Goal: Task Accomplishment & Management: Manage account settings

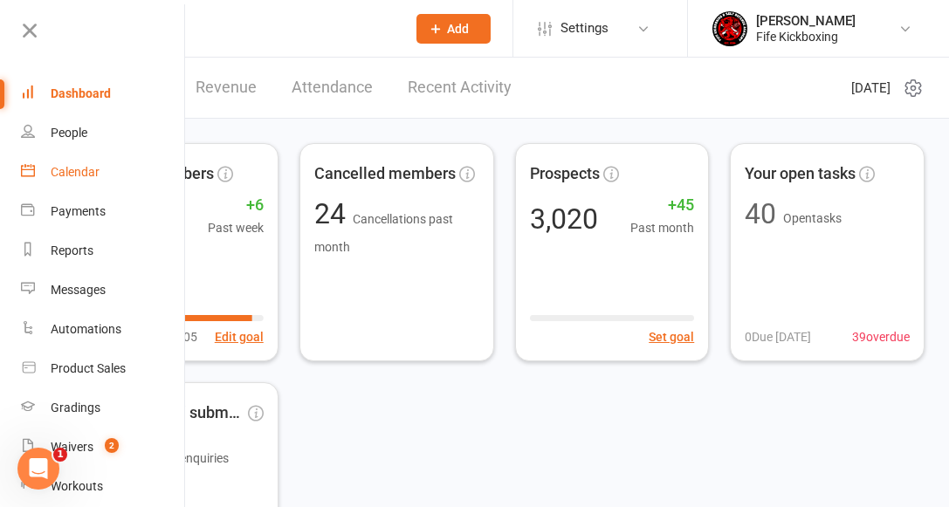
click at [80, 175] on div "Calendar" at bounding box center [75, 172] width 49 height 14
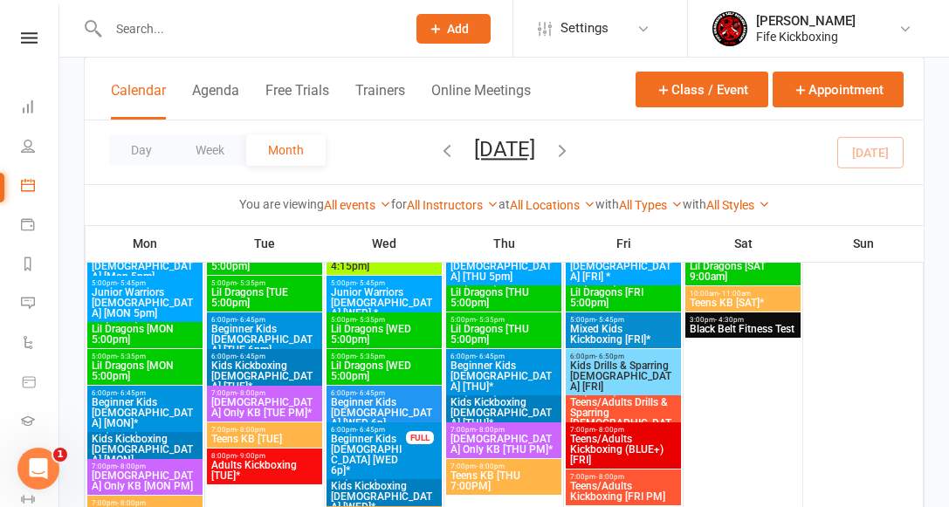
scroll to position [877, 0]
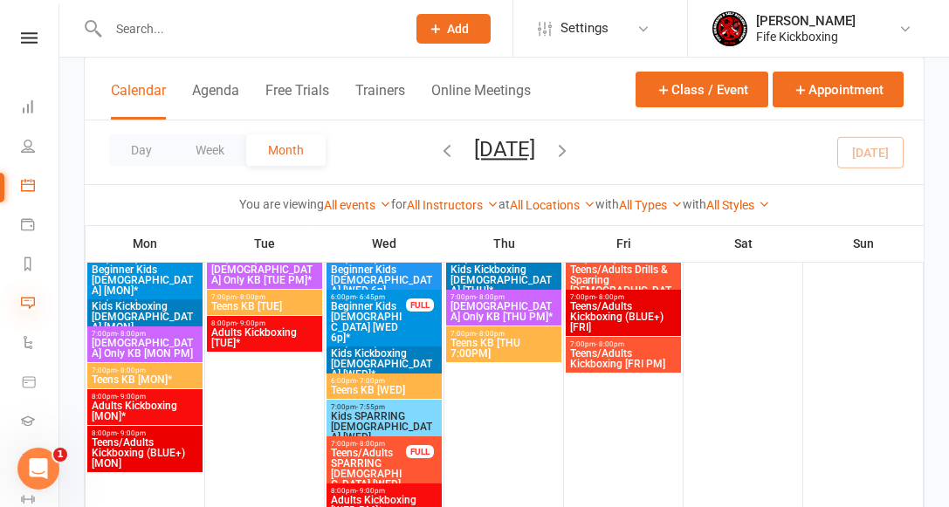
click at [29, 299] on icon at bounding box center [28, 303] width 14 height 14
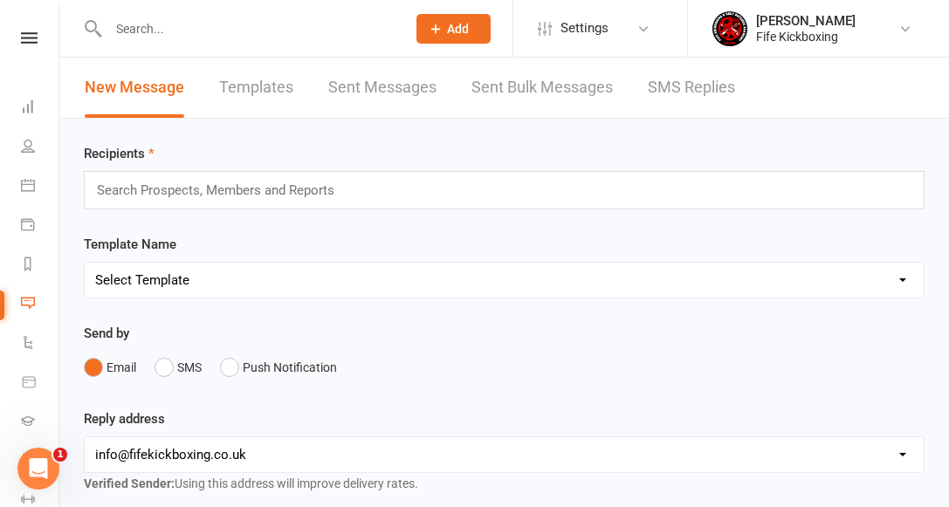
click at [24, 34] on icon at bounding box center [29, 37] width 17 height 11
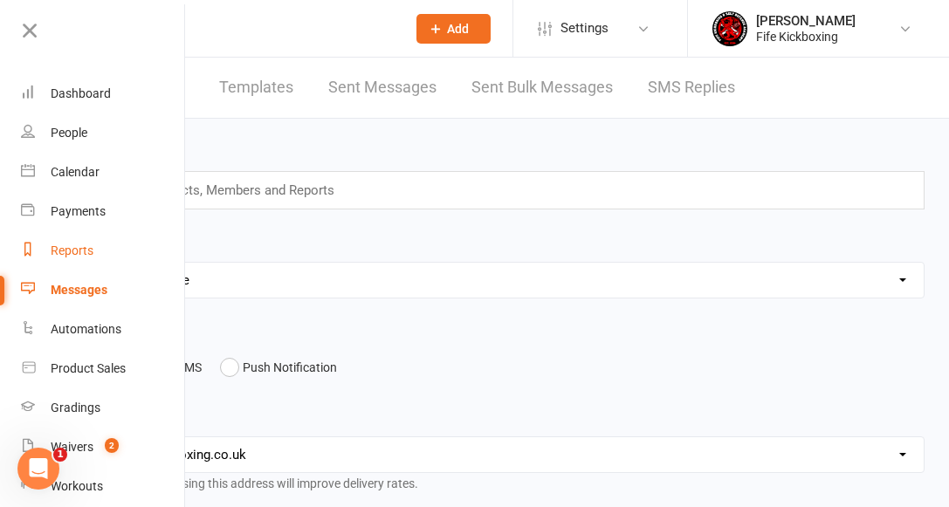
click at [66, 249] on div "Reports" at bounding box center [72, 251] width 43 height 14
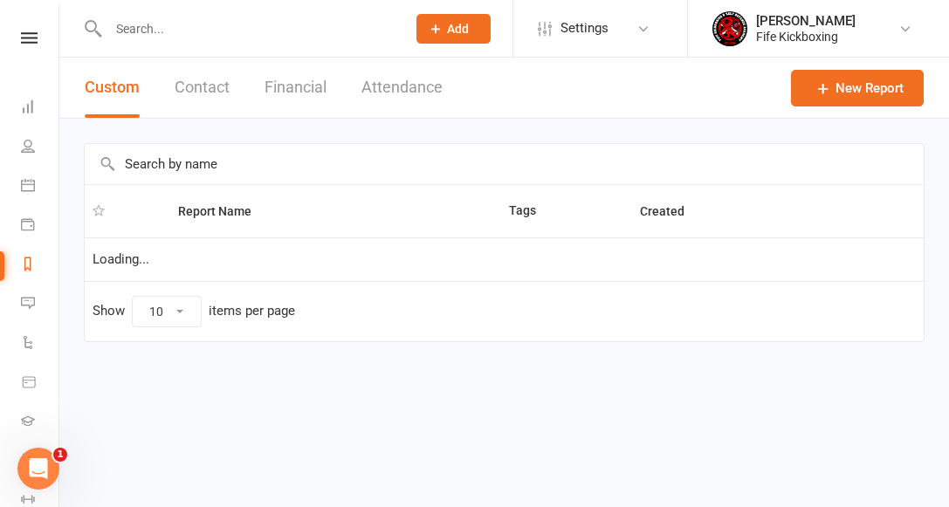
select select "100"
click at [371, 85] on button "Attendance" at bounding box center [401, 88] width 81 height 60
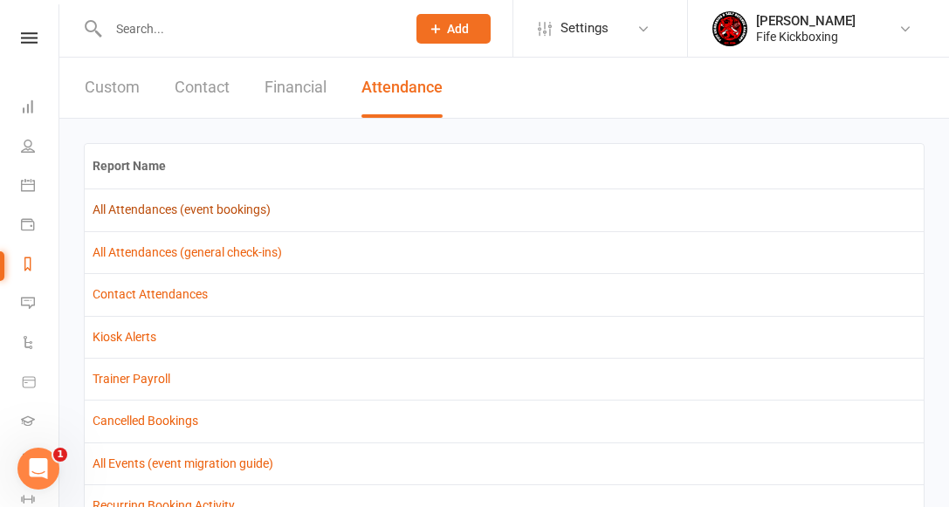
click at [148, 205] on link "All Attendances (event bookings)" at bounding box center [182, 210] width 178 height 14
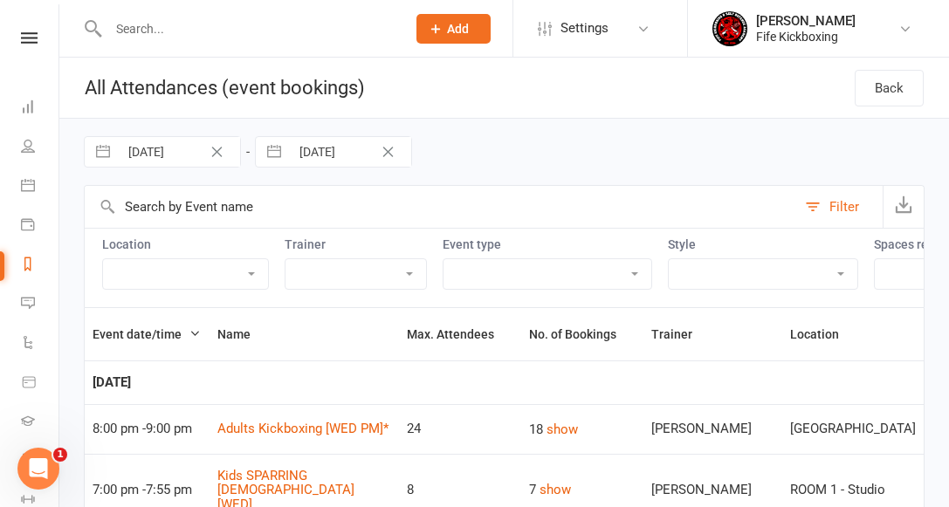
click at [223, 155] on icon "Clear Date" at bounding box center [216, 152] width 13 height 10
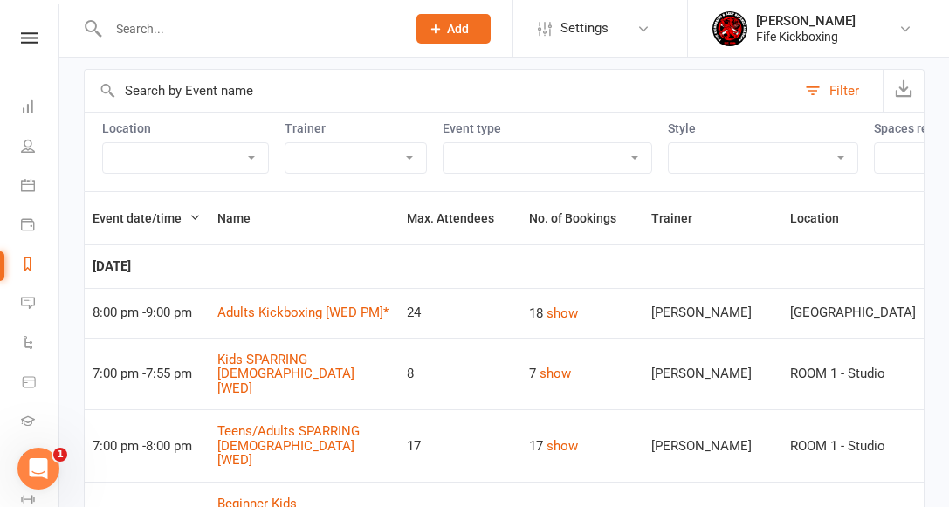
scroll to position [119, 0]
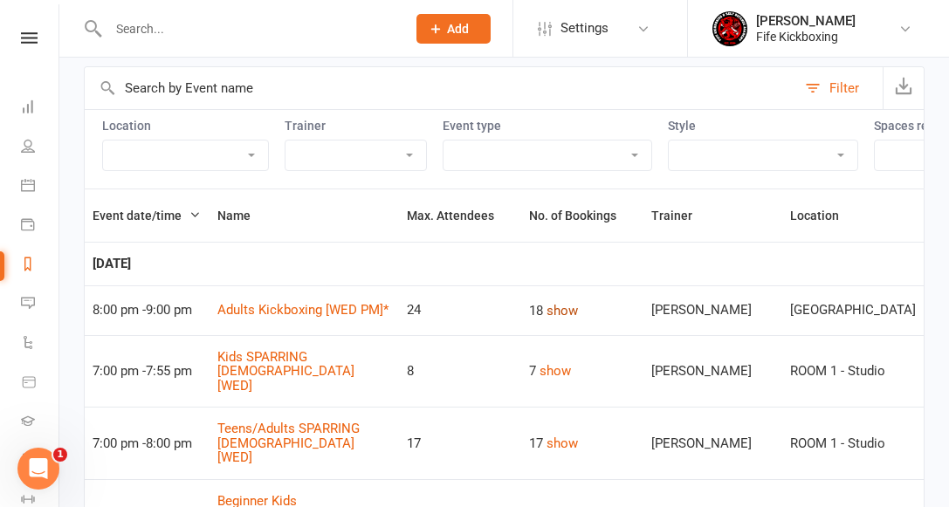
click at [568, 313] on button "show" at bounding box center [561, 310] width 31 height 21
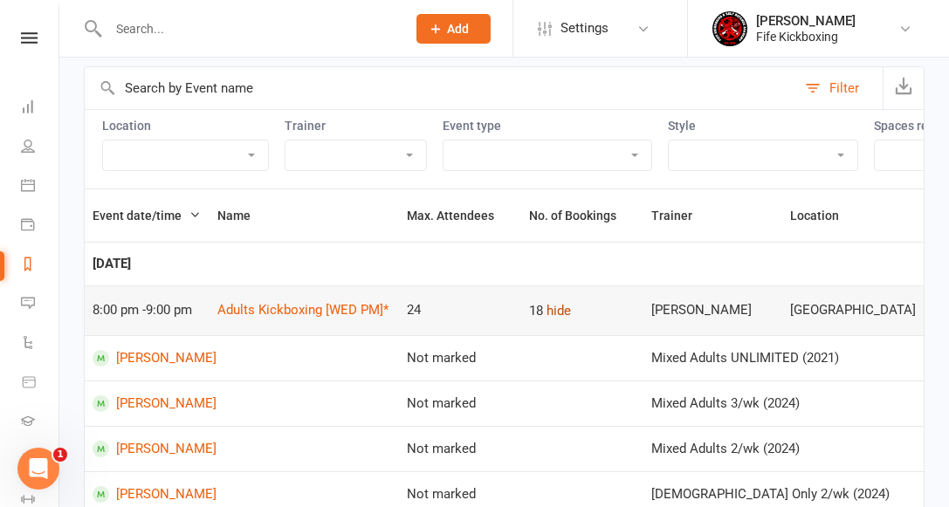
click at [569, 311] on button "hide" at bounding box center [558, 310] width 24 height 21
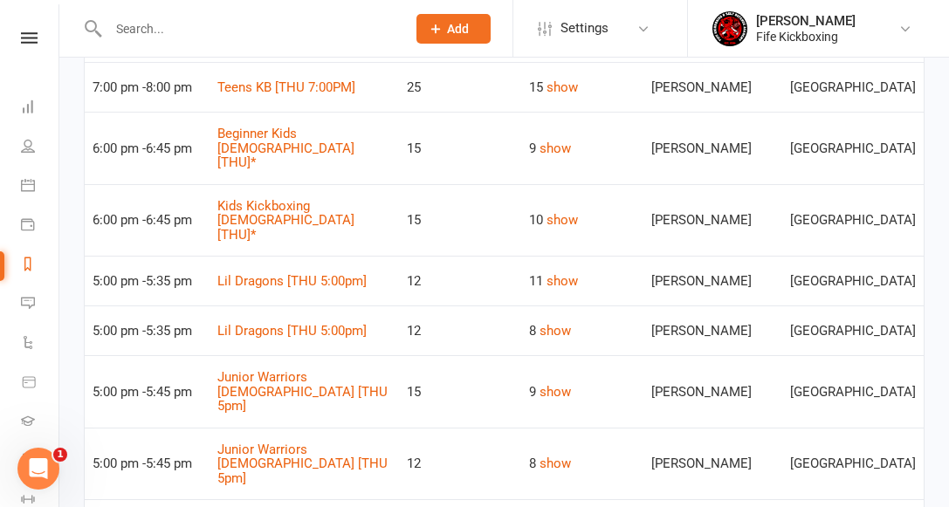
scroll to position [3536, 0]
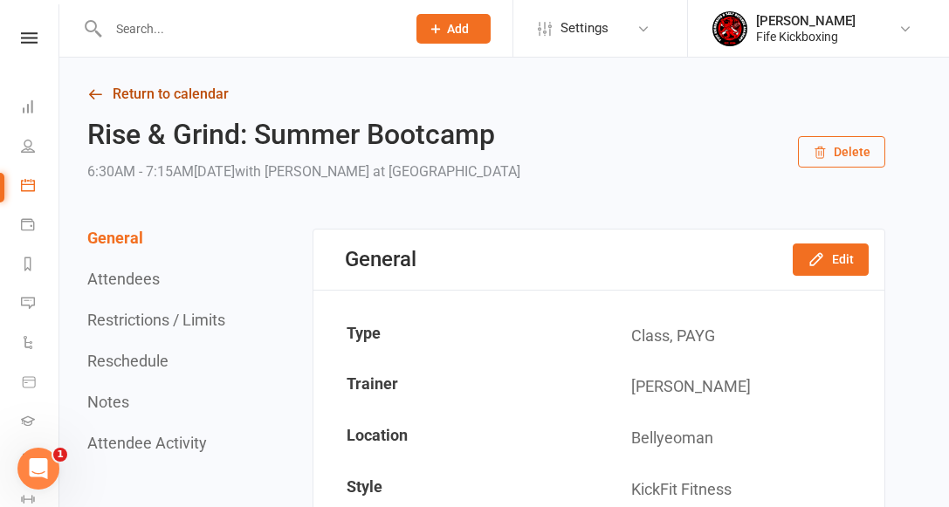
click at [206, 93] on link "Return to calendar" at bounding box center [486, 94] width 798 height 24
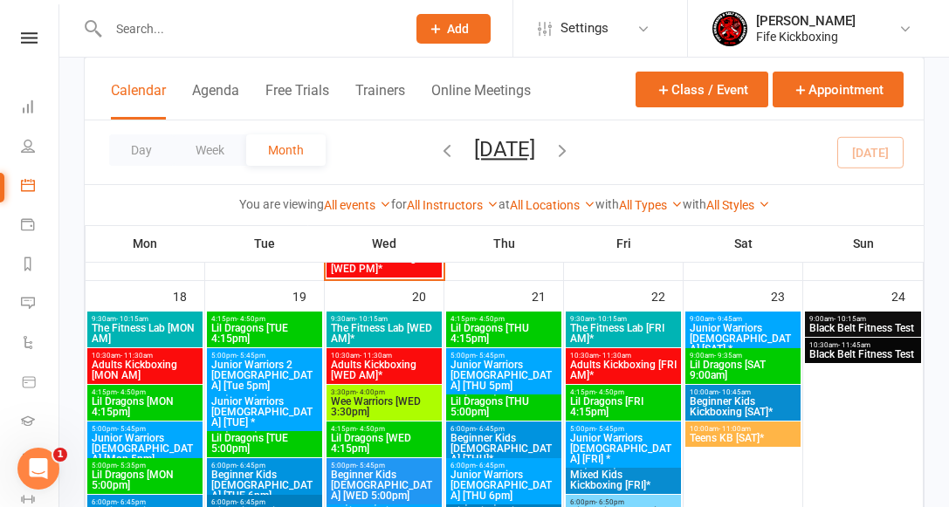
scroll to position [1721, 0]
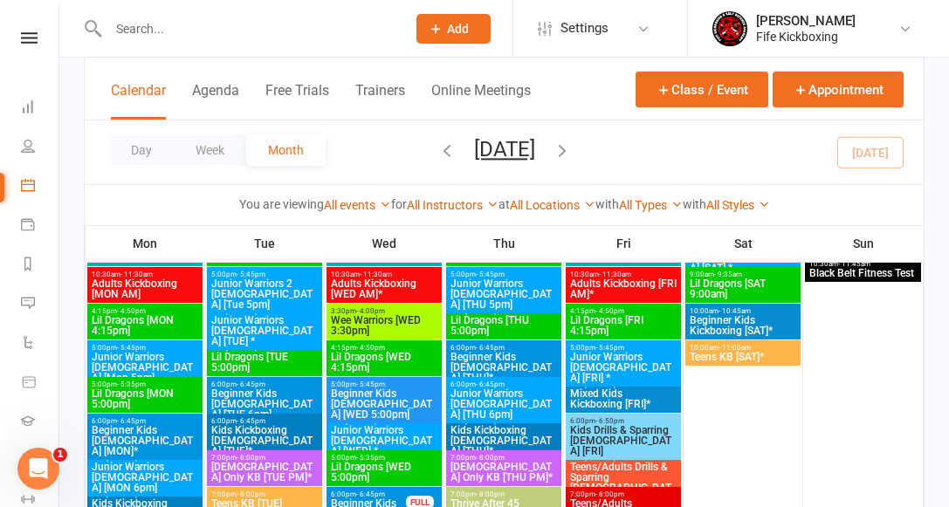
click at [136, 323] on span "Lil Dragons [MON 4:15pm]" at bounding box center [145, 325] width 108 height 21
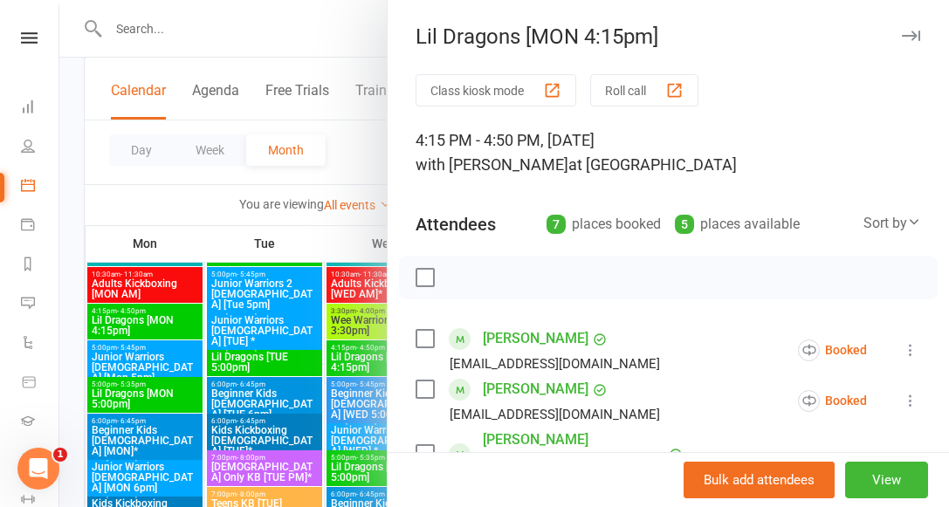
click at [164, 217] on div at bounding box center [504, 253] width 890 height 507
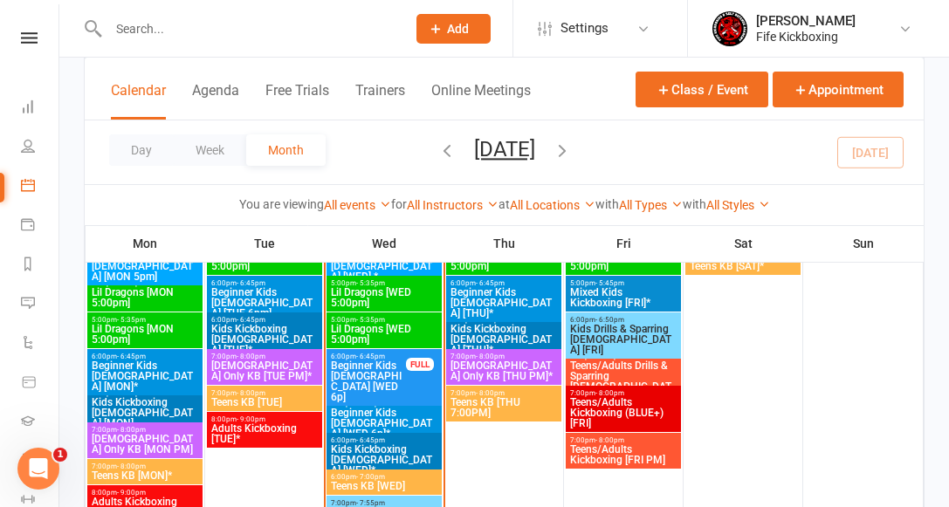
scroll to position [1301, 0]
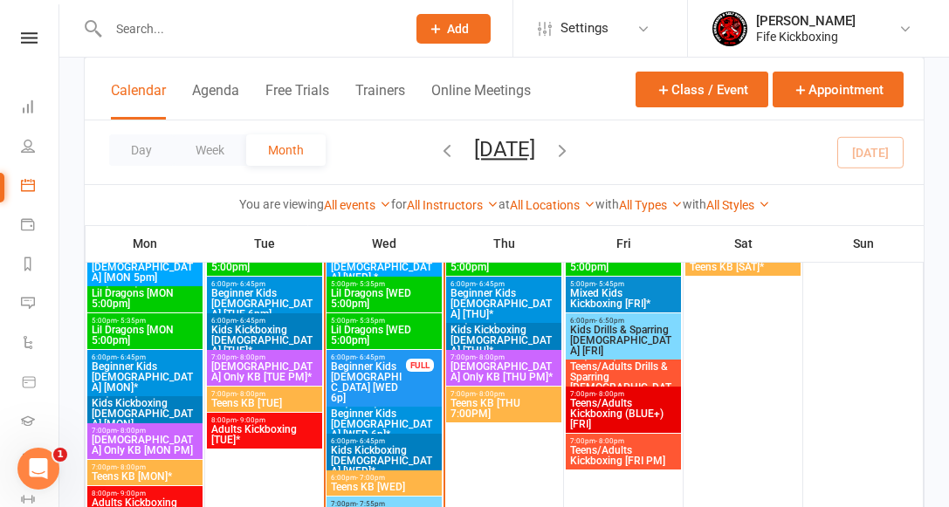
click at [165, 299] on span "Lil Dragons [MON 5:00pm]" at bounding box center [145, 298] width 108 height 21
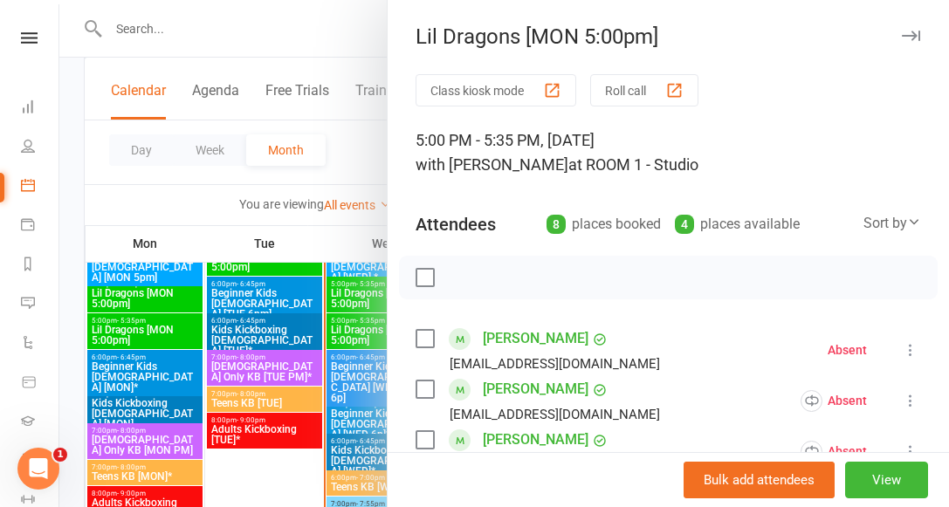
click at [162, 333] on div at bounding box center [504, 253] width 890 height 507
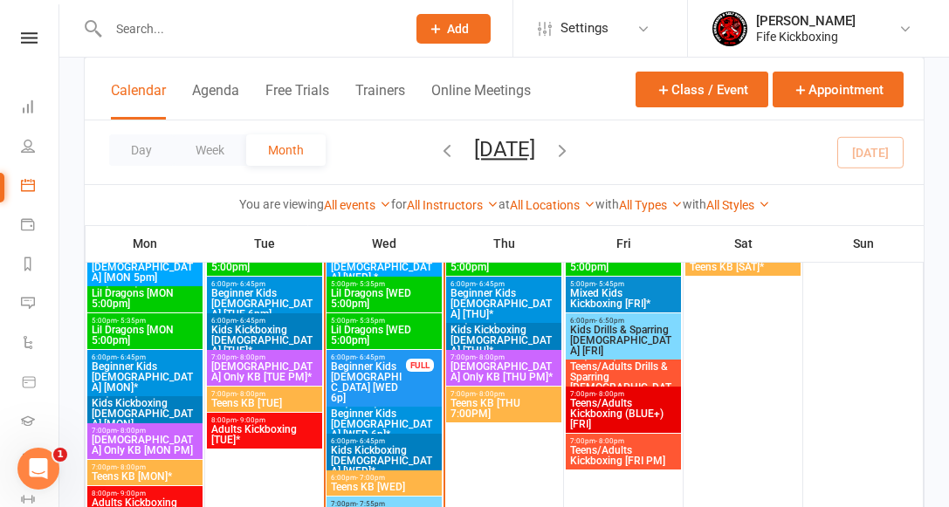
click at [162, 334] on span "Lil Dragons [MON 5:00pm]" at bounding box center [145, 335] width 108 height 21
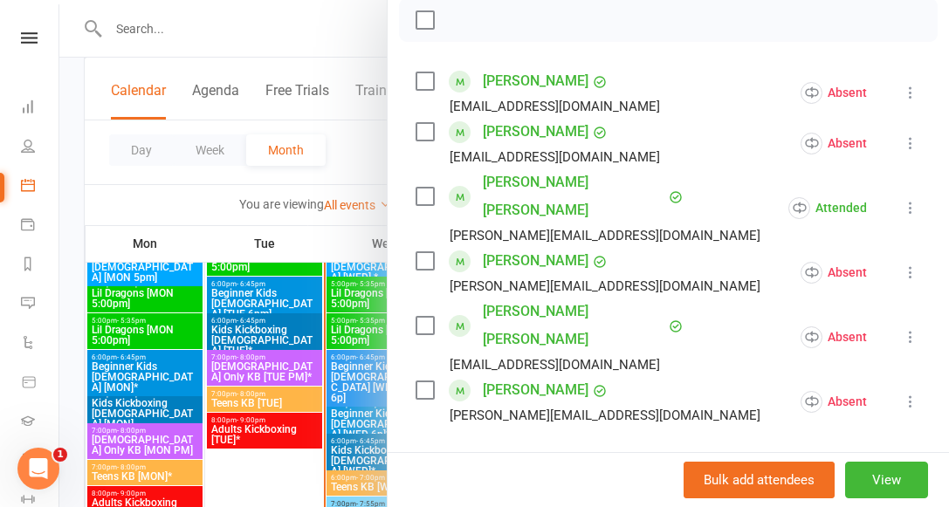
scroll to position [258, 0]
click at [143, 292] on div at bounding box center [504, 253] width 890 height 507
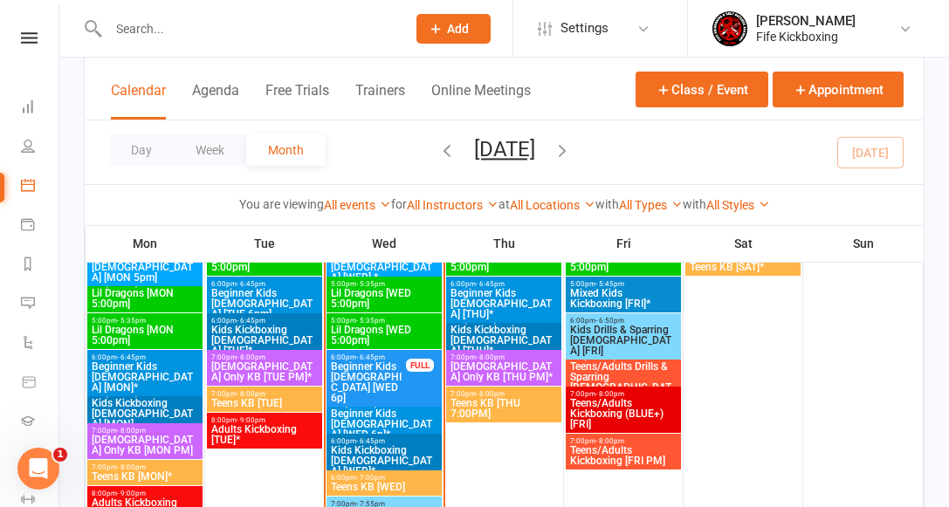
click at [143, 294] on span "Lil Dragons [MON 5:00pm]" at bounding box center [145, 298] width 108 height 21
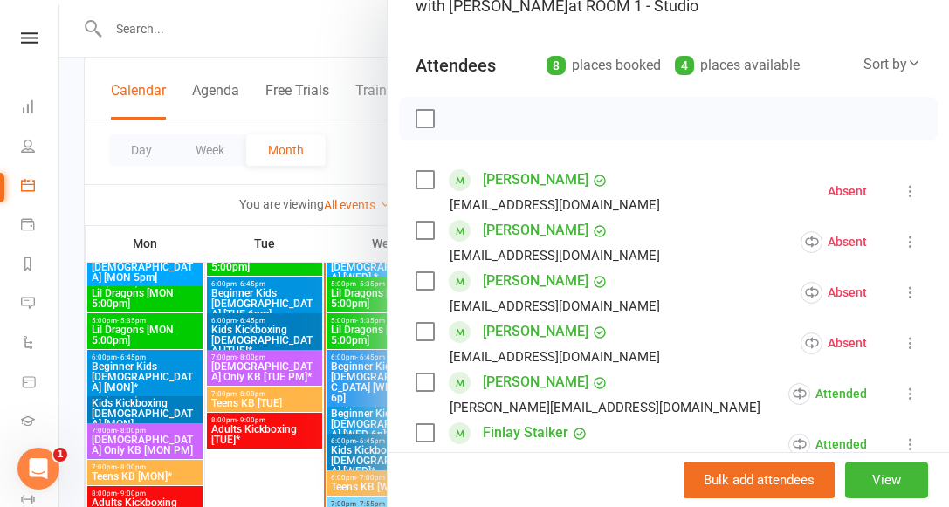
scroll to position [0, 0]
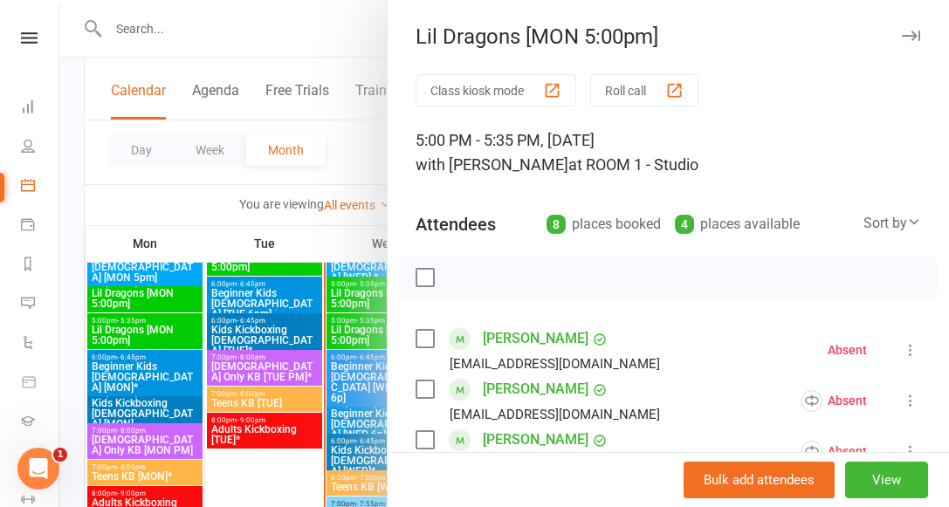
click at [918, 34] on icon "button" at bounding box center [911, 36] width 18 height 10
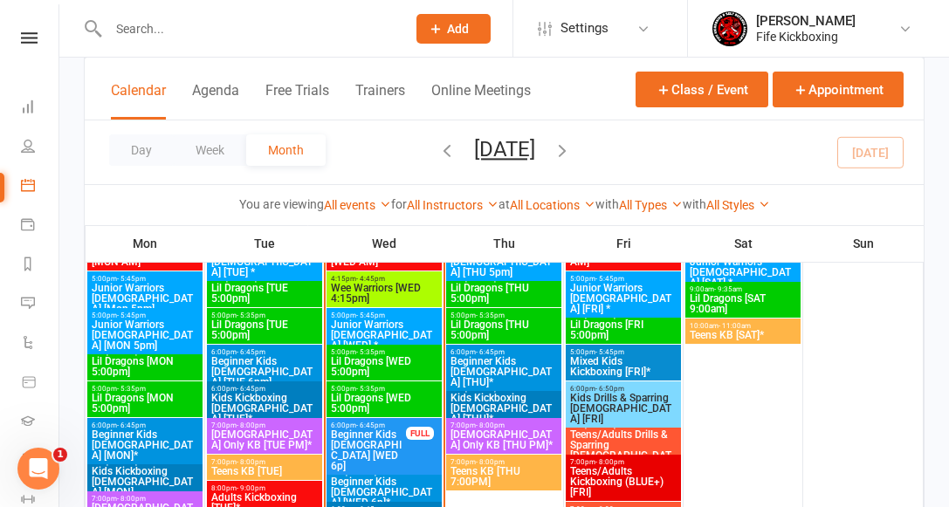
scroll to position [1233, 0]
click at [24, 25] on nav "Clubworx Dashboard People Calendar Payments Reports Messages Automations Produc…" at bounding box center [29, 257] width 59 height 507
click at [24, 33] on icon at bounding box center [29, 37] width 17 height 11
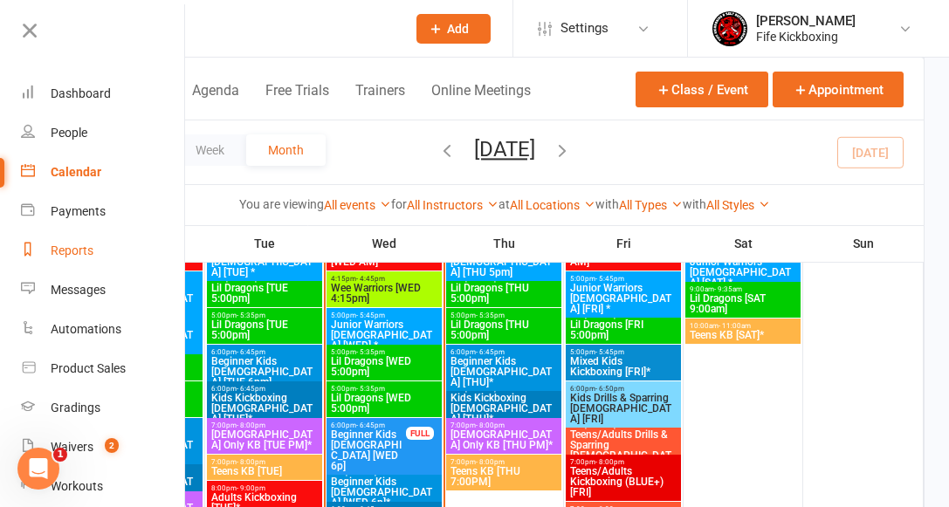
click at [76, 252] on div "Reports" at bounding box center [72, 251] width 43 height 14
select select "100"
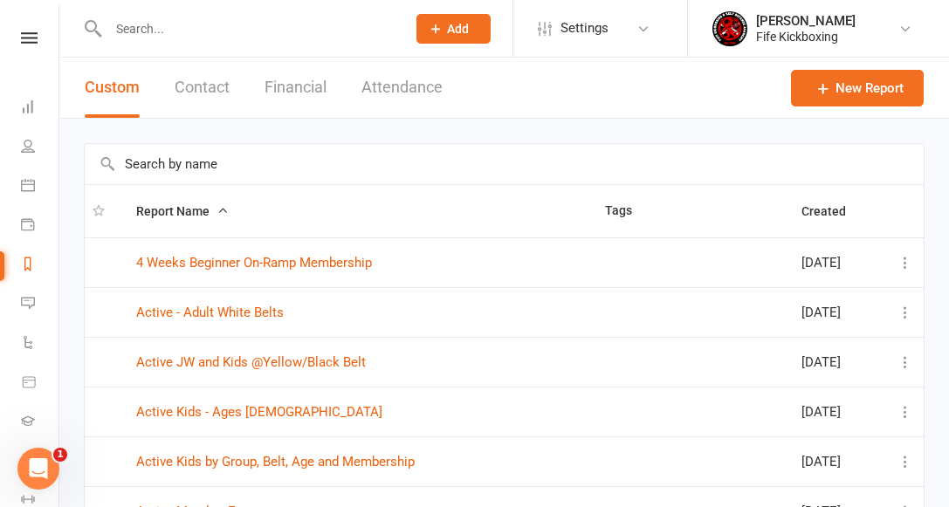
click at [395, 88] on button "Attendance" at bounding box center [401, 88] width 81 height 60
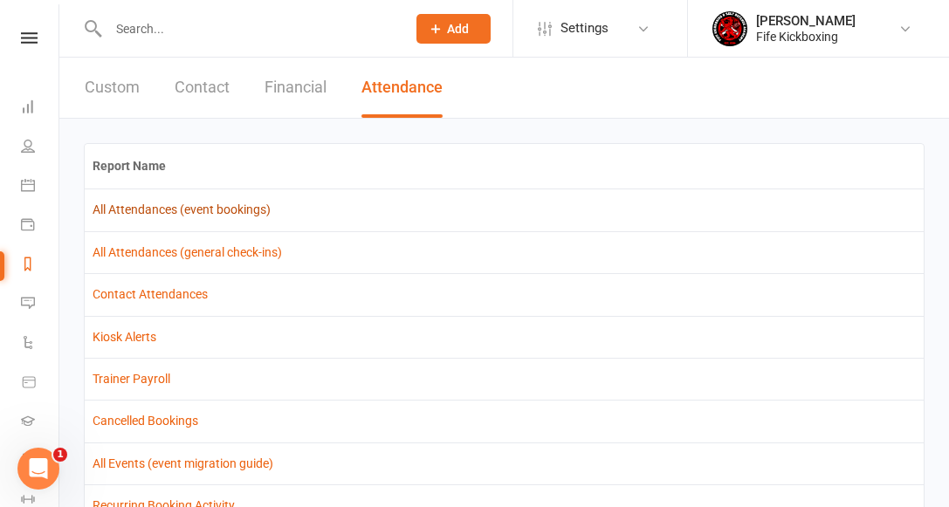
click at [155, 209] on link "All Attendances (event bookings)" at bounding box center [182, 210] width 178 height 14
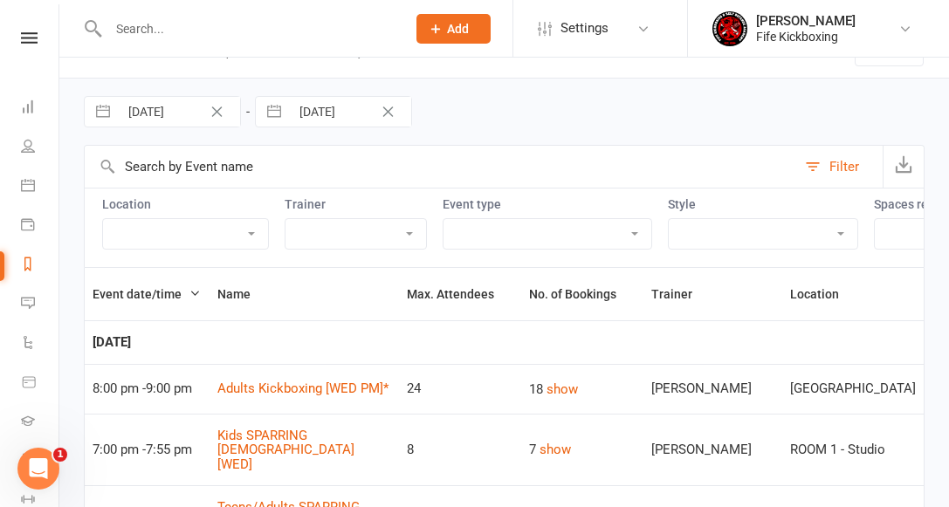
scroll to position [66, 0]
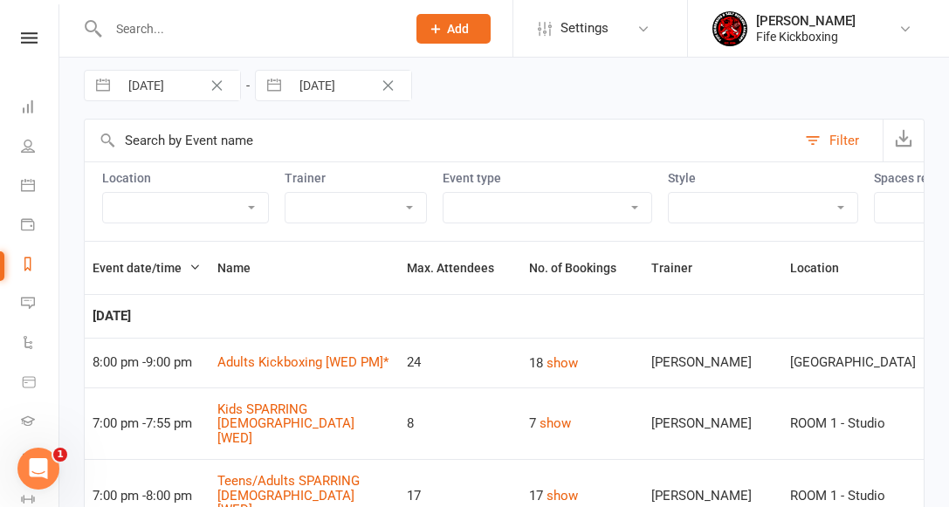
click at [206, 210] on select "Main Room Online Outdoor Event Room 1 Room 2 [GEOGRAPHIC_DATA] [GEOGRAPHIC_DATA…" at bounding box center [185, 208] width 165 height 30
click at [509, 204] on select "Class Coaches & Instructor Training Course Kids Kickboxing Class PAYG Personal …" at bounding box center [547, 208] width 208 height 30
click at [746, 207] on select "KickFit Fitness Kids Kickboxing Lil Dragons Self Defence Teens & Adults Kickbox…" at bounding box center [763, 208] width 189 height 30
select select "1179"
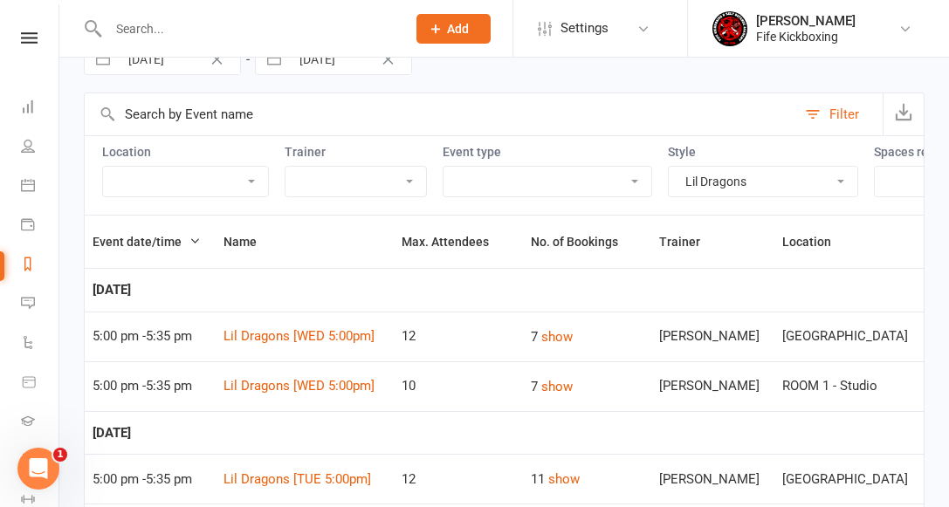
scroll to position [95, 0]
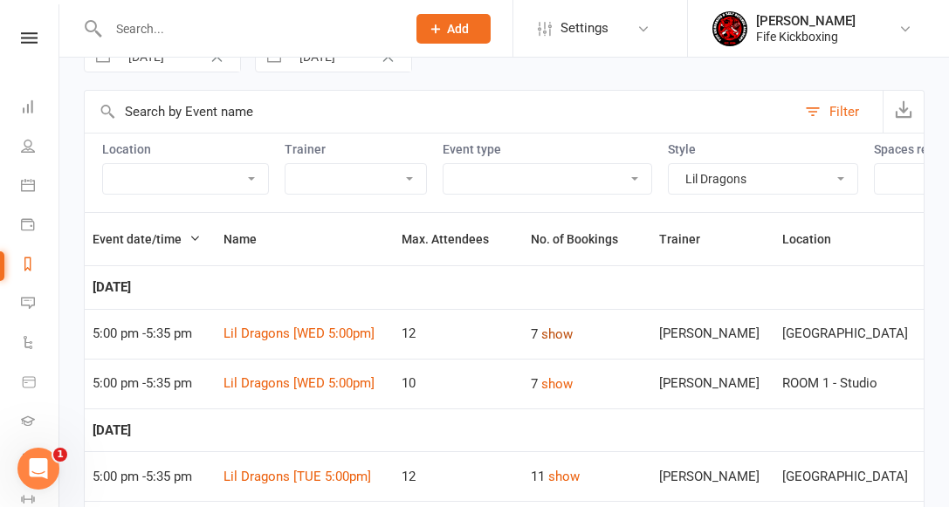
click at [553, 333] on button "show" at bounding box center [556, 334] width 31 height 21
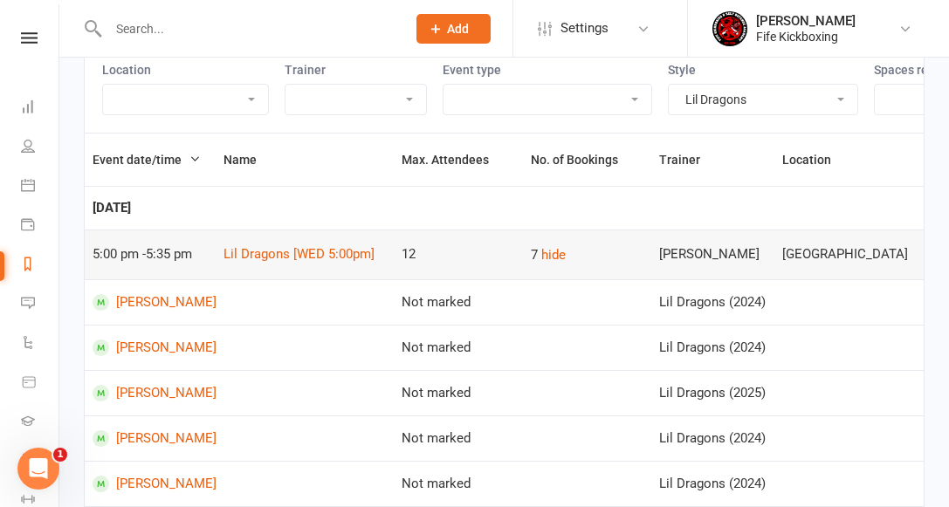
scroll to position [176, 0]
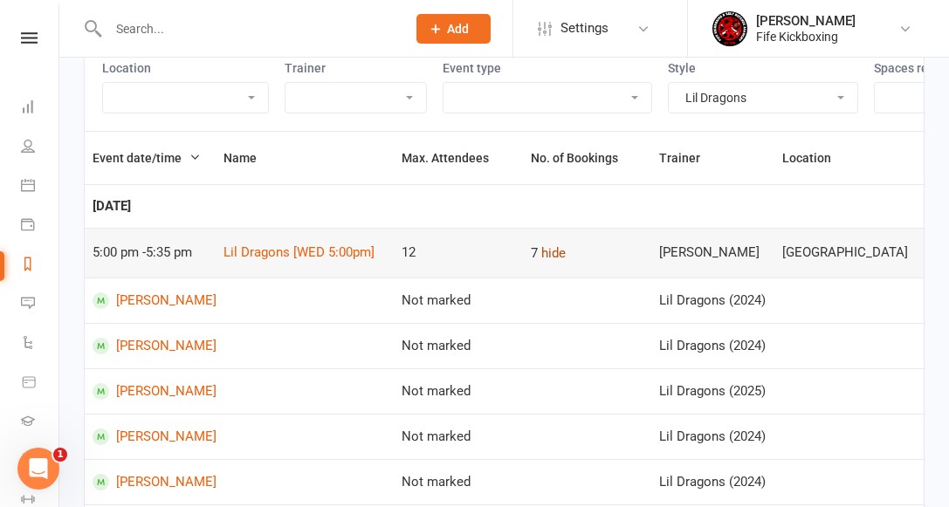
click at [548, 251] on button "hide" at bounding box center [553, 253] width 24 height 21
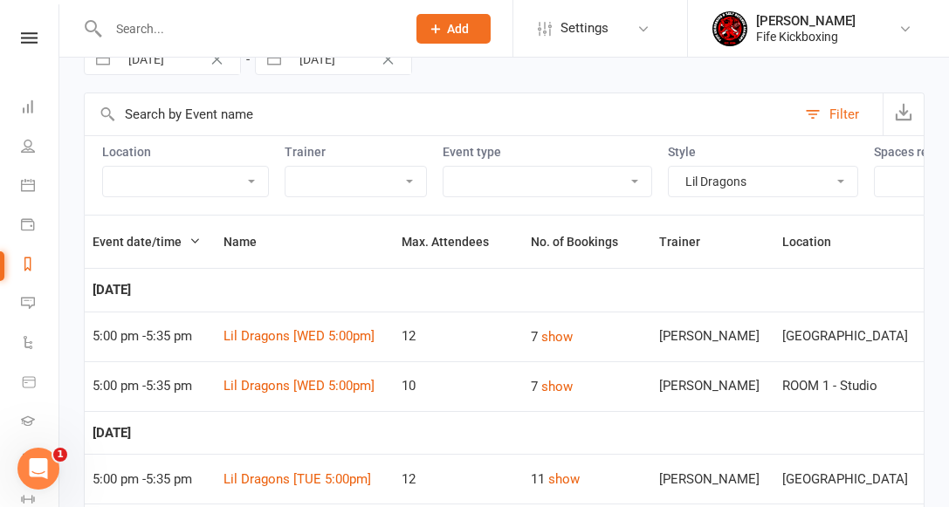
scroll to position [25, 0]
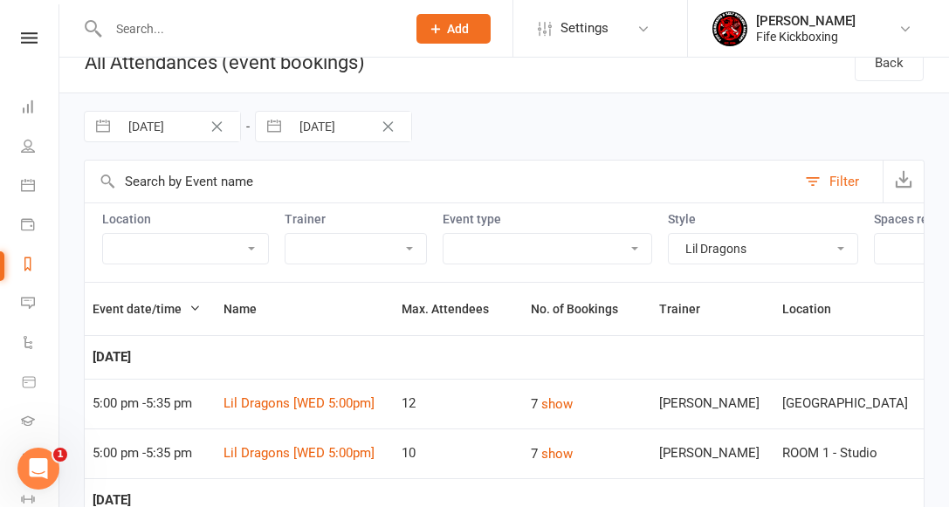
click at [217, 127] on icon "Clear Date" at bounding box center [217, 126] width 10 height 10
click at [208, 126] on input "Starts From" at bounding box center [179, 127] width 121 height 30
select select "6"
select select "2025"
select select "7"
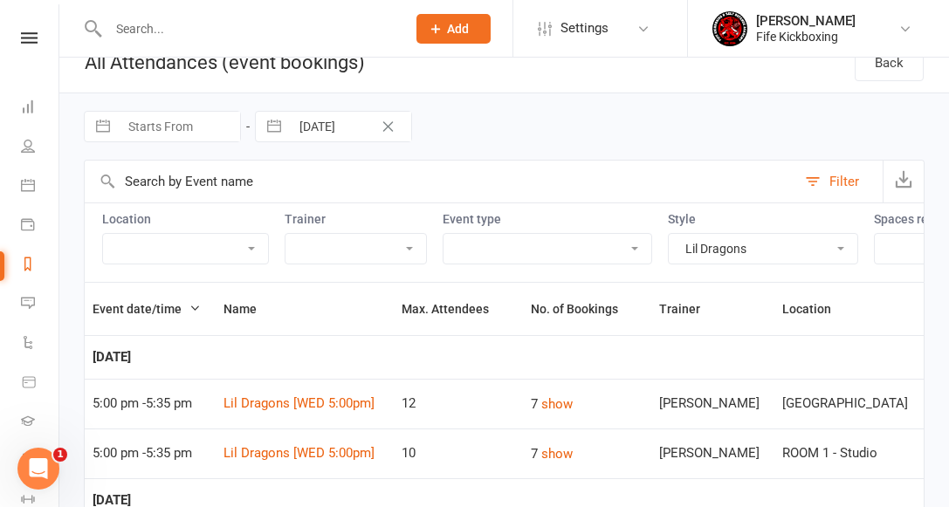
select select "2025"
select select "8"
select select "2025"
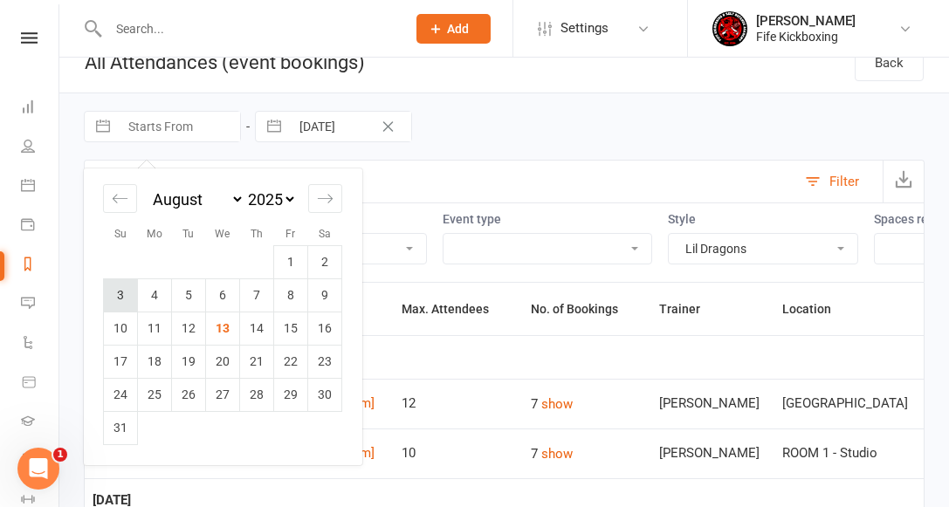
click at [116, 295] on td "3" at bounding box center [121, 294] width 34 height 33
type input "[DATE]"
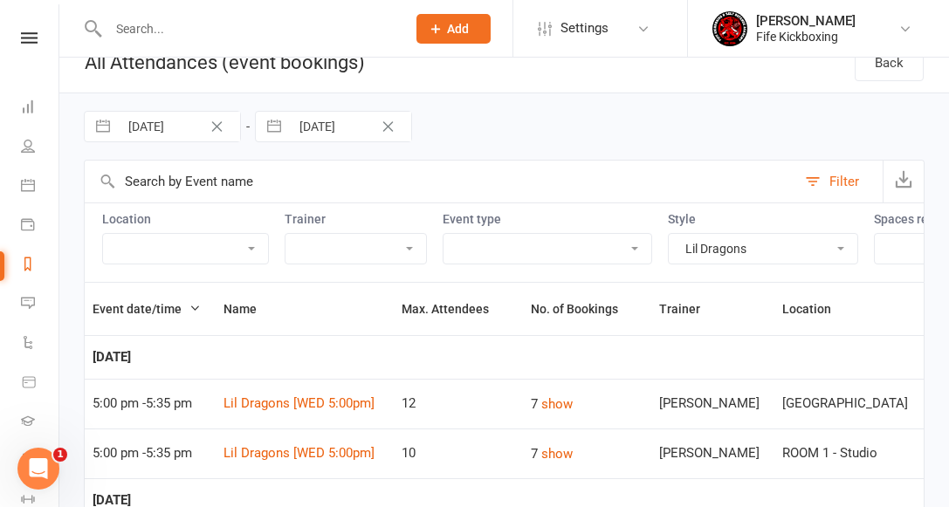
click at [306, 124] on input "[DATE]" at bounding box center [350, 127] width 121 height 30
select select "6"
select select "2025"
select select "7"
select select "2025"
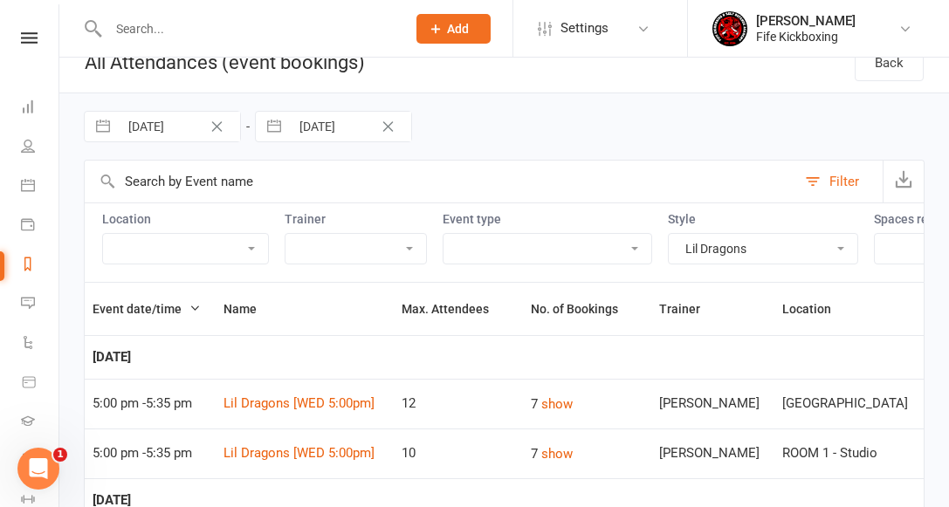
select select "8"
select select "2025"
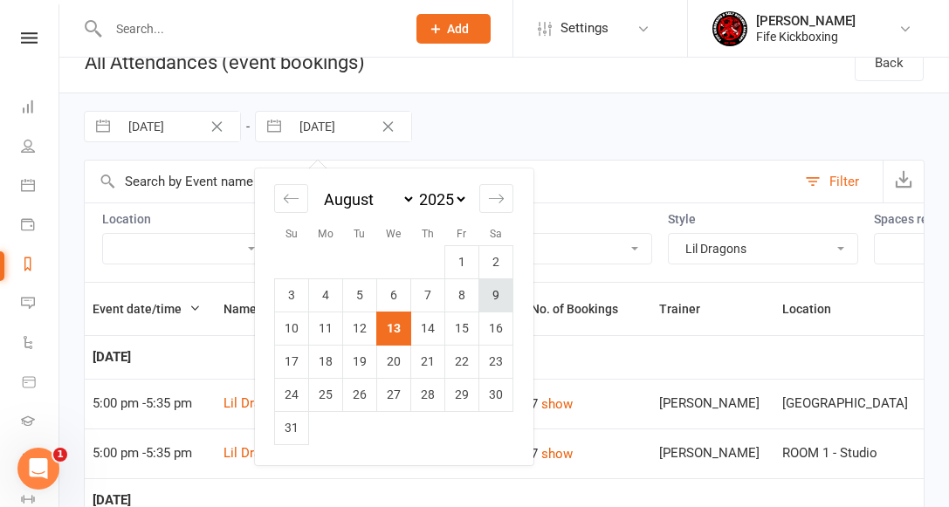
click at [492, 297] on td "9" at bounding box center [496, 294] width 34 height 33
type input "[DATE]"
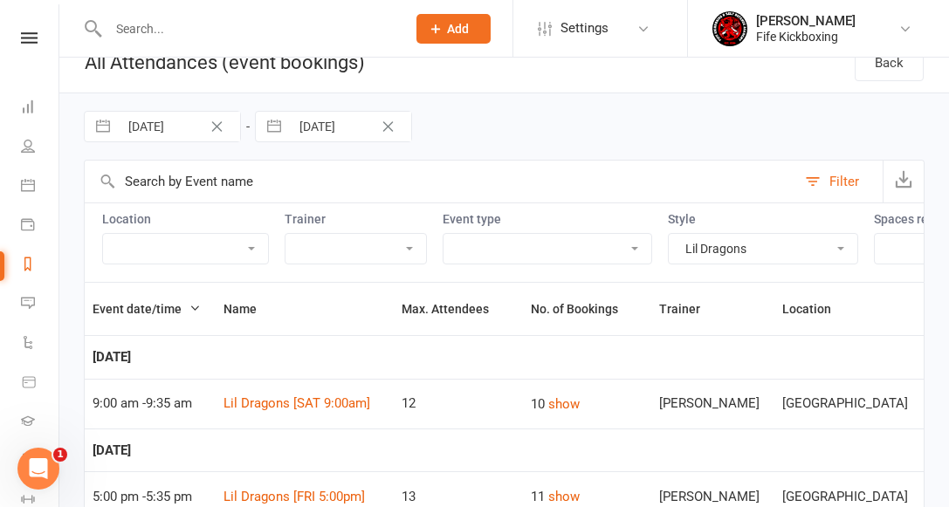
click at [456, 339] on td "[DATE]" at bounding box center [504, 357] width 839 height 44
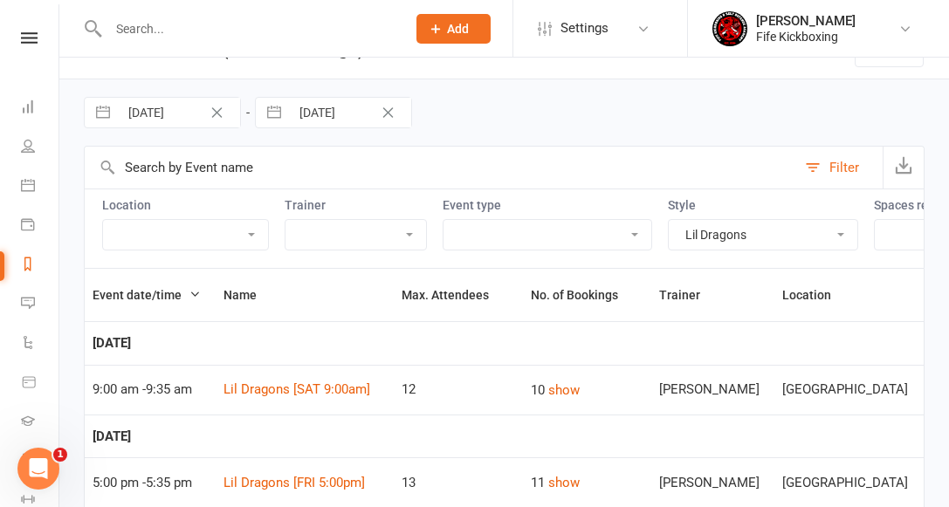
scroll to position [0, 0]
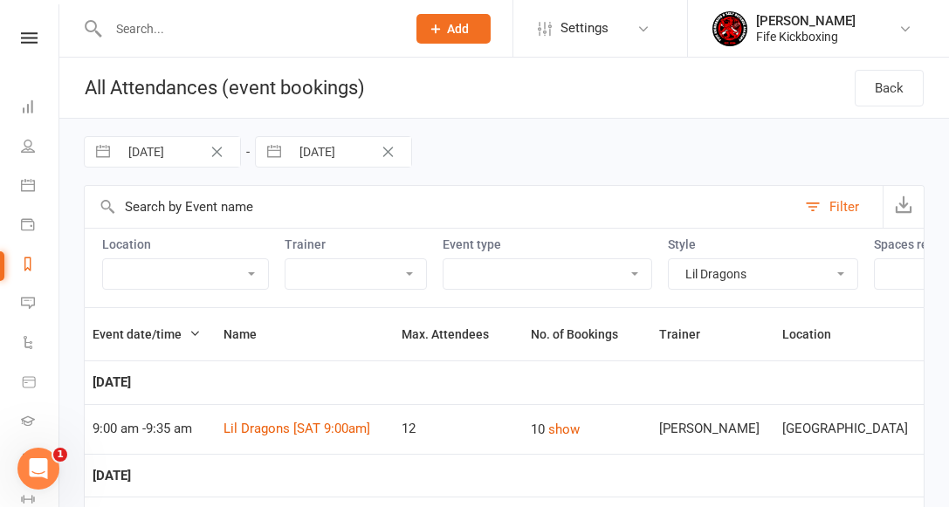
click at [217, 151] on icon "Clear Date" at bounding box center [217, 152] width 10 height 10
click at [182, 151] on input "Starts From" at bounding box center [179, 152] width 121 height 30
select select "6"
select select "2025"
select select "7"
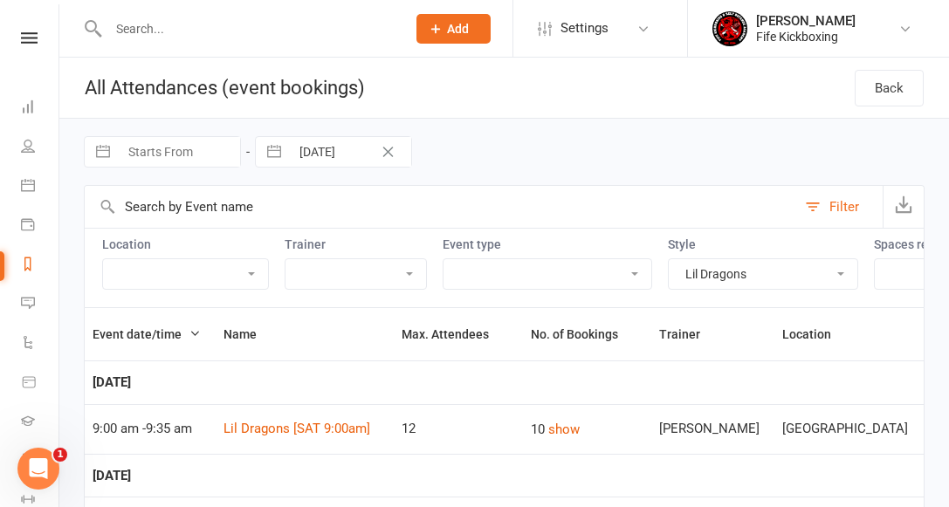
select select "2025"
select select "8"
select select "2025"
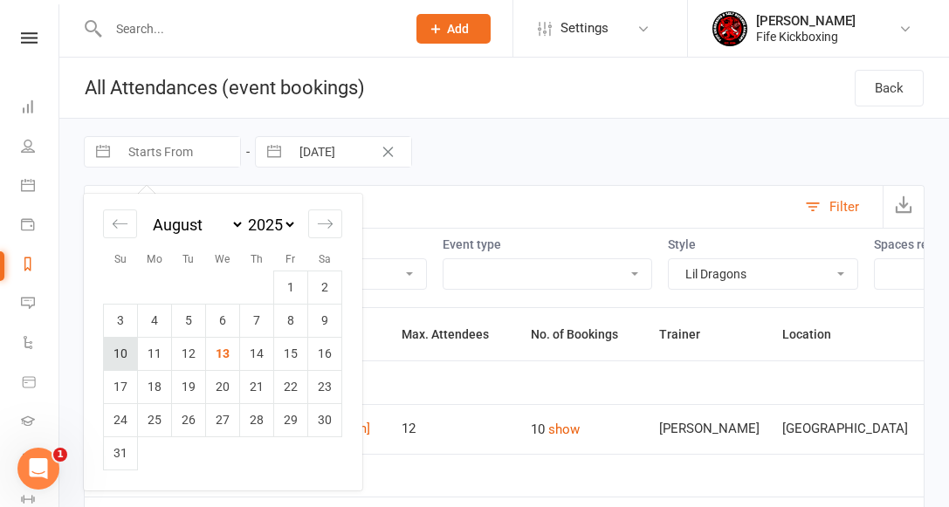
click at [122, 351] on td "10" at bounding box center [121, 353] width 34 height 33
type input "[DATE]"
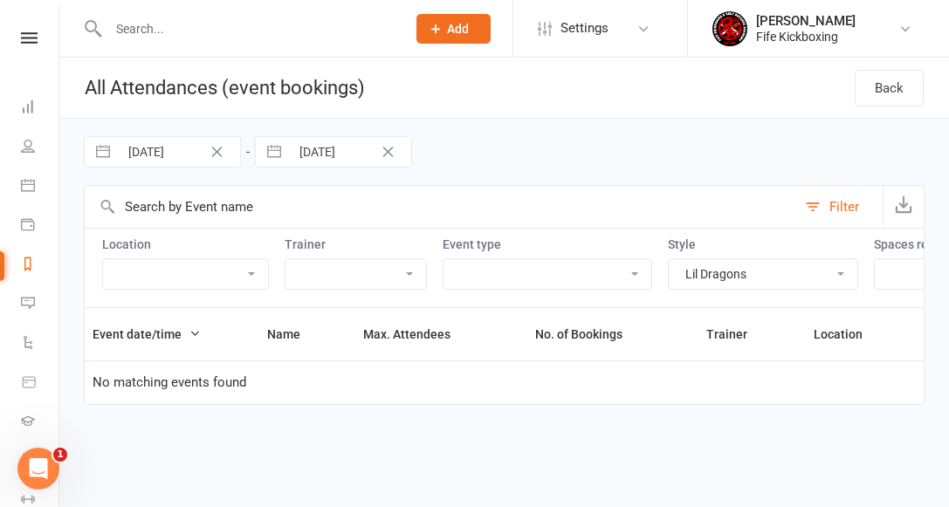
click at [319, 152] on input "[DATE]" at bounding box center [350, 152] width 121 height 30
select select "6"
select select "2025"
select select "7"
select select "2025"
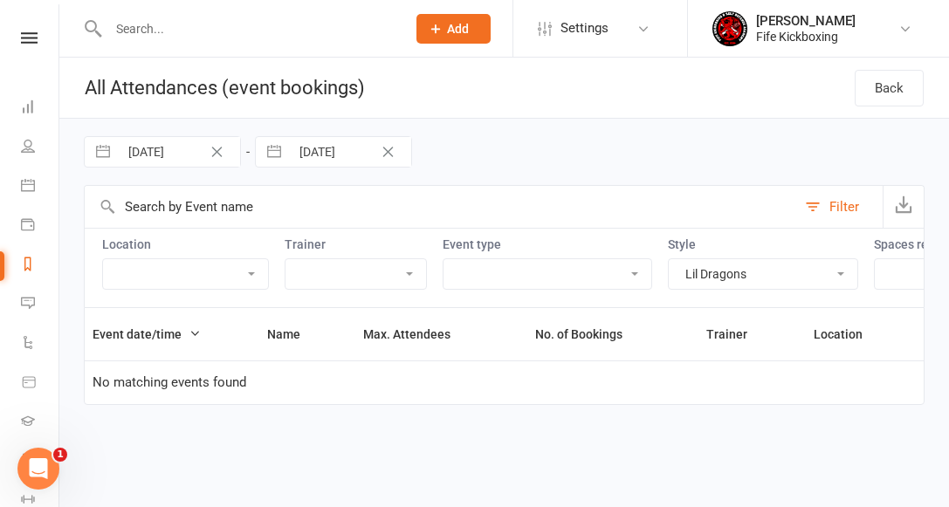
select select "8"
select select "2025"
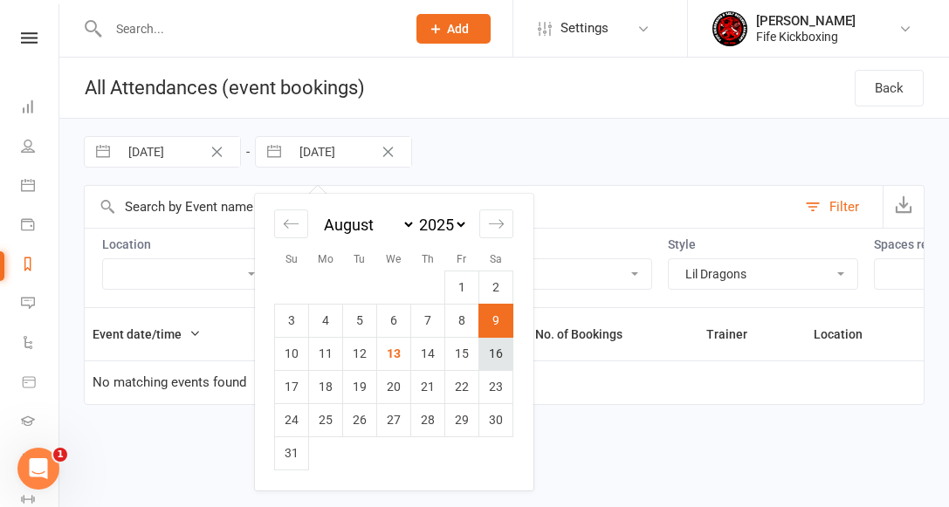
click at [499, 353] on td "16" at bounding box center [496, 353] width 34 height 33
type input "[DATE]"
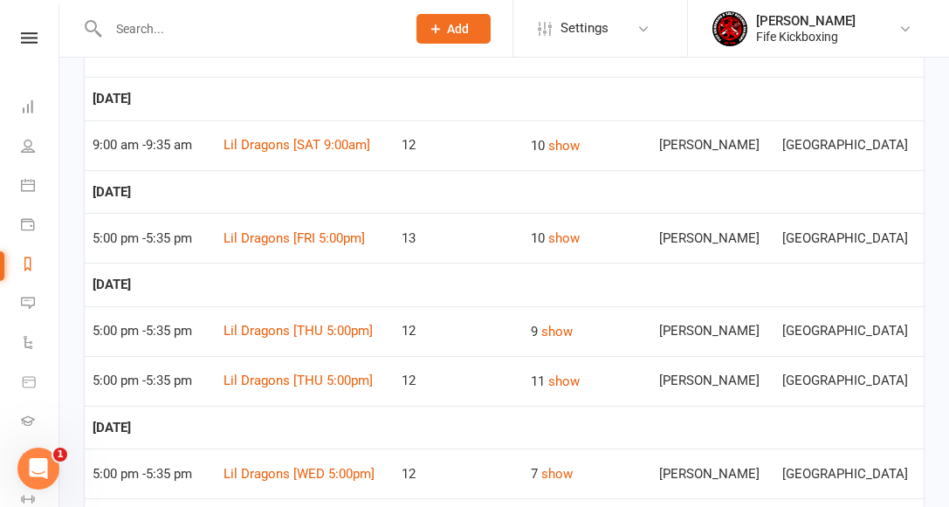
scroll to position [283, 0]
click at [311, 237] on link "Lil Dragons [FRI 5:00pm]" at bounding box center [293, 239] width 141 height 16
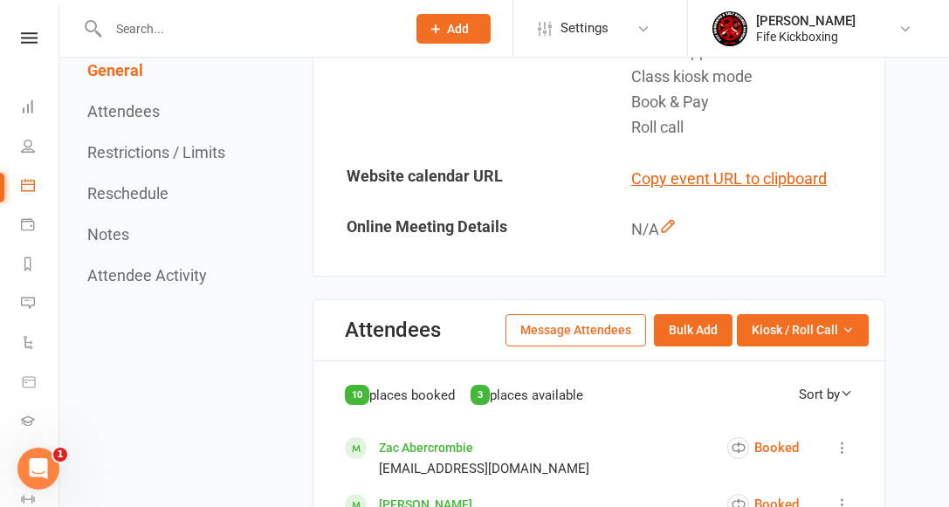
scroll to position [835, 0]
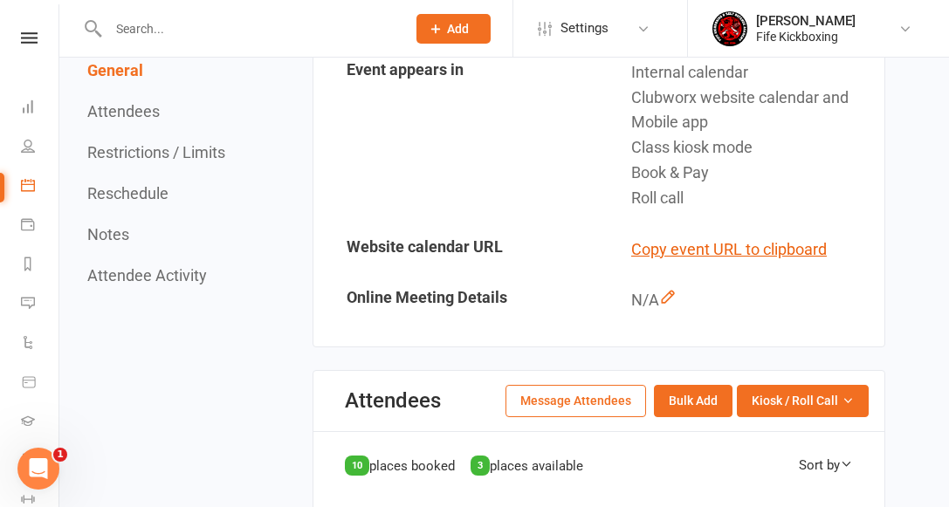
click at [148, 157] on button "Restrictions / Limits" at bounding box center [156, 152] width 138 height 18
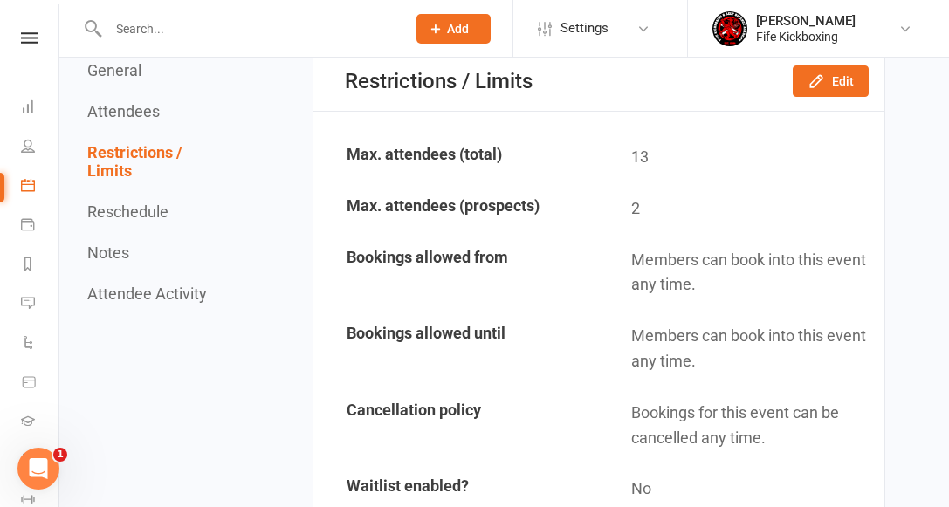
scroll to position [1946, 0]
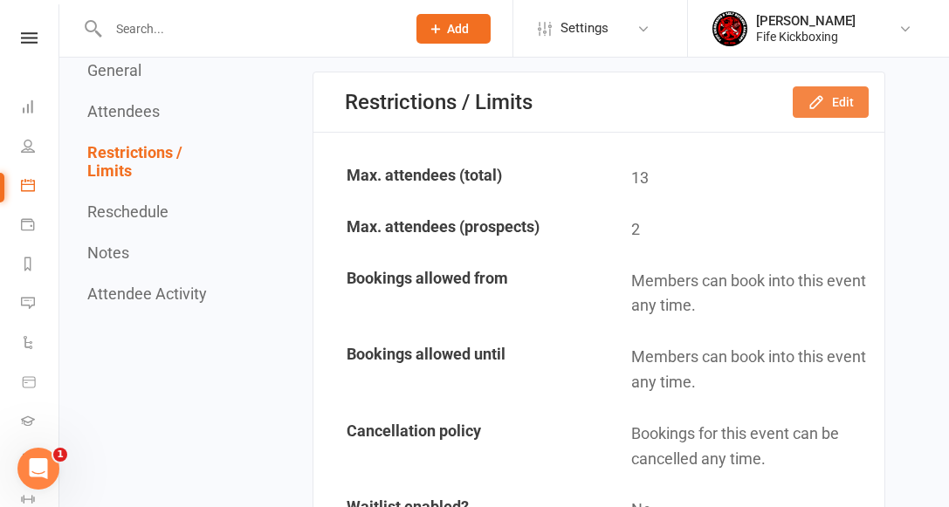
click at [820, 93] on icon "button" at bounding box center [816, 101] width 17 height 17
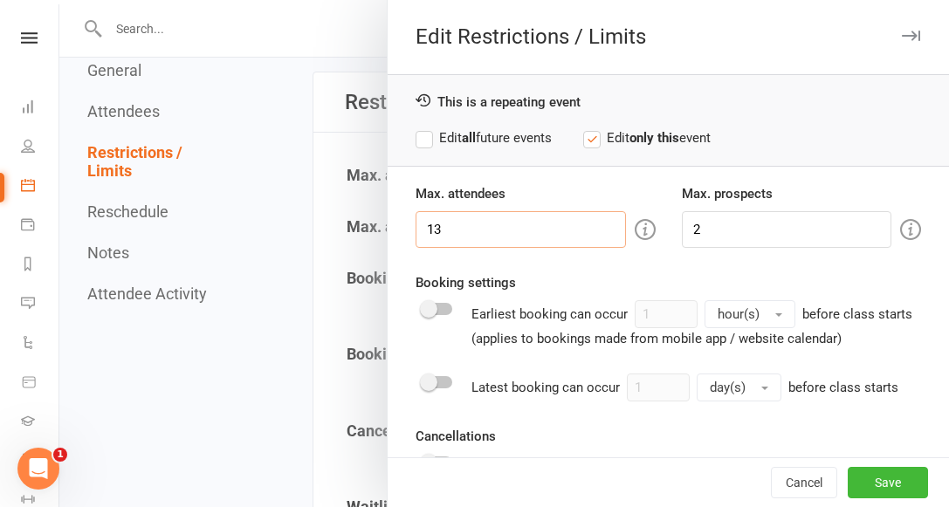
click at [454, 227] on input "13" at bounding box center [521, 229] width 210 height 37
type input "12"
click at [538, 134] on label "Edit all future events" at bounding box center [484, 137] width 136 height 21
click at [890, 474] on button "Save" at bounding box center [888, 482] width 80 height 31
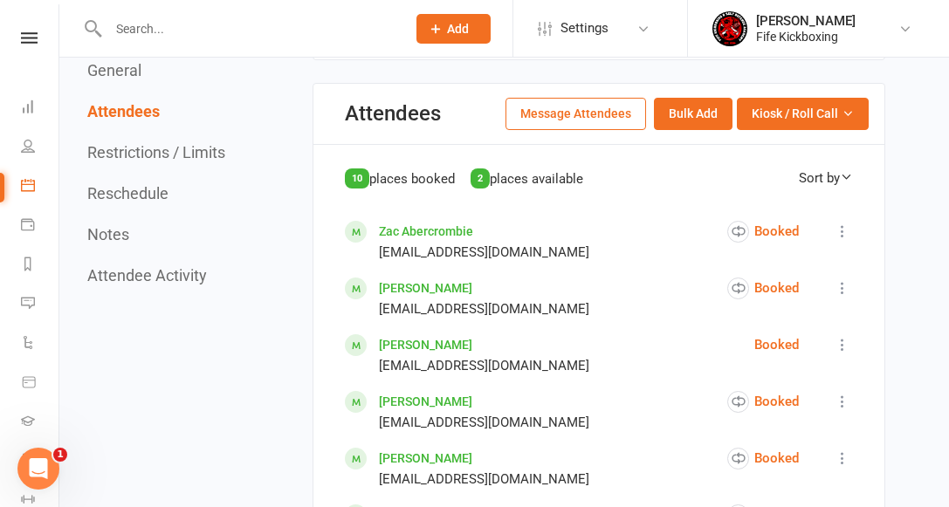
scroll to position [1124, 0]
click at [26, 184] on icon at bounding box center [28, 185] width 14 height 14
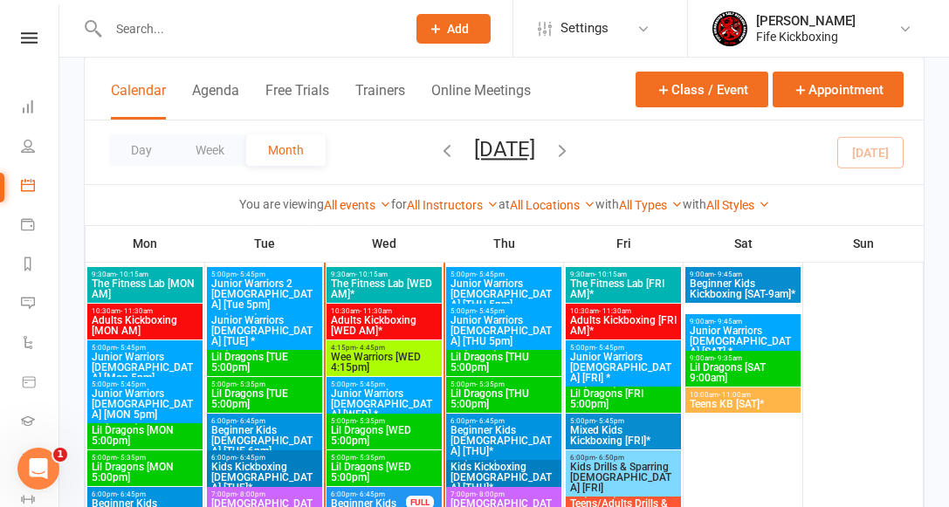
scroll to position [1164, 0]
click at [265, 355] on span "Lil Dragons [TUE 5:00pm]" at bounding box center [264, 362] width 108 height 21
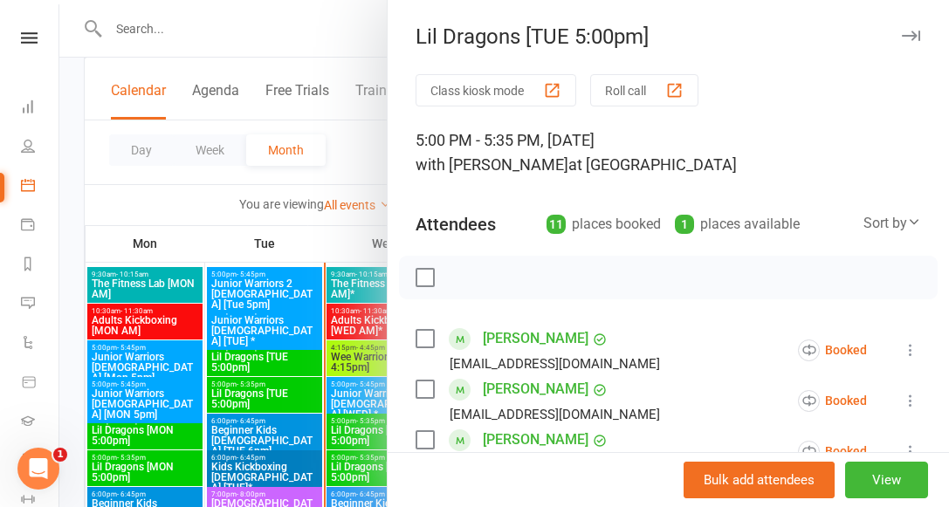
click at [910, 35] on icon "button" at bounding box center [911, 36] width 18 height 10
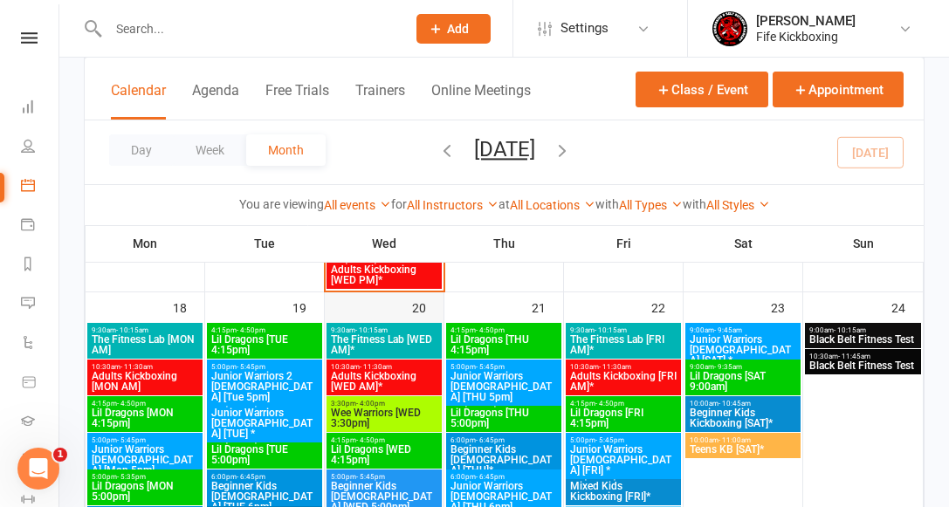
scroll to position [1632, 0]
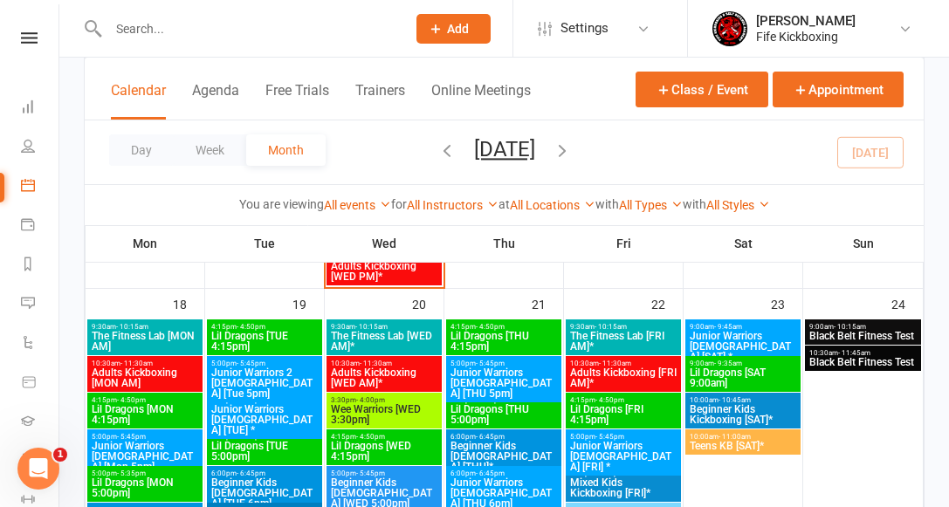
click at [249, 449] on span "Lil Dragons [TUE 5:00pm]" at bounding box center [264, 451] width 108 height 21
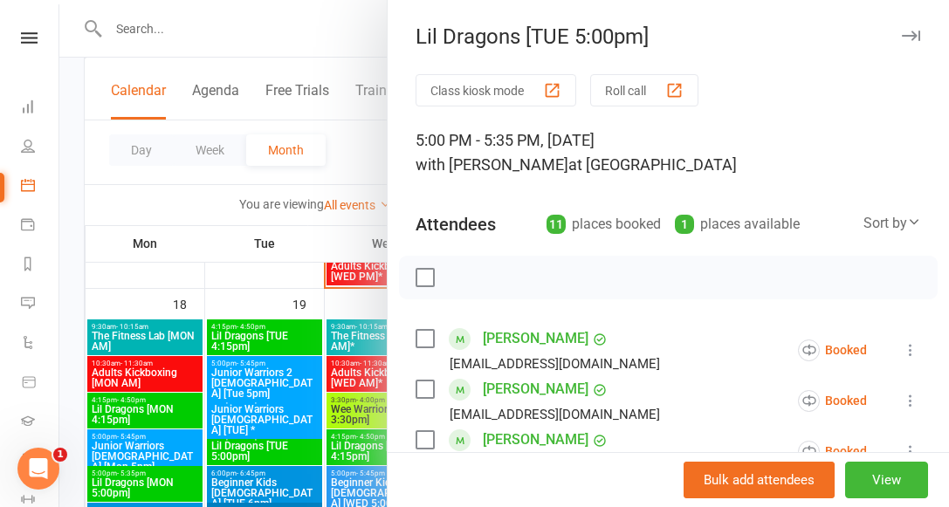
click at [248, 336] on div at bounding box center [504, 253] width 890 height 507
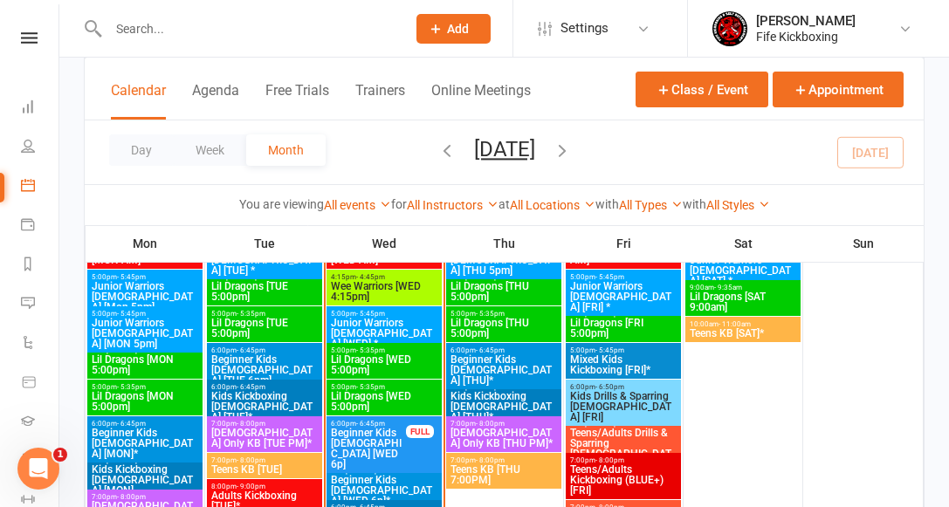
scroll to position [1231, 0]
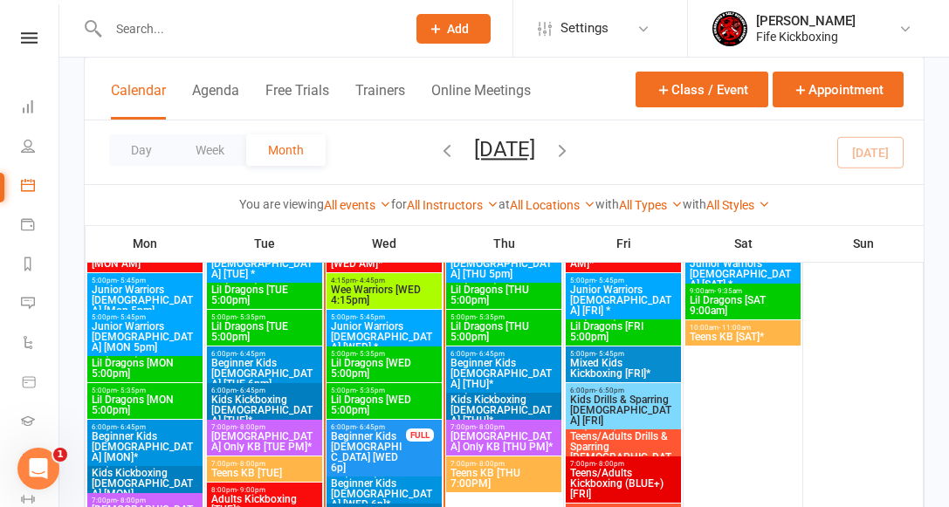
click at [254, 285] on span "Lil Dragons [TUE 5:00pm]" at bounding box center [264, 295] width 108 height 21
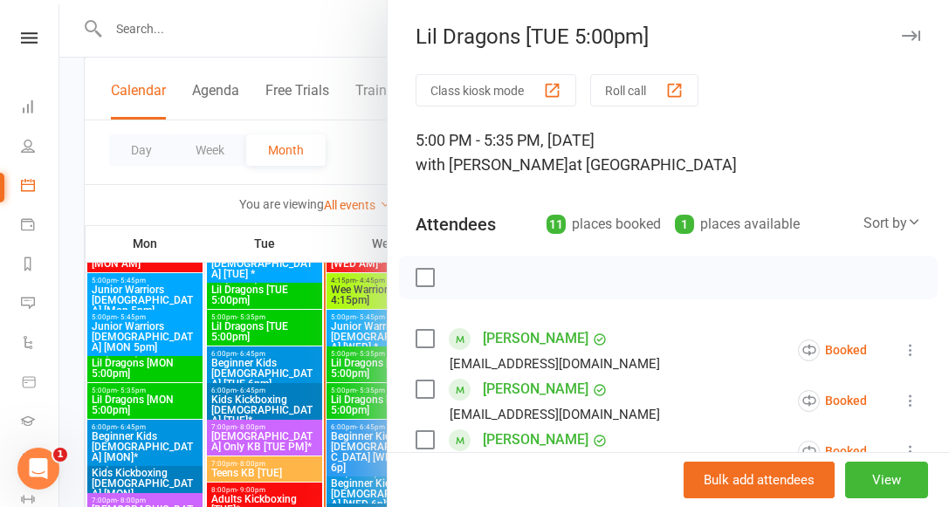
click at [262, 325] on div at bounding box center [504, 253] width 890 height 507
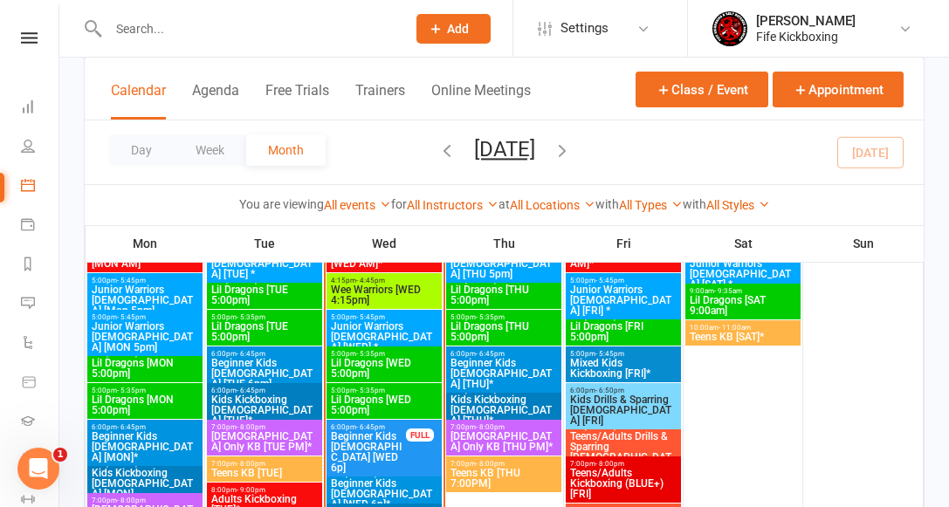
click at [261, 325] on span "Lil Dragons [TUE 5:00pm]" at bounding box center [264, 331] width 108 height 21
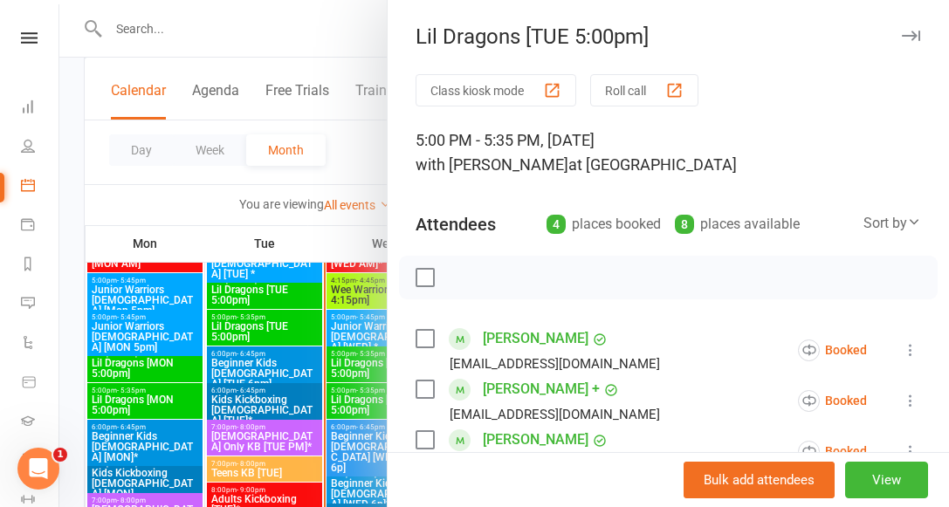
click at [911, 31] on icon "button" at bounding box center [911, 36] width 18 height 10
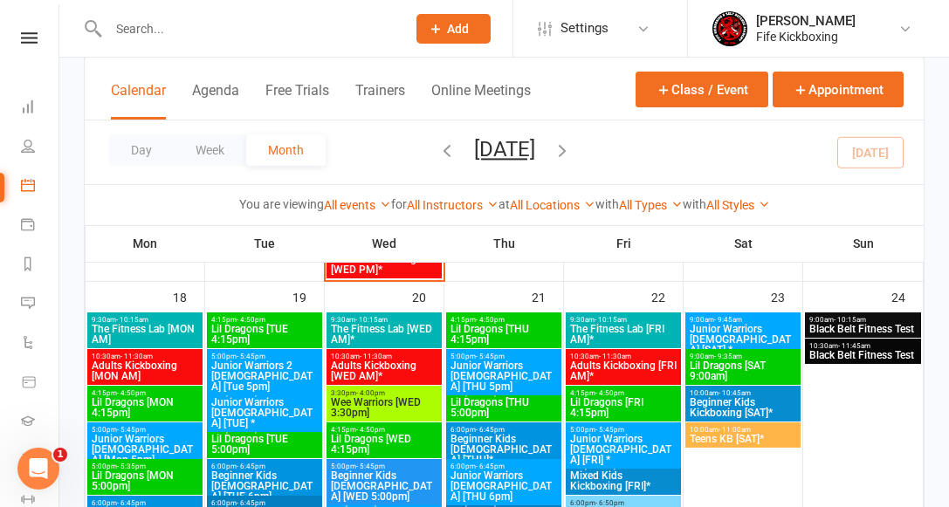
scroll to position [1666, 0]
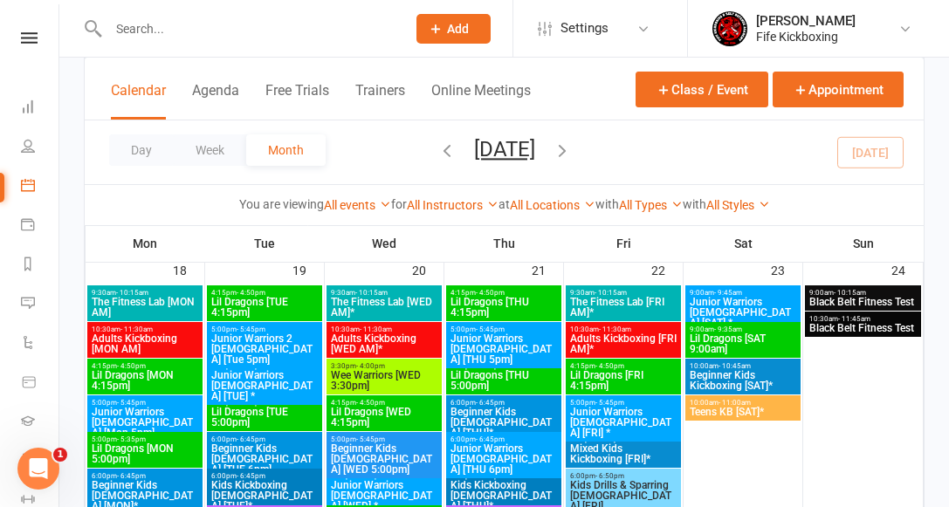
click at [376, 407] on span "Lil Dragons [WED 4:15pm]" at bounding box center [384, 417] width 108 height 21
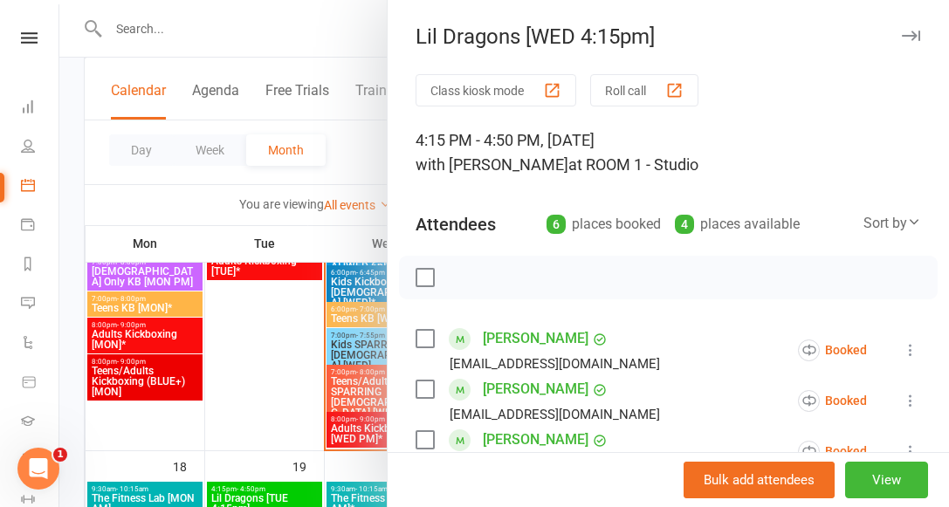
scroll to position [1453, 0]
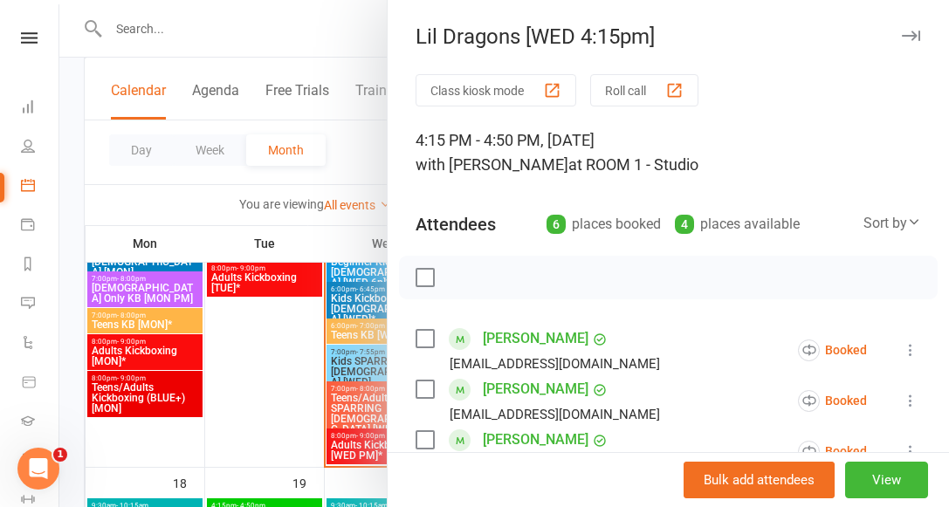
click at [334, 405] on div at bounding box center [504, 253] width 890 height 507
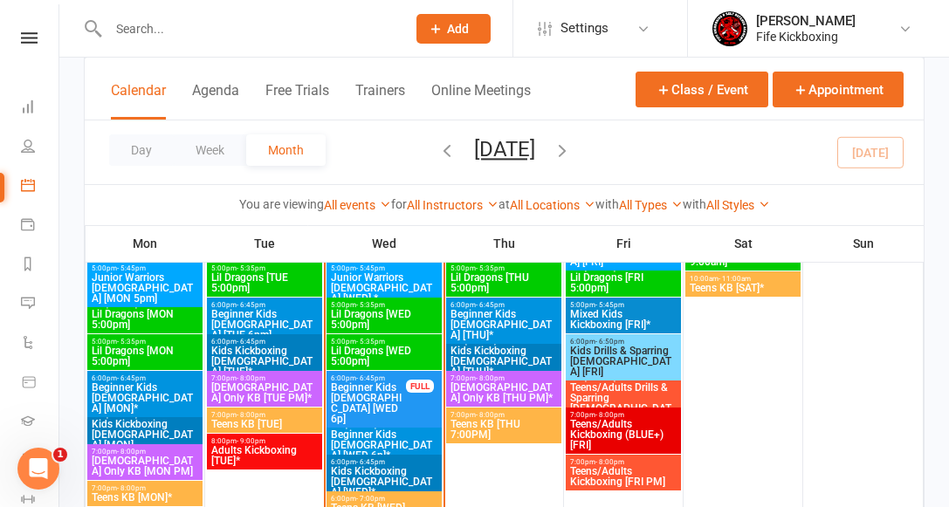
scroll to position [1207, 0]
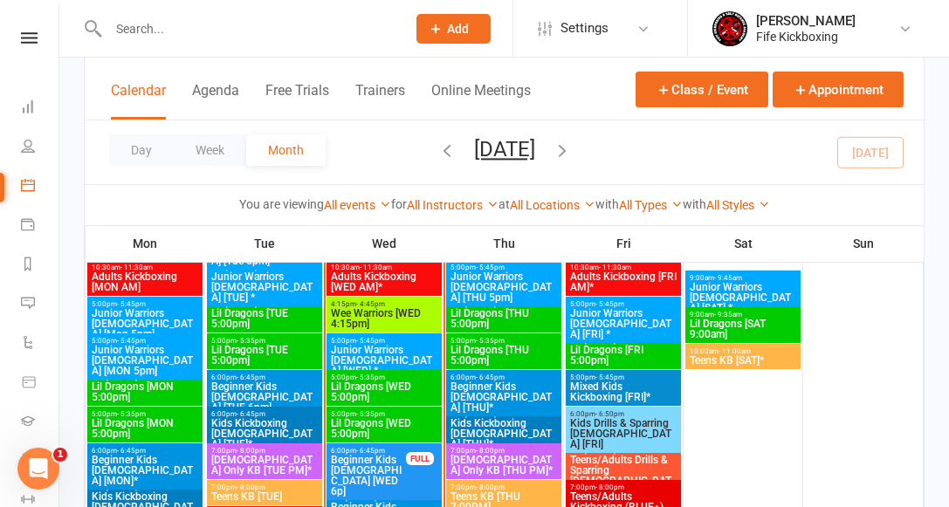
click at [365, 418] on span "Lil Dragons [WED 5:00pm]" at bounding box center [384, 428] width 108 height 21
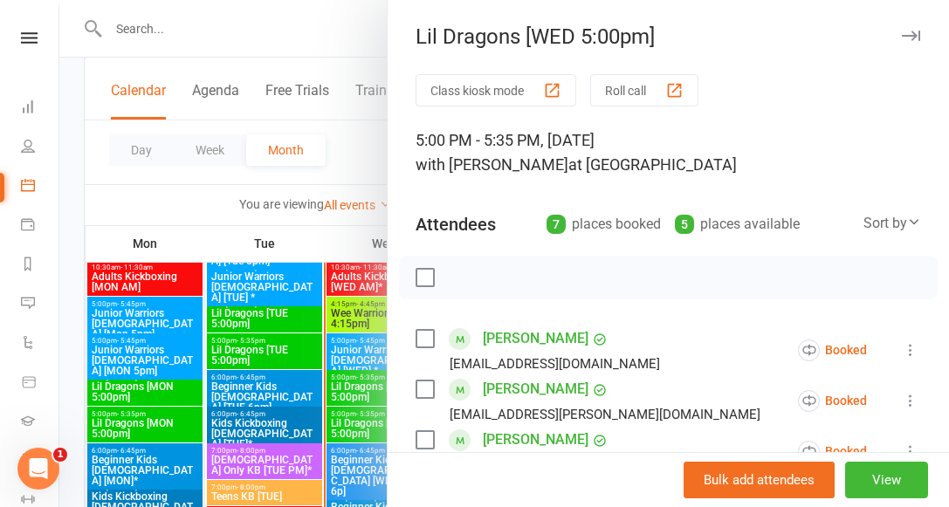
click at [356, 402] on div at bounding box center [504, 253] width 890 height 507
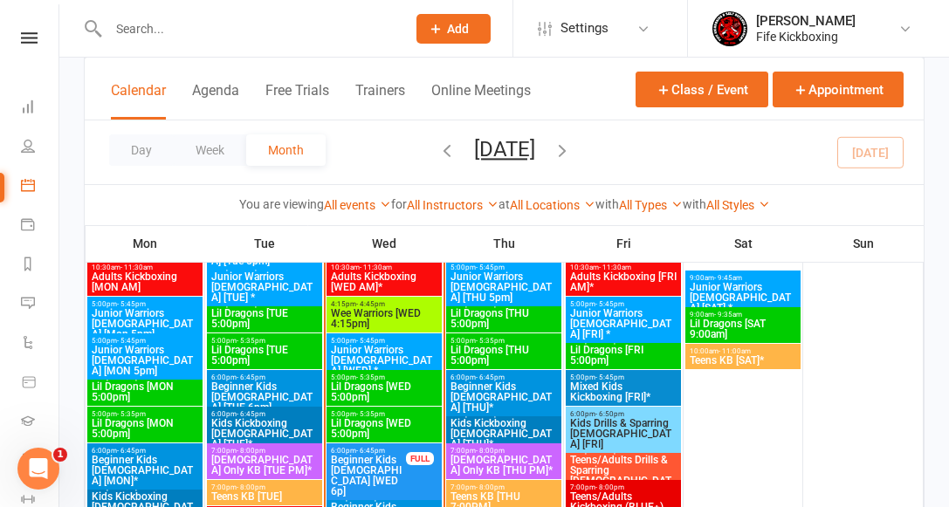
click at [359, 391] on span "Lil Dragons [WED 5:00pm]" at bounding box center [384, 391] width 108 height 21
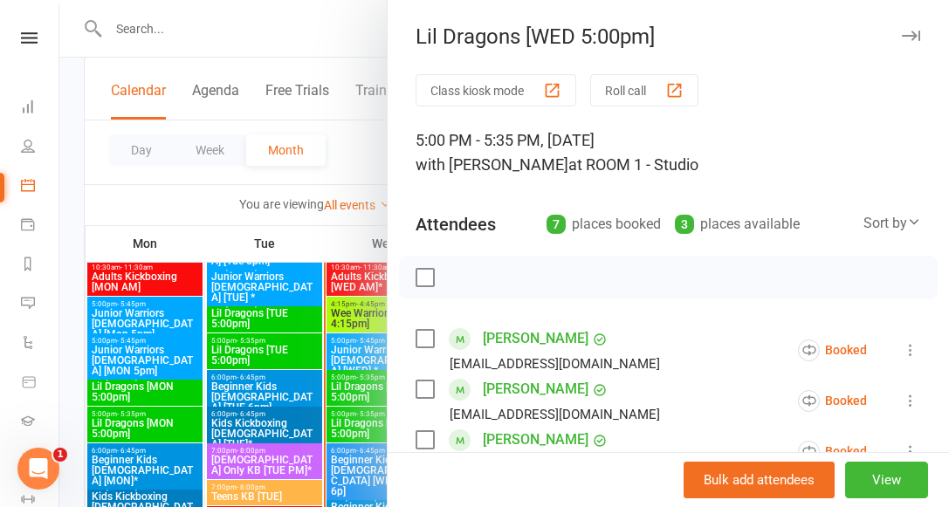
click at [344, 414] on div at bounding box center [504, 253] width 890 height 507
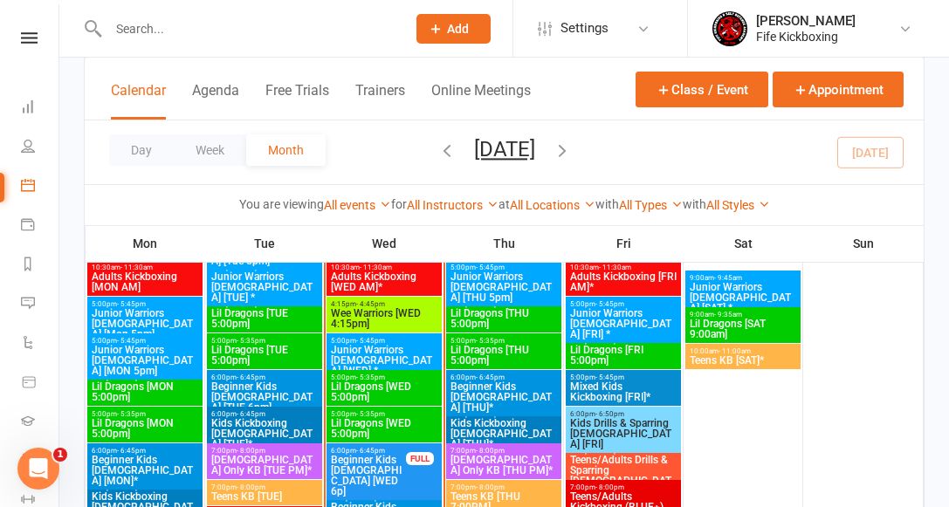
click at [357, 421] on span "Lil Dragons [WED 5:00pm]" at bounding box center [384, 428] width 108 height 21
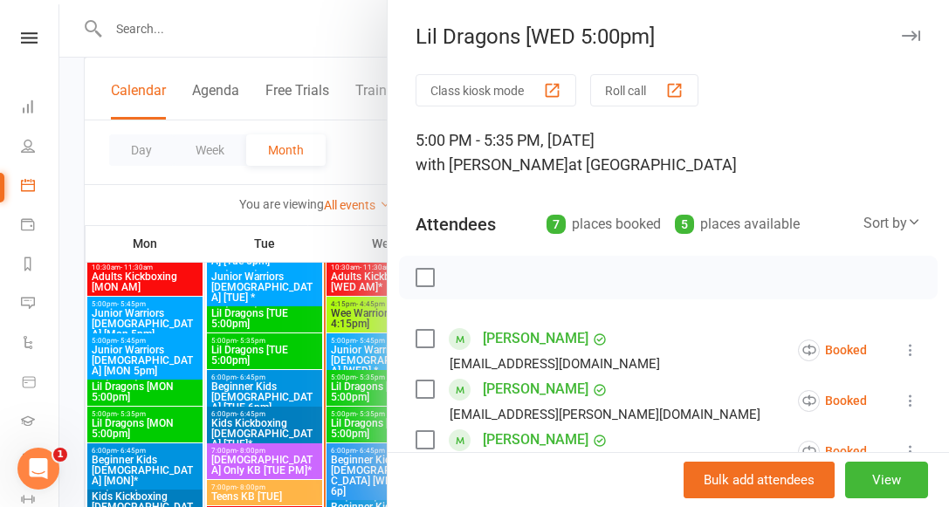
click at [245, 216] on div at bounding box center [504, 253] width 890 height 507
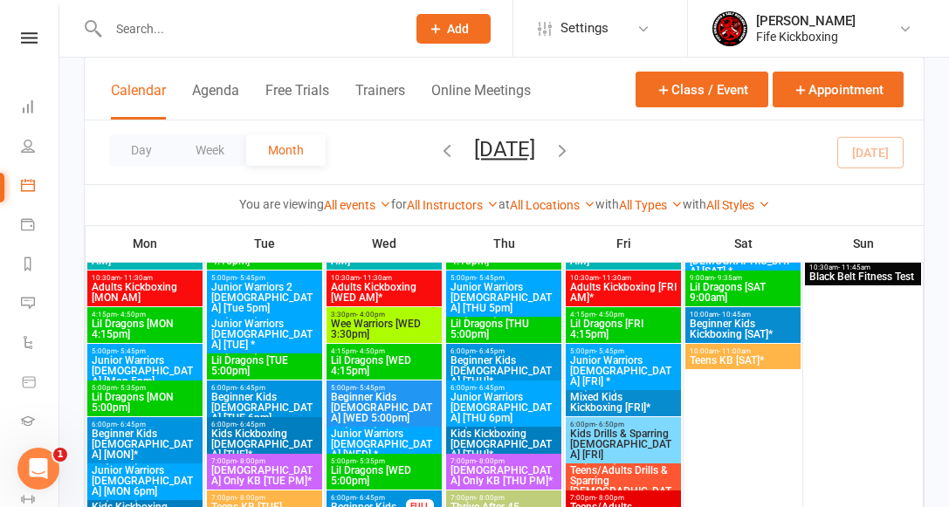
scroll to position [1723, 0]
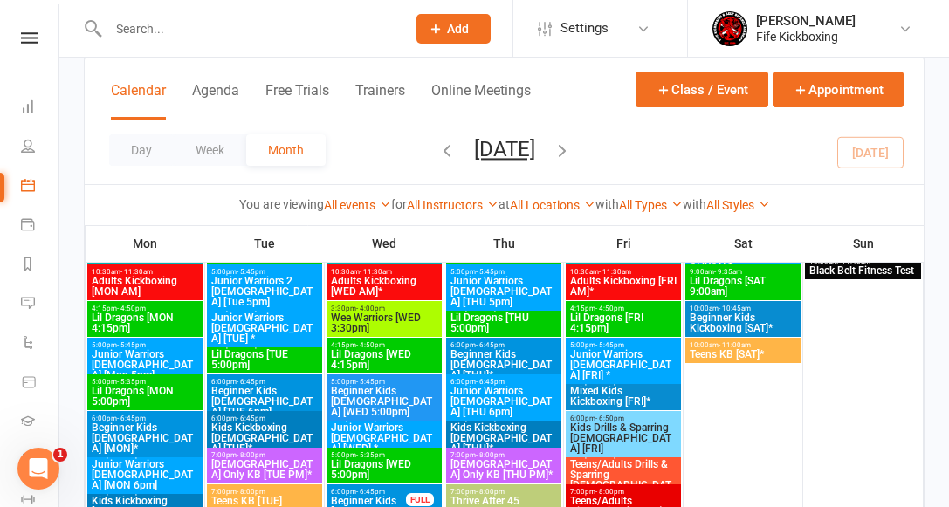
click at [498, 320] on span "Lil Dragons [THU 5:00pm]" at bounding box center [504, 323] width 108 height 21
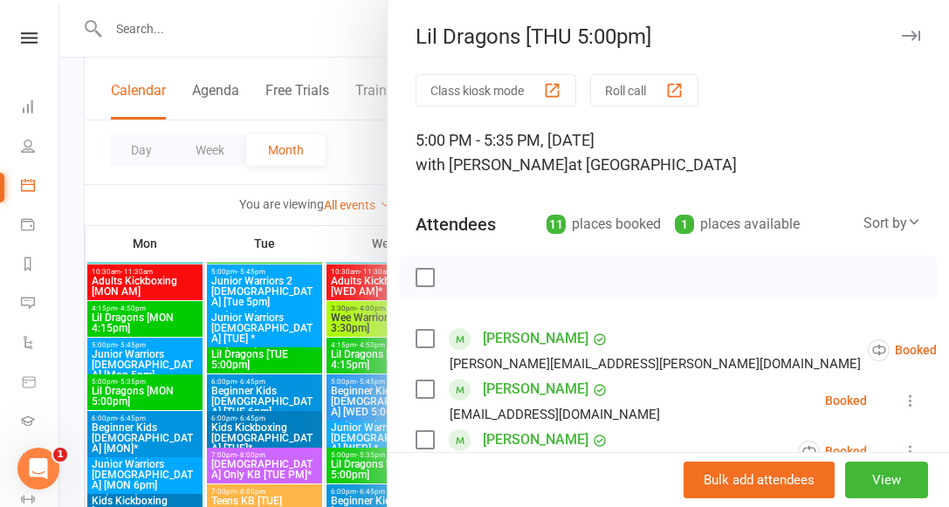
click at [323, 162] on div at bounding box center [504, 253] width 890 height 507
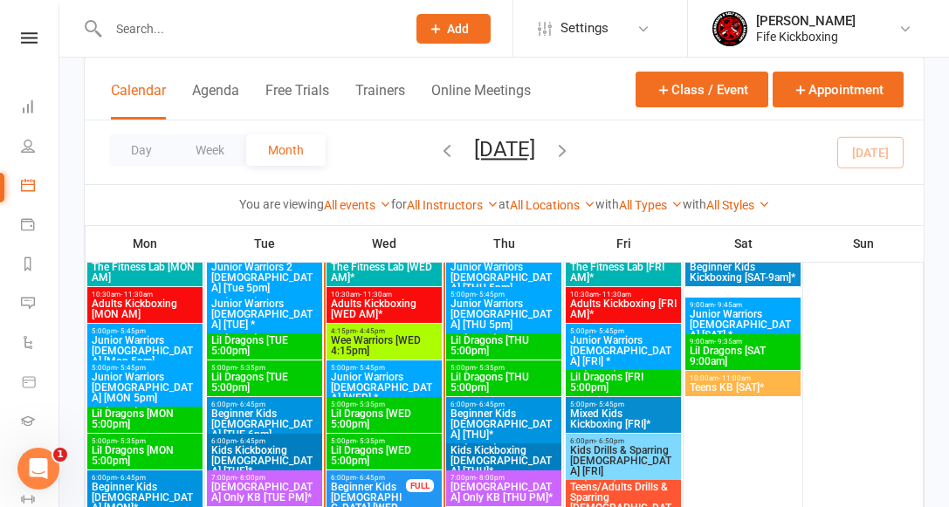
scroll to position [1171, 0]
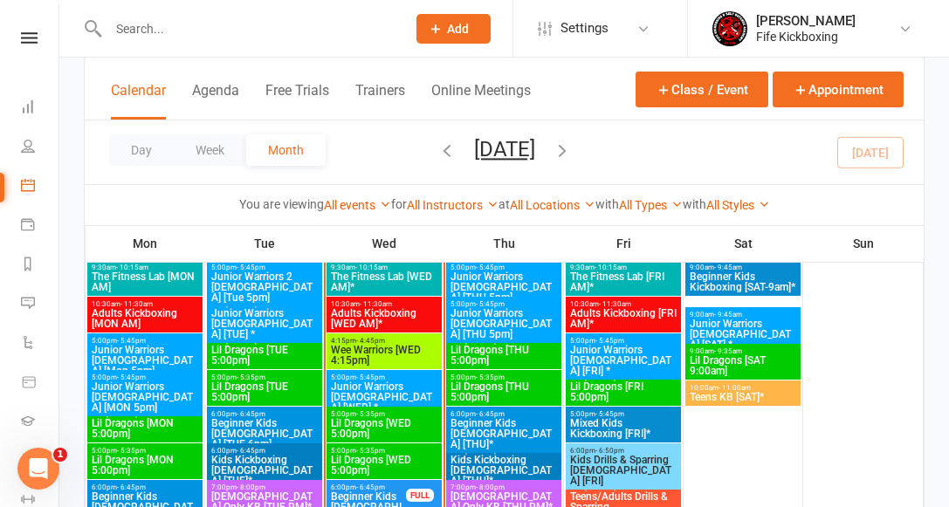
click at [512, 388] on span "Lil Dragons [THU 5:00pm]" at bounding box center [504, 391] width 108 height 21
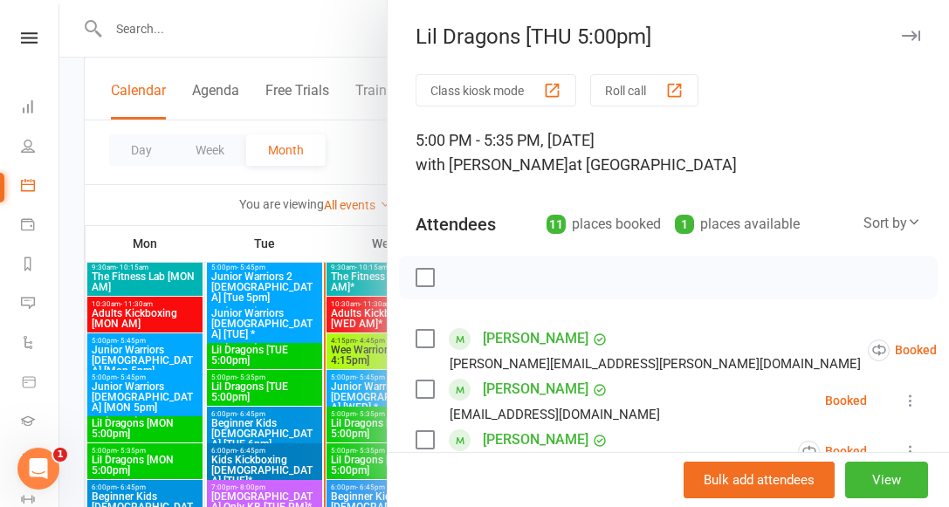
click at [357, 444] on div at bounding box center [504, 253] width 890 height 507
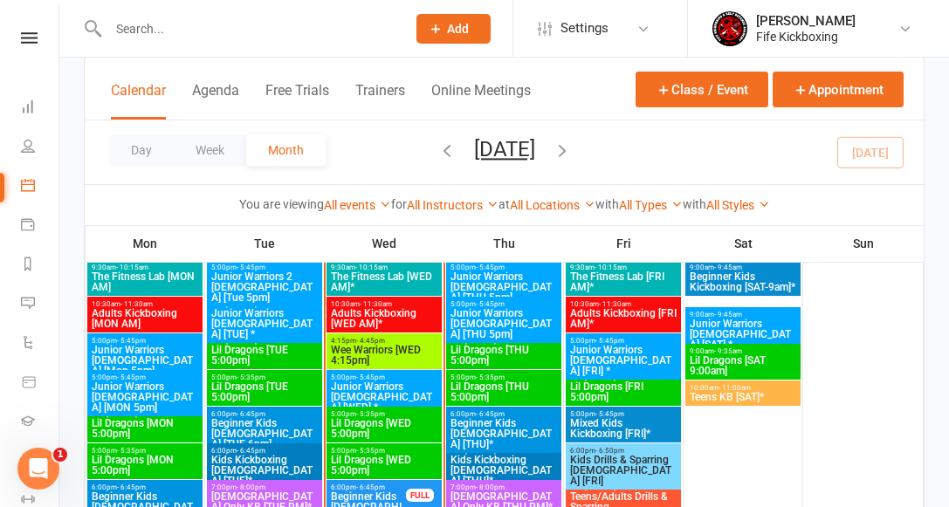
click at [497, 340] on span "- 5:35pm" at bounding box center [490, 341] width 29 height 8
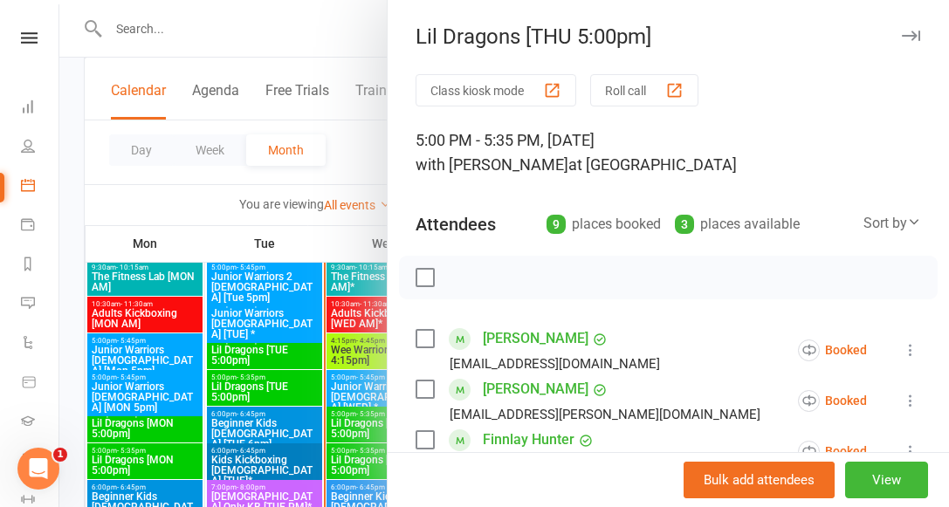
click at [232, 213] on div at bounding box center [504, 253] width 890 height 507
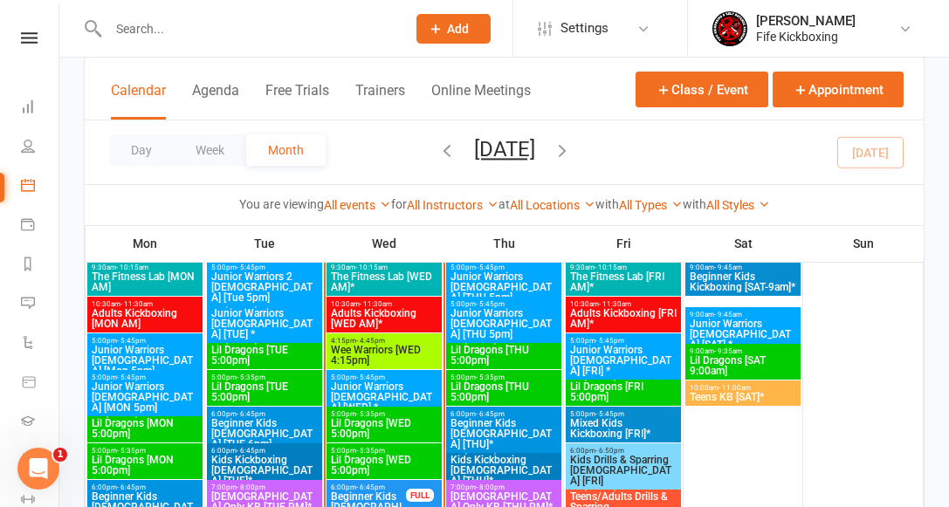
click at [713, 356] on span "Lil Dragons [SAT 9:00am]" at bounding box center [743, 365] width 108 height 21
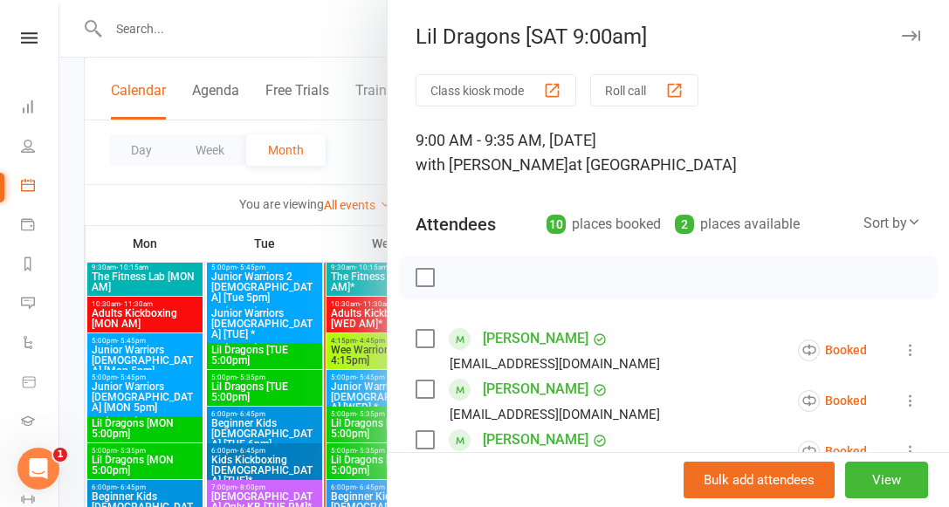
click at [148, 203] on div at bounding box center [504, 253] width 890 height 507
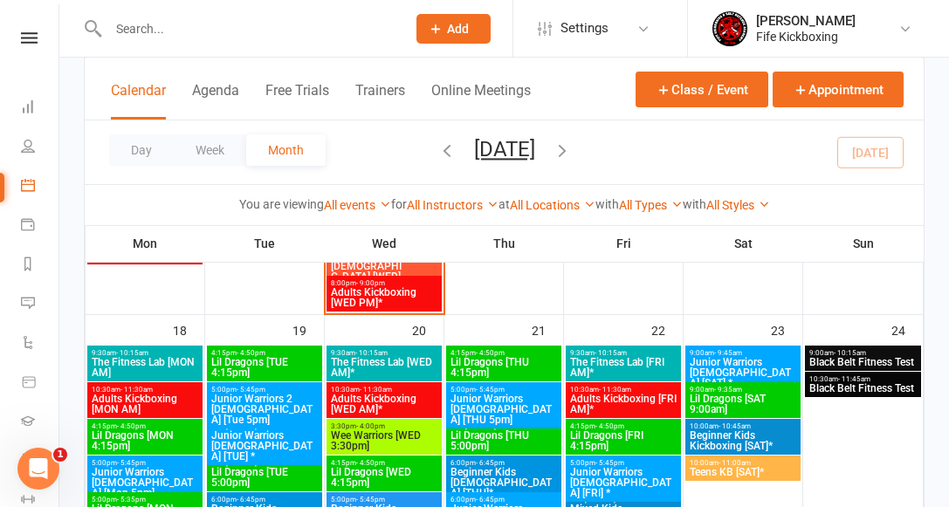
scroll to position [1741, 0]
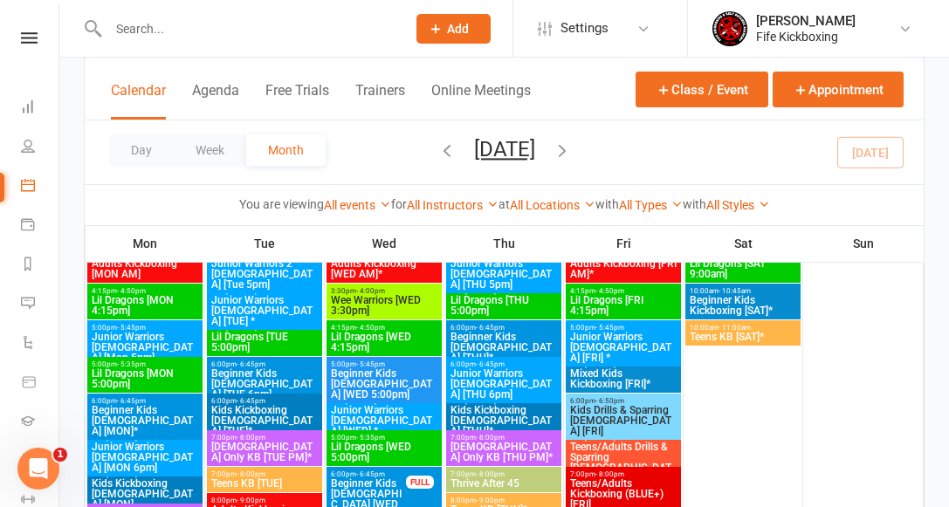
click at [132, 295] on span "Lil Dragons [MON 4:15pm]" at bounding box center [145, 305] width 108 height 21
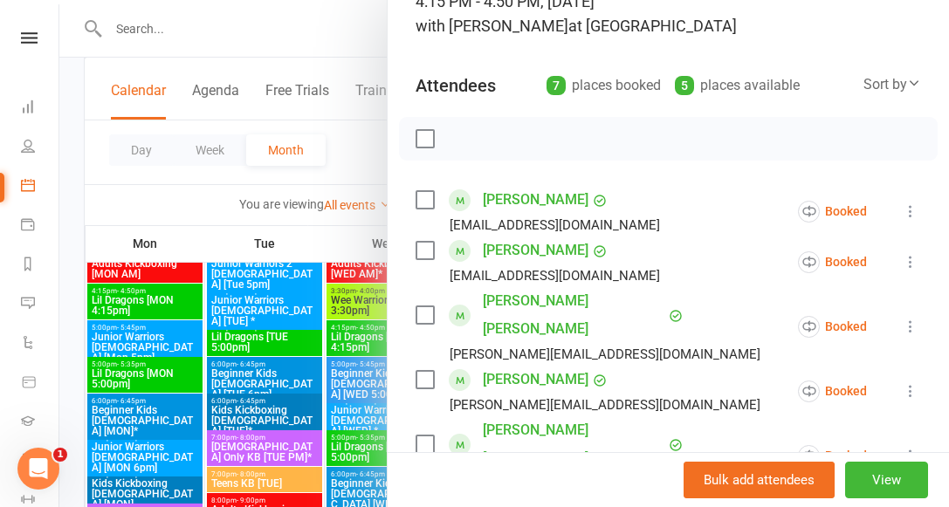
scroll to position [0, 0]
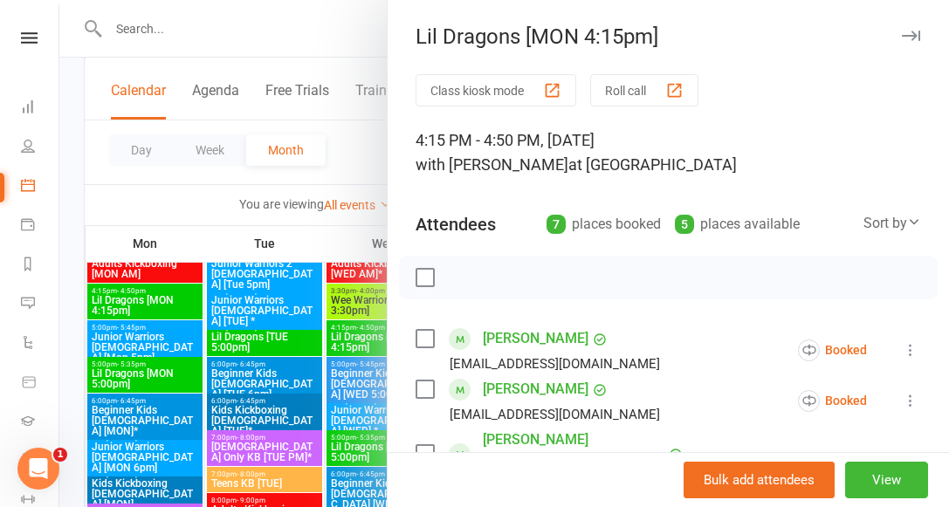
click at [20, 14] on nav "Clubworx Dashboard People Calendar Payments Reports Messages Automations Produc…" at bounding box center [29, 257] width 59 height 507
click at [21, 32] on icon at bounding box center [29, 37] width 17 height 11
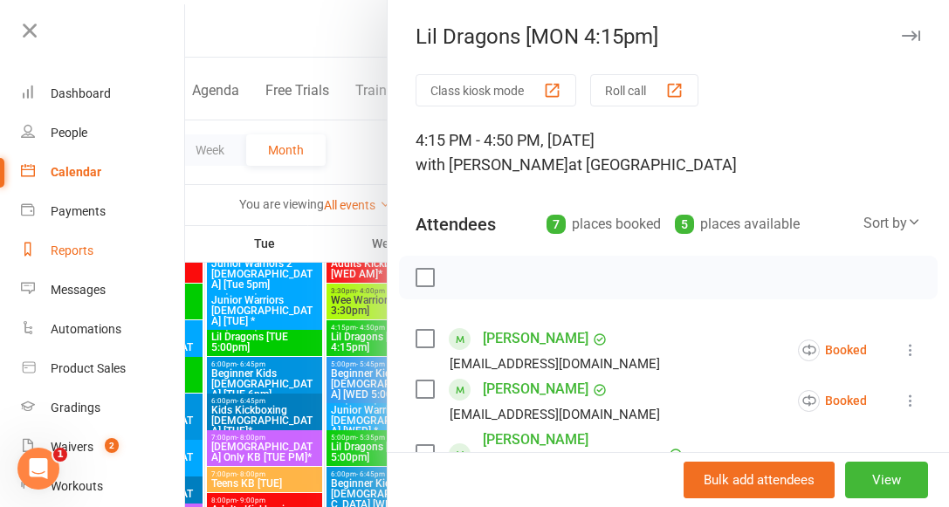
click at [86, 245] on div "Reports" at bounding box center [72, 251] width 43 height 14
select select "100"
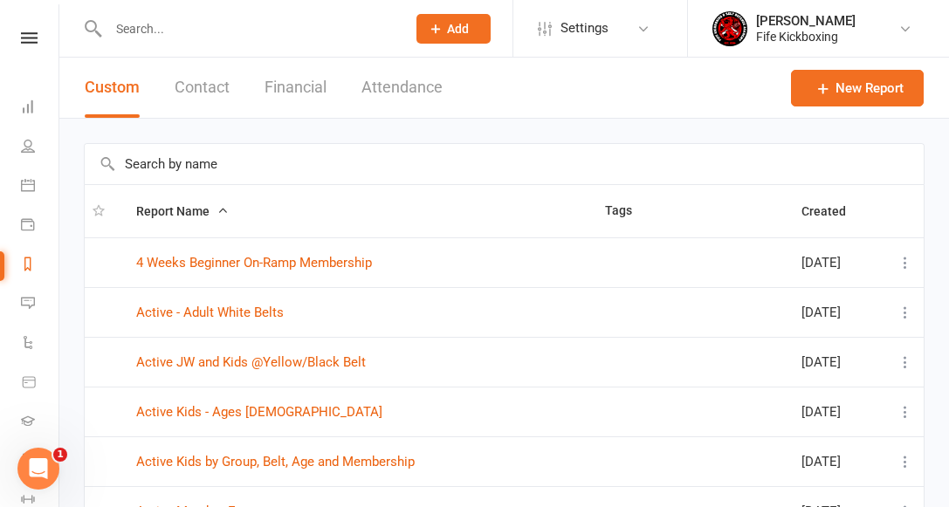
click at [206, 171] on input "text" at bounding box center [504, 164] width 839 height 40
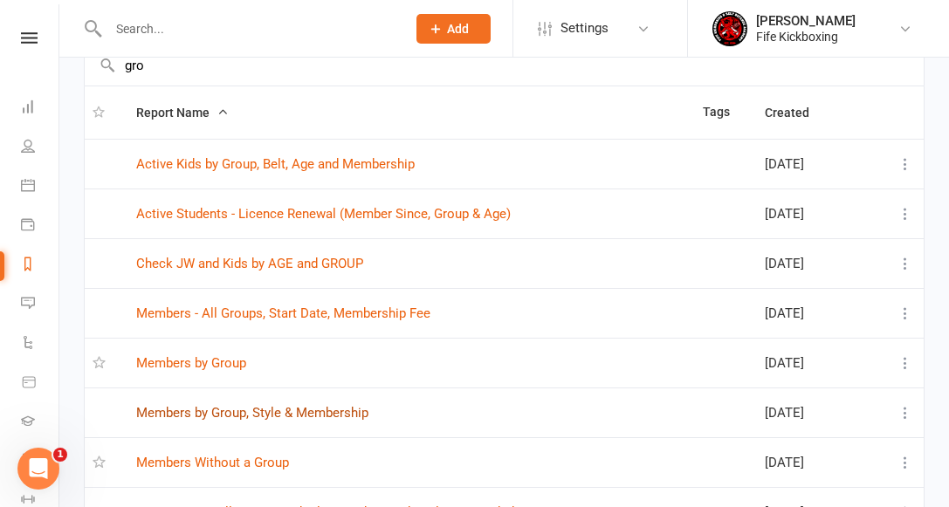
scroll to position [105, 0]
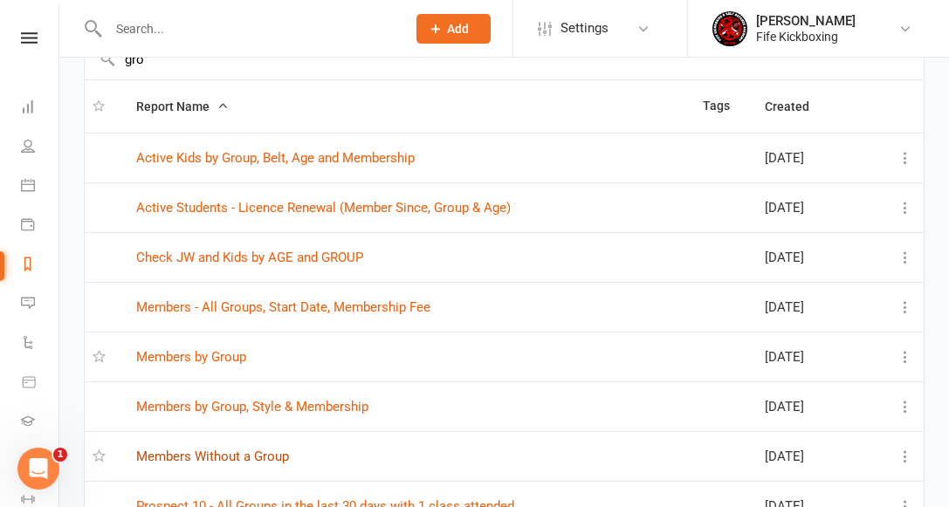
type input "gro"
click at [255, 455] on link "Members Without a Group" at bounding box center [212, 457] width 153 height 16
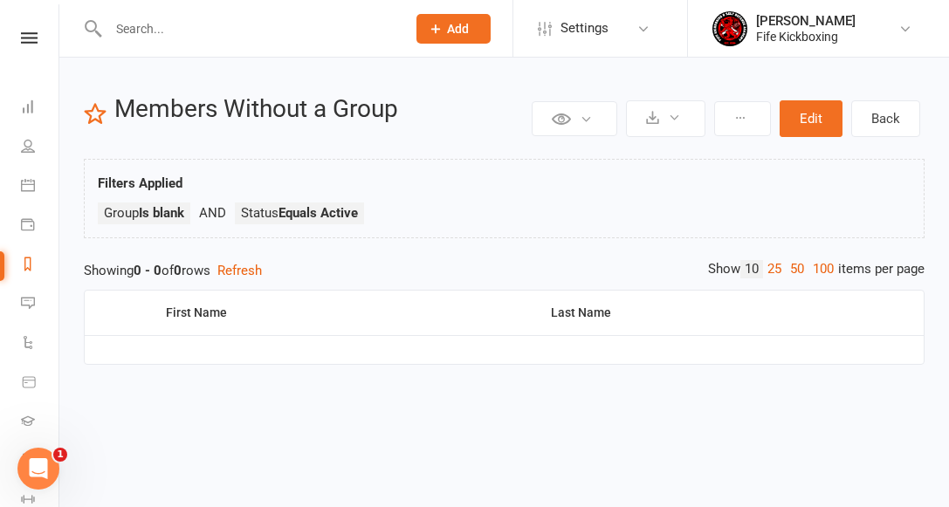
select select "100"
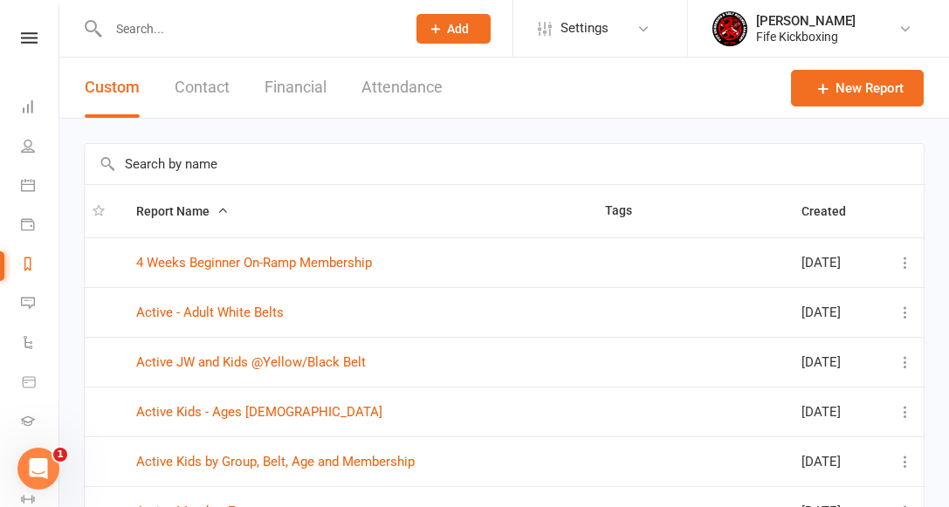
click at [175, 160] on input "text" at bounding box center [504, 164] width 839 height 40
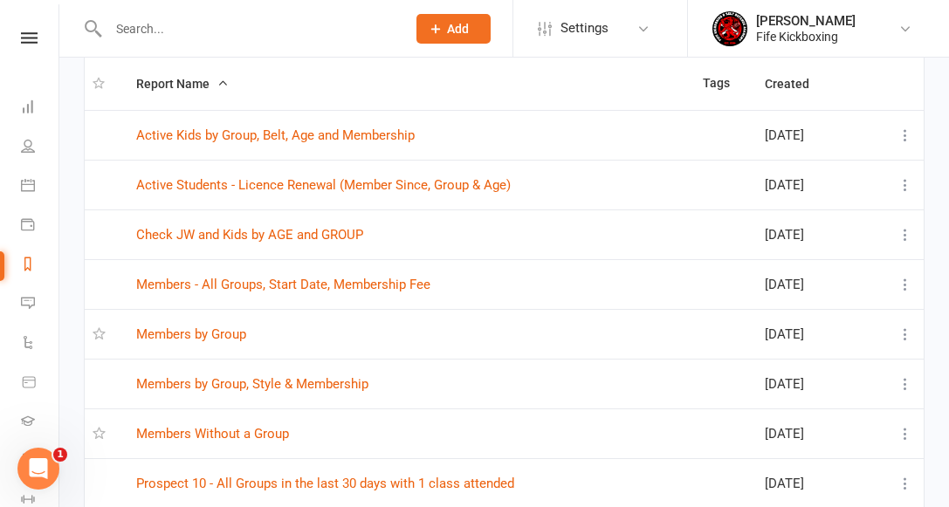
scroll to position [167, 0]
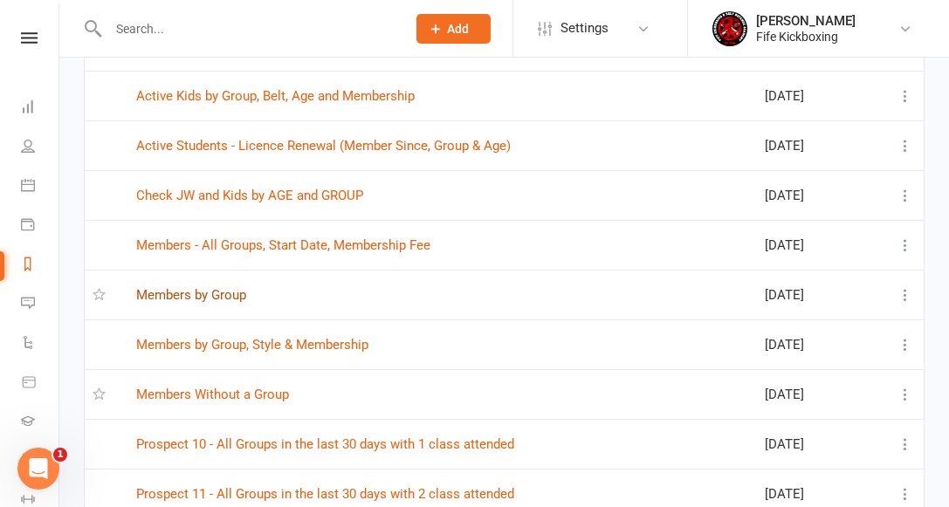
type input "group"
click at [210, 293] on link "Members by Group" at bounding box center [191, 295] width 110 height 16
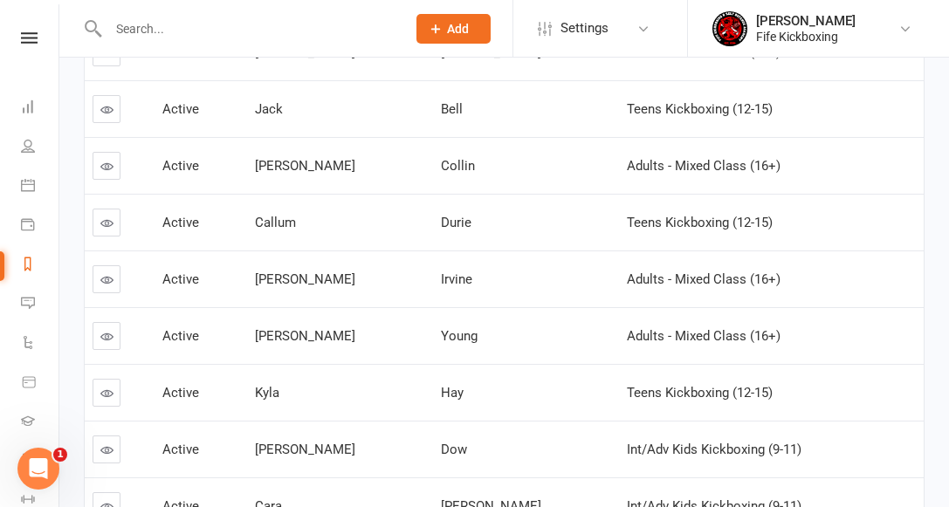
scroll to position [534, 0]
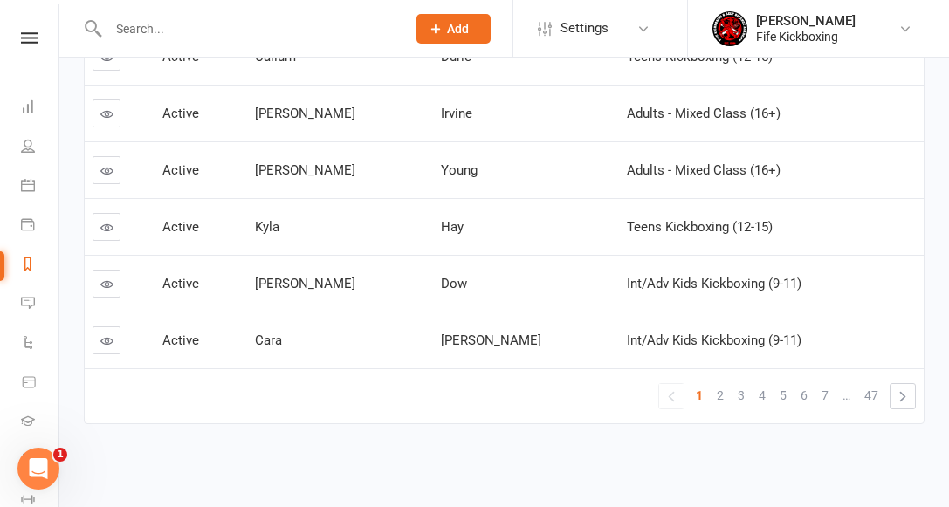
click at [27, 31] on nav "Clubworx Dashboard People Calendar Payments Reports Messages Automations Produc…" at bounding box center [29, 257] width 59 height 507
click at [25, 37] on icon at bounding box center [29, 37] width 17 height 11
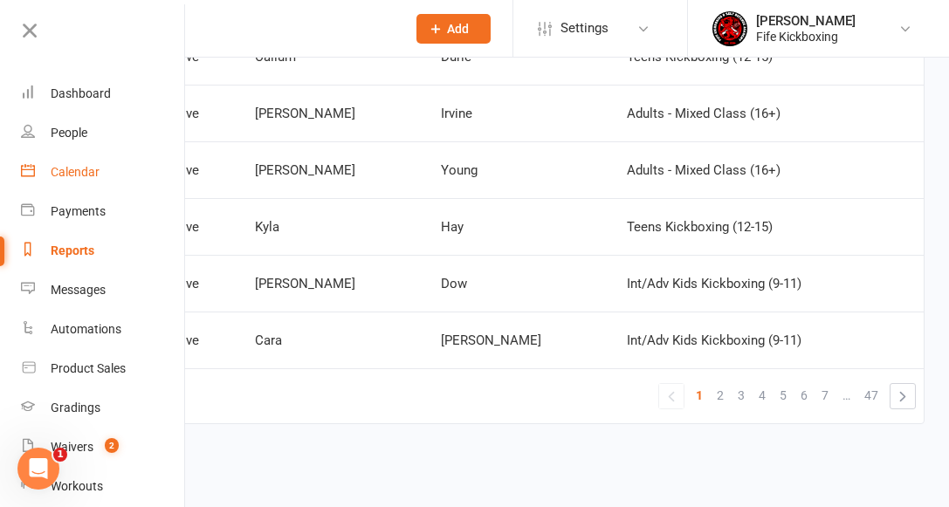
click at [83, 176] on div "Calendar" at bounding box center [75, 172] width 49 height 14
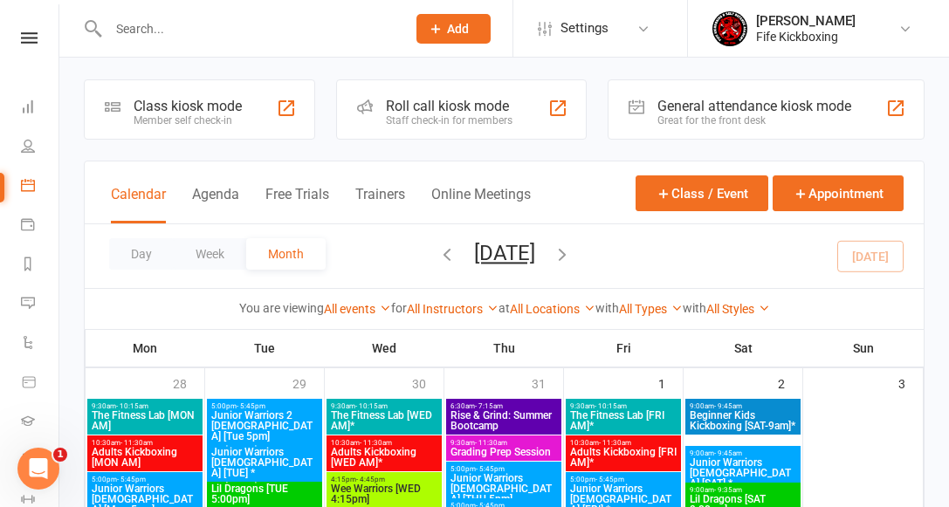
scroll to position [3, 0]
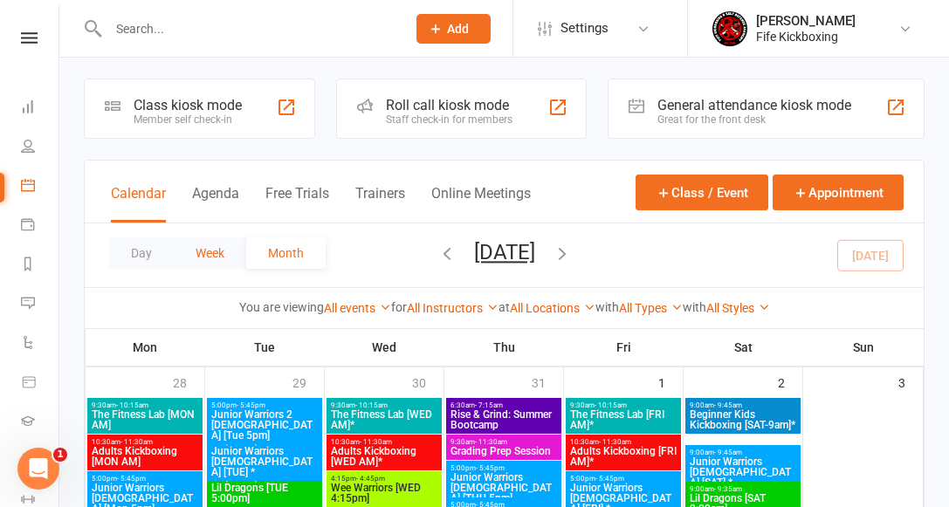
click at [194, 251] on button "Week" at bounding box center [210, 252] width 72 height 31
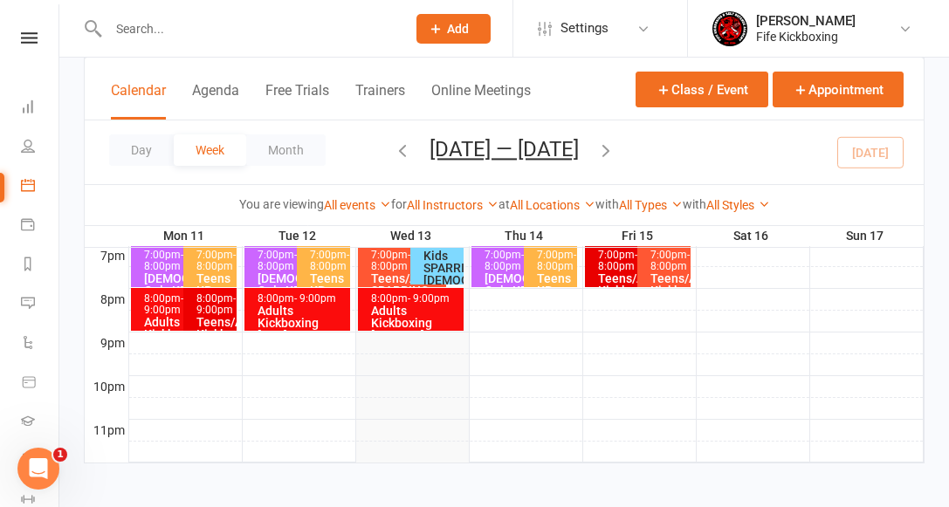
scroll to position [945, 0]
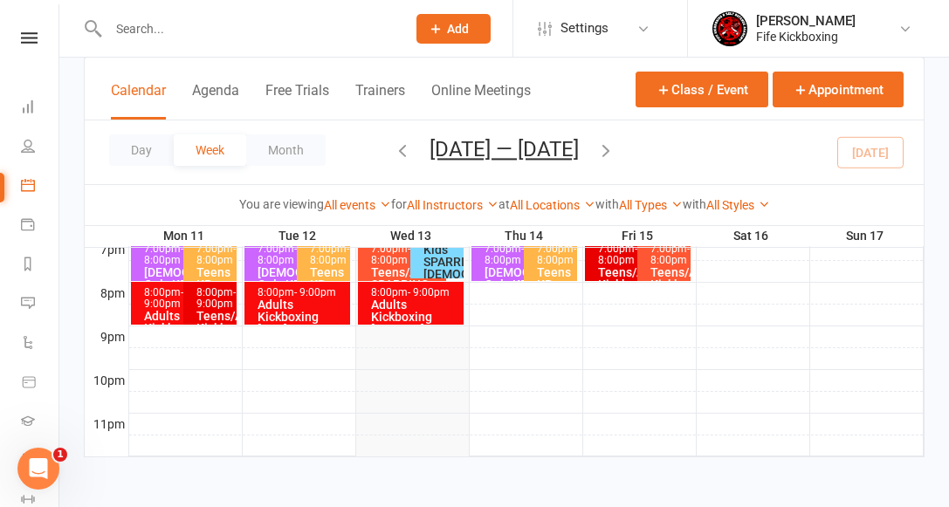
click at [615, 152] on icon "button" at bounding box center [605, 150] width 19 height 19
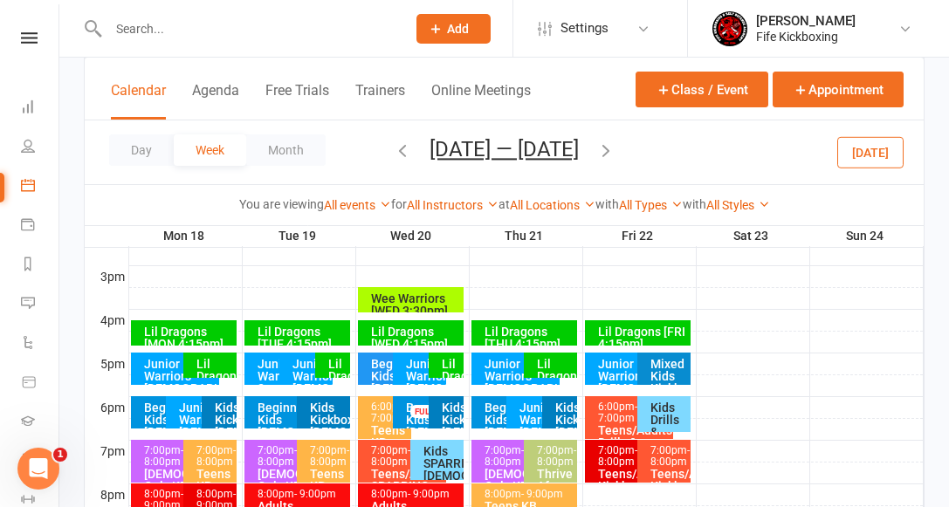
scroll to position [712, 0]
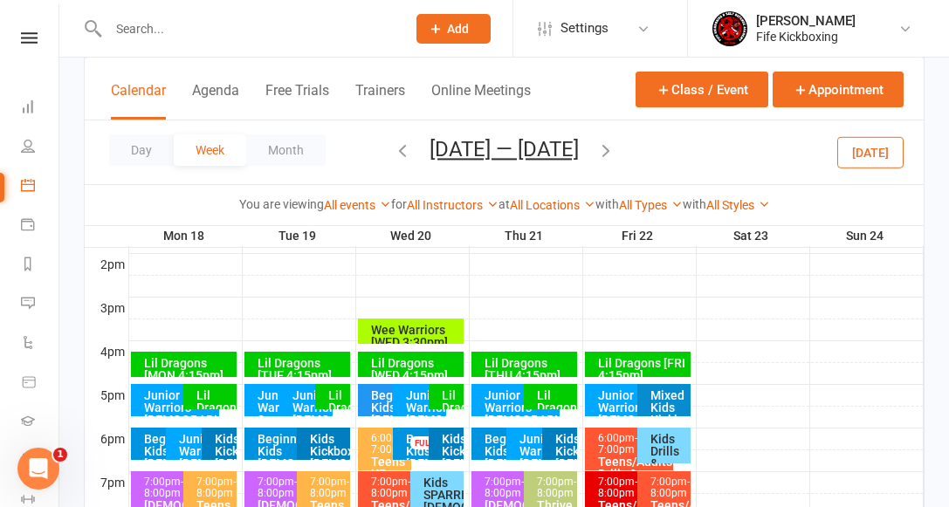
click at [182, 365] on div "Lil Dragons [MON 4:15pm]" at bounding box center [188, 369] width 91 height 24
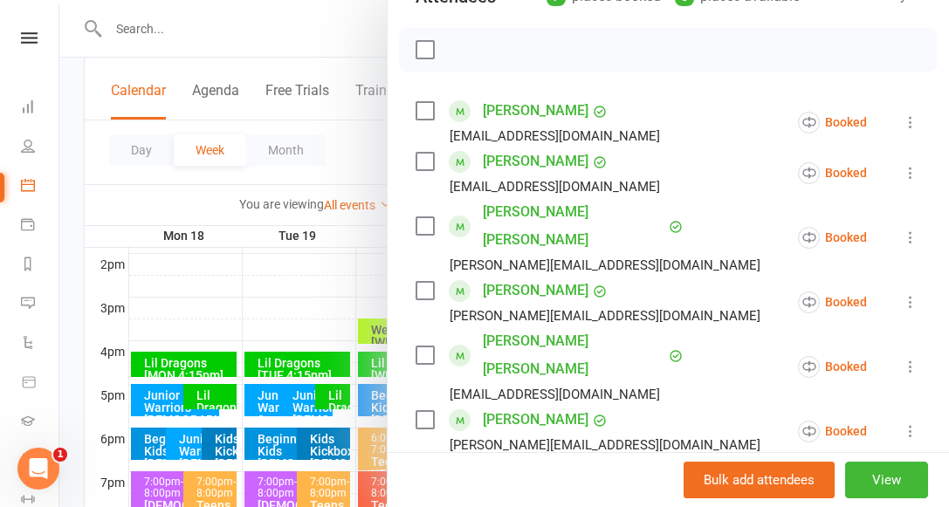
scroll to position [254, 0]
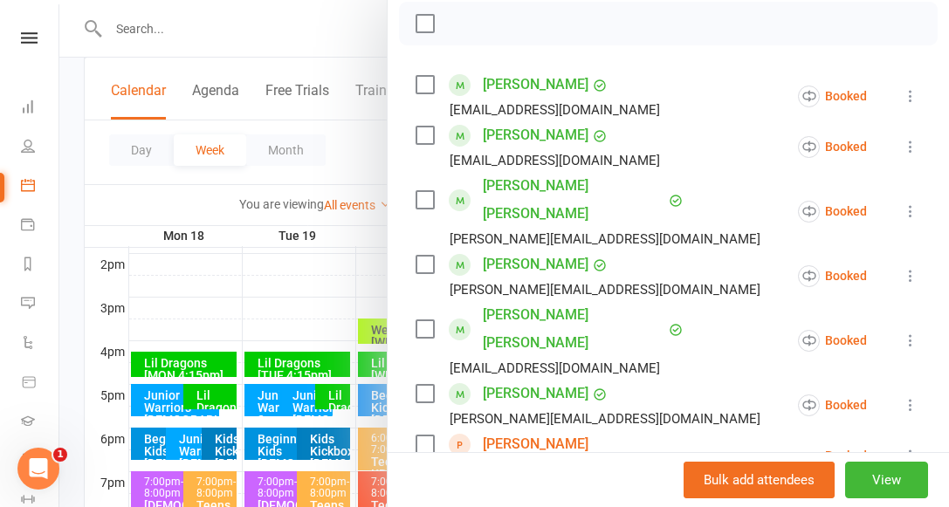
click at [202, 399] on div at bounding box center [504, 253] width 890 height 507
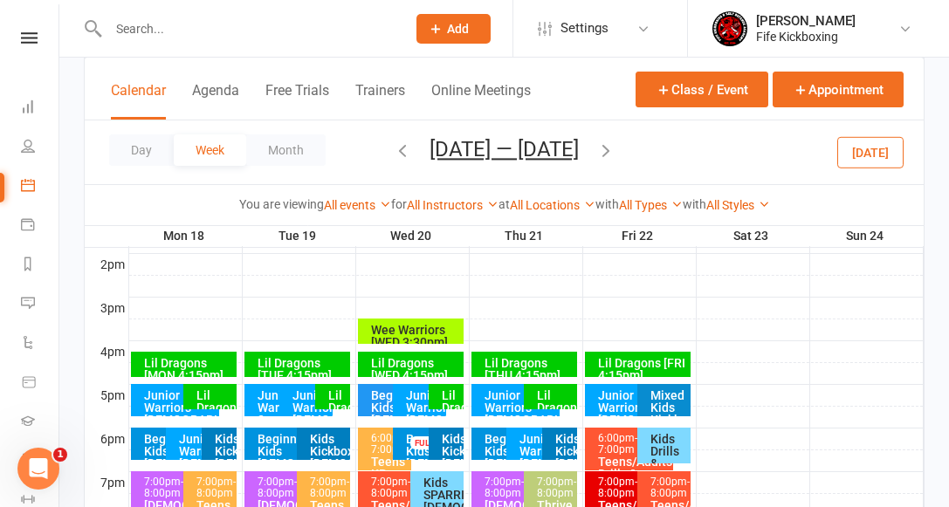
click at [209, 400] on div "Lil Dragons [MON 5:00pm]" at bounding box center [215, 413] width 38 height 49
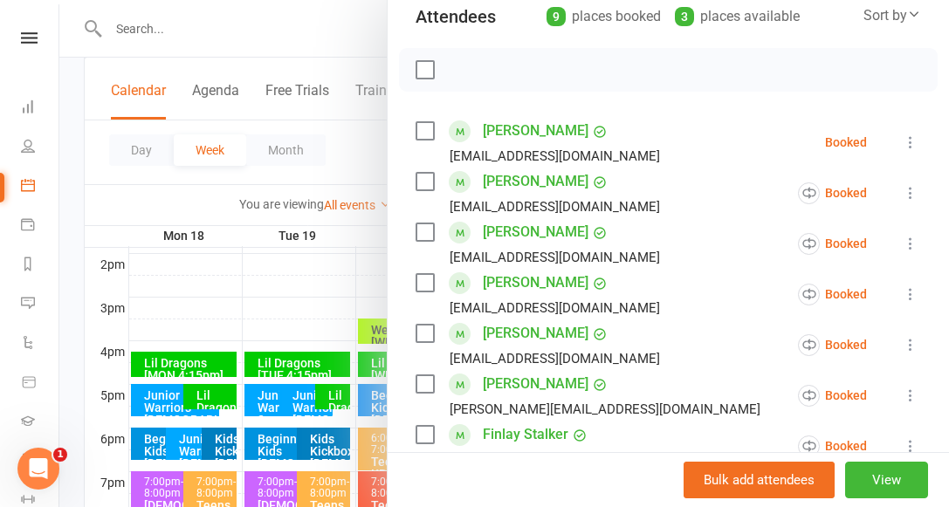
scroll to position [198, 0]
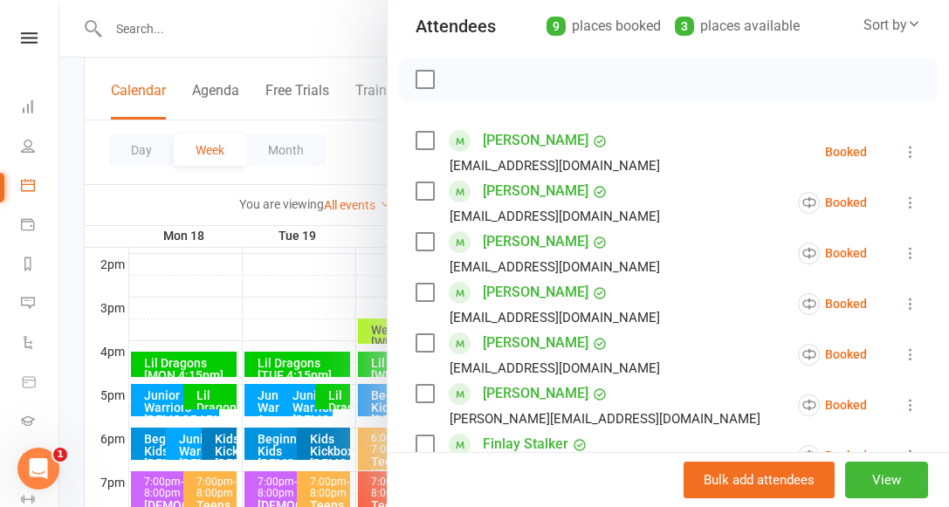
click at [308, 370] on div at bounding box center [504, 253] width 890 height 507
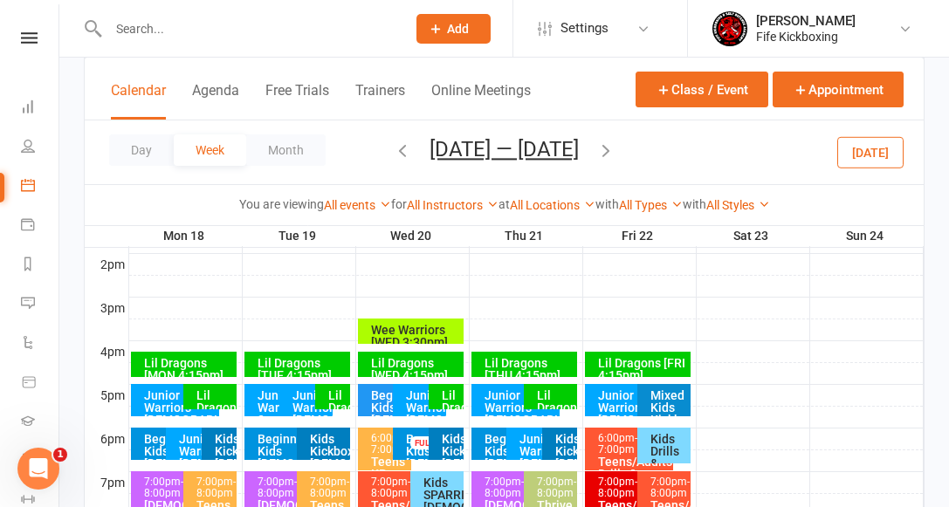
click at [306, 368] on div "Lil Dragons [TUE 4:15pm]" at bounding box center [302, 369] width 91 height 24
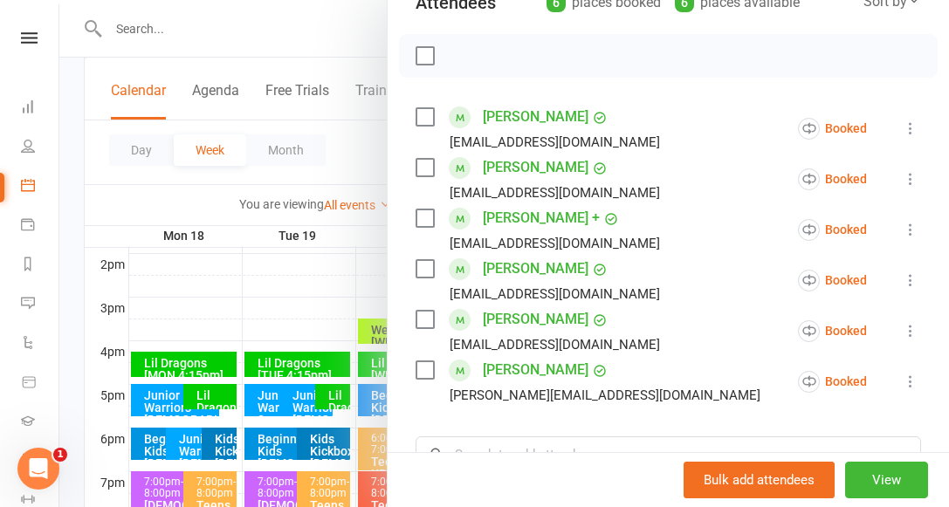
scroll to position [223, 0]
click at [332, 399] on div at bounding box center [504, 253] width 890 height 507
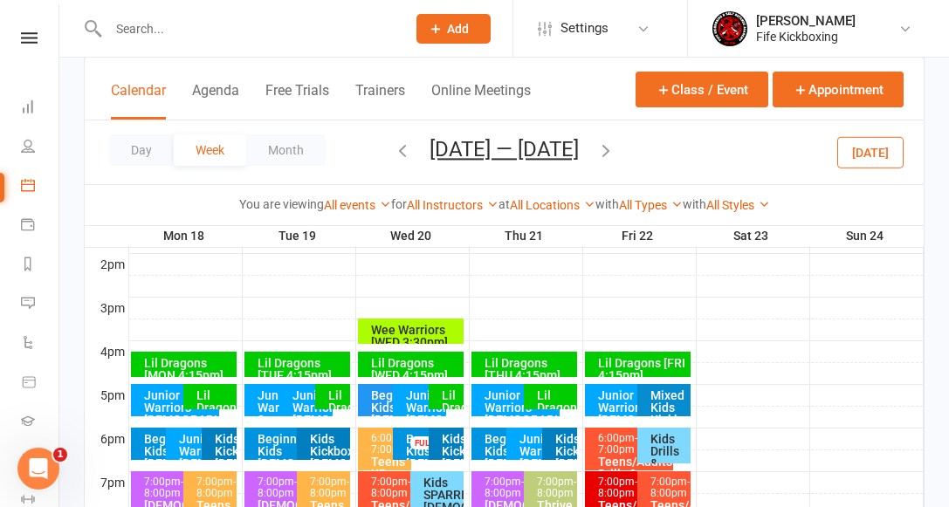
click at [333, 398] on div "Lil Dragons [TUE 5:00pm]" at bounding box center [337, 413] width 20 height 49
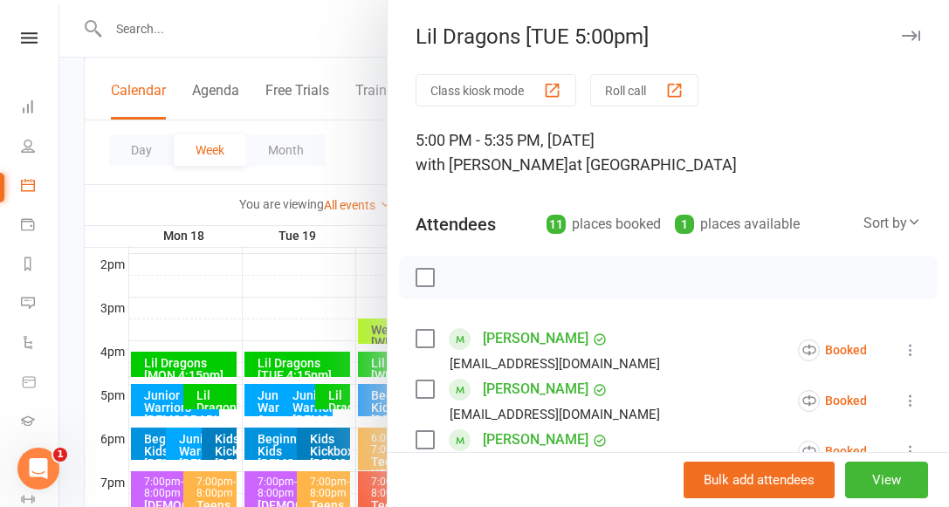
click at [247, 306] on div at bounding box center [504, 253] width 890 height 507
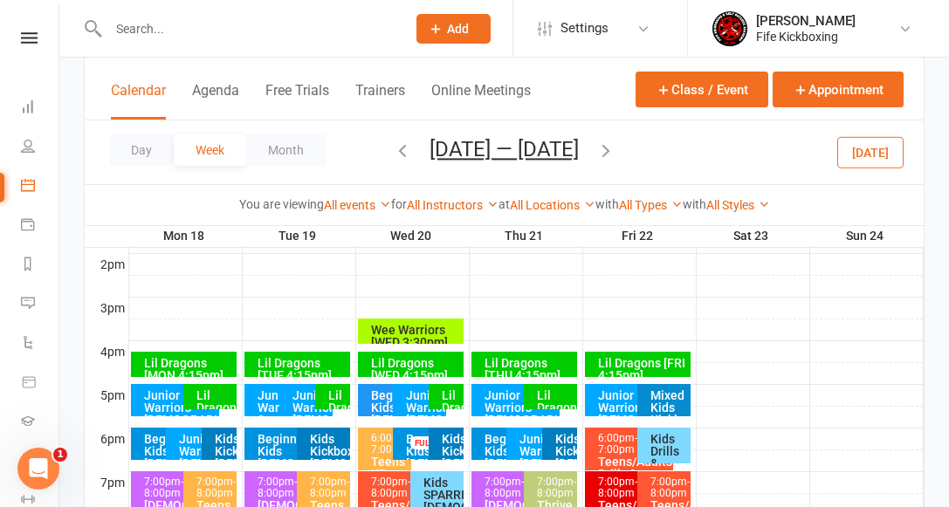
click at [375, 368] on div "Lil Dragons [WED 4:15pm]" at bounding box center [415, 369] width 91 height 24
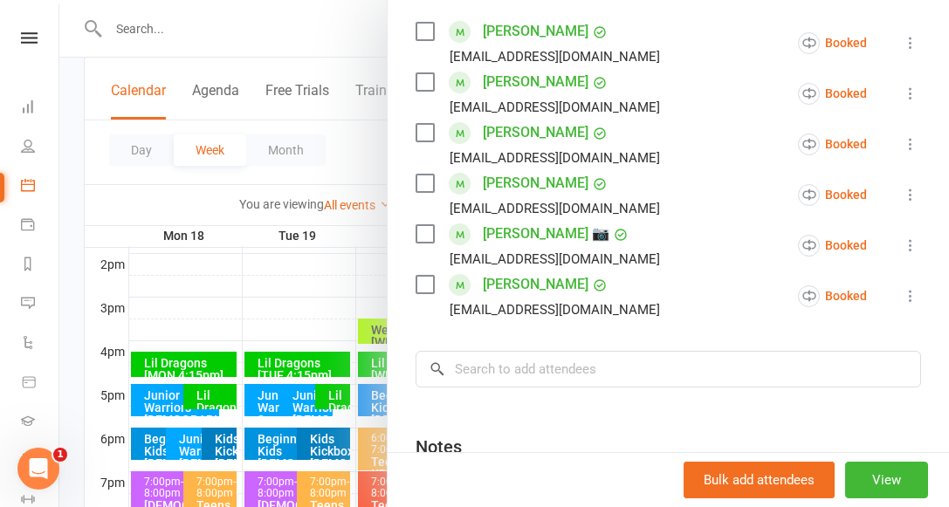
scroll to position [398, 0]
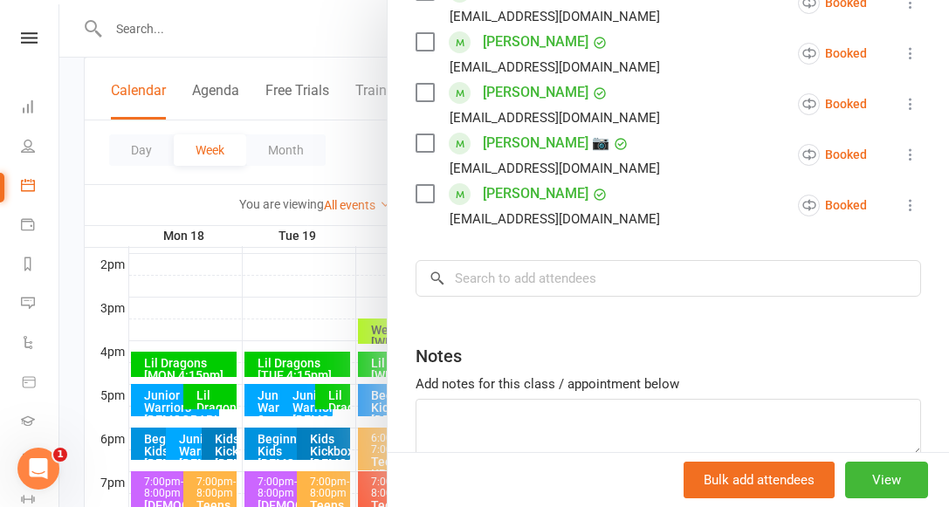
click at [291, 308] on div at bounding box center [504, 253] width 890 height 507
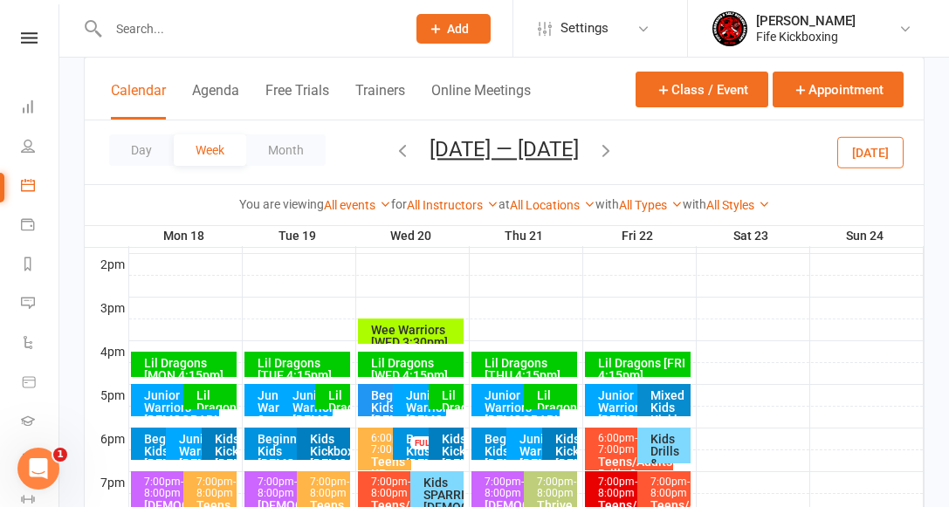
click at [457, 396] on div "Lil Dragons [WED 5:00pm]" at bounding box center [451, 413] width 20 height 49
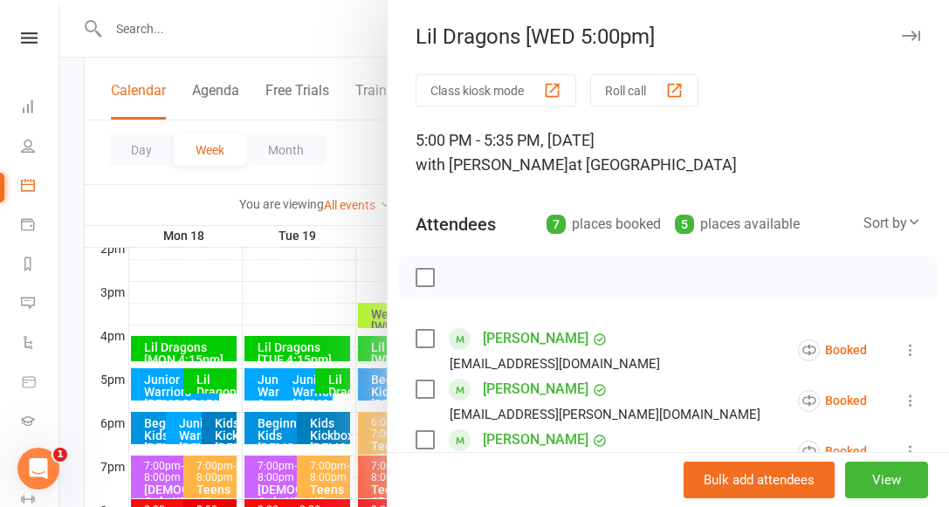
scroll to position [748, 0]
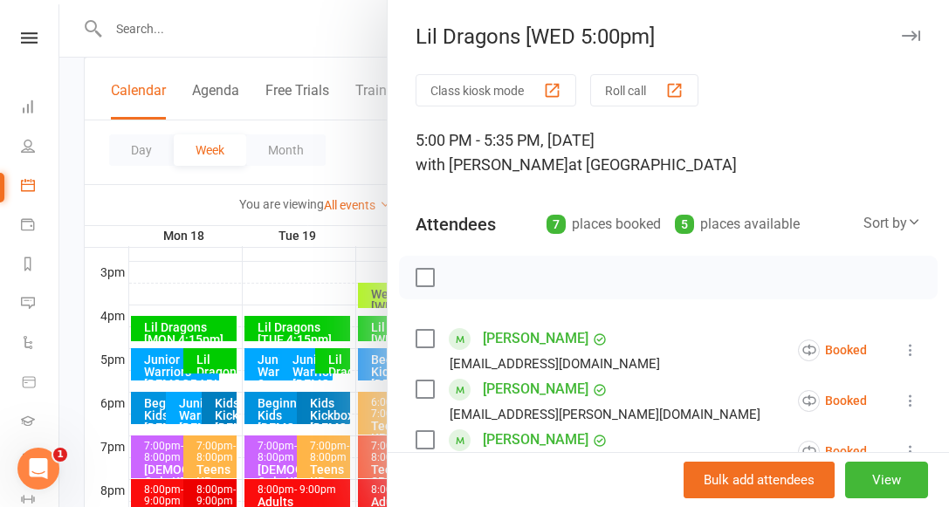
click at [295, 265] on div at bounding box center [504, 253] width 890 height 507
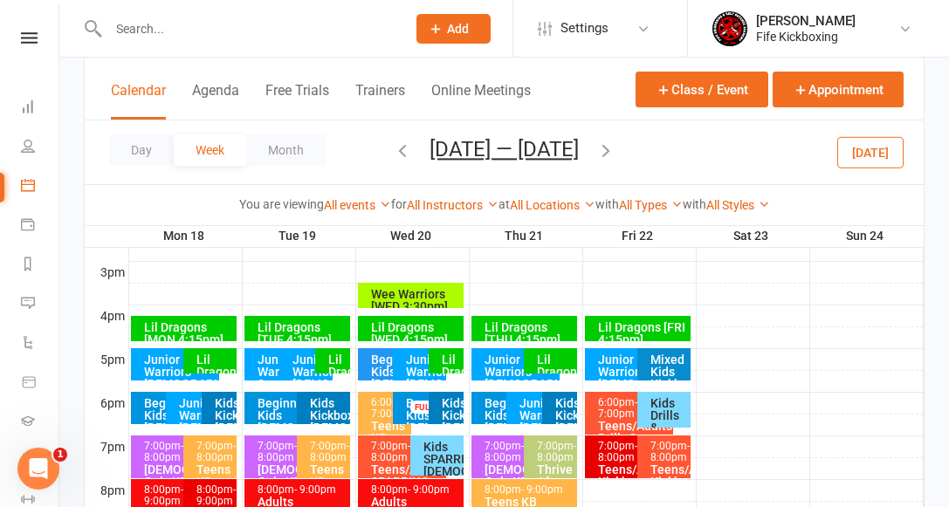
click at [495, 335] on div "Lil Dragons [THU 4:15pm]" at bounding box center [529, 333] width 91 height 24
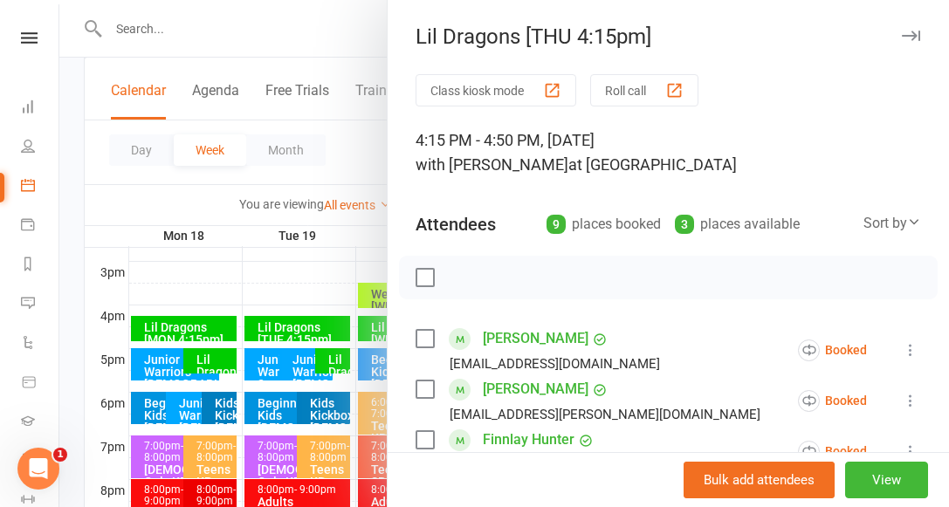
click at [308, 274] on div at bounding box center [504, 253] width 890 height 507
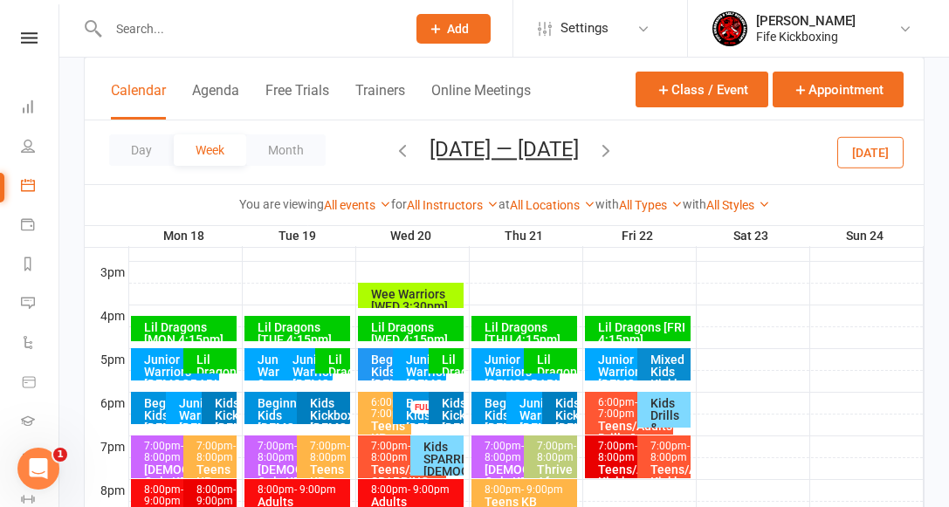
click at [541, 361] on div "Lil Dragons [THU 5:00pm]" at bounding box center [555, 378] width 38 height 49
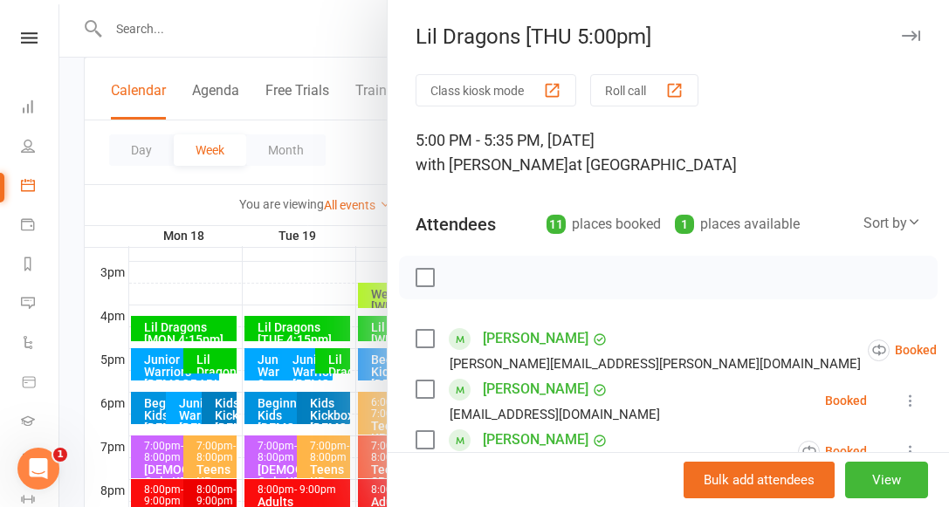
click at [244, 292] on div at bounding box center [504, 253] width 890 height 507
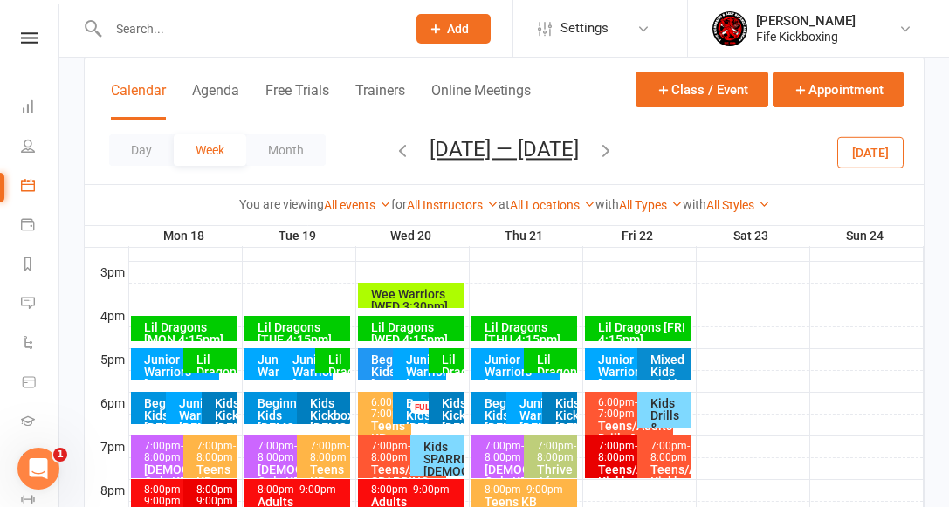
click at [629, 332] on div "Lil Dragons [FRI 4:15pm]" at bounding box center [642, 333] width 91 height 24
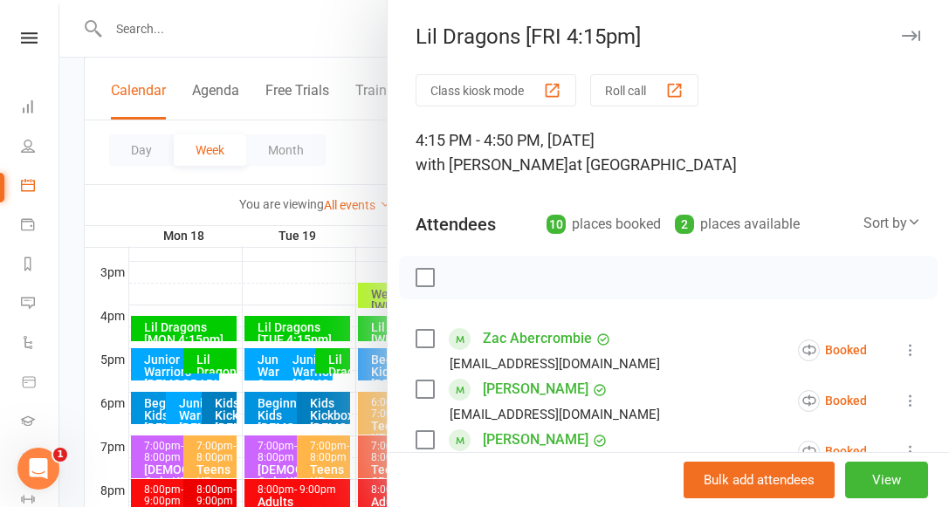
click at [349, 192] on div at bounding box center [504, 253] width 890 height 507
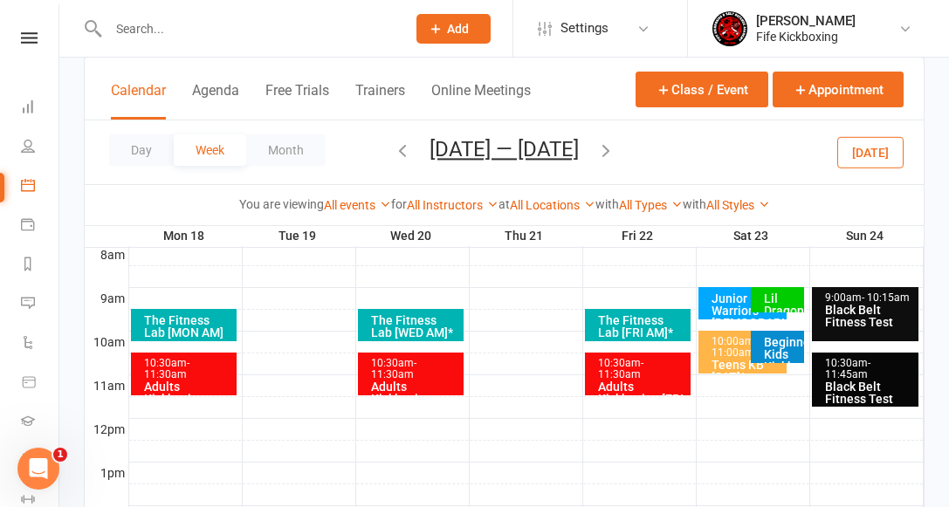
scroll to position [370, 0]
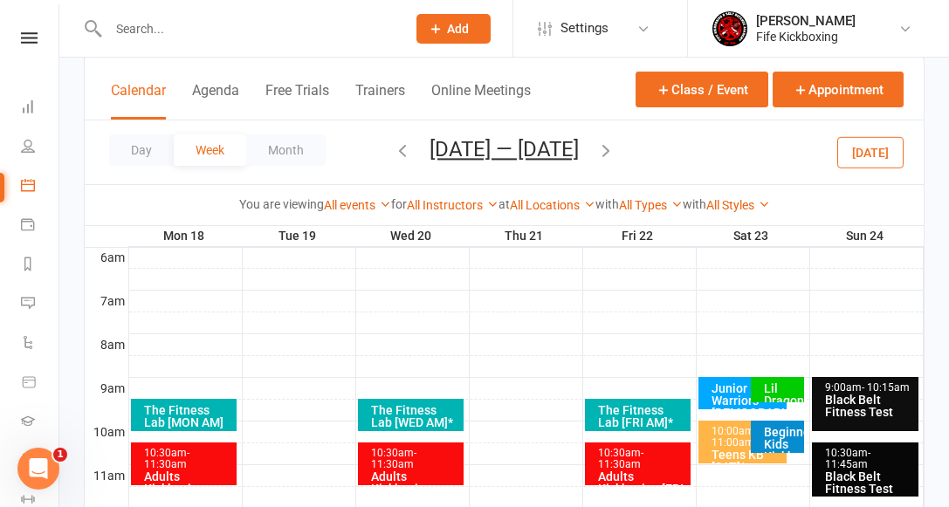
click at [781, 386] on div "Lil Dragons [SAT 9:00am]" at bounding box center [782, 406] width 38 height 49
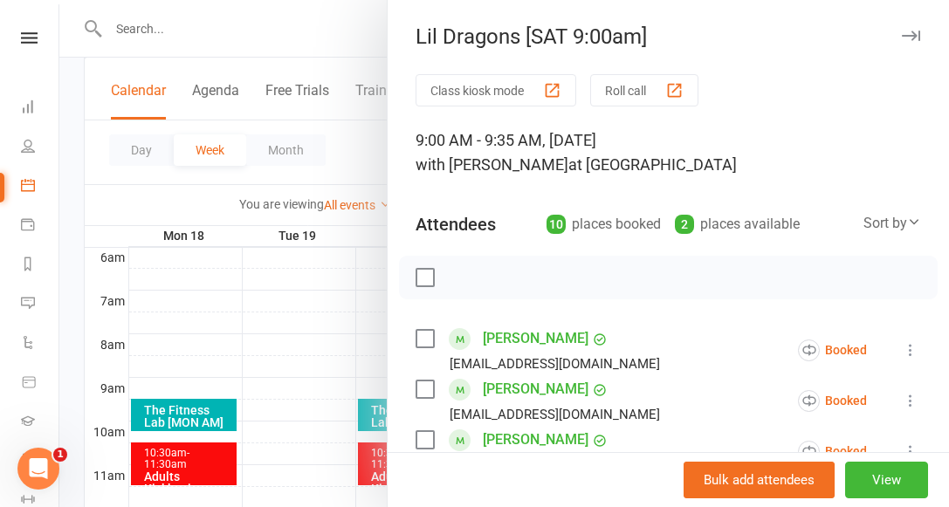
click at [910, 34] on icon "button" at bounding box center [911, 36] width 18 height 10
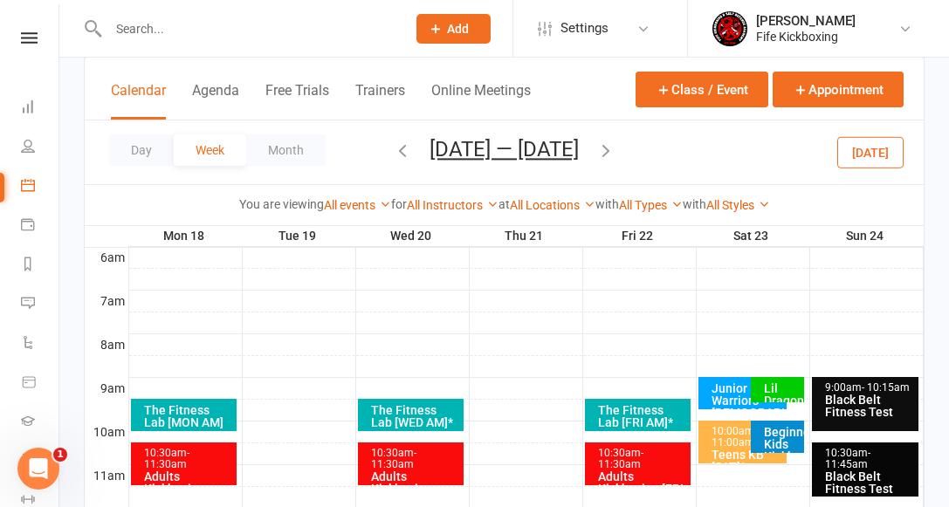
click at [157, 29] on input "text" at bounding box center [248, 29] width 291 height 24
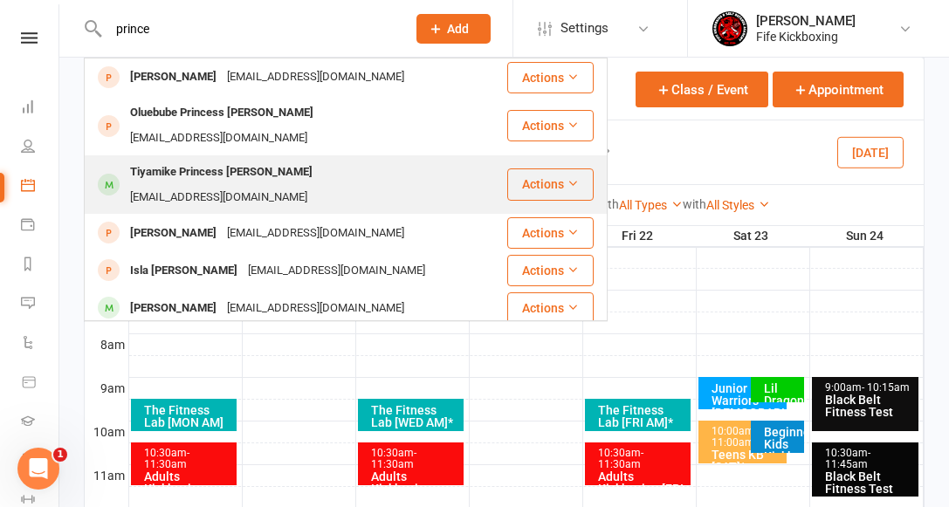
type input "prince"
click at [259, 160] on div "Tiyamike Princess [PERSON_NAME]" at bounding box center [221, 172] width 193 height 25
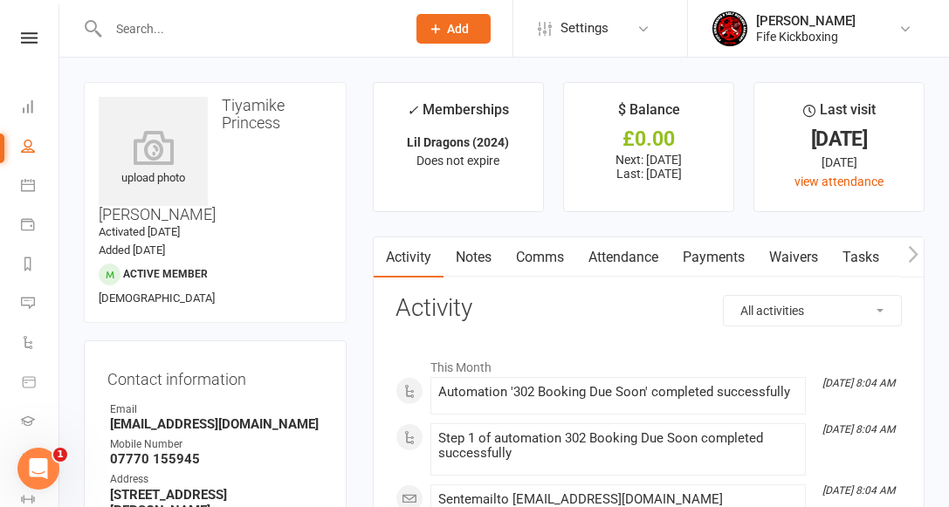
click at [645, 264] on link "Attendance" at bounding box center [623, 257] width 94 height 40
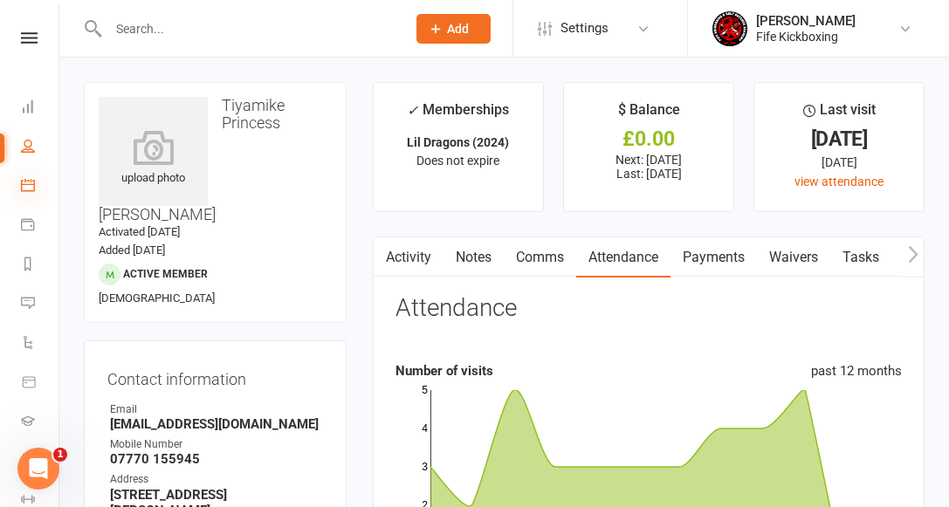
click at [26, 186] on icon at bounding box center [28, 185] width 14 height 14
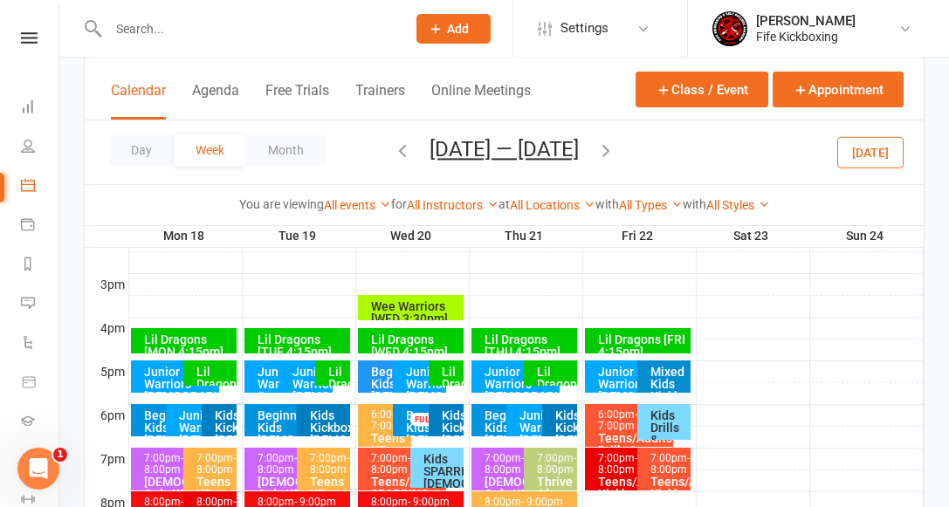
scroll to position [738, 0]
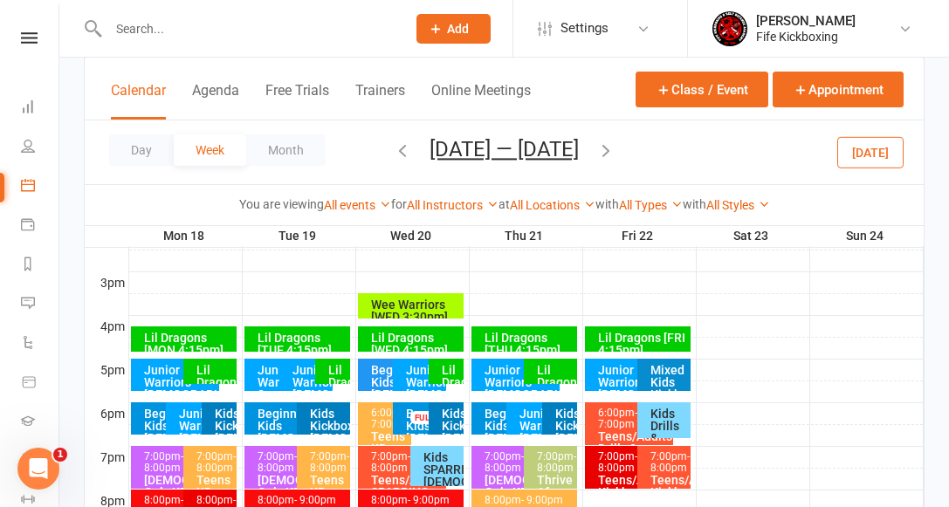
click at [199, 341] on div "Lil Dragons [MON 4:15pm]" at bounding box center [188, 344] width 91 height 24
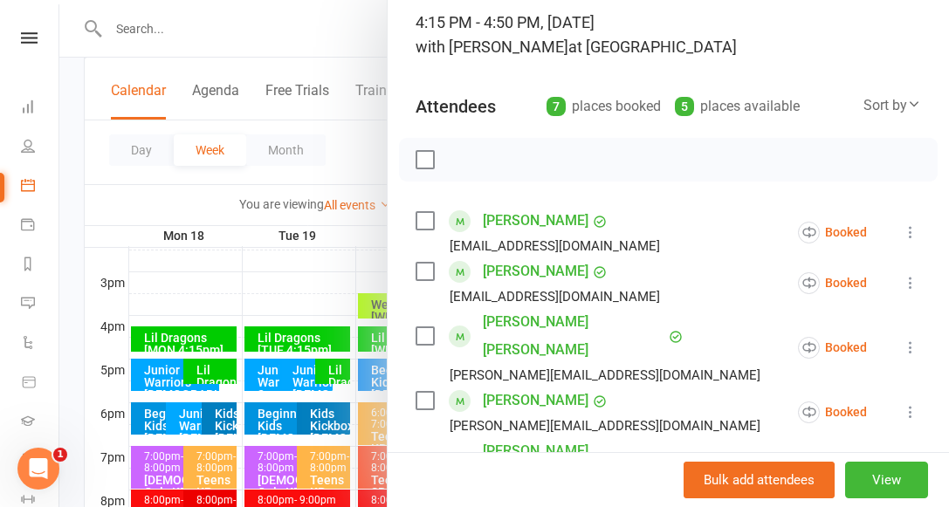
scroll to position [107, 0]
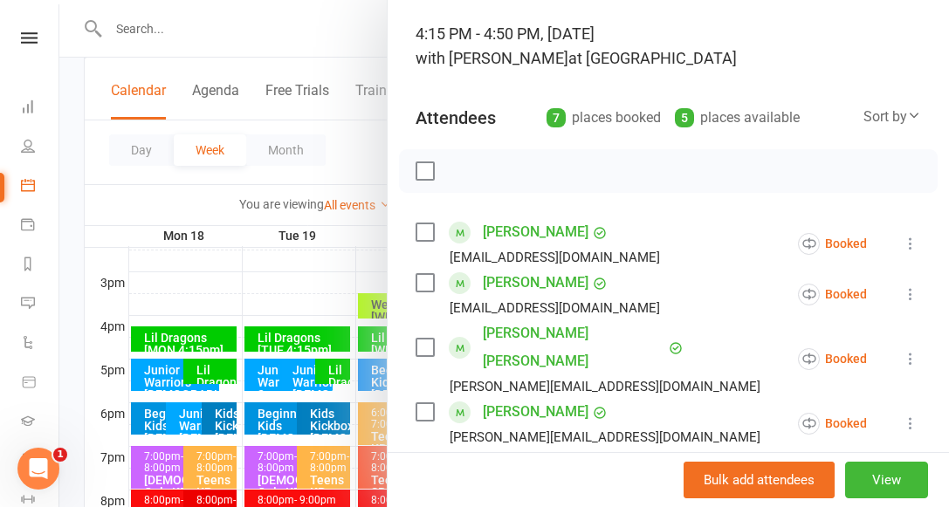
click at [294, 217] on div at bounding box center [504, 253] width 890 height 507
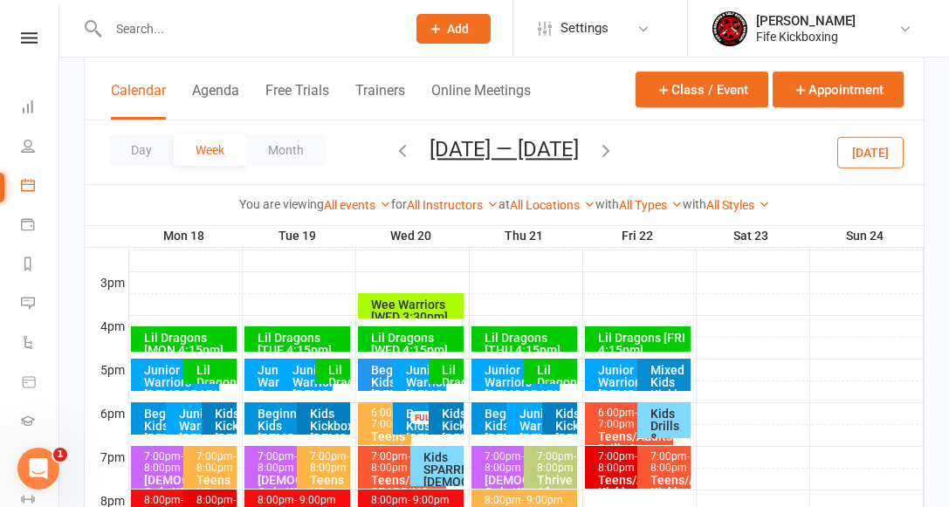
click at [207, 368] on div "Lil Dragons [MON 5:00pm]" at bounding box center [215, 388] width 38 height 49
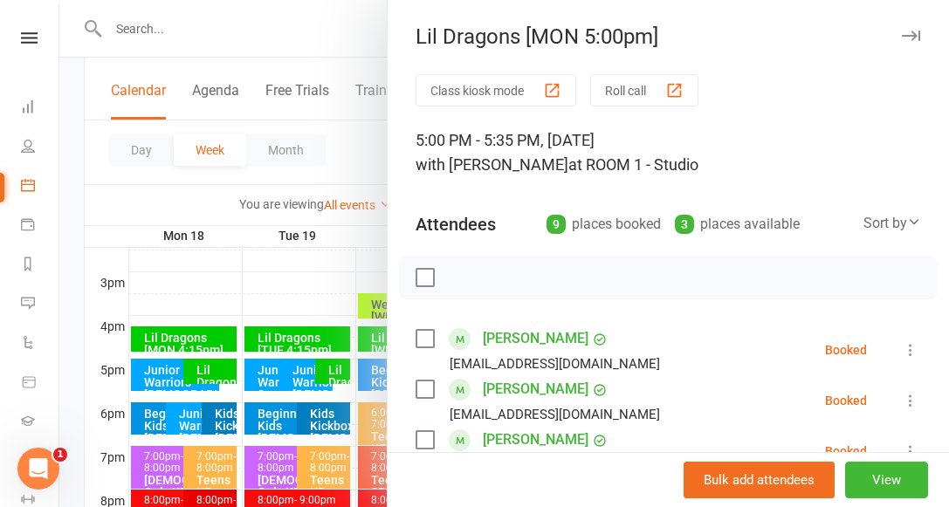
click at [208, 370] on div at bounding box center [504, 253] width 890 height 507
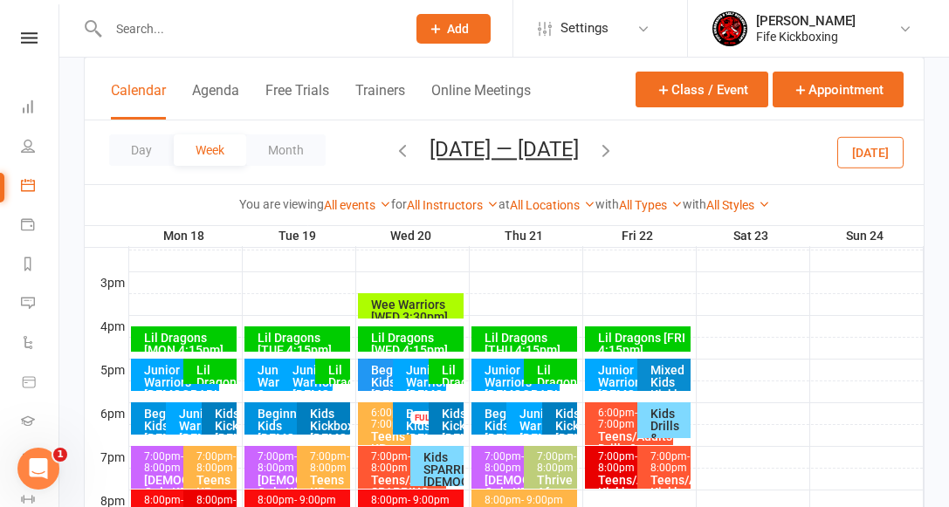
click at [208, 370] on div "Lil Dragons [MON 5:00pm]" at bounding box center [215, 388] width 38 height 49
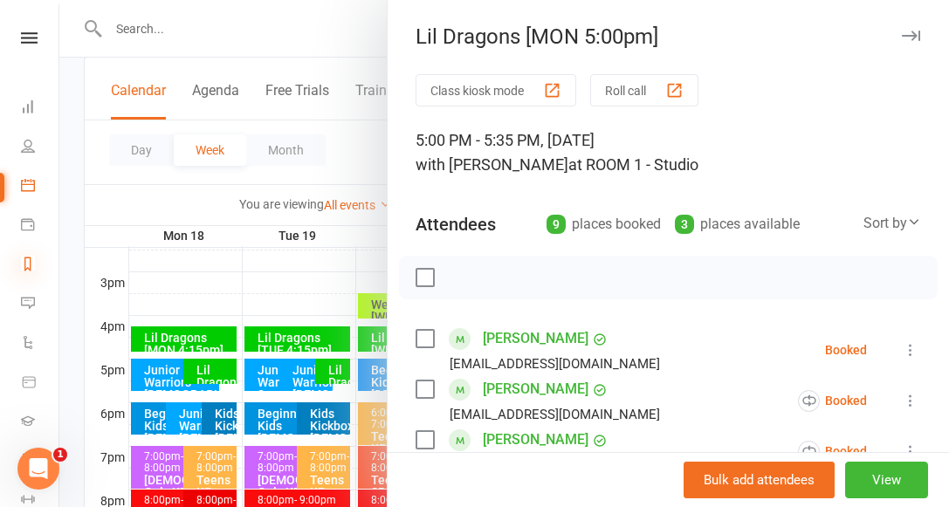
click at [30, 256] on link "Reports" at bounding box center [40, 265] width 39 height 39
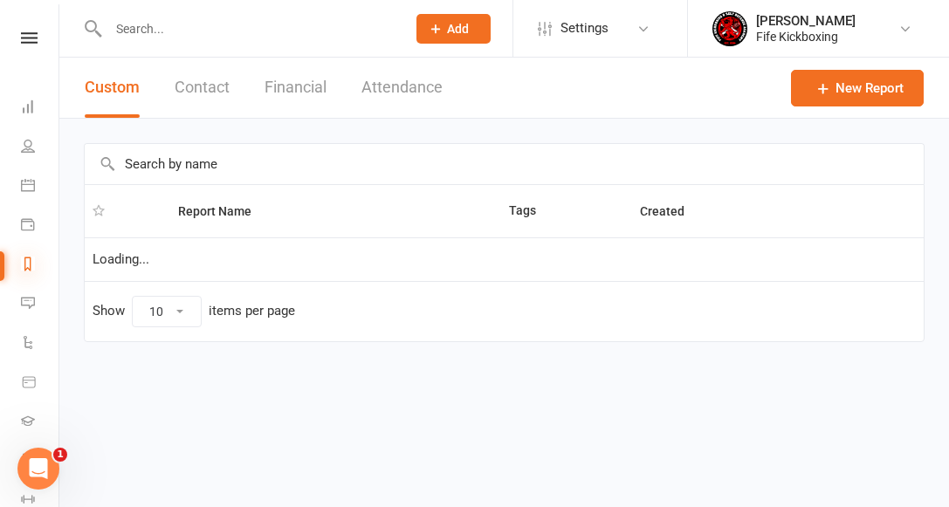
select select "100"
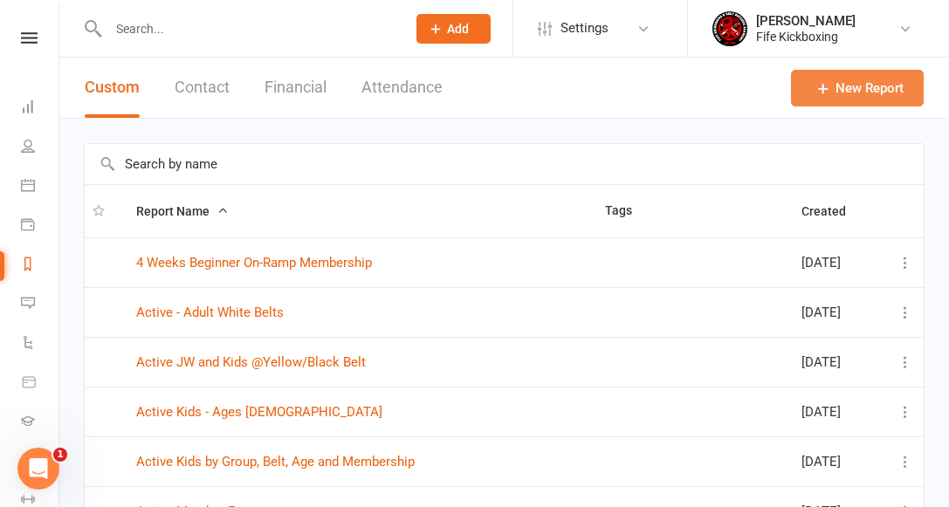
click at [858, 92] on link "New Report" at bounding box center [857, 88] width 133 height 37
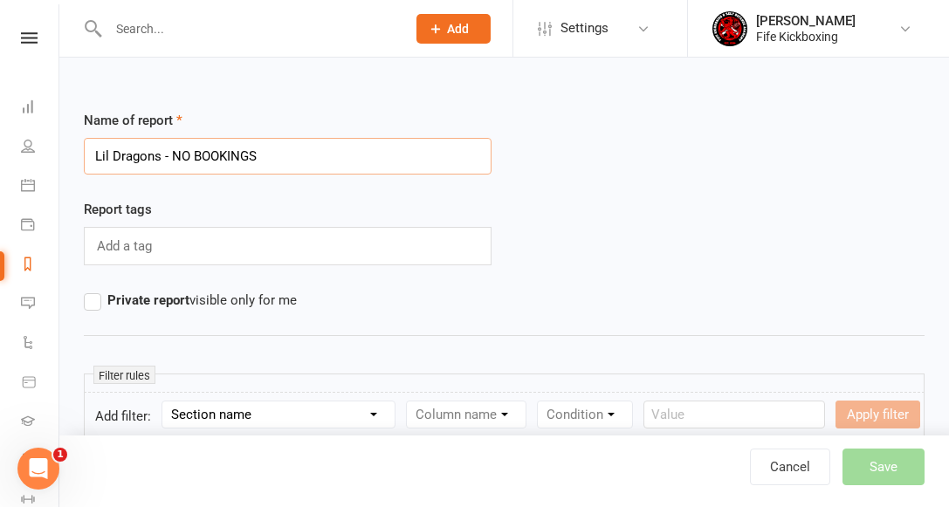
type input "Lil Dragons - NO BOOKINGS"
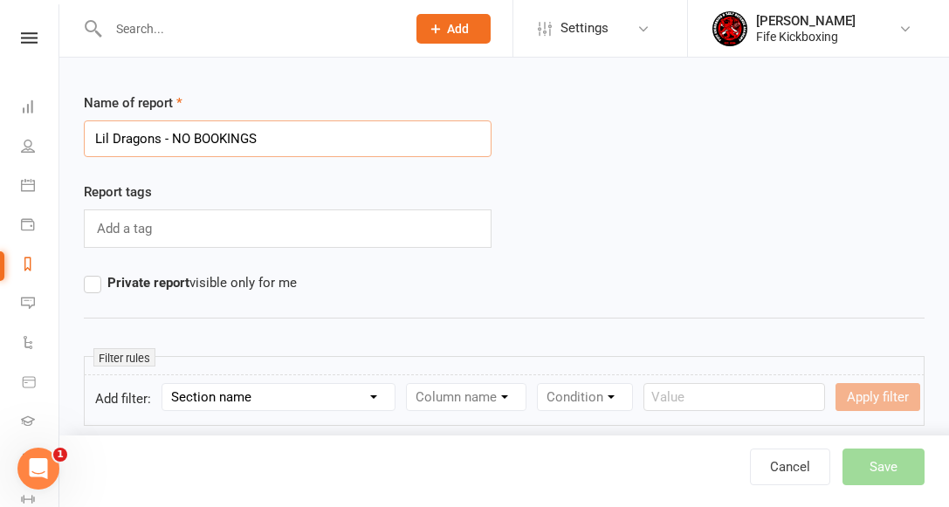
scroll to position [212, 0]
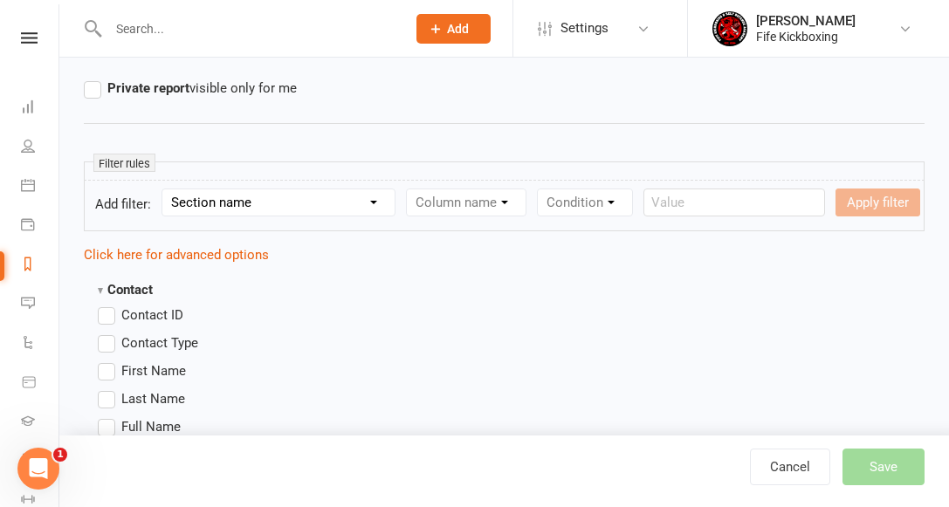
click at [268, 205] on select "Section name Contact Attendance Aggregate Payment Booking Waitlist Attendees Ca…" at bounding box center [278, 202] width 232 height 26
click at [204, 200] on select "Section name Contact Attendance Aggregate Payment Booking Waitlist Attendees Ca…" at bounding box center [278, 202] width 232 height 26
select select "0"
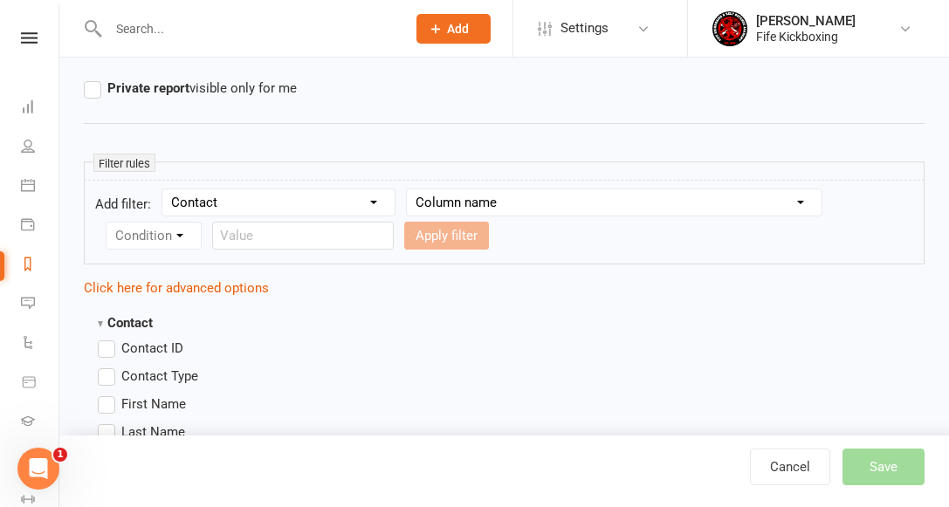
click at [498, 207] on select "Column name Contact Type First Name Last Name Full Name Email Phone Number Addr…" at bounding box center [614, 202] width 415 height 26
select select "12"
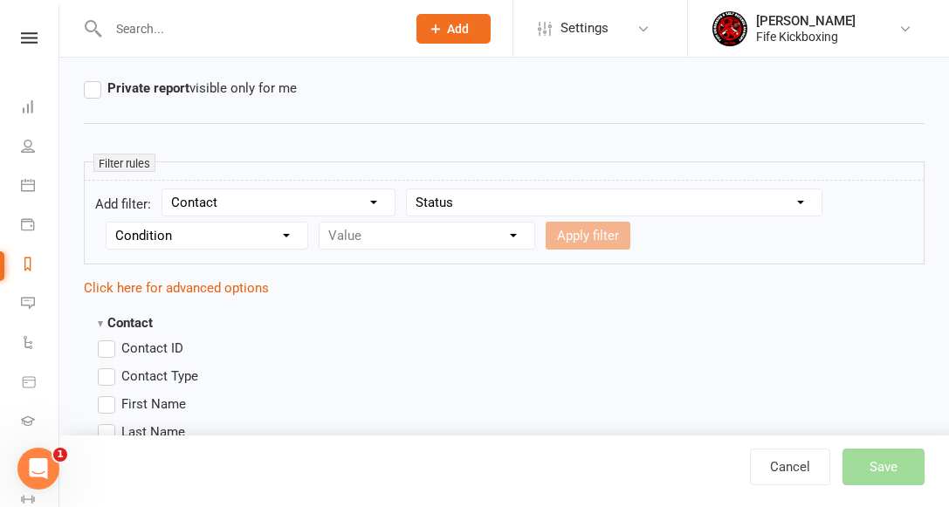
click at [217, 237] on select "Condition Equals Does not equal Contains Does not contain Is blank or does not …" at bounding box center [207, 236] width 201 height 26
select select "0"
click at [387, 230] on select "Value Prospect: Enquiry Prospect: Trial booked Prospect: 1 class attended Prosp…" at bounding box center [427, 236] width 215 height 26
select select "6"
click at [575, 237] on button "Apply filter" at bounding box center [588, 236] width 85 height 28
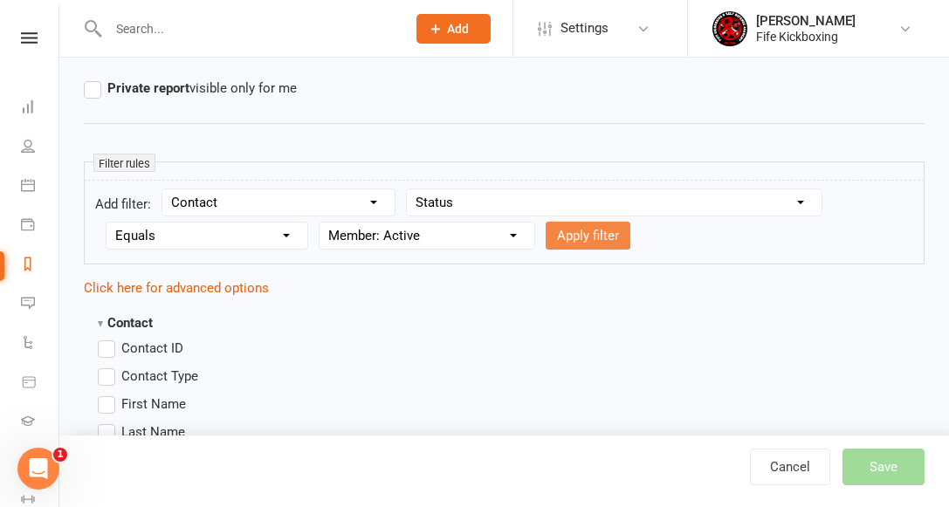
select select
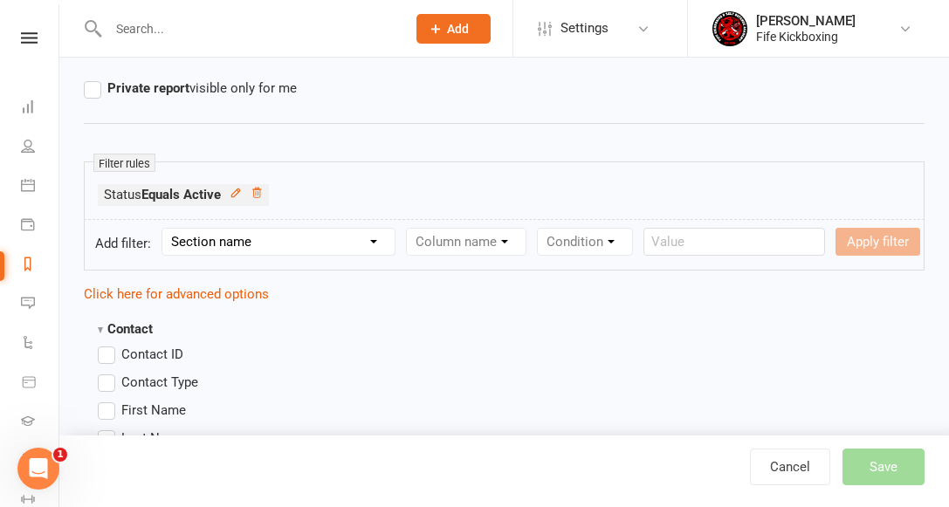
click at [247, 240] on select "Section name Contact Attendance Aggregate Payment Booking Waitlist Attendees Ca…" at bounding box center [278, 242] width 232 height 26
select select "0"
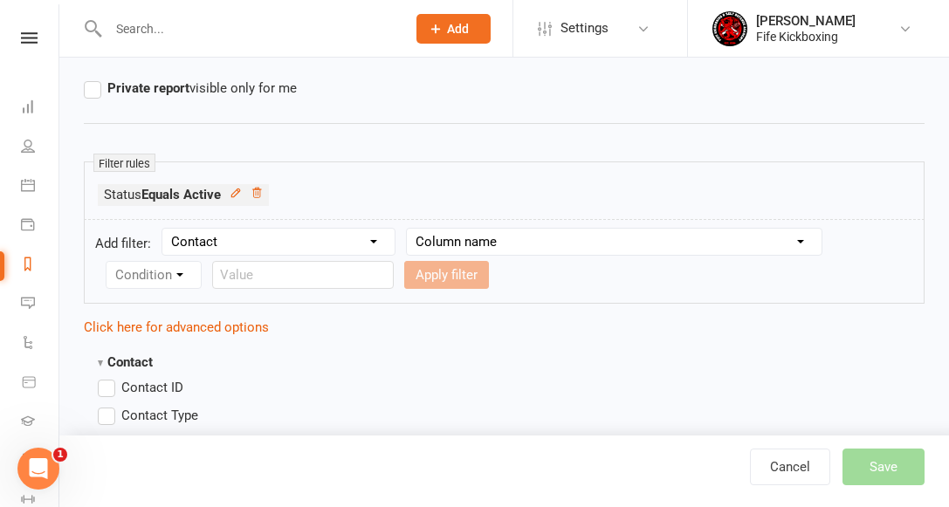
click at [476, 244] on select "Column name Contact Type First Name Last Name Full Name Email Phone Number Addr…" at bounding box center [614, 242] width 415 height 26
select select "43"
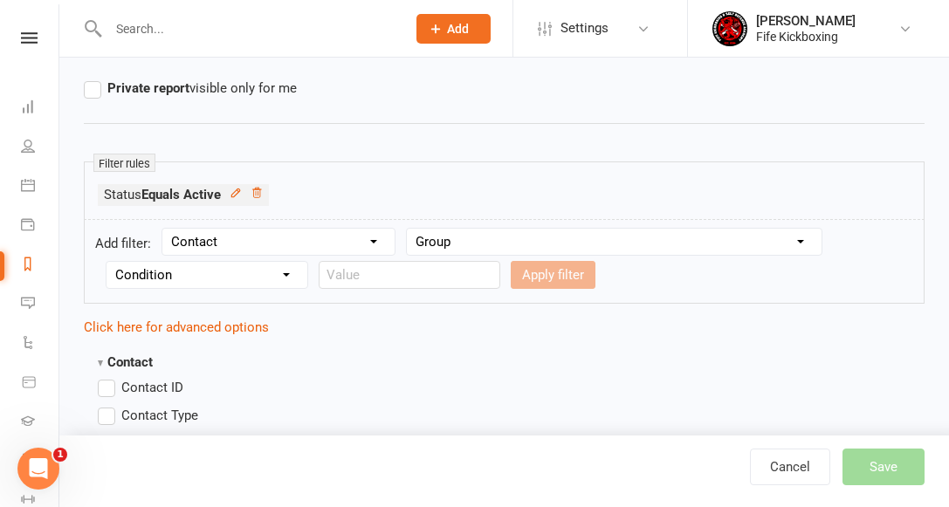
click at [222, 275] on select "Condition Equals Does not equal Contains Does not contain Is blank or does not …" at bounding box center [207, 275] width 201 height 26
select select "0"
click at [350, 275] on input "text" at bounding box center [410, 275] width 182 height 28
type input "Lil Dragons"
click at [530, 278] on button "Apply filter" at bounding box center [553, 275] width 85 height 28
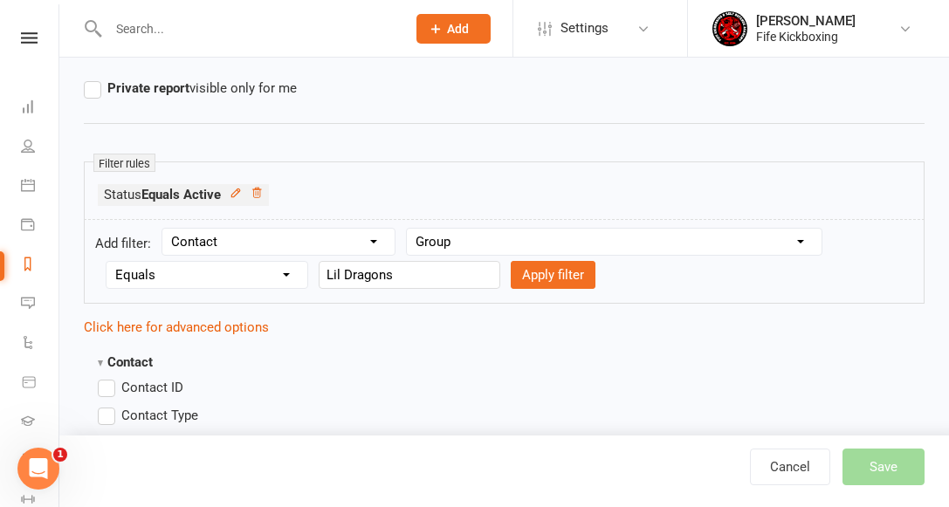
select select
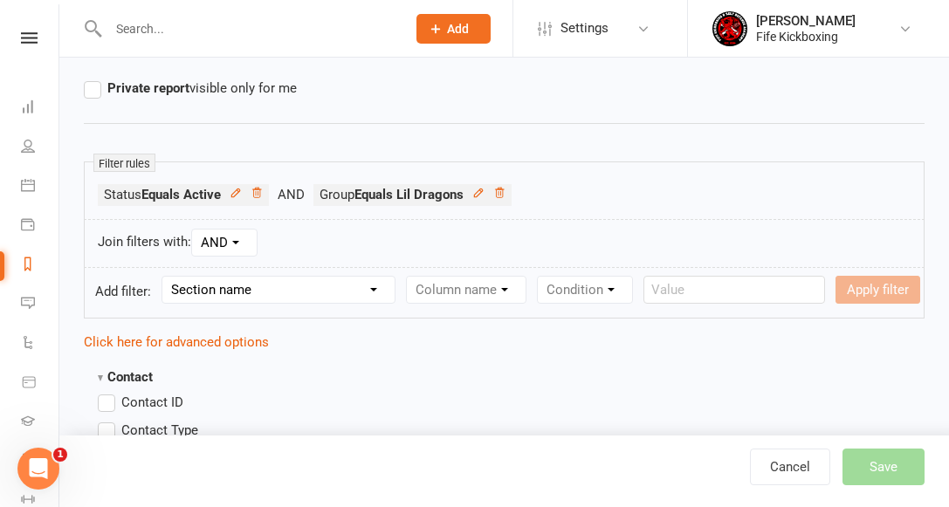
click at [271, 285] on select "Section name Contact Attendance Aggregate Payment Booking Waitlist Attendees Ca…" at bounding box center [278, 290] width 232 height 26
select select "3"
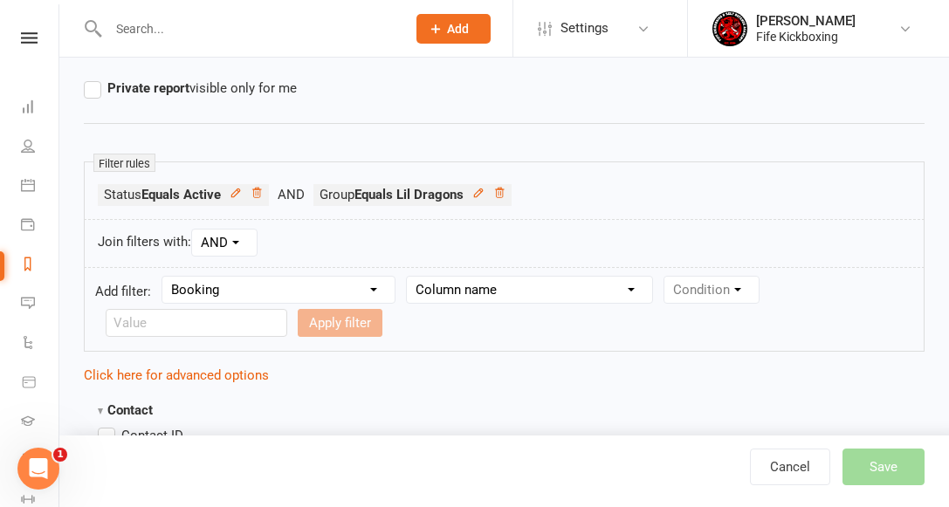
click at [453, 289] on select "Column name Event Name Event Type Event Date Event Day Event Month Event Starts…" at bounding box center [529, 290] width 245 height 26
select select "0"
click at [701, 292] on select "Condition Equals Does not equal Contains Does not contain Is blank or does not …" at bounding box center [764, 290] width 201 height 26
select select "5"
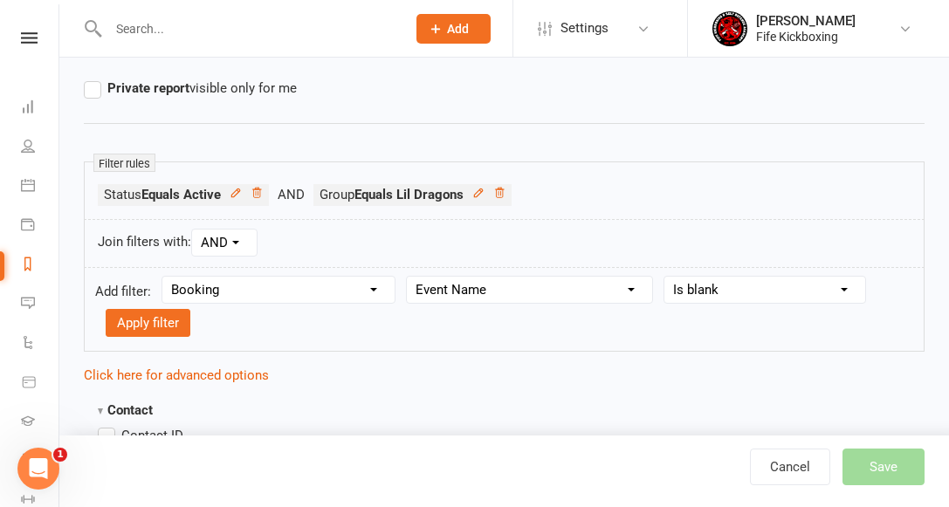
click at [478, 290] on select "Column name Event Name Event Type Event Date Event Day Event Month Event Starts…" at bounding box center [529, 290] width 245 height 26
click at [469, 290] on select "Column name Event Name Event Type Event Date Event Day Event Month Event Starts…" at bounding box center [529, 290] width 245 height 26
click at [262, 293] on select "Section name Contact Attendance Aggregate Payment Booking Waitlist Attendees Ca…" at bounding box center [278, 290] width 232 height 26
click at [468, 292] on select "Column name Event Name Event Type Event Date Event Day Event Month Event Starts…" at bounding box center [529, 290] width 245 height 26
select select "19"
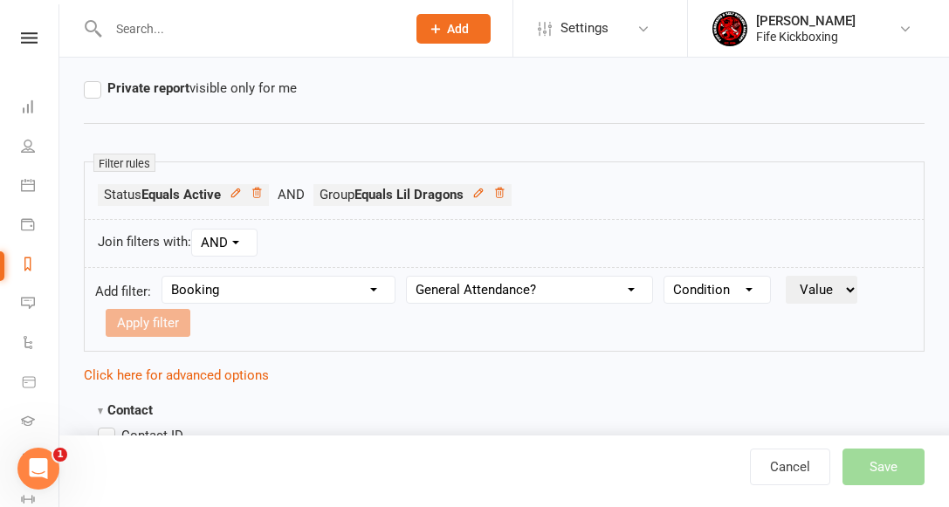
click at [687, 291] on select "Condition Is Is not Is blank Is not blank" at bounding box center [717, 290] width 106 height 26
select select "2"
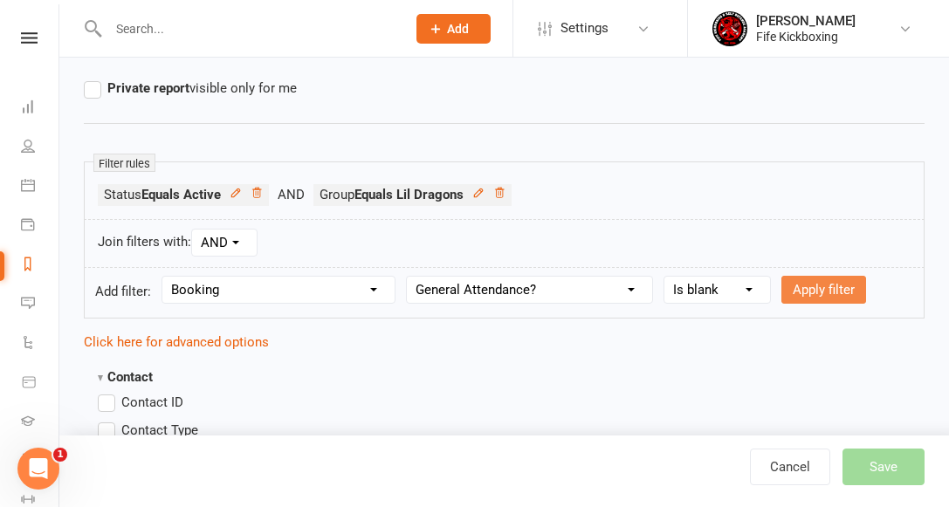
click at [832, 286] on button "Apply filter" at bounding box center [823, 290] width 85 height 28
select select
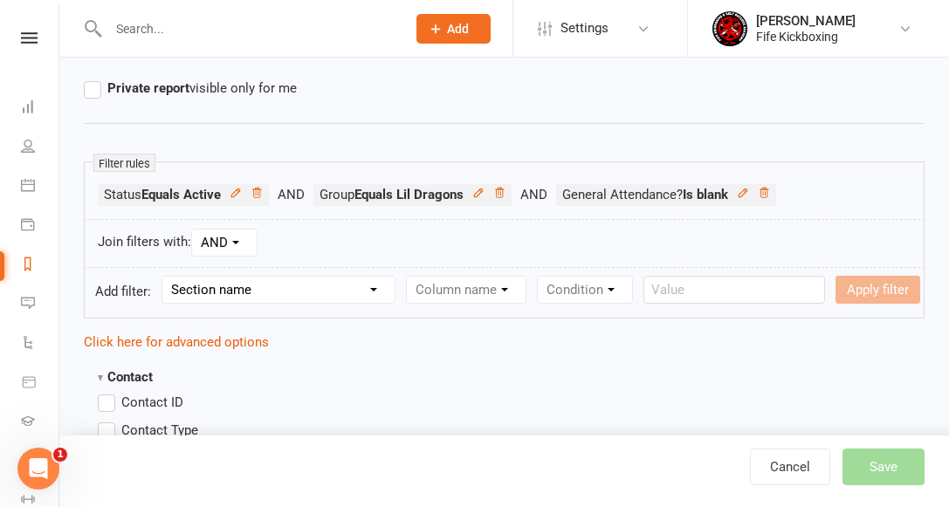
click at [567, 368] on div at bounding box center [649, 361] width 552 height 17
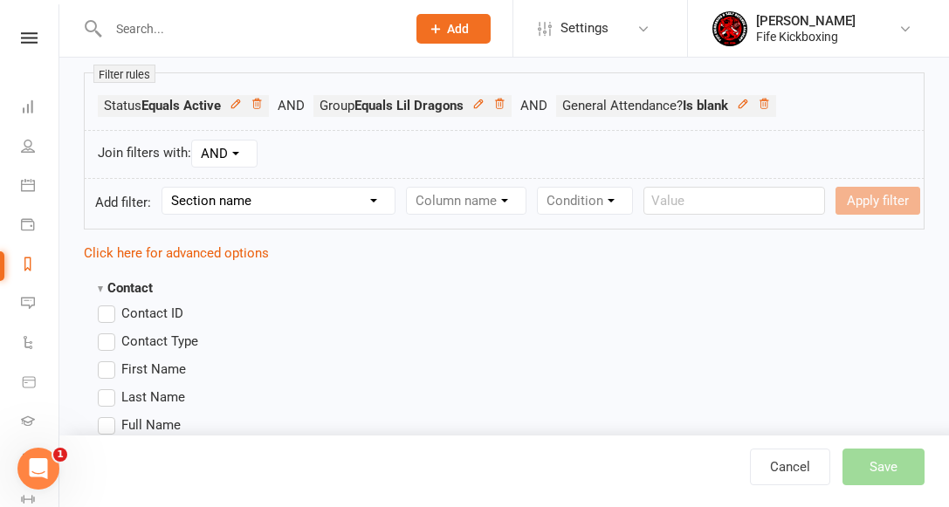
scroll to position [308, 0]
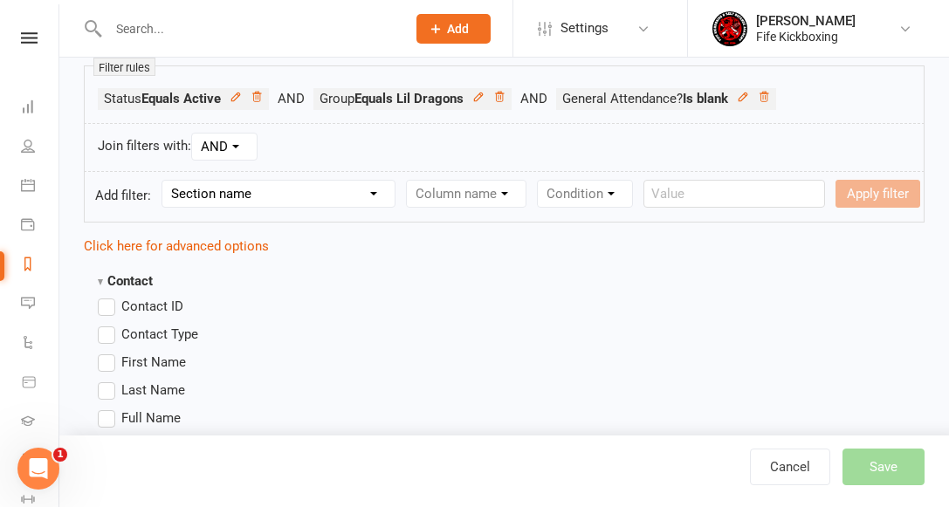
click at [108, 360] on label "First Name" at bounding box center [142, 362] width 88 height 21
click at [108, 352] on input "First Name" at bounding box center [103, 352] width 11 height 0
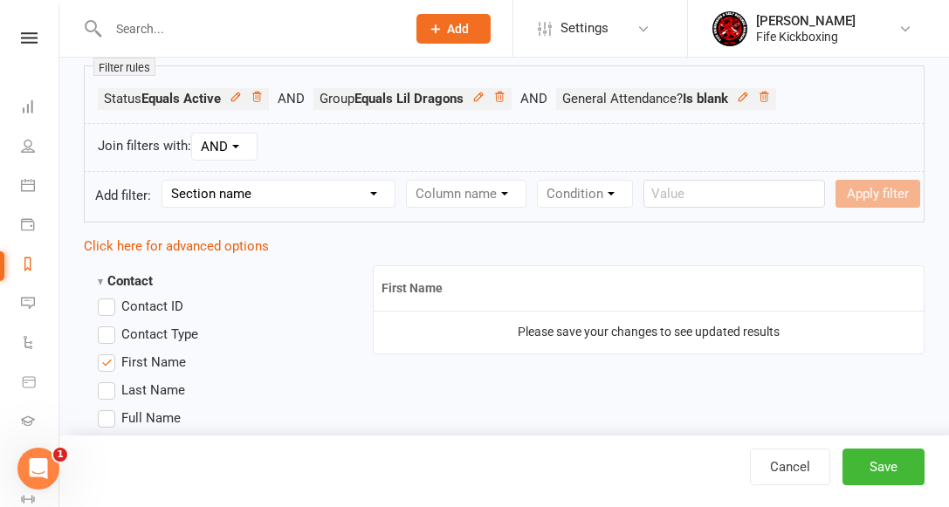
click at [109, 394] on label "Last Name" at bounding box center [141, 390] width 87 height 21
click at [109, 380] on input "Last Name" at bounding box center [103, 380] width 11 height 0
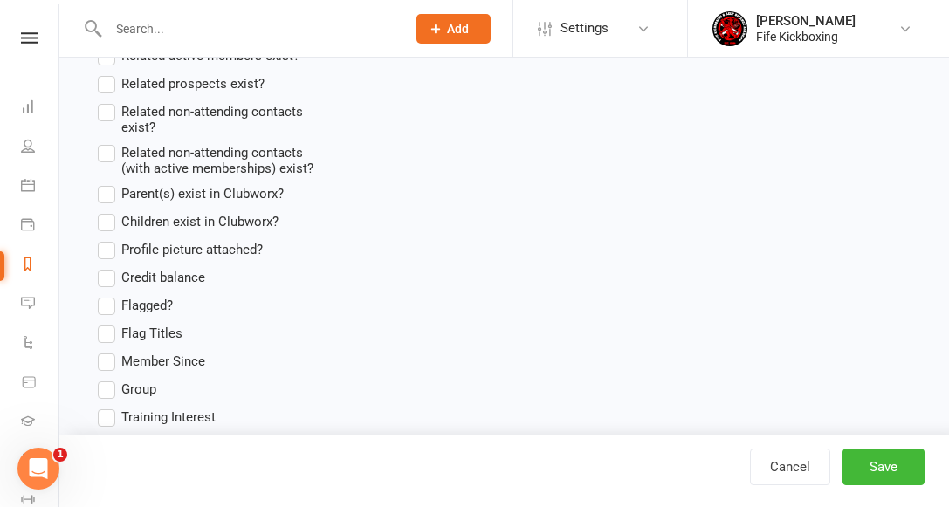
scroll to position [1572, 0]
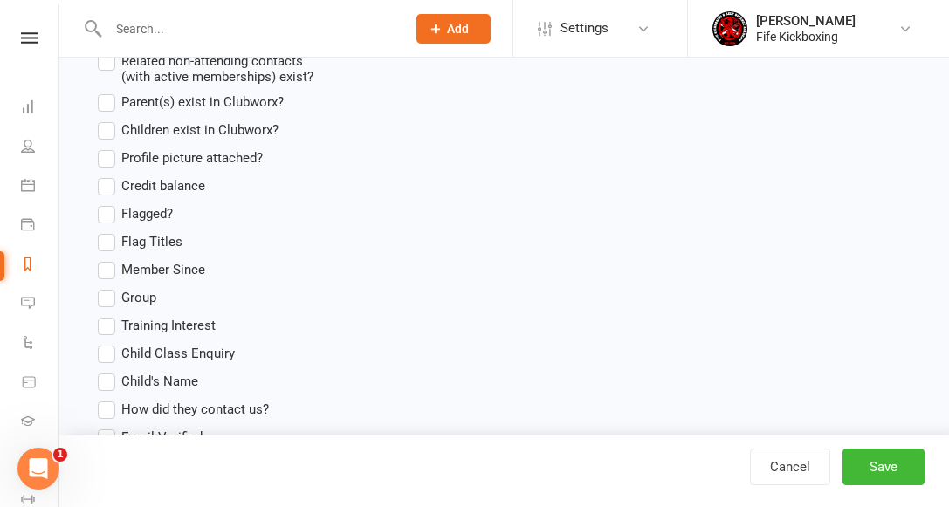
click at [110, 293] on label "Group" at bounding box center [127, 297] width 58 height 21
click at [109, 287] on input "Group" at bounding box center [103, 287] width 11 height 0
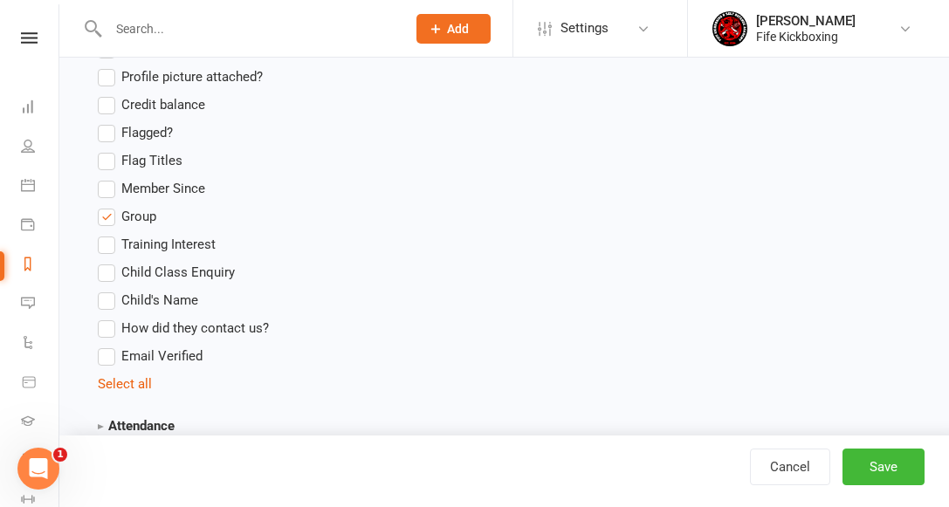
scroll to position [1810, 0]
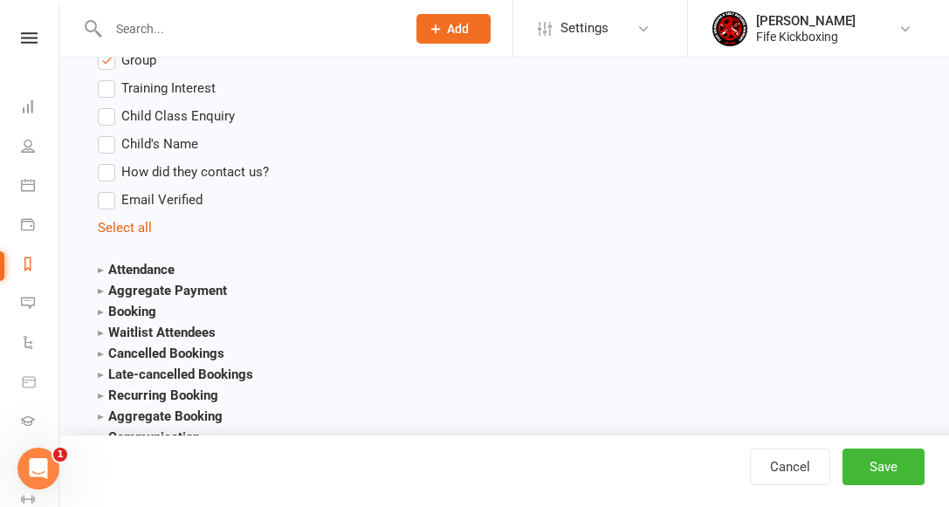
click at [102, 310] on strong "Booking" at bounding box center [127, 312] width 58 height 16
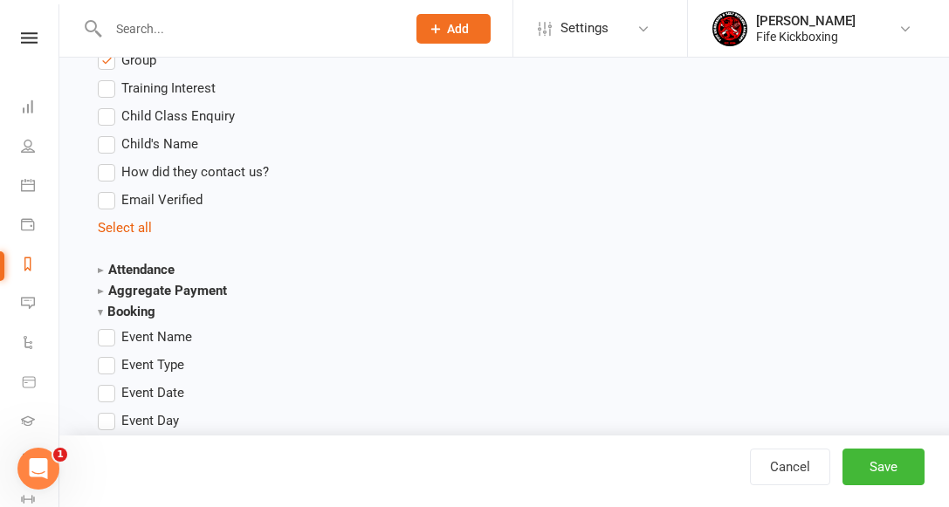
drag, startPoint x: 166, startPoint y: 391, endPoint x: 185, endPoint y: 402, distance: 22.3
click at [166, 391] on span "Event Date" at bounding box center [152, 391] width 63 height 18
click at [109, 382] on input "Event Date" at bounding box center [103, 382] width 11 height 0
click at [920, 464] on button "Save" at bounding box center [883, 467] width 82 height 37
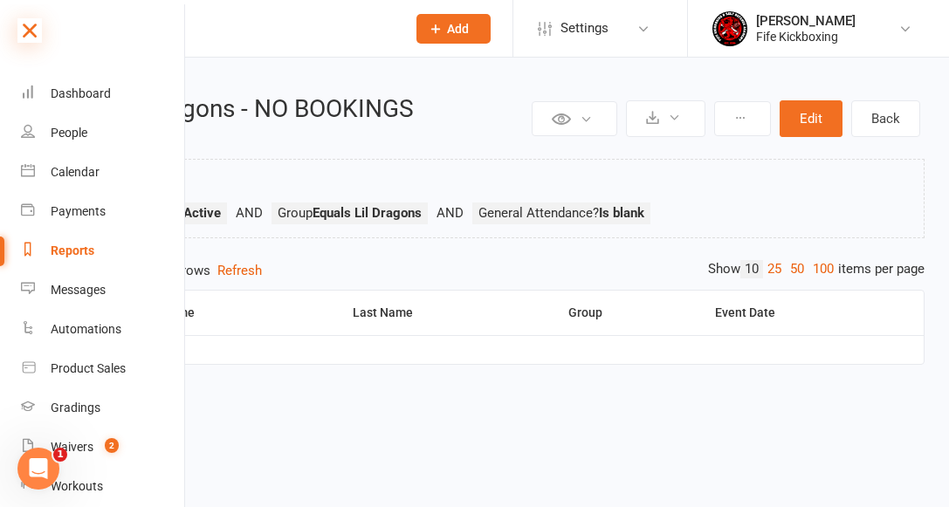
click at [25, 32] on icon at bounding box center [29, 30] width 24 height 24
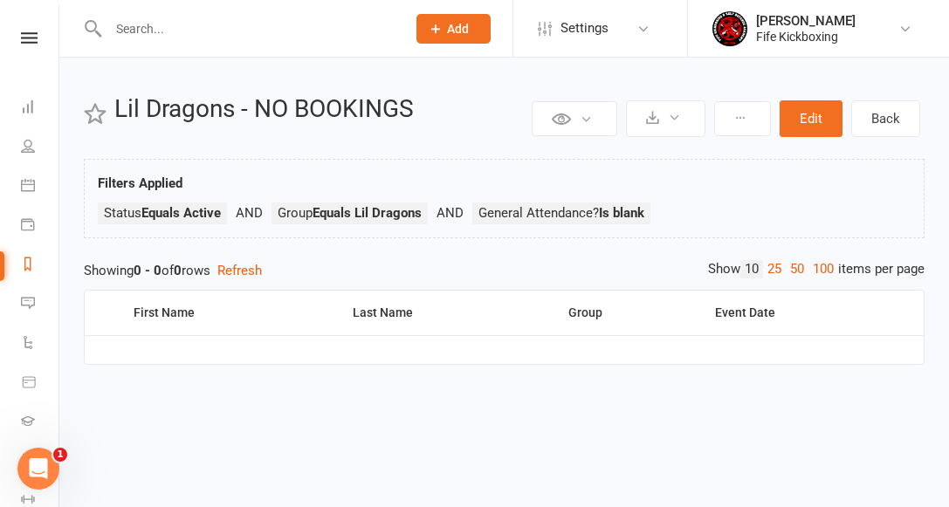
click at [273, 31] on input "text" at bounding box center [248, 29] width 291 height 24
click at [28, 38] on icon at bounding box center [29, 37] width 17 height 11
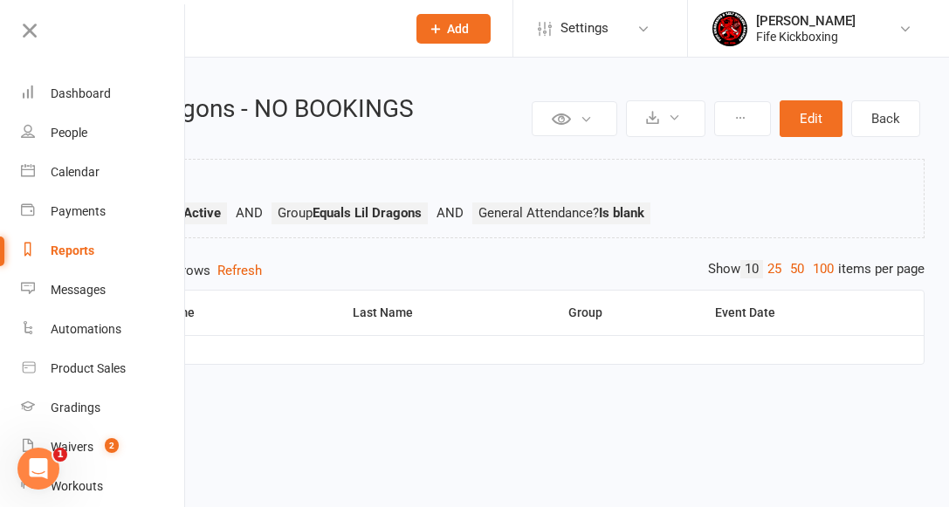
click at [74, 249] on div "Reports" at bounding box center [73, 251] width 44 height 14
select select "100"
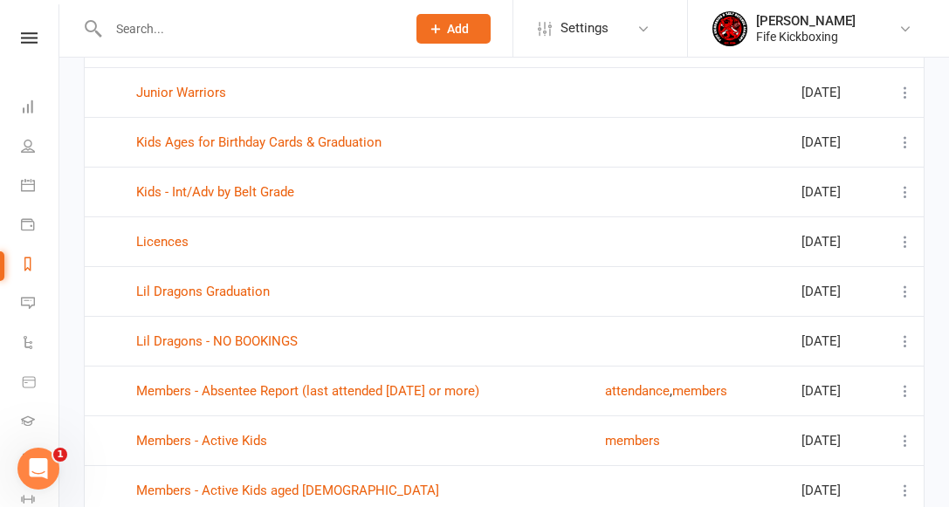
scroll to position [2217, 0]
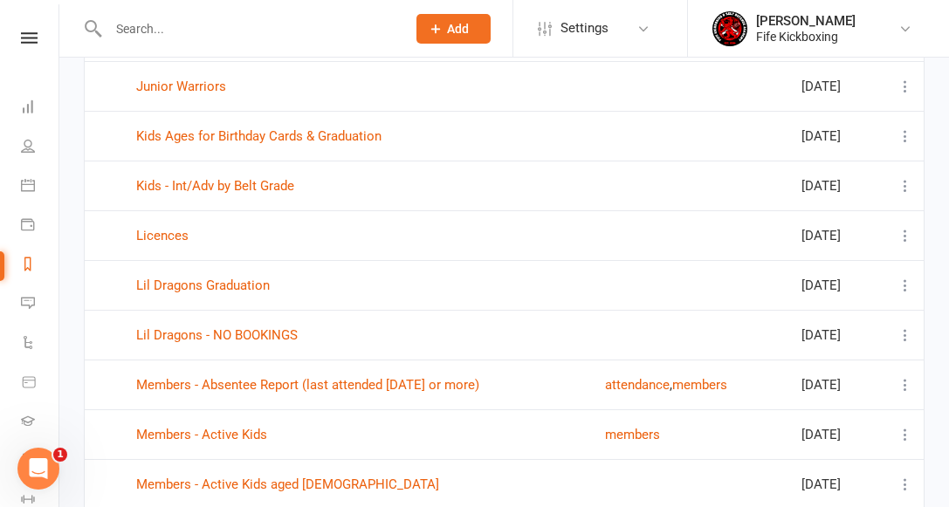
click at [904, 334] on icon at bounding box center [905, 334] width 17 height 17
click at [779, 436] on link "Remove" at bounding box center [828, 439] width 173 height 35
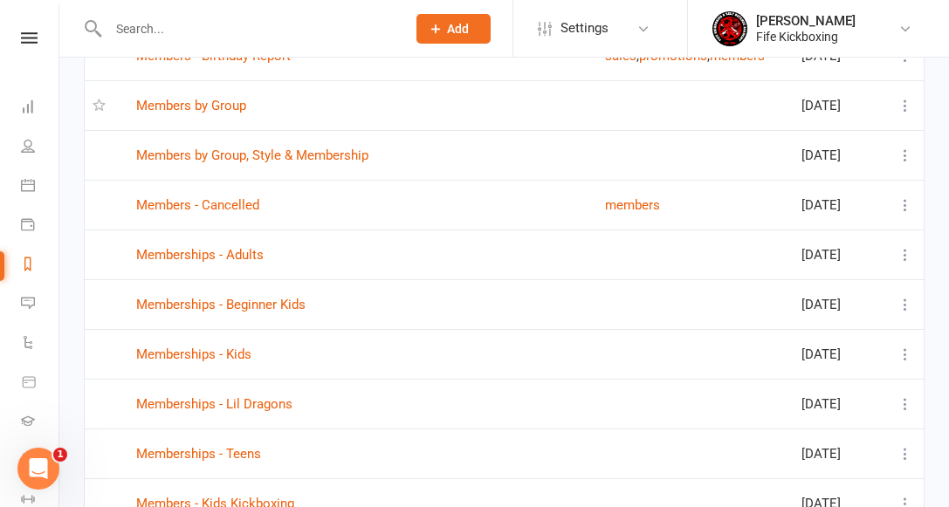
scroll to position [2867, 0]
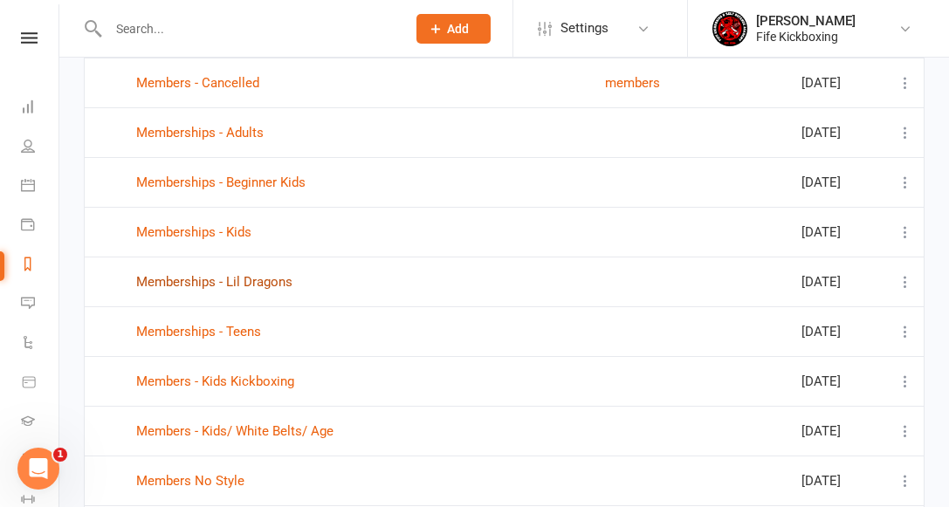
click at [183, 280] on link "Memberships - Lil Dragons" at bounding box center [214, 282] width 156 height 16
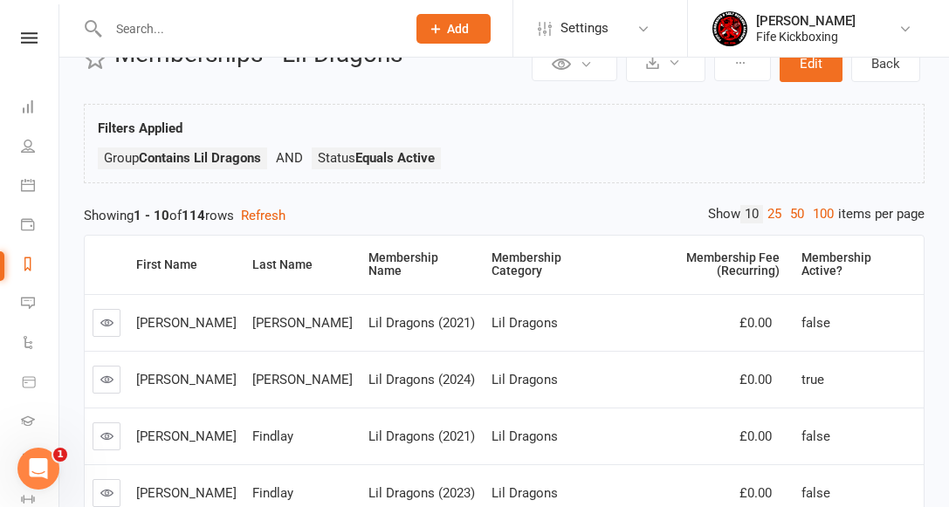
scroll to position [38, 0]
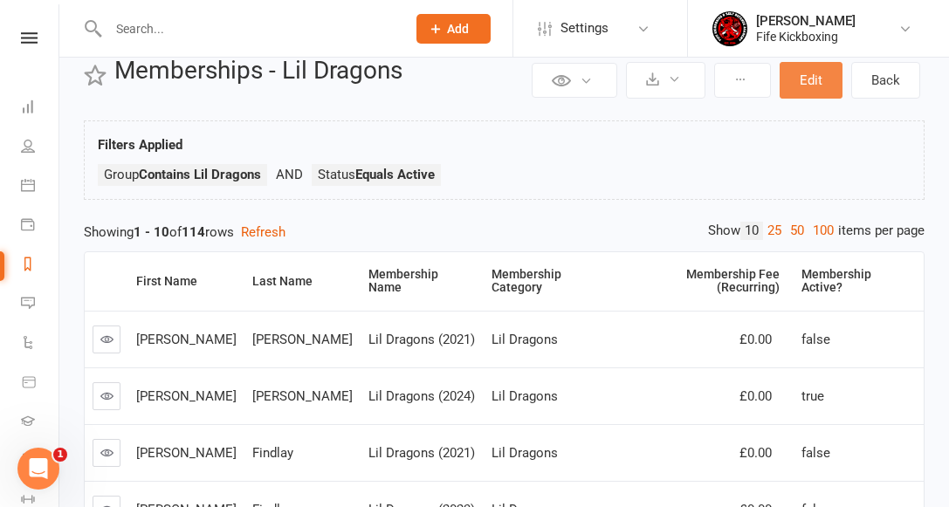
click at [808, 75] on button "Edit" at bounding box center [811, 80] width 63 height 37
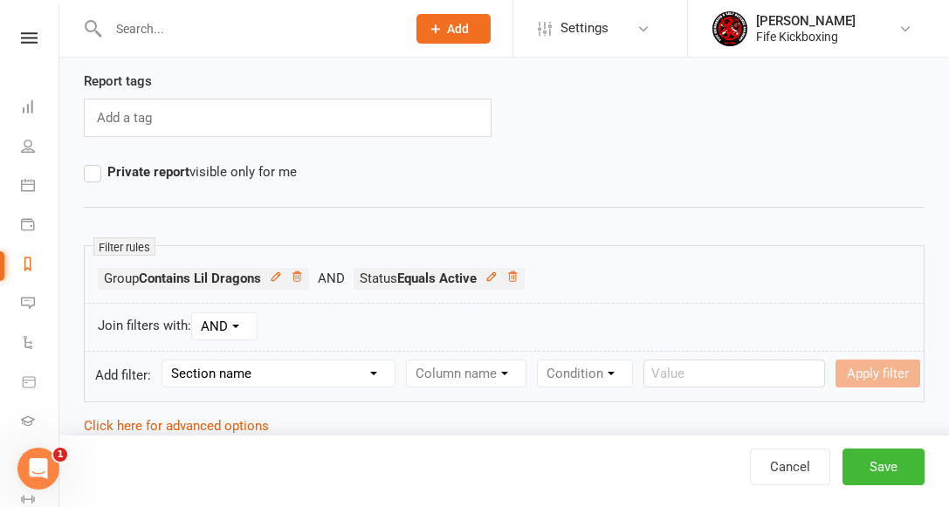
scroll to position [182, 0]
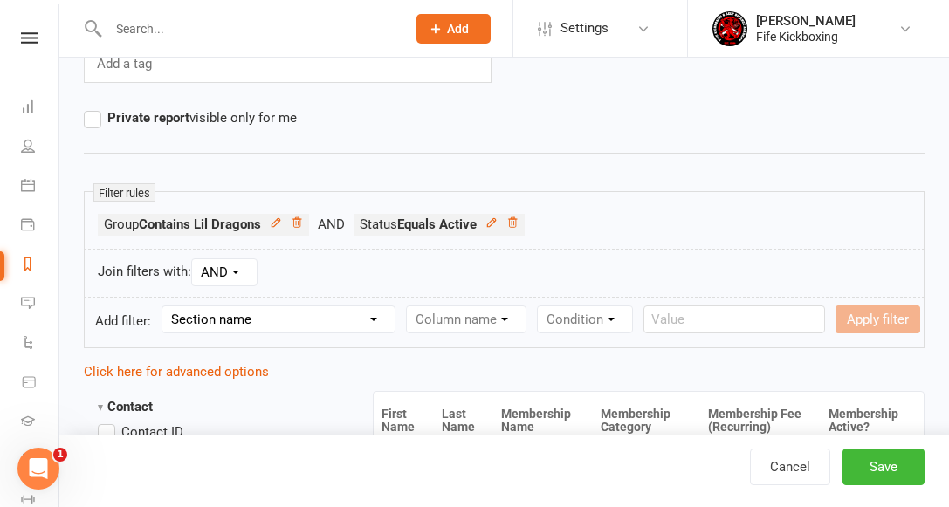
click at [266, 320] on select "Section name Contact Attendance Aggregate Payment Booking Waitlist Attendees Ca…" at bounding box center [278, 319] width 232 height 26
select select "11"
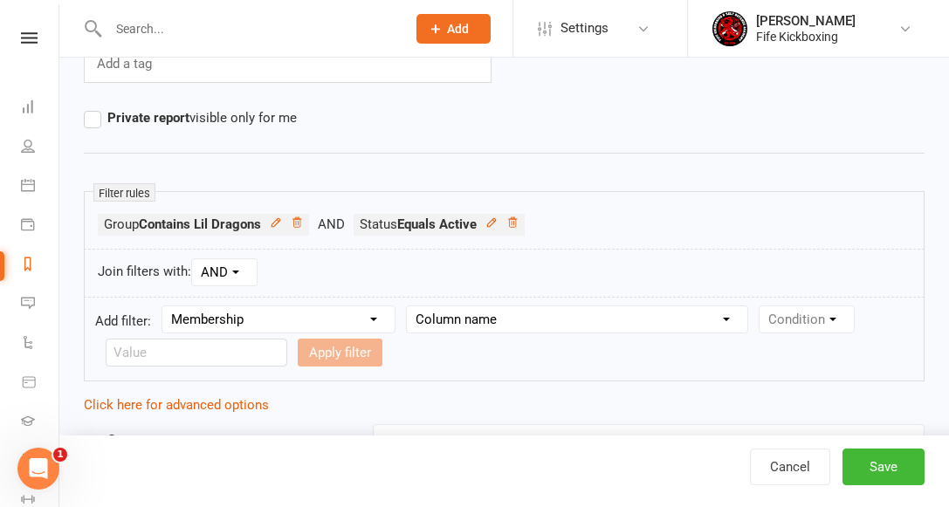
click at [455, 319] on select "Column name Membership ID Membership Name Membership Category Membership Start …" at bounding box center [577, 319] width 340 height 26
select select "29"
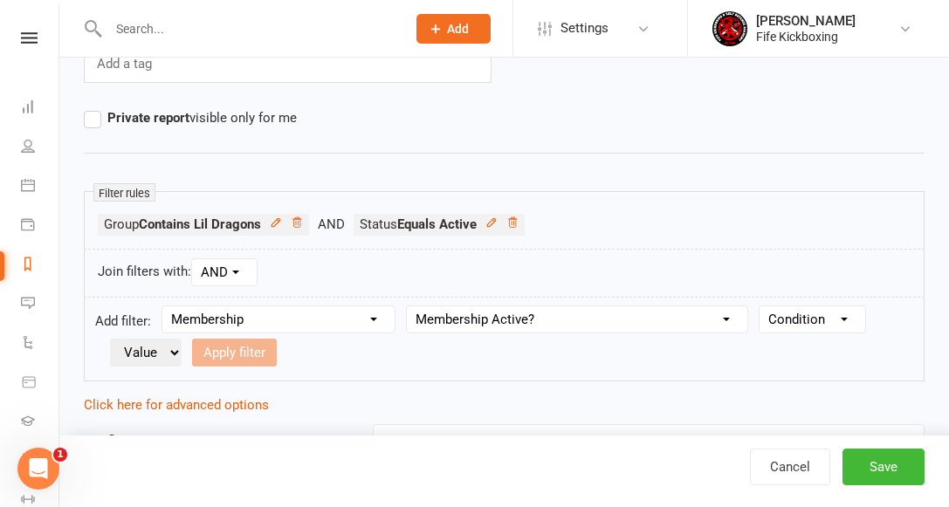
click at [794, 319] on select "Condition Is Is not Is blank Is not blank" at bounding box center [813, 319] width 106 height 26
select select "0"
click at [127, 350] on select "Value Yes No" at bounding box center [146, 353] width 72 height 28
select select "true"
click at [237, 350] on button "Apply filter" at bounding box center [234, 353] width 85 height 28
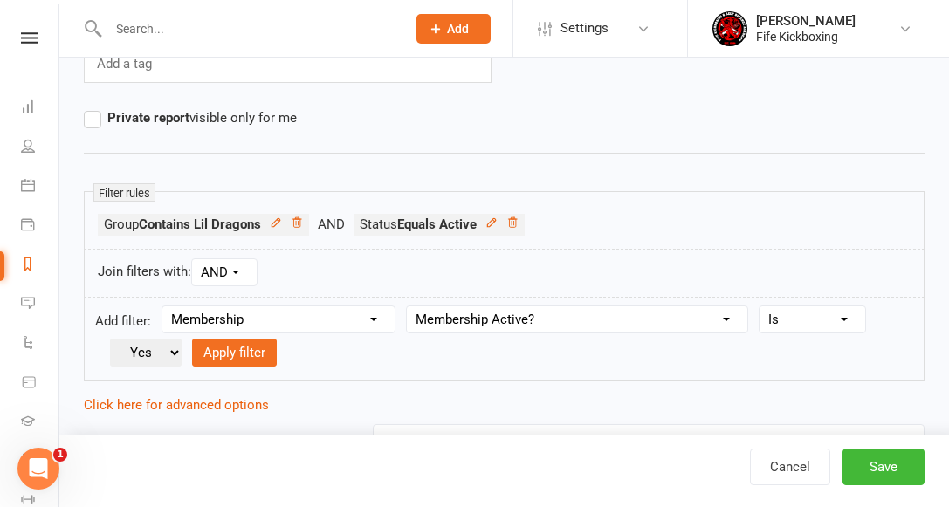
select select
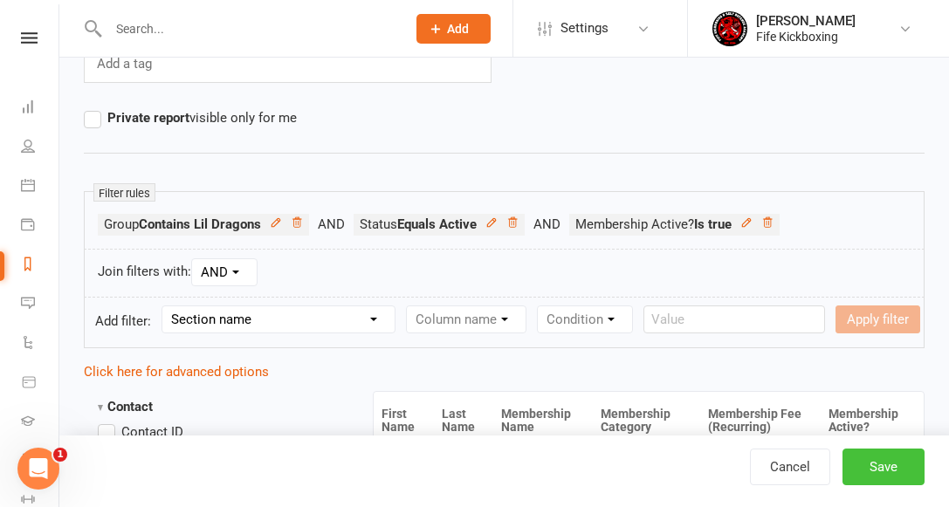
click at [890, 470] on button "Save" at bounding box center [883, 467] width 82 height 37
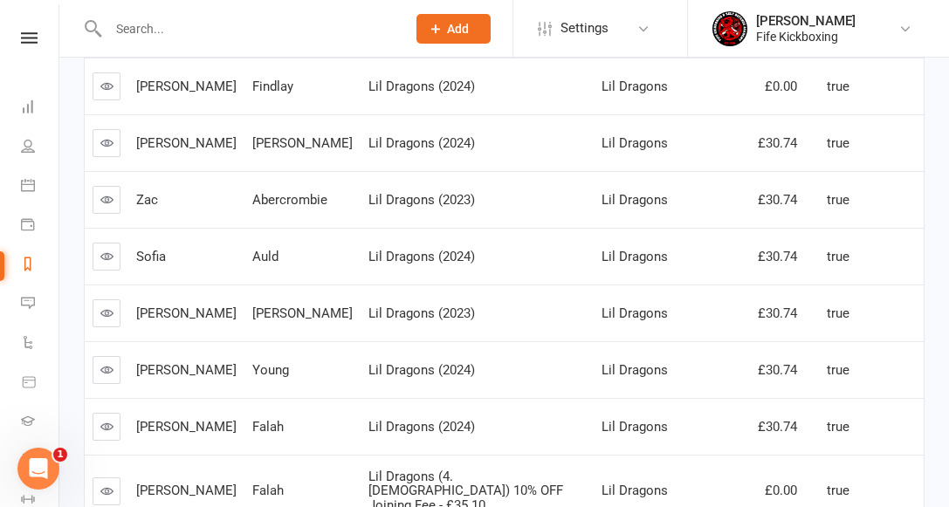
scroll to position [549, 0]
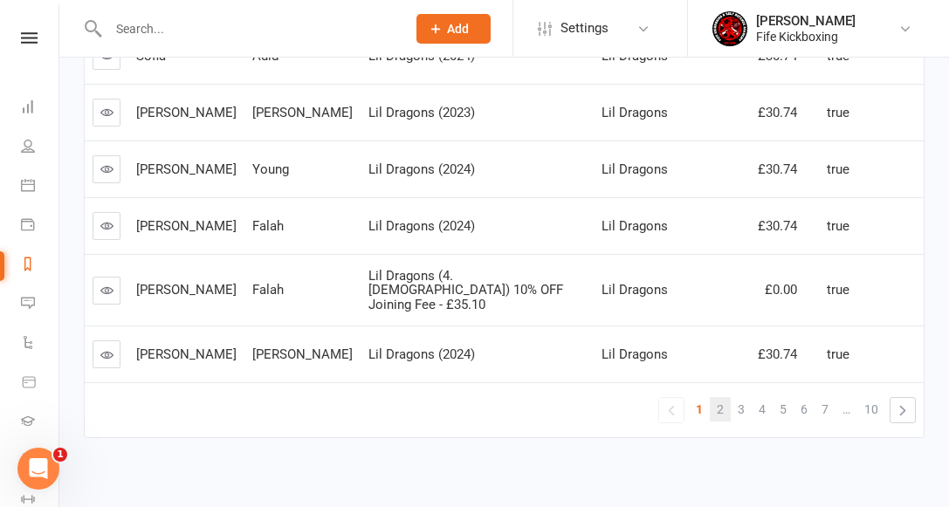
click at [722, 397] on span "2" at bounding box center [720, 409] width 7 height 24
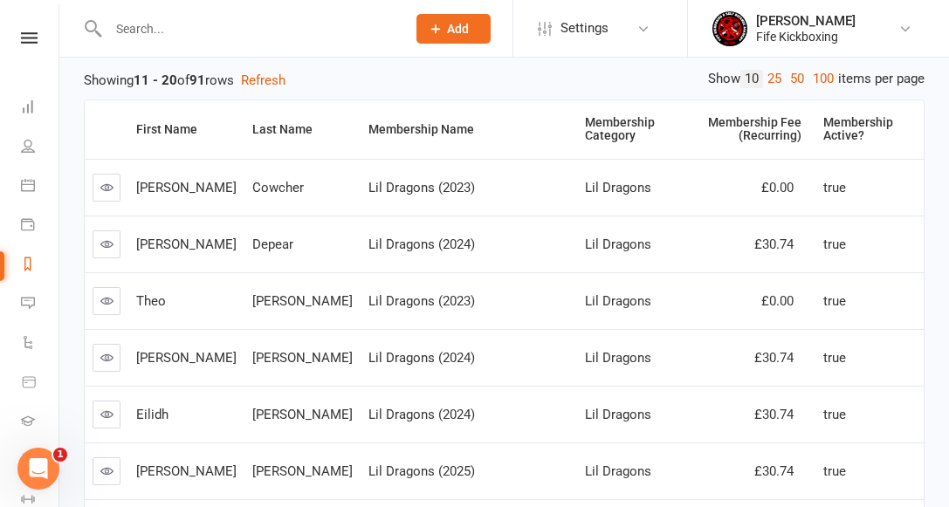
scroll to position [0, 0]
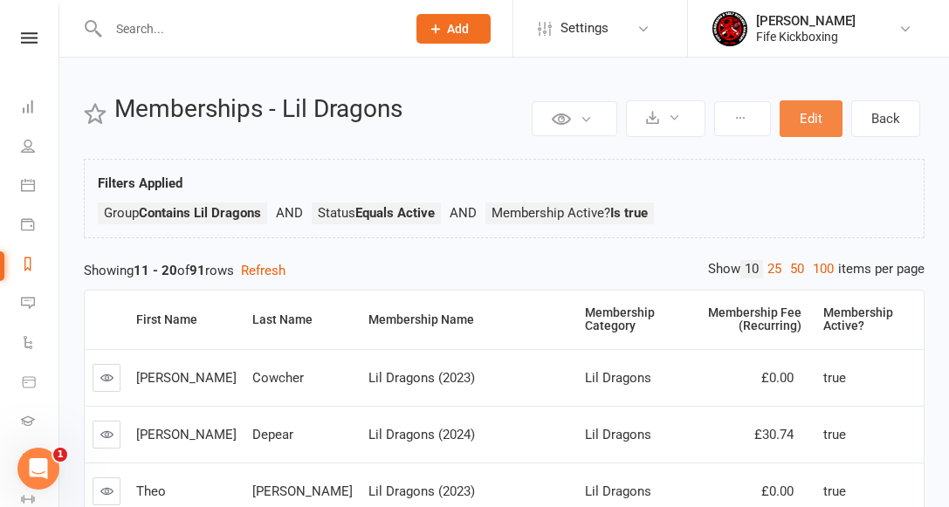
click at [813, 122] on button "Edit" at bounding box center [811, 118] width 63 height 37
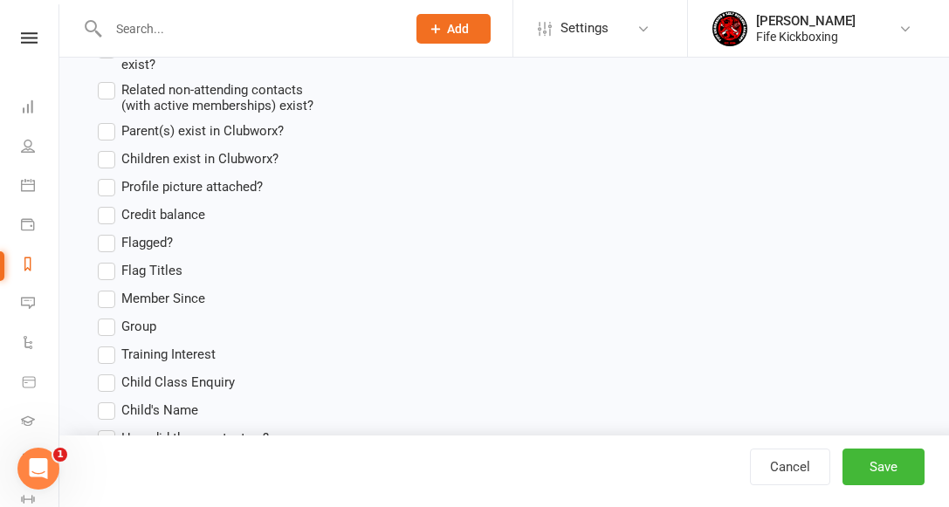
scroll to position [1587, 0]
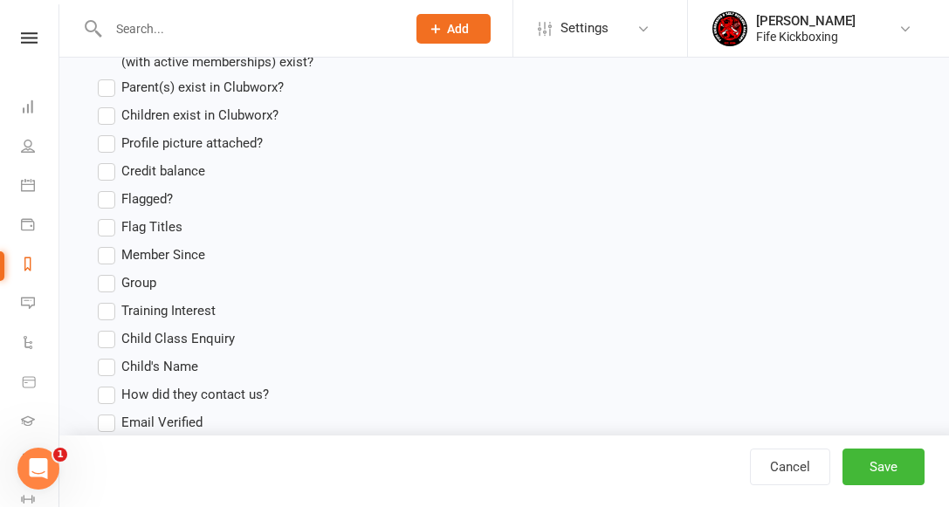
click at [110, 278] on label "Group" at bounding box center [127, 282] width 58 height 21
click at [109, 272] on input "Group" at bounding box center [103, 272] width 11 height 0
click at [856, 463] on button "Save" at bounding box center [883, 467] width 82 height 37
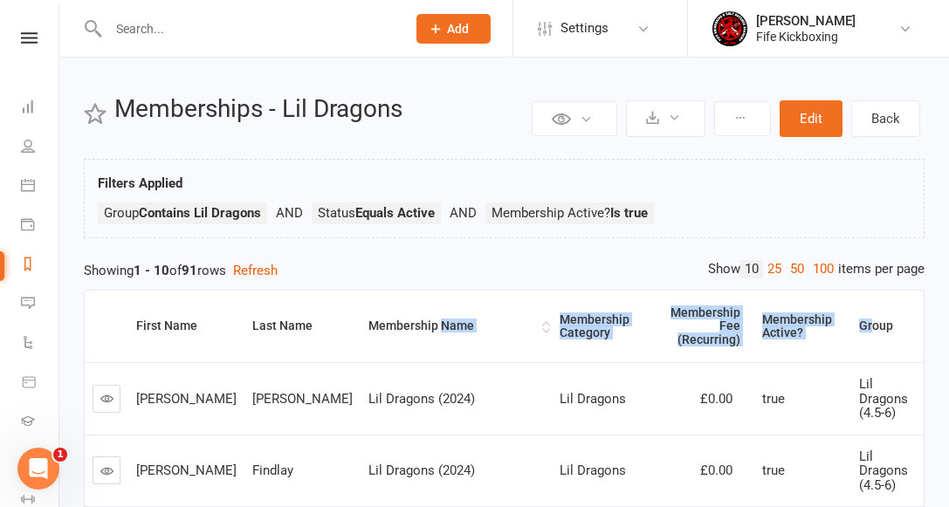
drag, startPoint x: 855, startPoint y: 319, endPoint x: 372, endPoint y: 319, distance: 482.8
click at [372, 319] on tr "First Name Last Name Membership Name Membership Category Membership Fee (Recurr…" at bounding box center [504, 327] width 839 height 72
click at [821, 116] on button "Edit" at bounding box center [811, 118] width 63 height 37
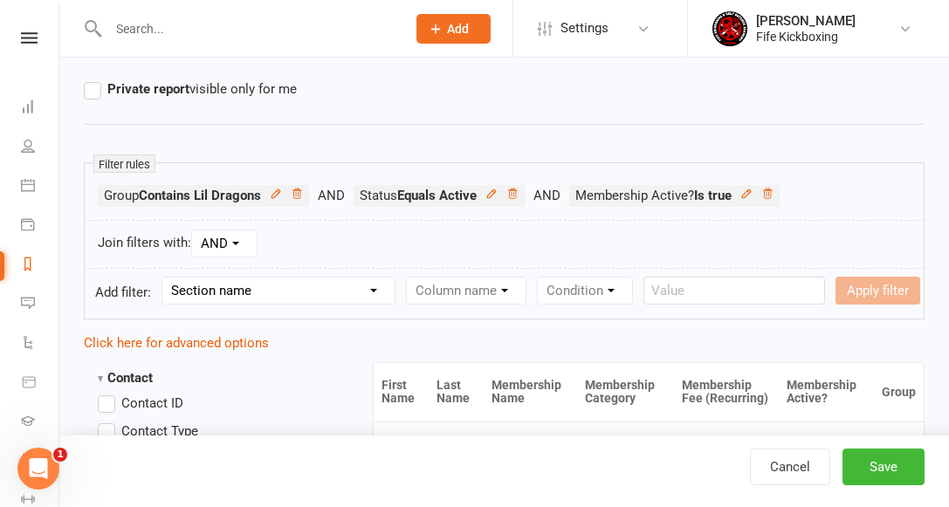
scroll to position [230, 0]
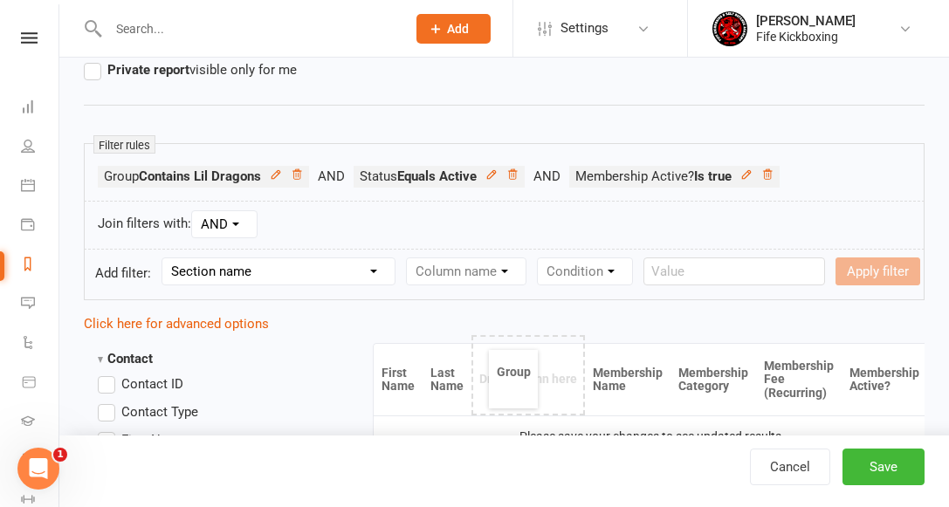
drag, startPoint x: 897, startPoint y: 374, endPoint x: 512, endPoint y: 379, distance: 385.9
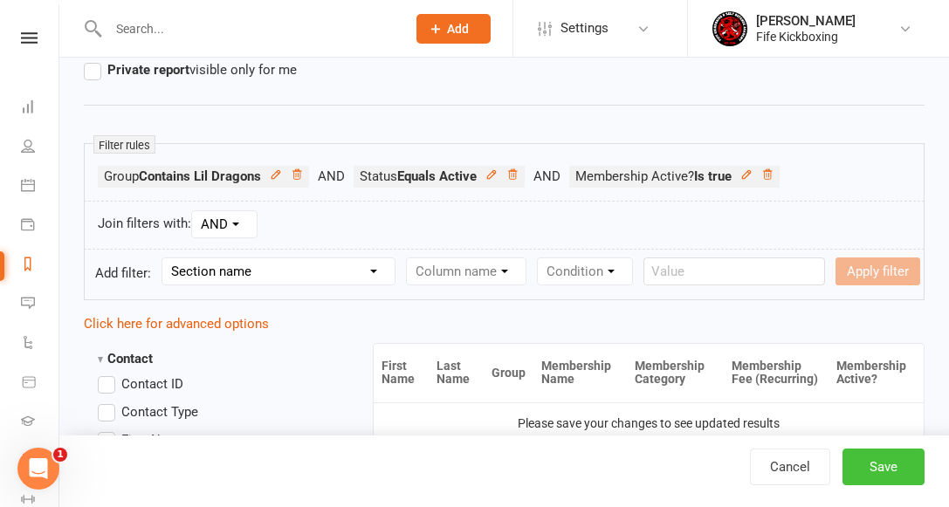
click at [906, 467] on button "Save" at bounding box center [883, 467] width 82 height 37
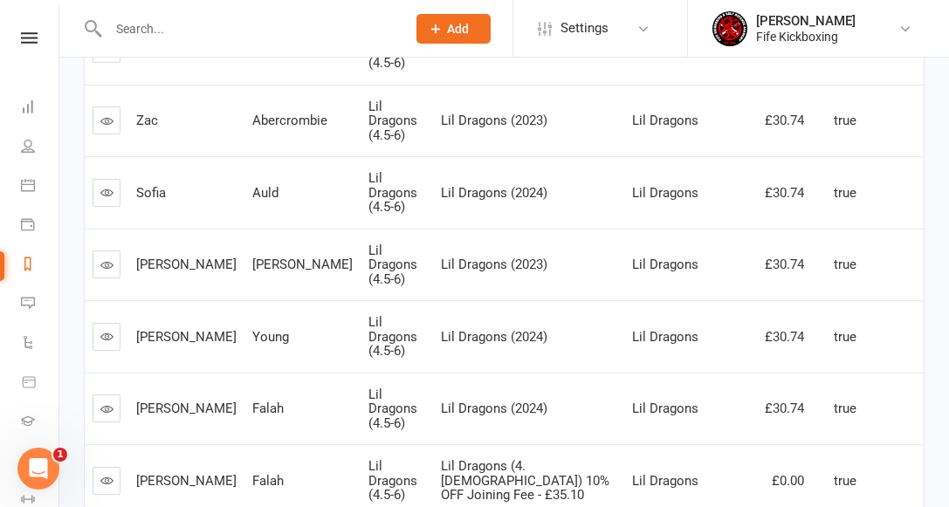
scroll to position [520, 0]
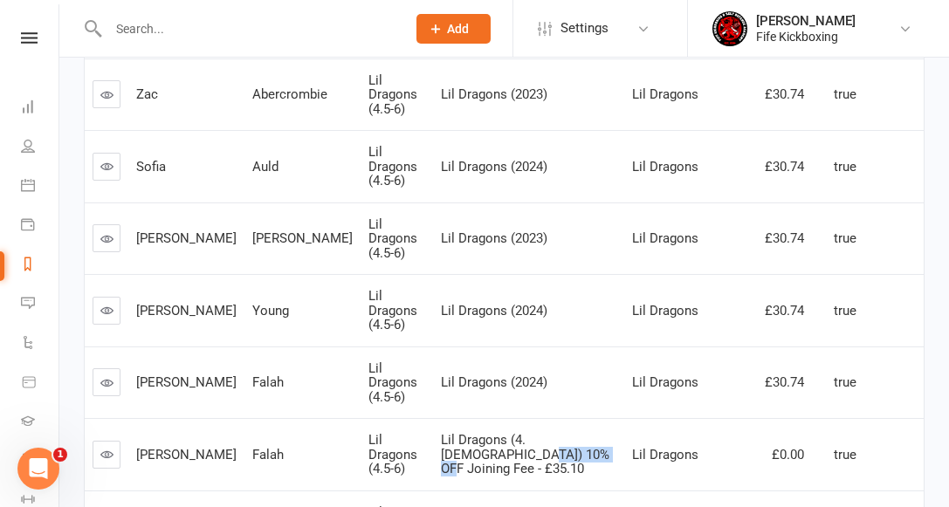
drag, startPoint x: 417, startPoint y: 325, endPoint x: 483, endPoint y: 327, distance: 65.5
click at [483, 432] on span "Lil Dragons (4.[DEMOGRAPHIC_DATA]) 10% OFF Joining Fee - £35.10" at bounding box center [525, 454] width 168 height 45
copy span "Joining Fee"
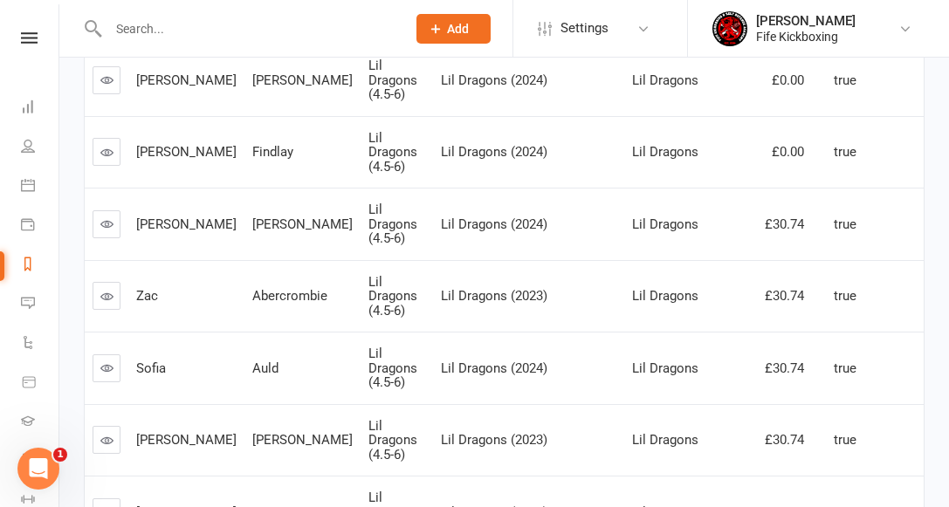
scroll to position [0, 0]
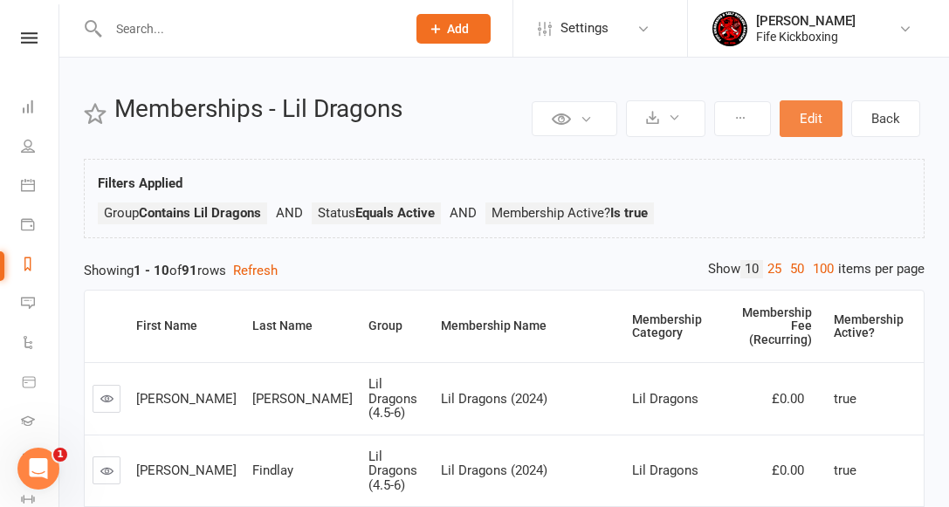
click at [831, 124] on button "Edit" at bounding box center [811, 118] width 63 height 37
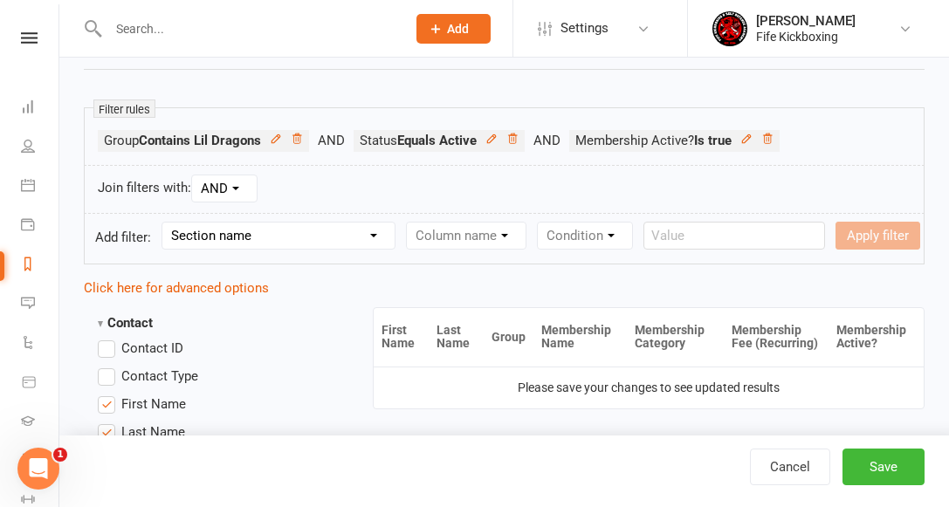
scroll to position [265, 0]
click at [319, 233] on select "Section name Contact Attendance Aggregate Payment Booking Waitlist Attendees Ca…" at bounding box center [278, 236] width 232 height 26
select select "11"
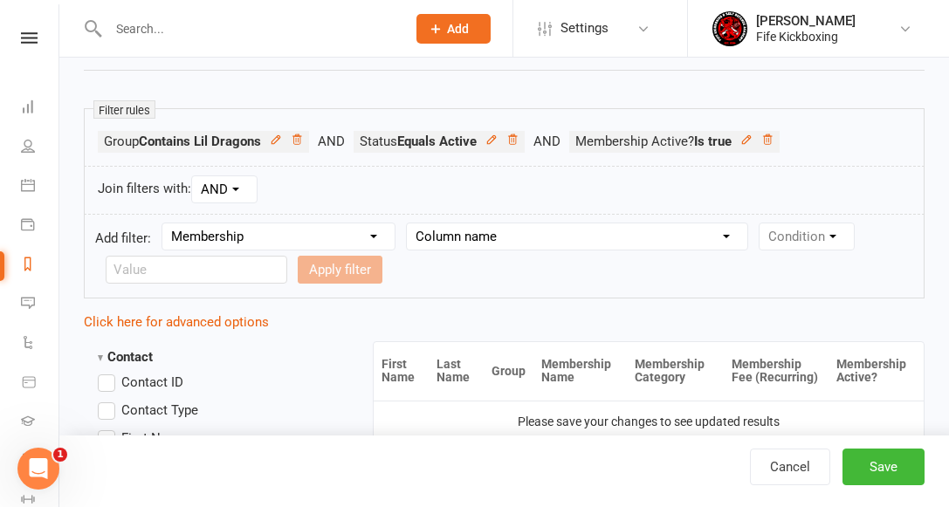
click at [440, 233] on select "Column name Membership ID Membership Name Membership Category Membership Start …" at bounding box center [577, 236] width 340 height 26
select select "1"
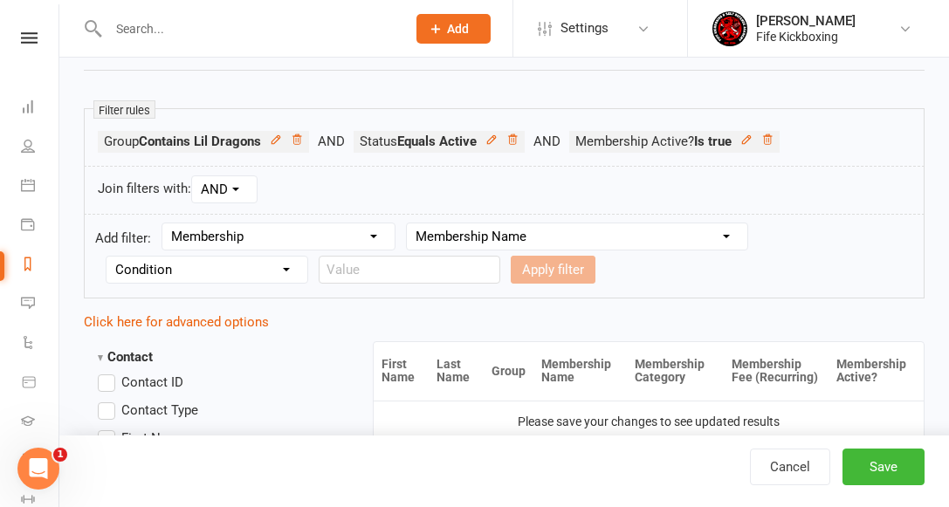
click at [230, 267] on select "Condition Equals Does not equal Contains Does not contain Is blank or does not …" at bounding box center [207, 270] width 201 height 26
select select "3"
click at [339, 271] on input "text" at bounding box center [410, 270] width 182 height 28
paste input "Joining Fee"
type input "Joining Fee"
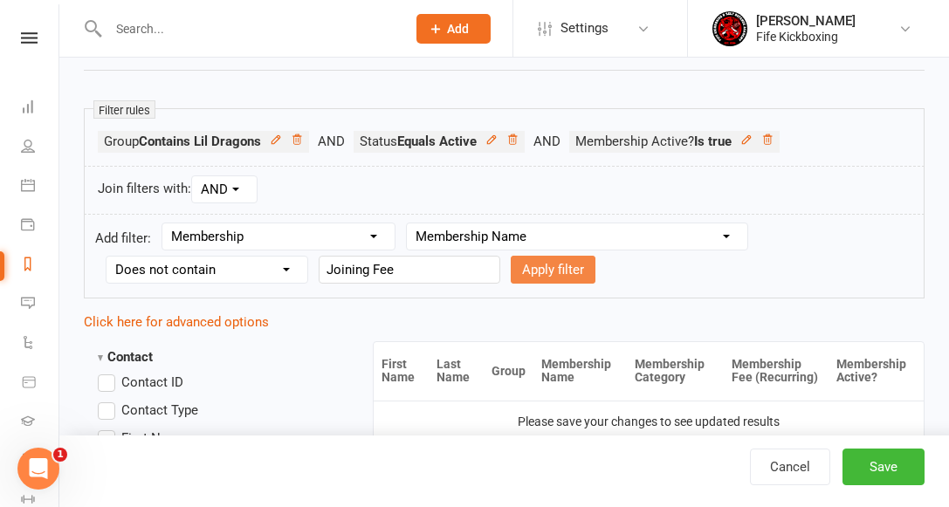
click at [511, 269] on button "Apply filter" at bounding box center [553, 270] width 85 height 28
select select
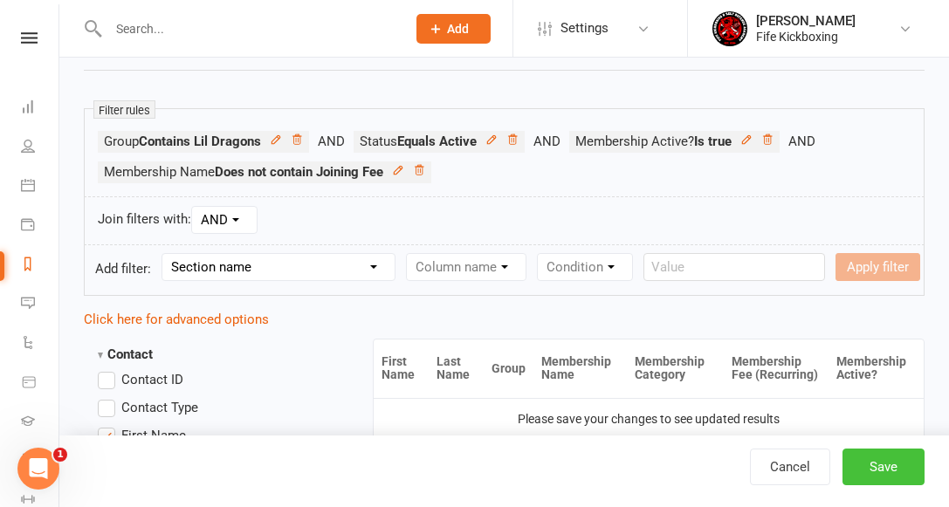
click at [899, 469] on button "Save" at bounding box center [883, 467] width 82 height 37
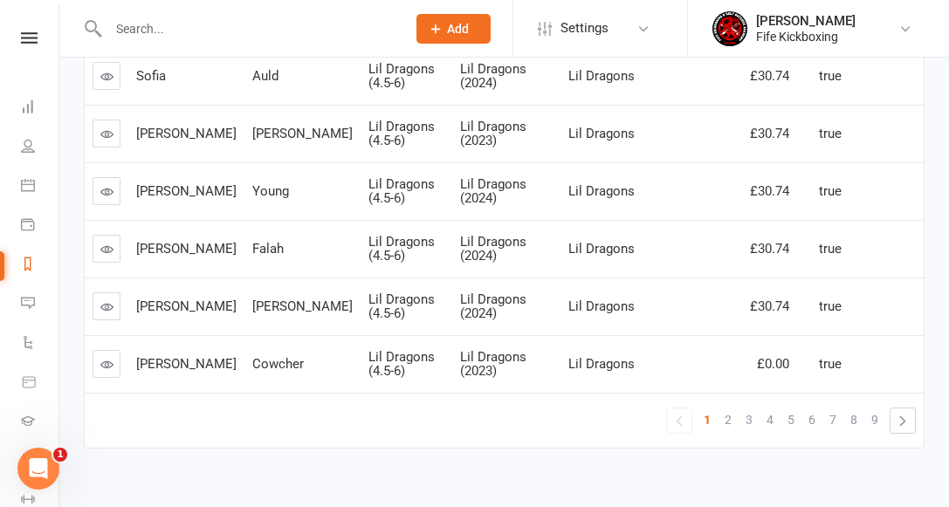
scroll to position [566, 0]
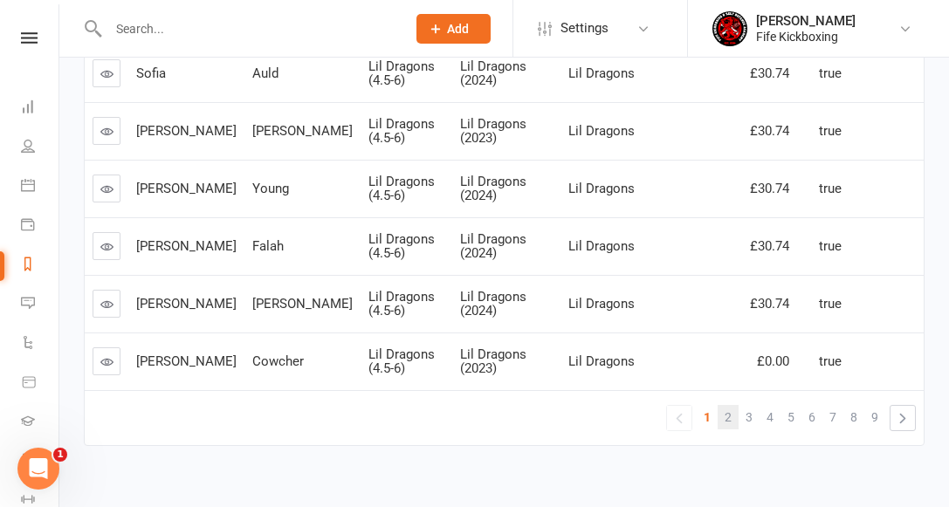
click at [730, 418] on span "2" at bounding box center [728, 417] width 7 height 24
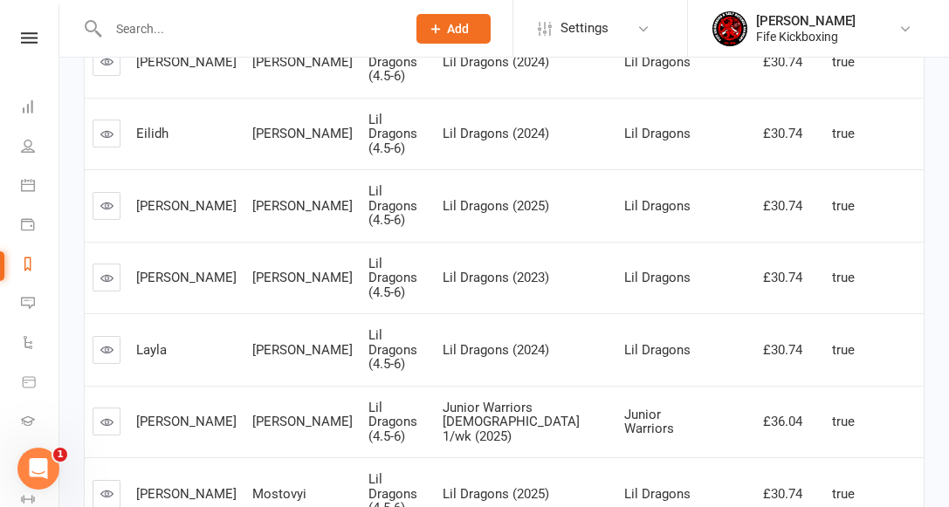
scroll to position [490, 0]
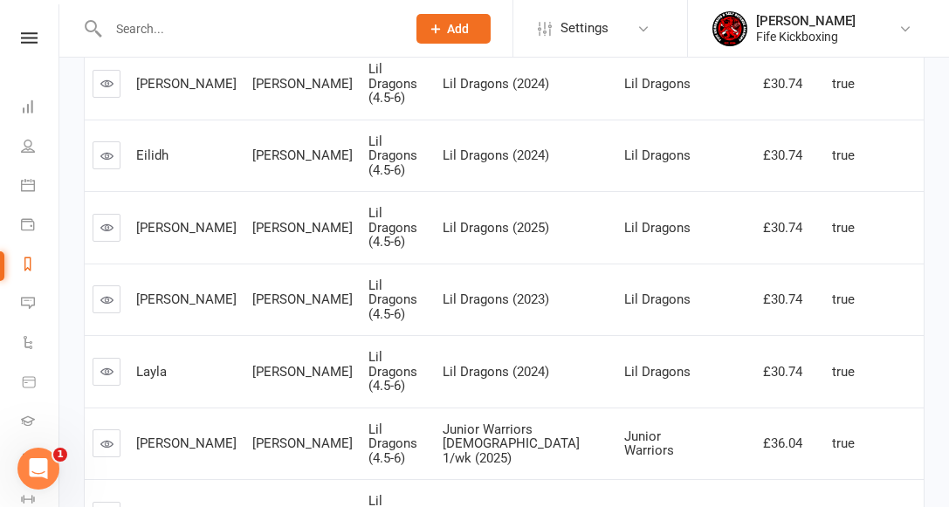
click at [110, 437] on icon at bounding box center [106, 443] width 13 height 13
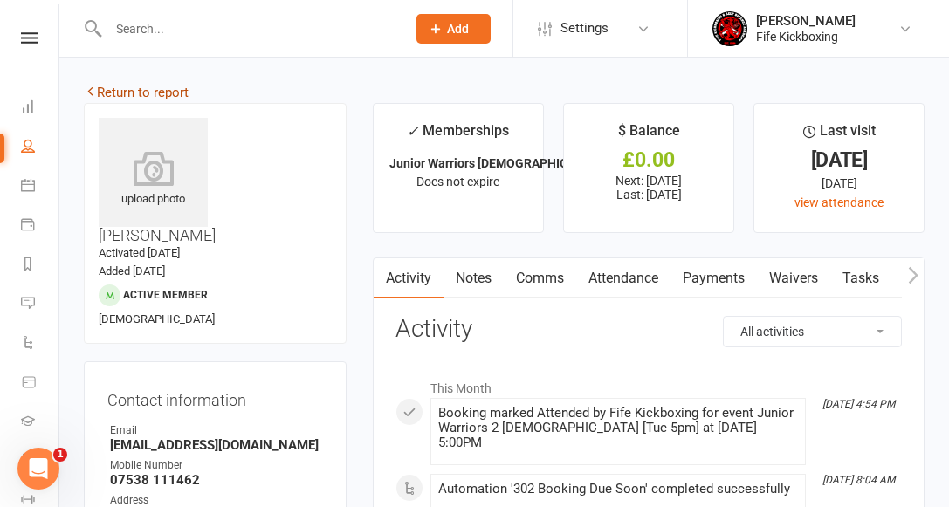
click at [123, 89] on link "Return to report" at bounding box center [136, 93] width 105 height 16
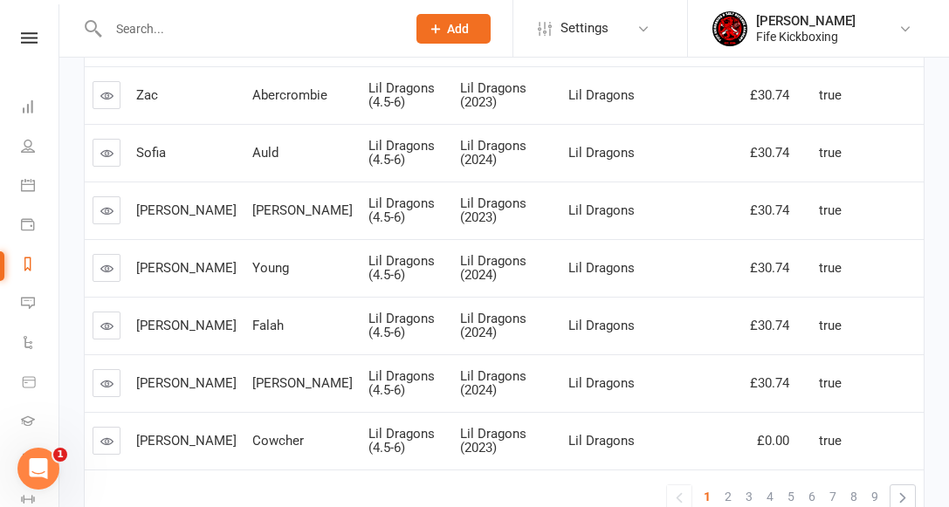
scroll to position [588, 0]
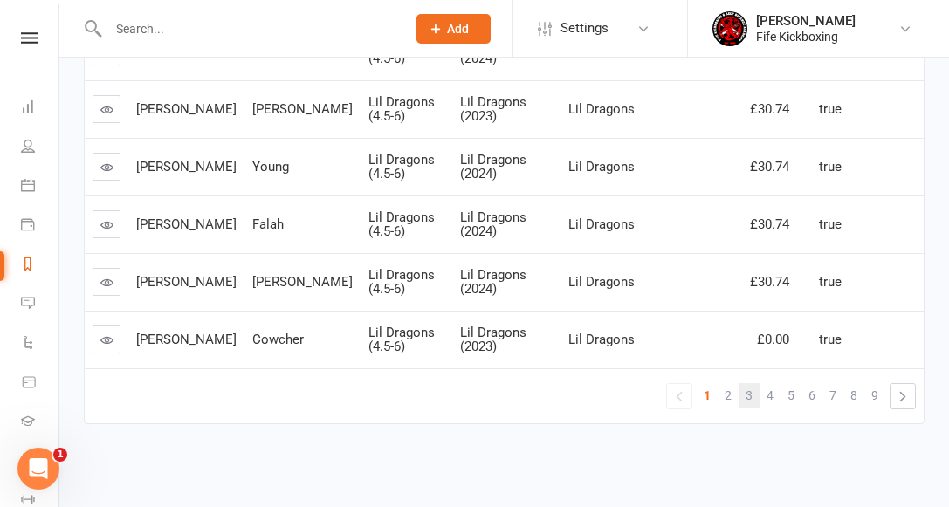
click at [747, 397] on span "3" at bounding box center [749, 395] width 7 height 24
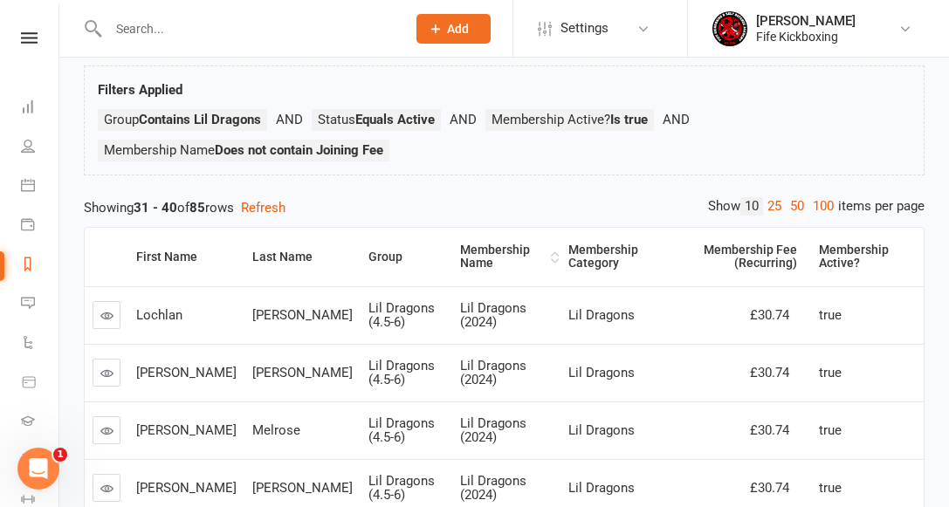
scroll to position [0, 0]
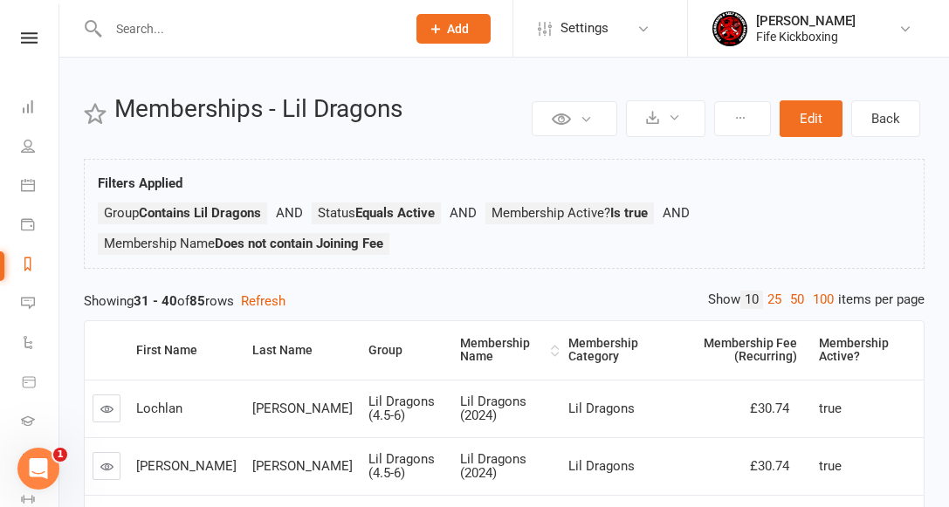
click at [460, 345] on div "Membership Name" at bounding box center [503, 350] width 86 height 27
click at [464, 339] on div "Membership Name" at bounding box center [506, 350] width 86 height 27
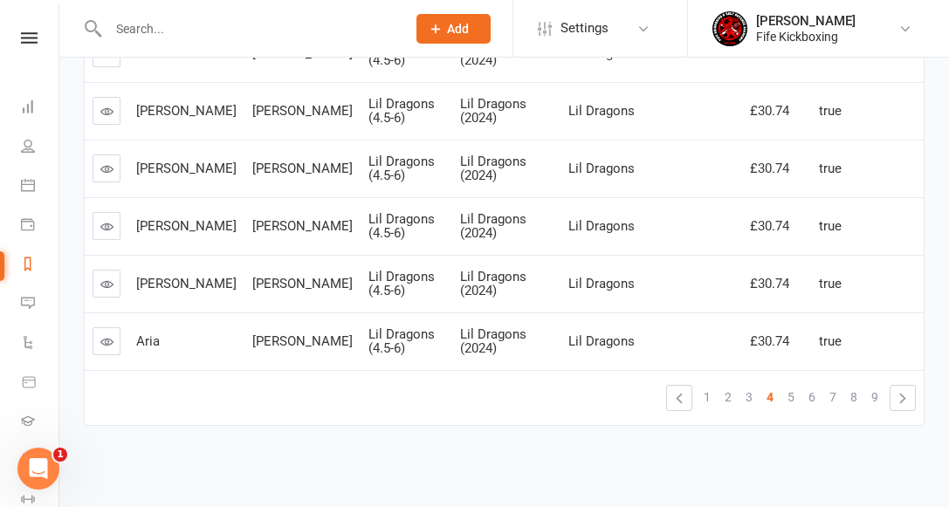
scroll to position [588, 0]
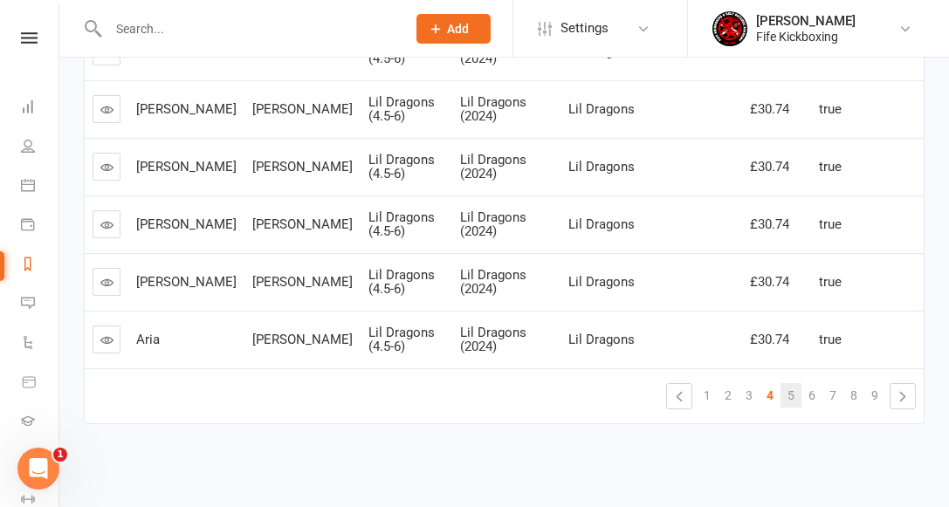
click at [790, 394] on span "5" at bounding box center [790, 395] width 7 height 24
click at [809, 397] on span "6" at bounding box center [811, 395] width 7 height 24
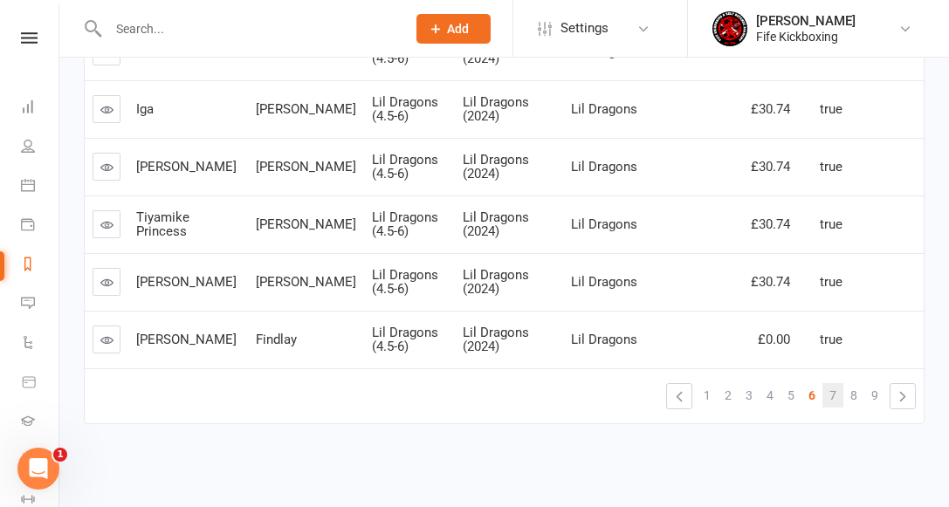
click at [832, 395] on span "7" at bounding box center [832, 395] width 7 height 24
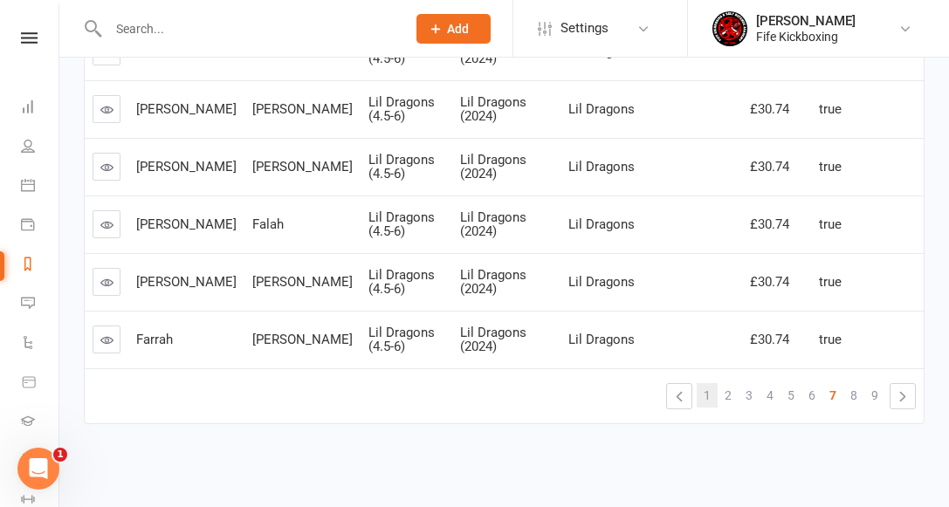
click at [711, 396] on link "1" at bounding box center [707, 395] width 21 height 24
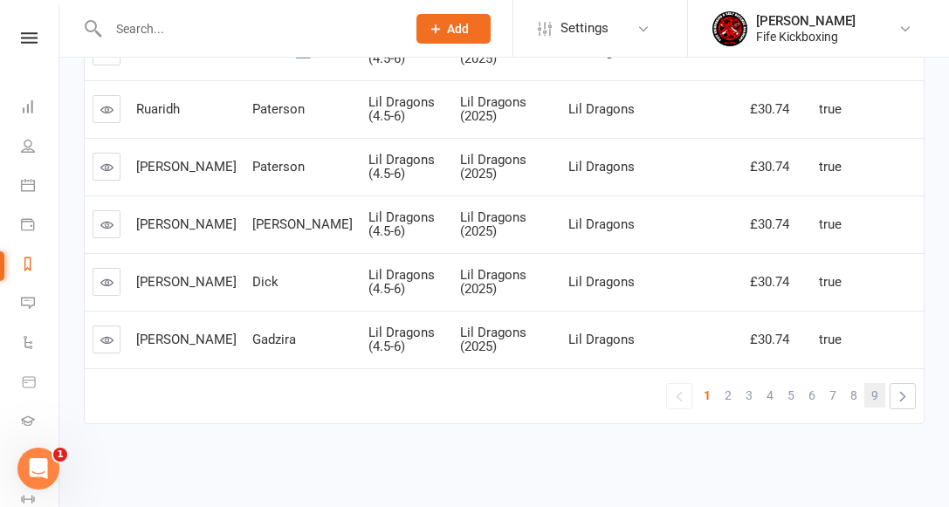
click at [872, 398] on span "9" at bounding box center [874, 395] width 7 height 24
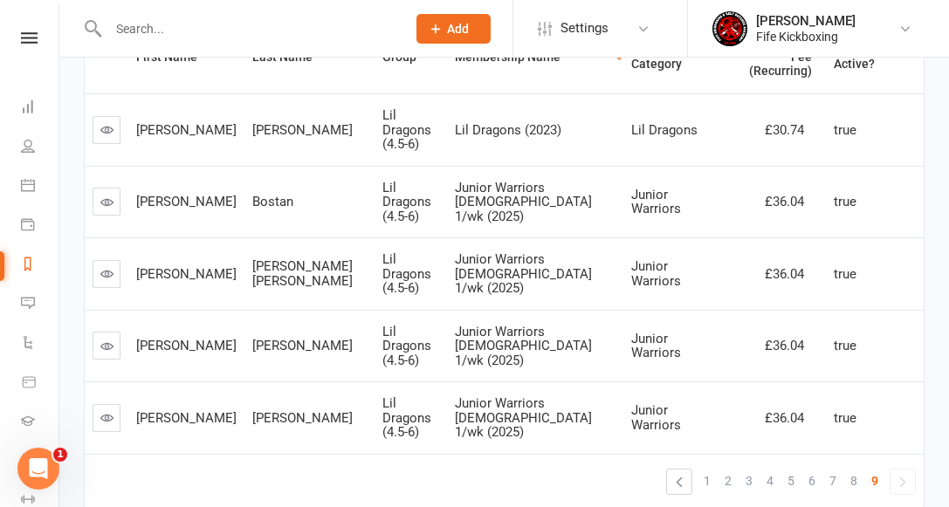
scroll to position [271, 0]
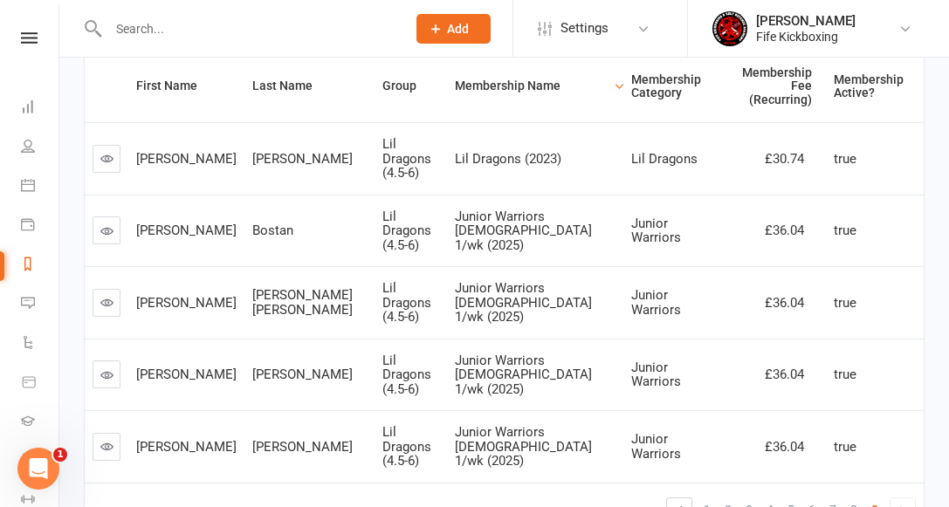
click at [104, 440] on icon at bounding box center [106, 446] width 13 height 13
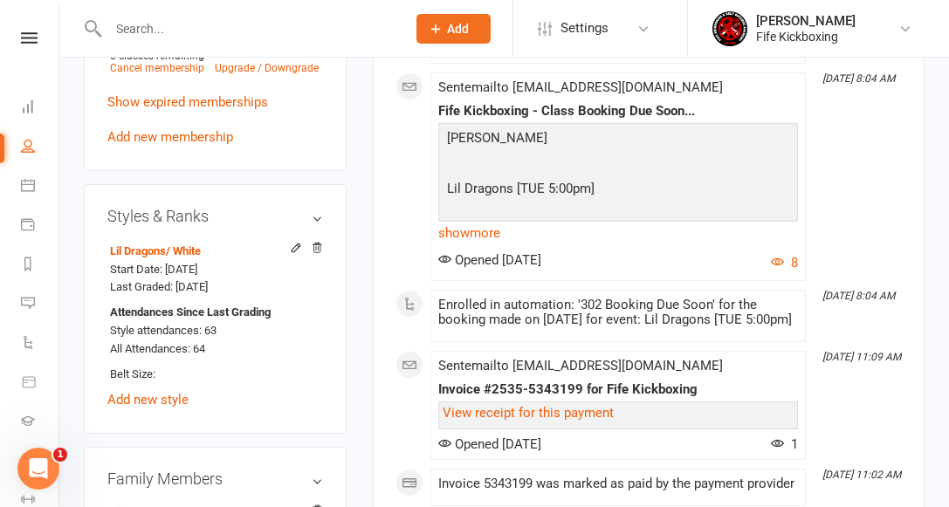
scroll to position [1047, 0]
click at [182, 392] on link "Add new style" at bounding box center [147, 400] width 81 height 16
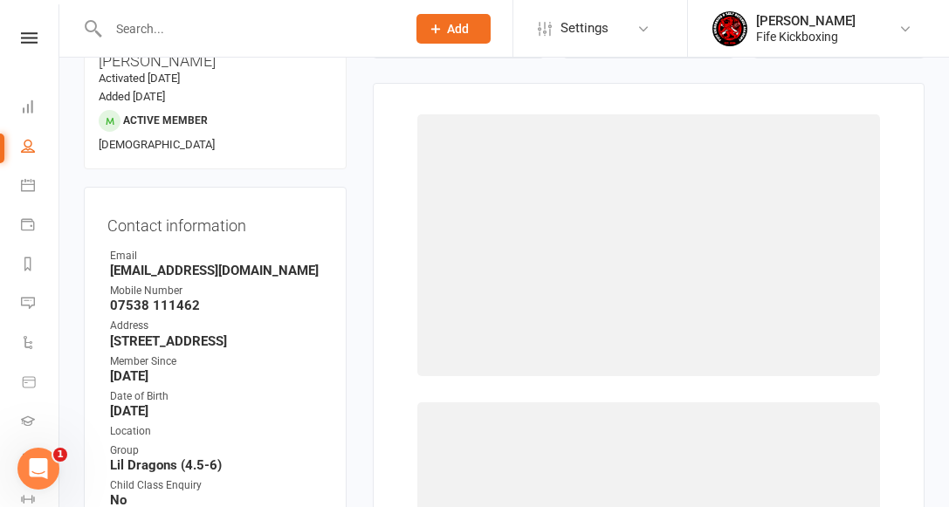
scroll to position [170, 0]
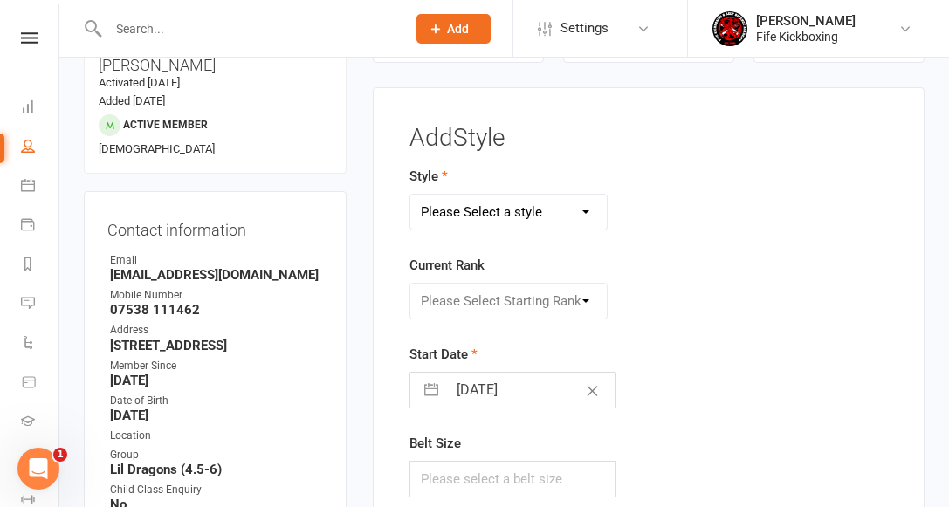
click at [519, 203] on select "Please Select a style KickFit Fitness Kids Kickboxing Lil Dragons Self Defence …" at bounding box center [508, 212] width 196 height 35
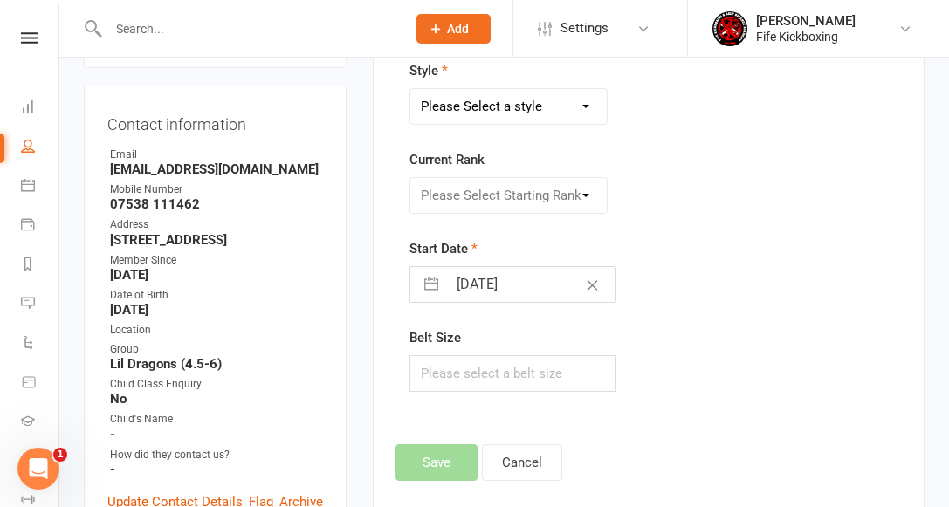
scroll to position [327, 0]
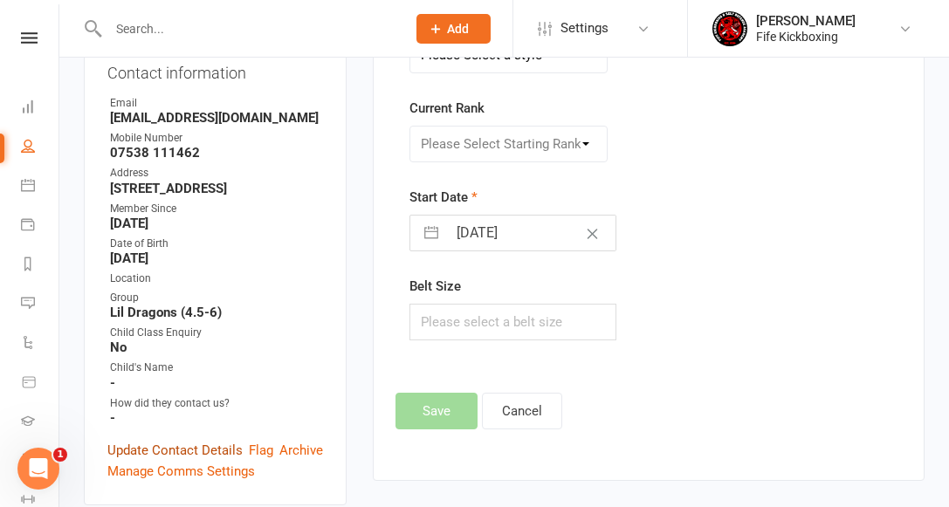
click at [222, 440] on link "Update Contact Details" at bounding box center [174, 450] width 135 height 21
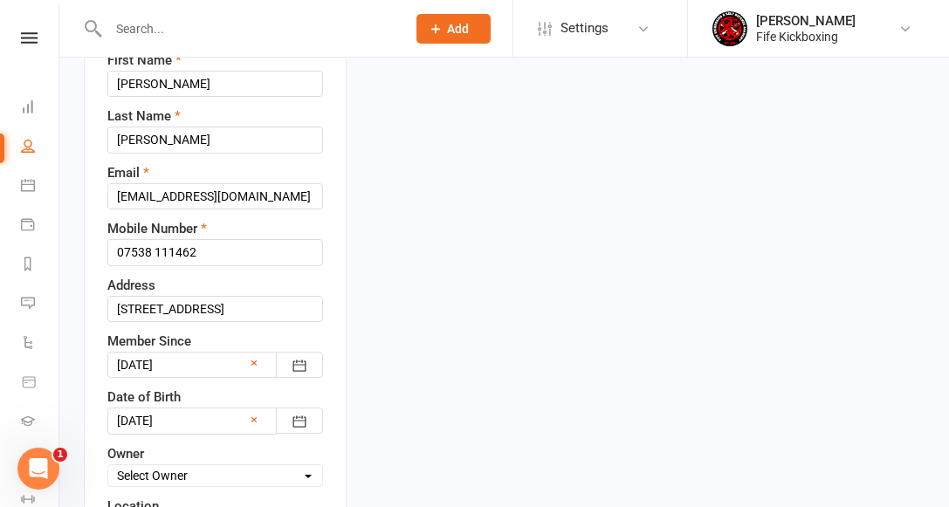
scroll to position [407, 0]
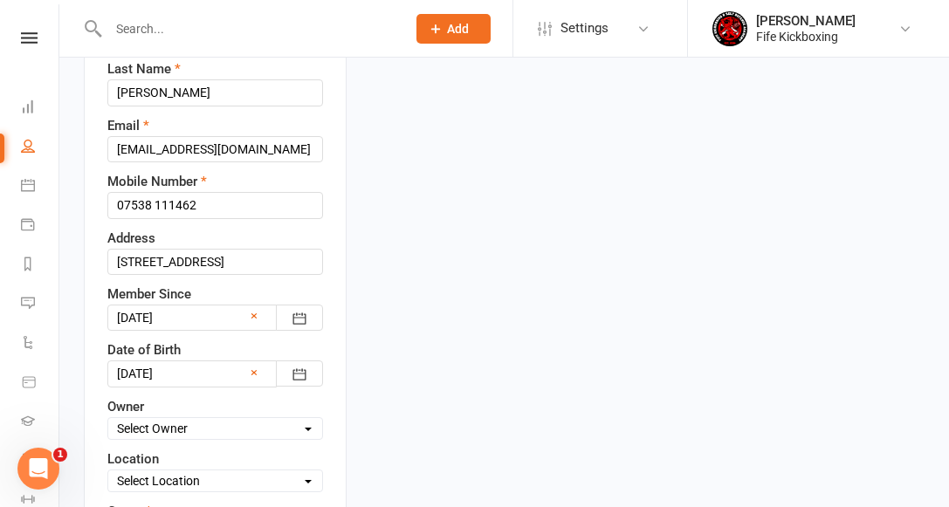
click at [210, 419] on select "Select Owner [PERSON_NAME] [PERSON_NAME] [PERSON_NAME] [PERSON_NAME] [PERSON_NA…" at bounding box center [215, 428] width 214 height 19
select select "7"
click at [198, 471] on select "Select Location [GEOGRAPHIC_DATA] [GEOGRAPHIC_DATA] ROOM 1 & 2 - Studio ROOM 1 …" at bounding box center [215, 480] width 214 height 19
select select "1"
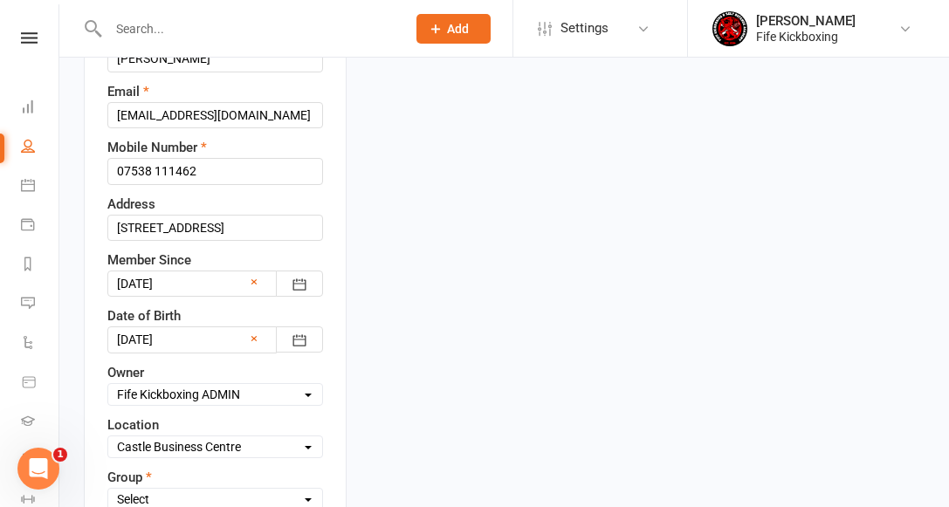
scroll to position [443, 0]
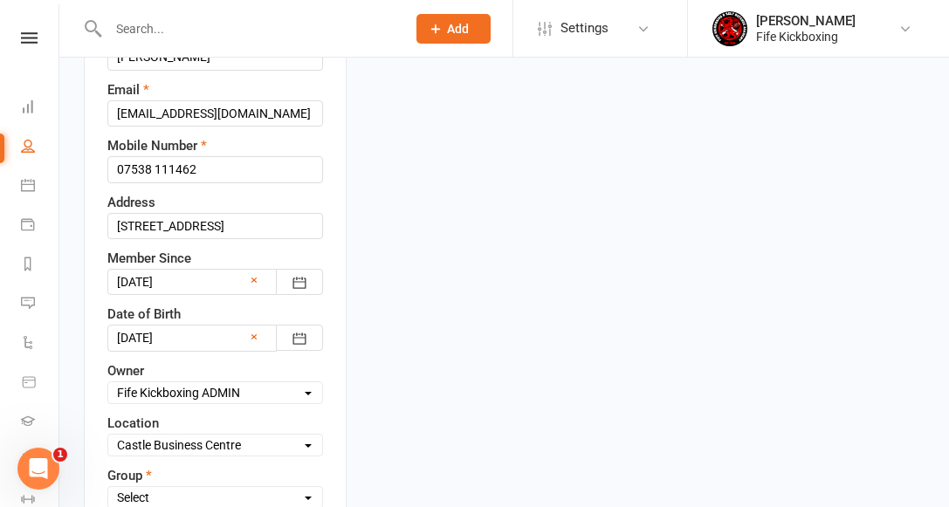
click at [183, 488] on select "Select Wee Warriors (3 - 4½) Lil Dragons (4½-6) Junior Warriors (7-8) Beg Kids …" at bounding box center [215, 497] width 214 height 19
select select "Junior Warriors (7-8)"
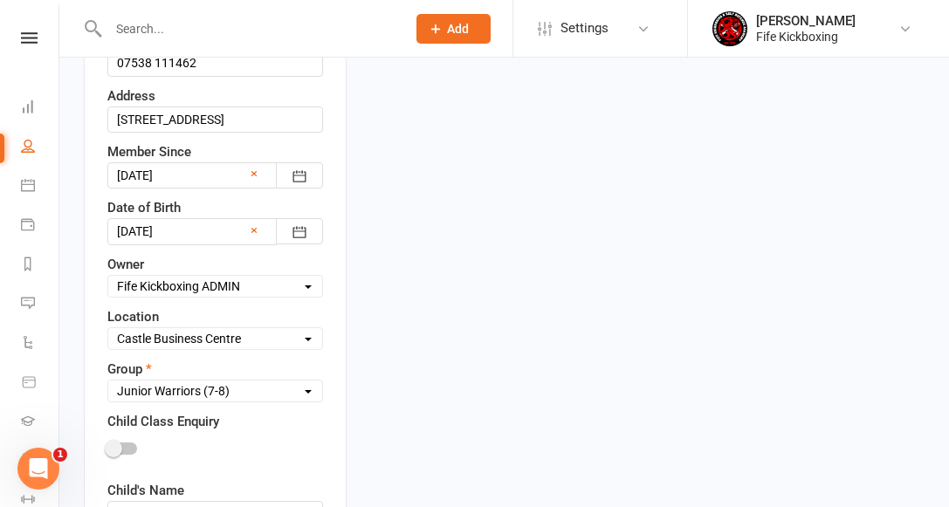
scroll to position [622, 0]
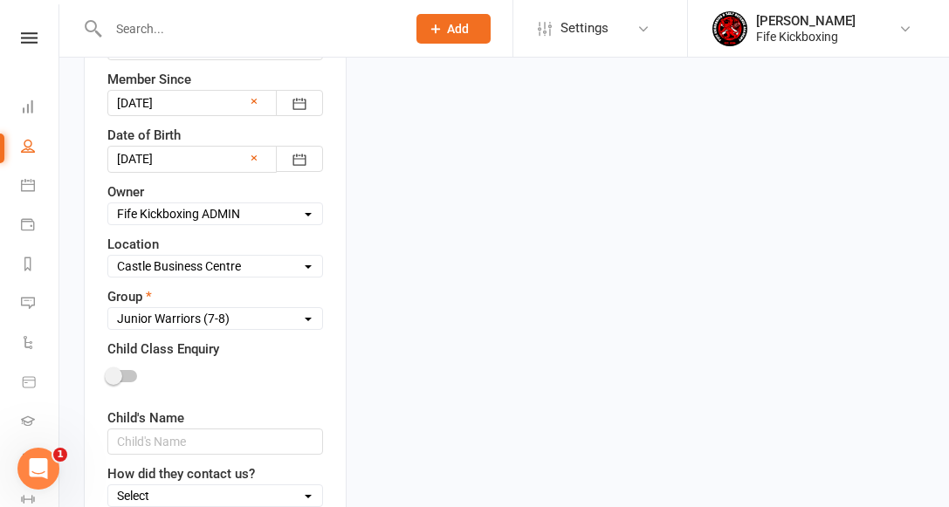
click at [122, 370] on div at bounding box center [122, 376] width 30 height 12
click at [107, 374] on input "checkbox" at bounding box center [107, 374] width 0 height 0
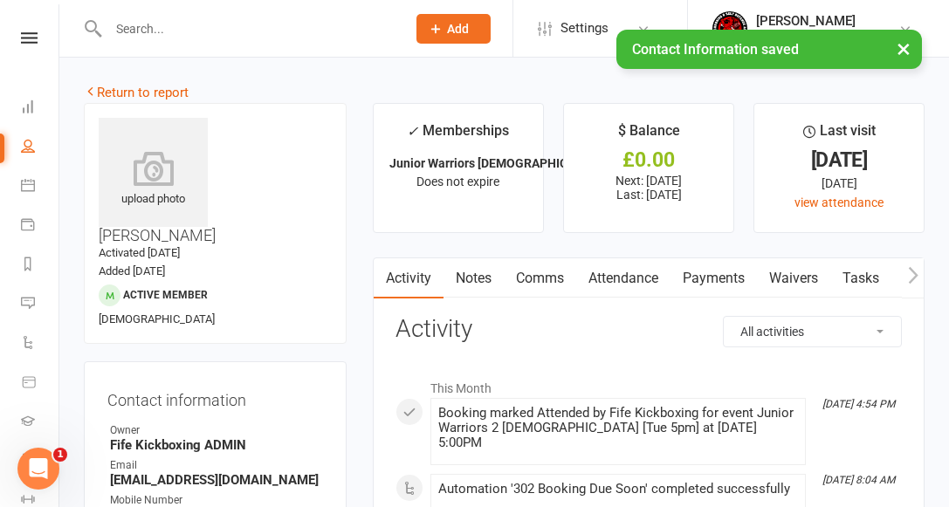
scroll to position [0, 0]
click at [168, 92] on link "Return to report" at bounding box center [136, 93] width 105 height 16
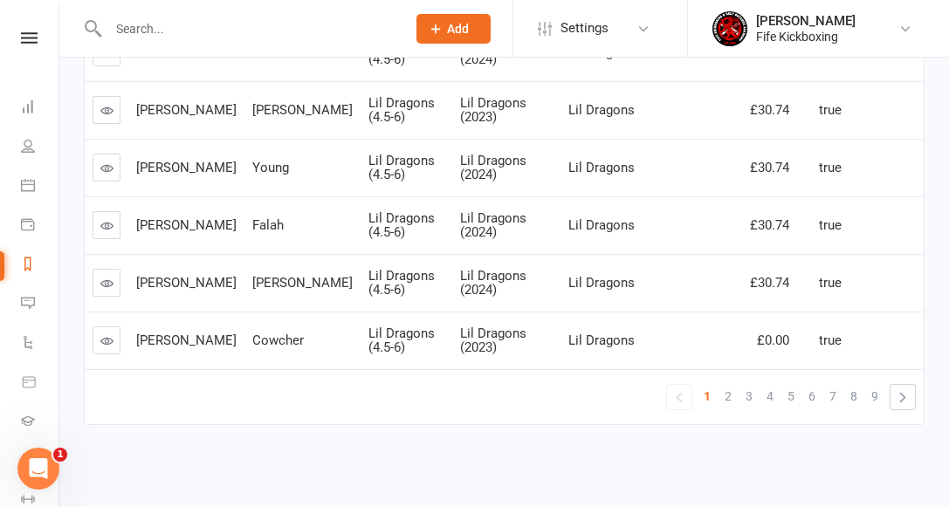
scroll to position [588, 0]
click at [877, 397] on span "9" at bounding box center [874, 395] width 7 height 24
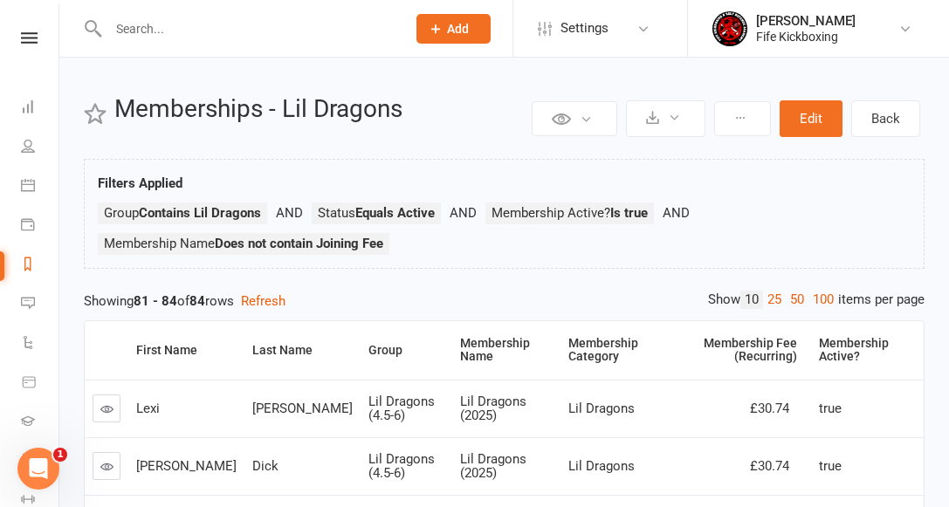
scroll to position [175, 0]
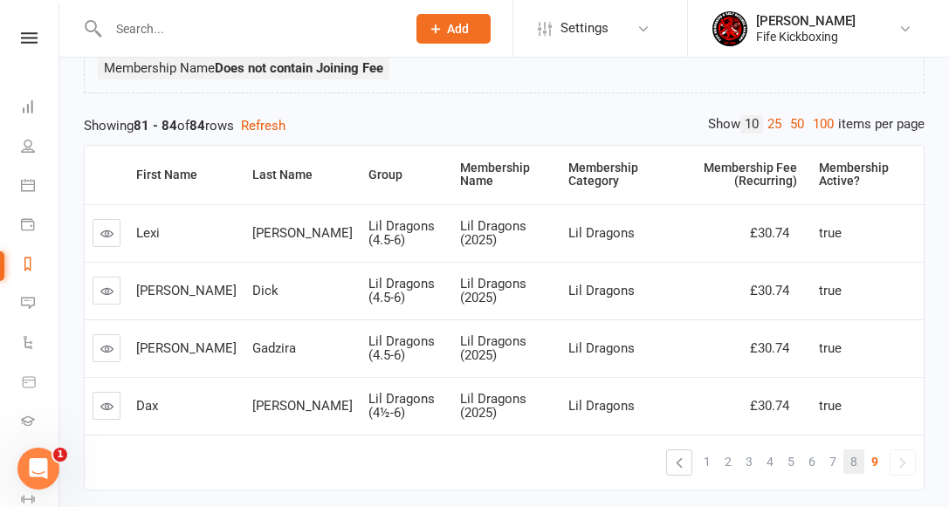
click at [855, 461] on span "8" at bounding box center [853, 462] width 7 height 24
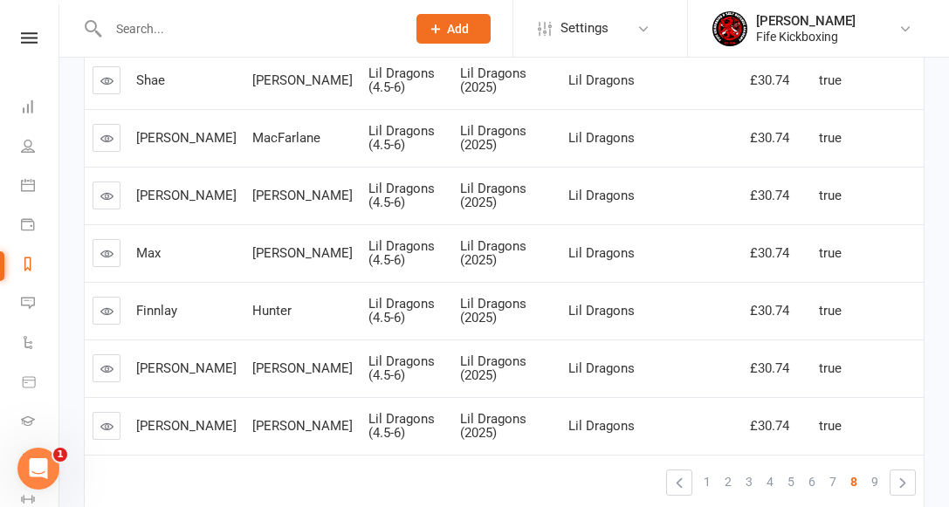
scroll to position [588, 0]
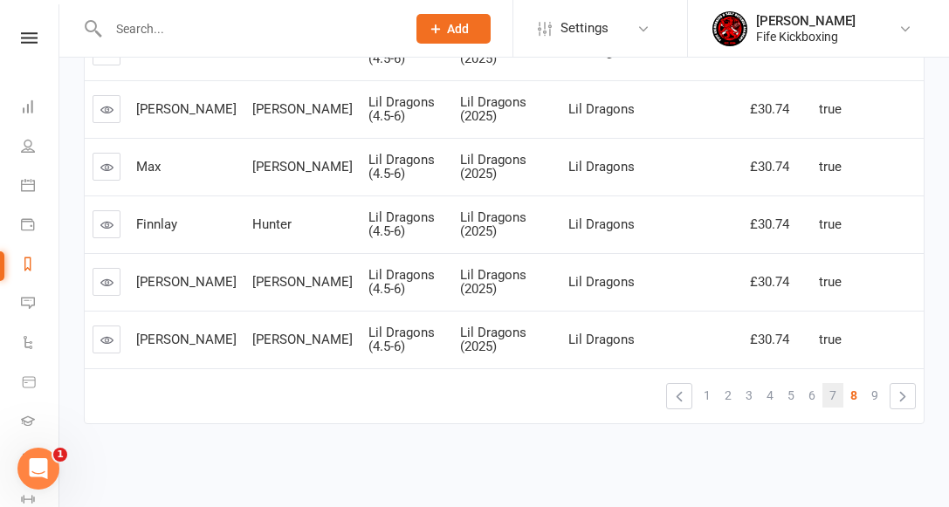
click at [829, 398] on span "7" at bounding box center [832, 395] width 7 height 24
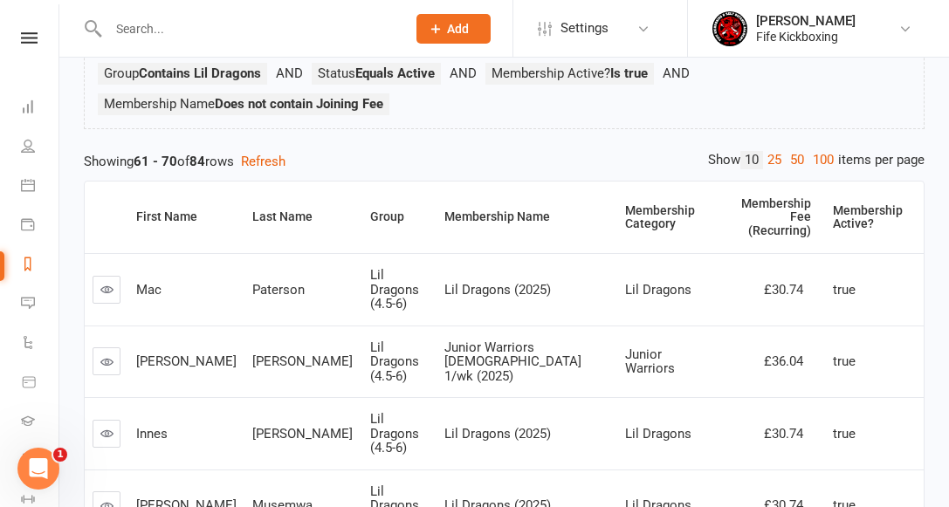
scroll to position [140, 0]
click at [107, 355] on icon at bounding box center [106, 361] width 13 height 13
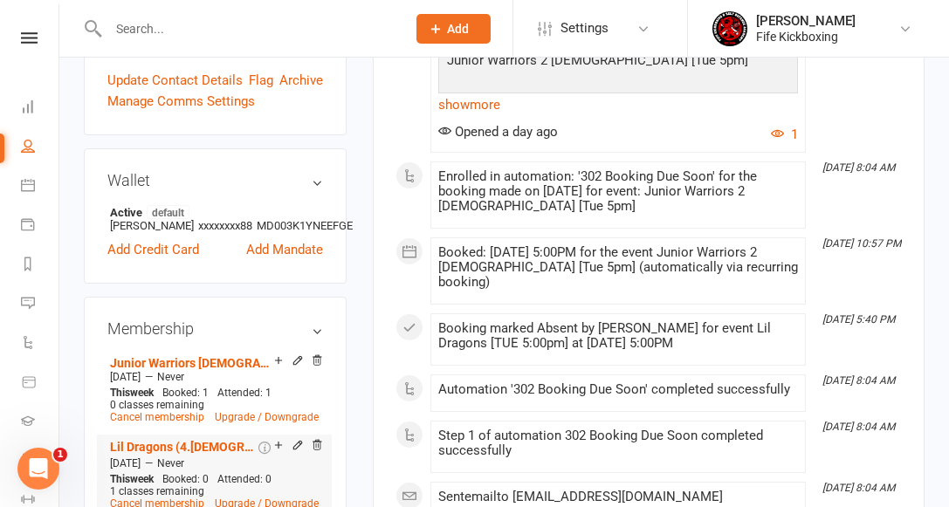
scroll to position [718, 0]
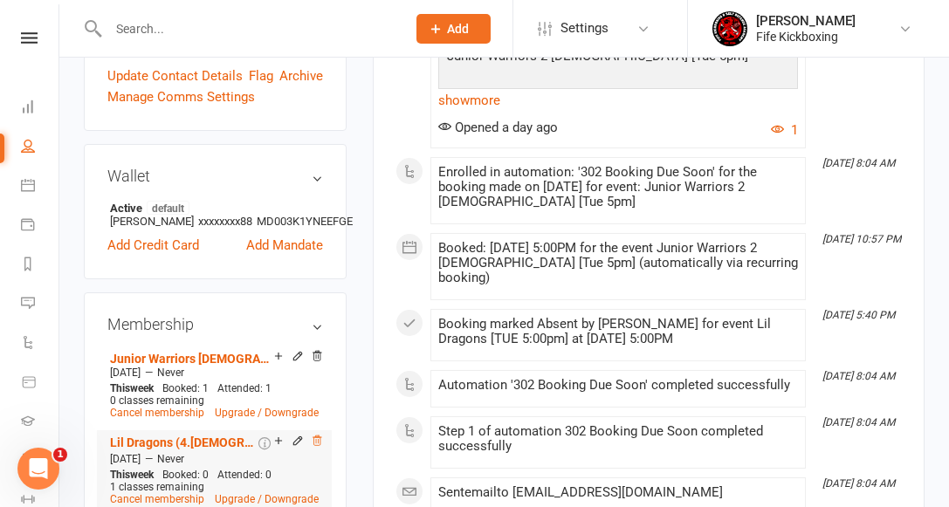
click at [317, 435] on icon at bounding box center [317, 441] width 12 height 12
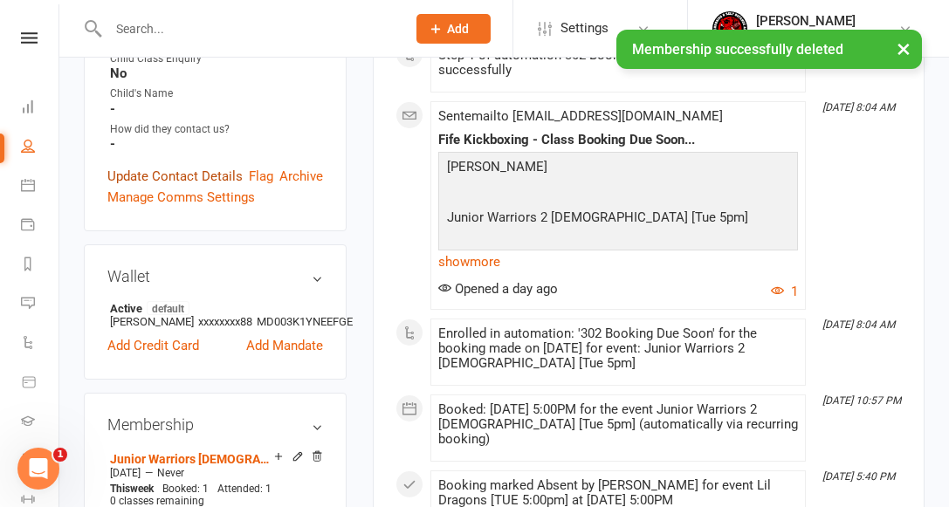
scroll to position [476, 0]
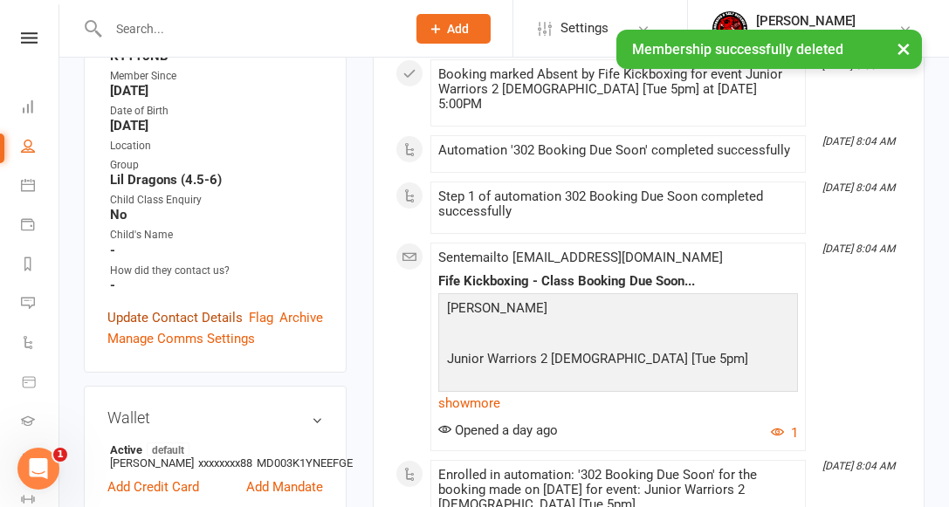
click at [180, 307] on link "Update Contact Details" at bounding box center [174, 317] width 135 height 21
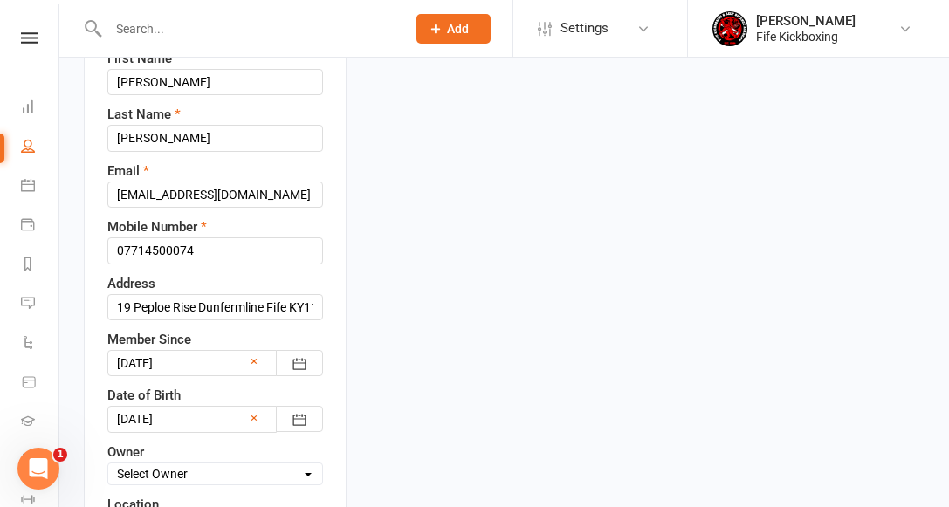
scroll to position [388, 0]
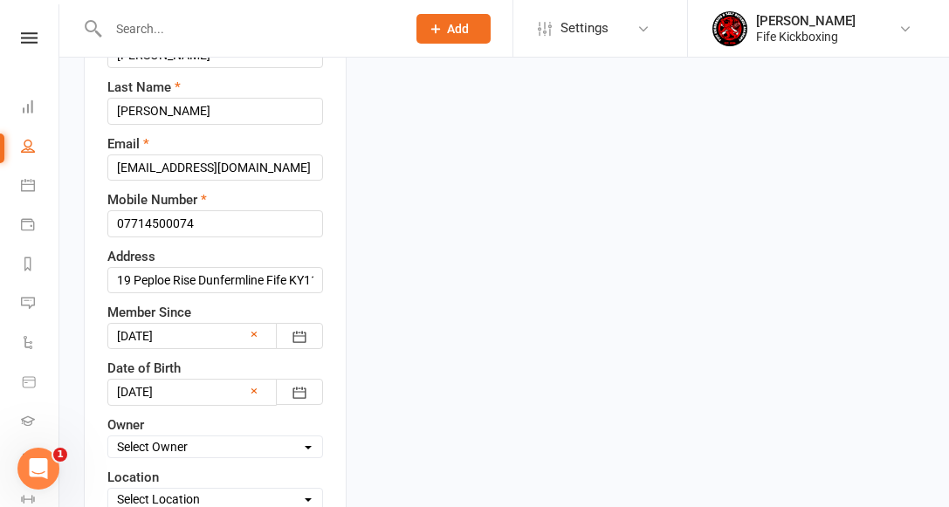
click at [192, 437] on select "Select Owner [PERSON_NAME] [PERSON_NAME] [PERSON_NAME] [PERSON_NAME] [PERSON_NA…" at bounding box center [215, 446] width 214 height 19
select select "7"
click at [168, 490] on select "Select Location [GEOGRAPHIC_DATA] [GEOGRAPHIC_DATA] ROOM 1 & 2 - Studio ROOM 1 …" at bounding box center [215, 499] width 214 height 19
select select "1"
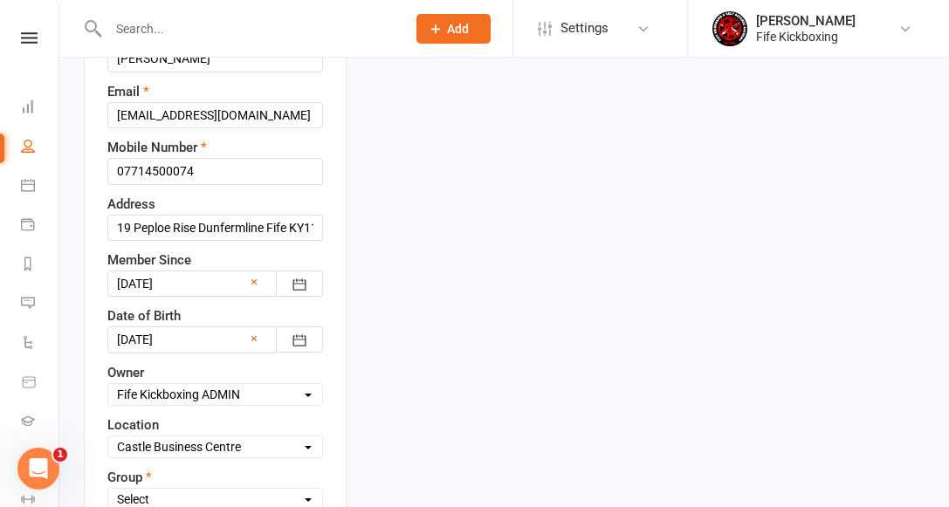
scroll to position [547, 0]
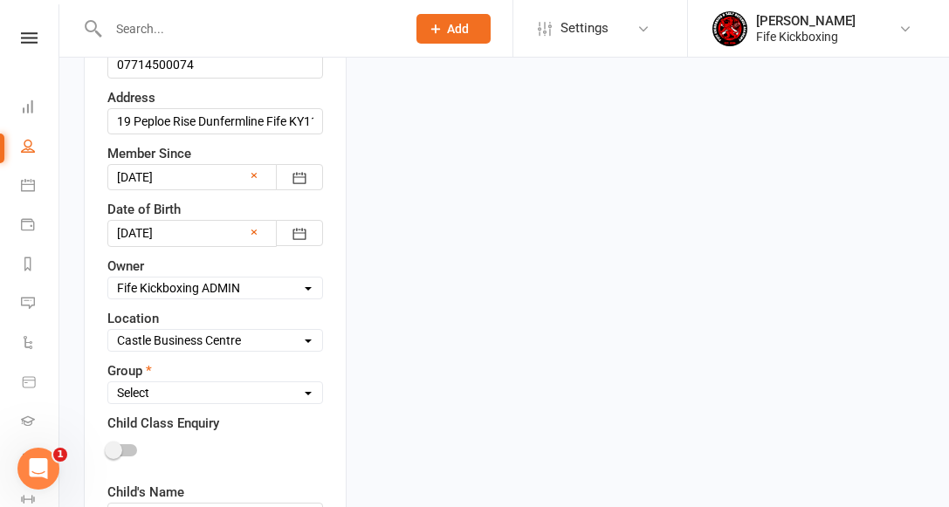
click at [149, 383] on select "Select Wee Warriors (3 - 4½) Lil Dragons (4½-6) Junior Warriors (7-8) Beg Kids …" at bounding box center [215, 392] width 214 height 19
select select "Junior Warriors (7-8)"
click at [124, 444] on div at bounding box center [122, 450] width 30 height 12
click at [107, 448] on input "checkbox" at bounding box center [107, 448] width 0 height 0
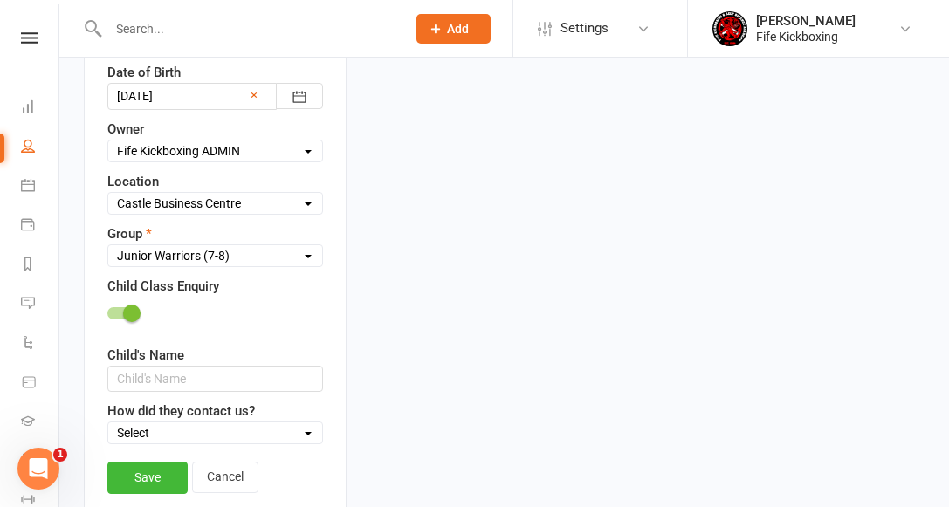
scroll to position [685, 0]
click at [173, 461] on link "Save" at bounding box center [147, 476] width 80 height 31
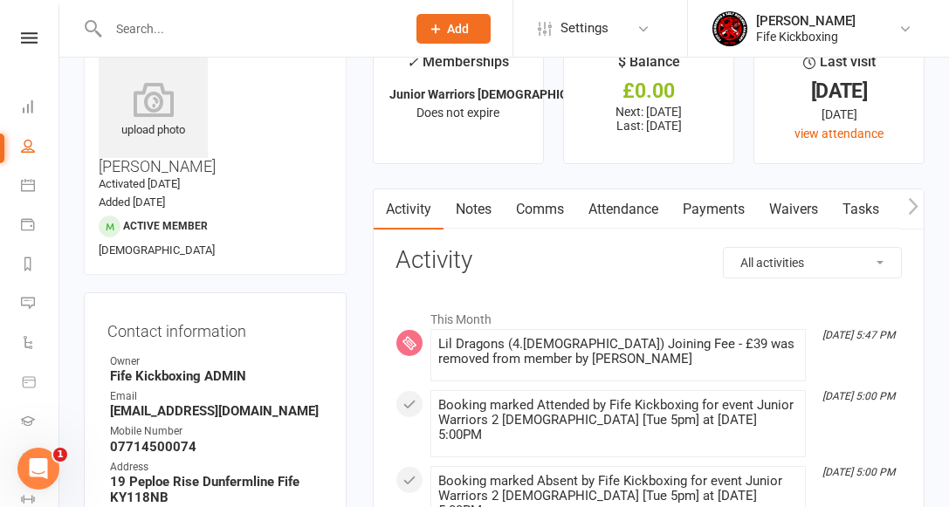
scroll to position [0, 0]
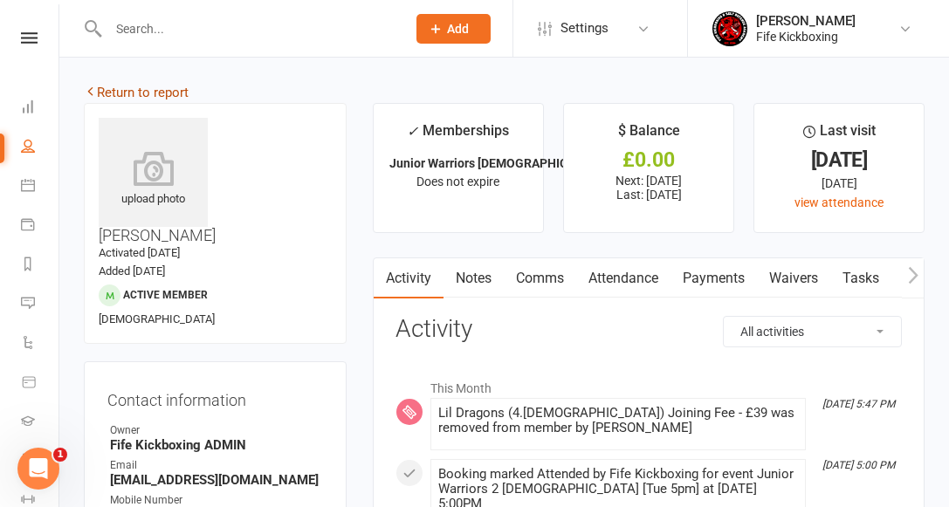
click at [151, 90] on link "Return to report" at bounding box center [136, 93] width 105 height 16
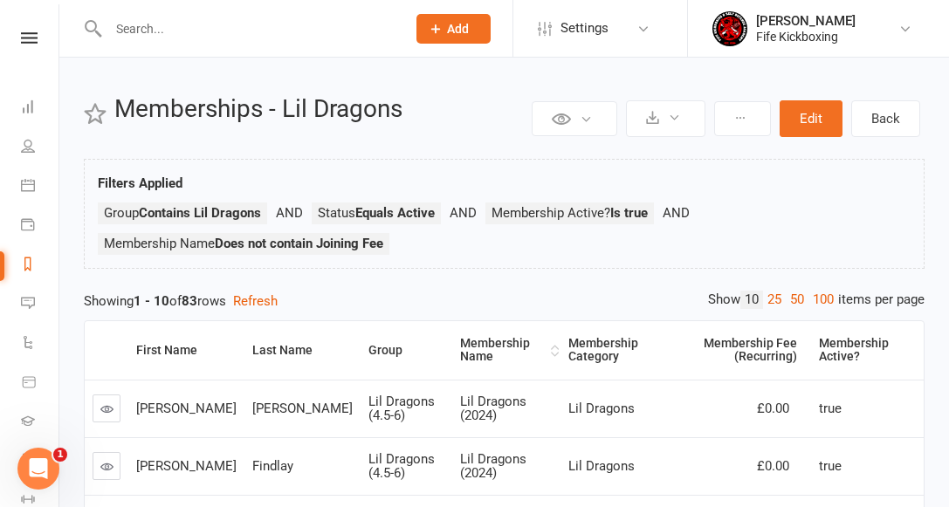
click at [460, 347] on div "Membership Name" at bounding box center [503, 350] width 86 height 27
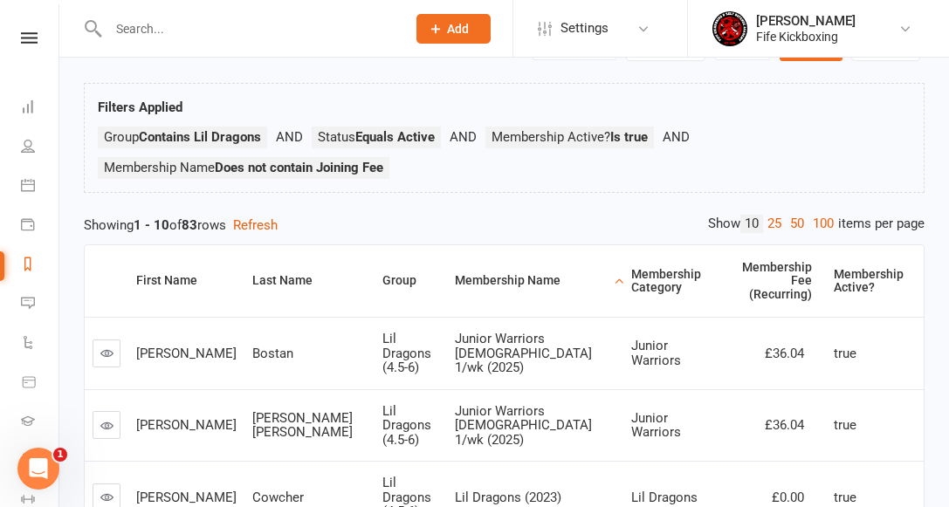
scroll to position [180, 0]
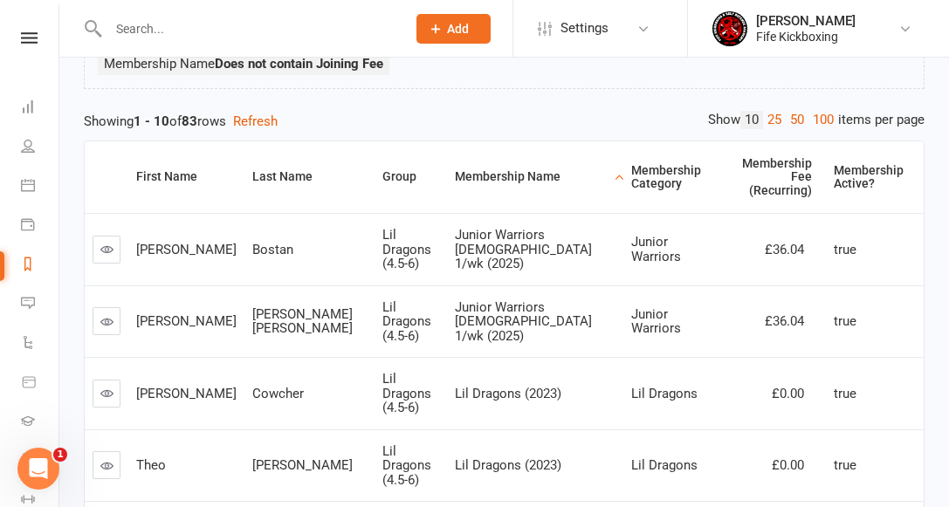
click at [104, 315] on icon at bounding box center [106, 321] width 13 height 13
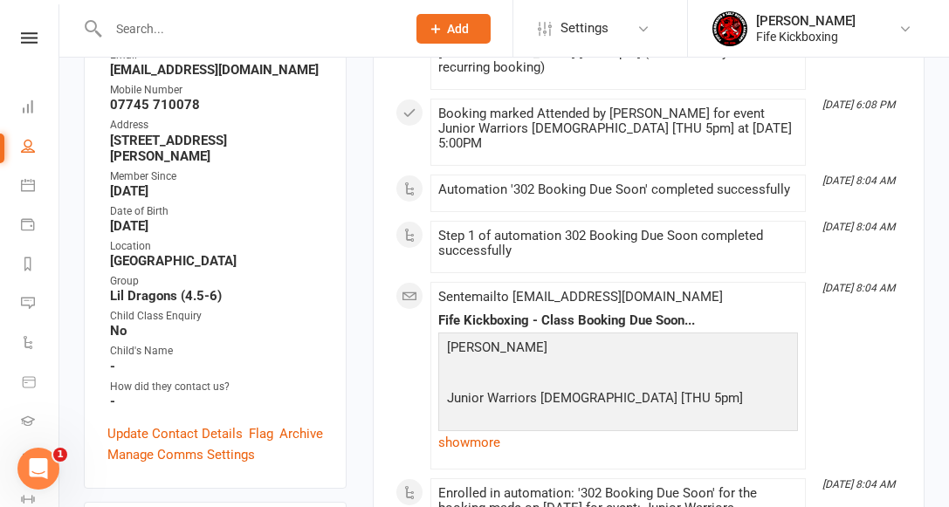
scroll to position [400, 0]
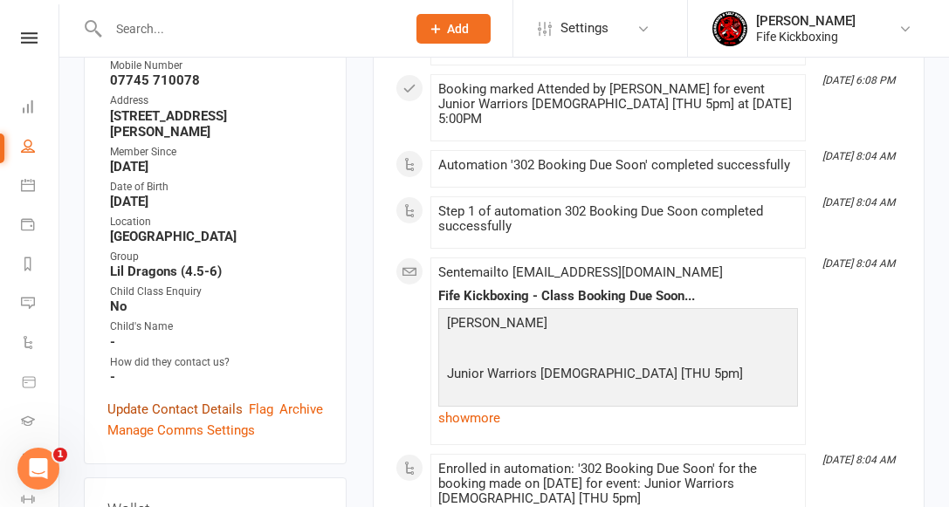
click at [200, 399] on link "Update Contact Details" at bounding box center [174, 409] width 135 height 21
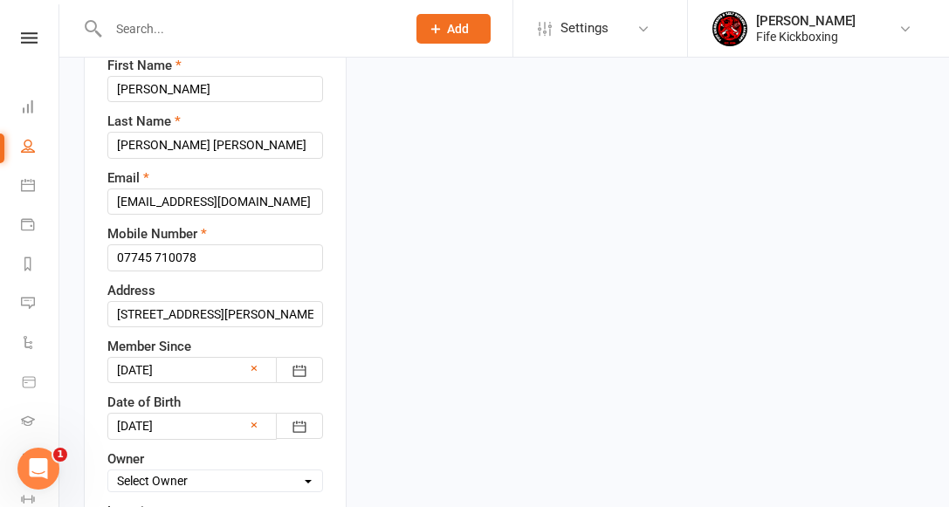
scroll to position [455, 0]
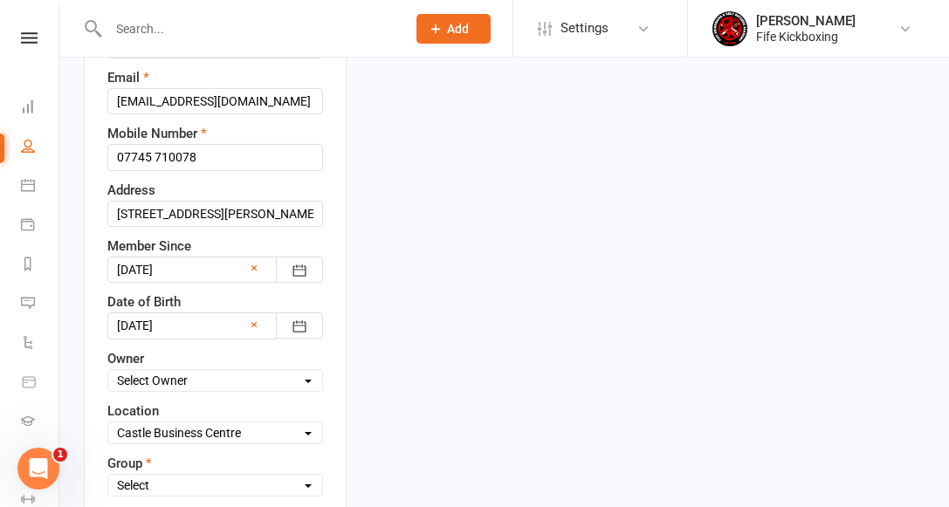
click at [176, 371] on select "Select Owner [PERSON_NAME] [PERSON_NAME] [PERSON_NAME] [PERSON_NAME] [PERSON_NA…" at bounding box center [215, 380] width 214 height 19
select select "7"
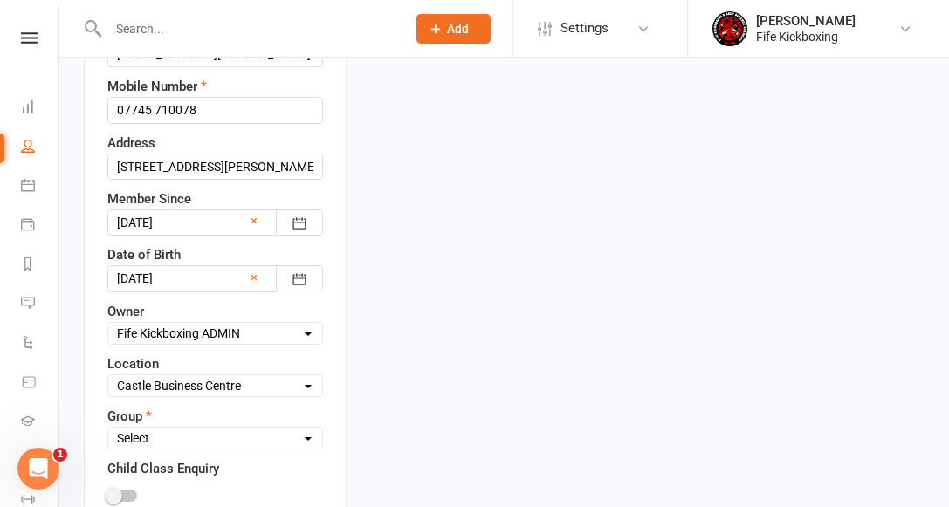
scroll to position [524, 0]
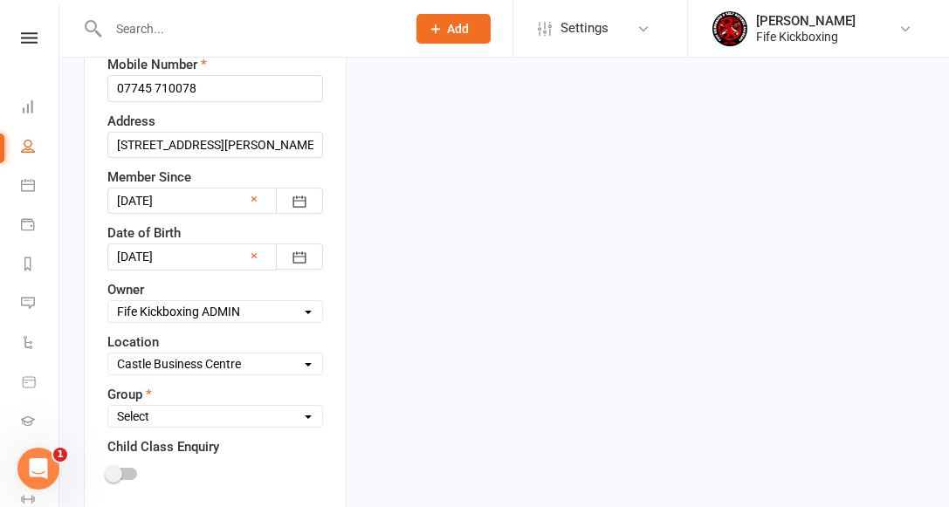
click at [174, 407] on select "Select Wee Warriors (3 - 4½) Lil Dragons (4½-6) Junior Warriors (7-8) Beg Kids …" at bounding box center [215, 416] width 214 height 19
select select "Junior Warriors (7-8)"
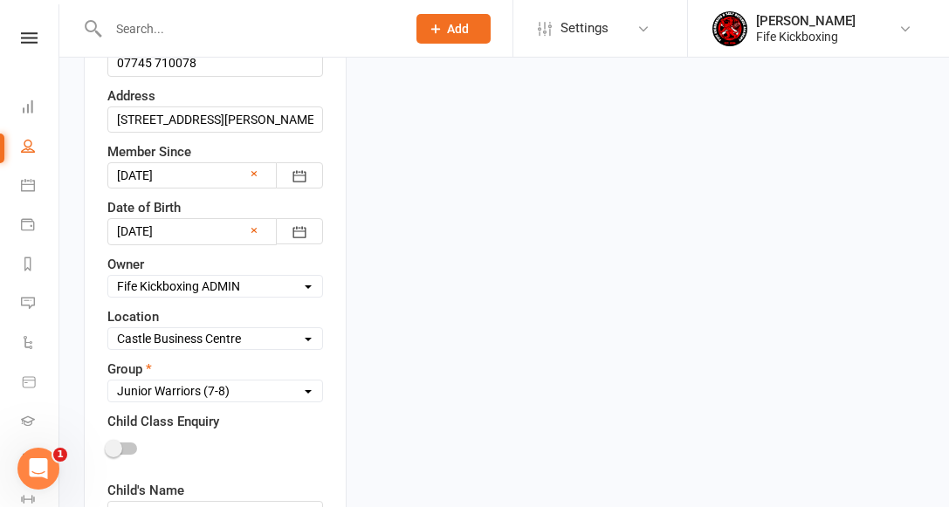
scroll to position [550, 0]
click at [118, 439] on span at bounding box center [113, 447] width 17 height 17
click at [107, 445] on input "checkbox" at bounding box center [107, 445] width 0 height 0
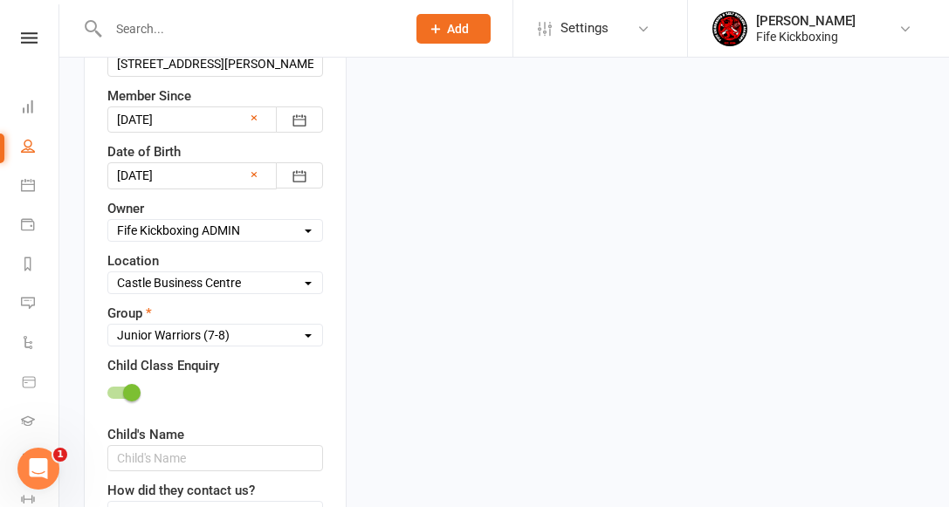
scroll to position [626, 0]
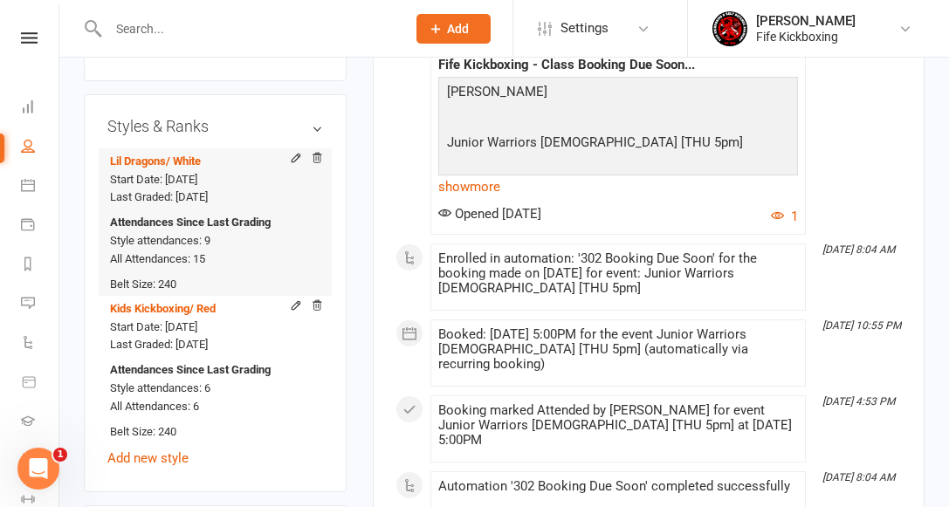
scroll to position [1038, 0]
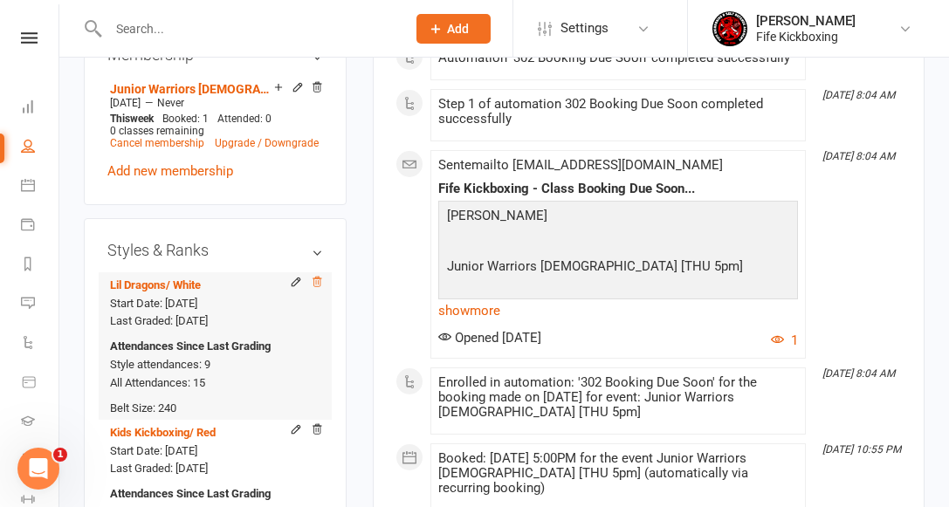
click at [319, 276] on icon at bounding box center [317, 282] width 12 height 12
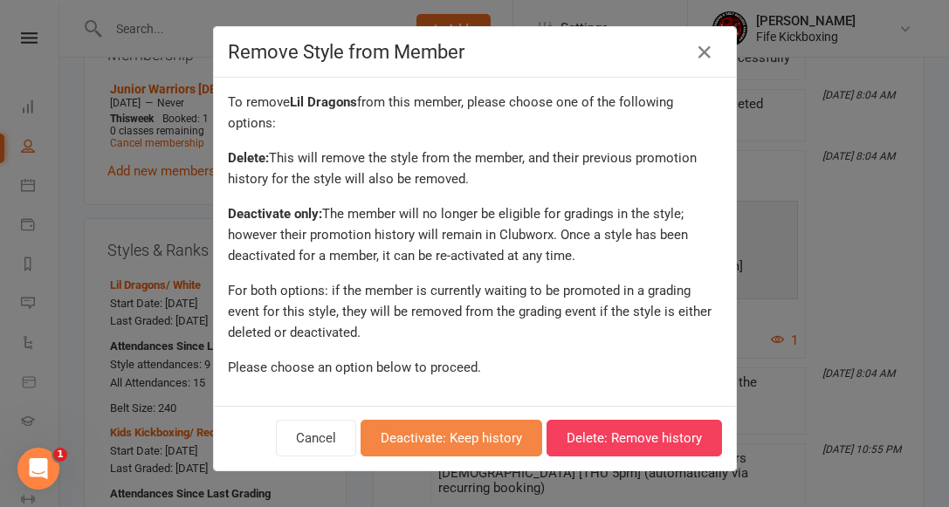
click at [488, 436] on button "Deactivate: Keep history" at bounding box center [452, 438] width 182 height 37
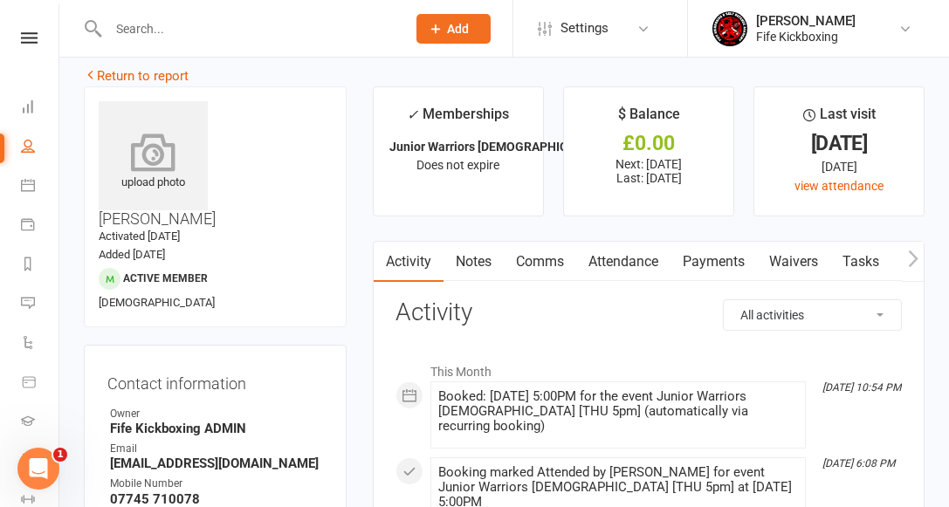
scroll to position [0, 0]
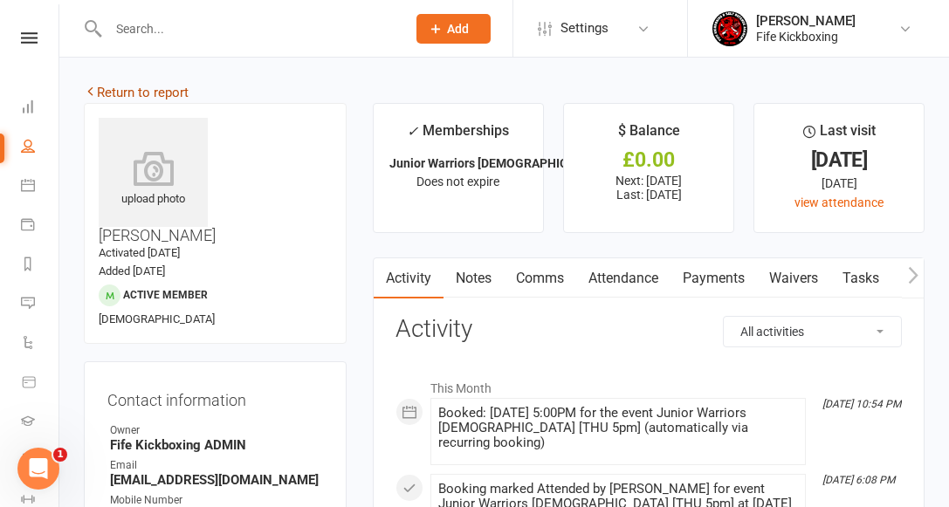
click at [134, 89] on link "Return to report" at bounding box center [136, 93] width 105 height 16
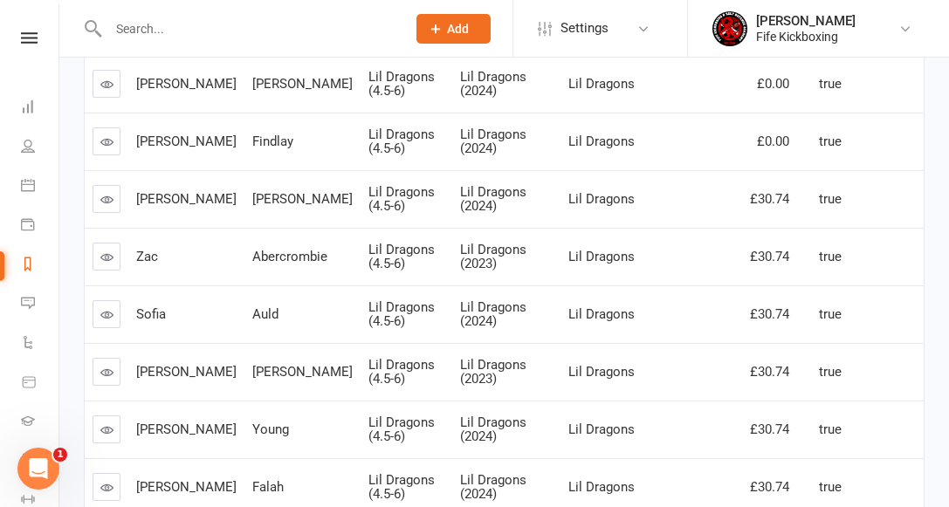
scroll to position [108, 0]
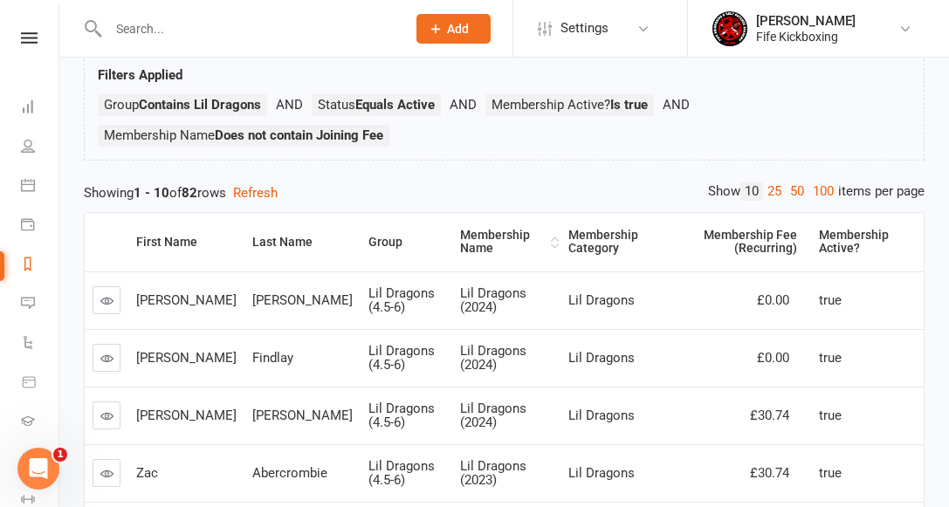
click at [460, 237] on div "Membership Name" at bounding box center [503, 242] width 86 height 27
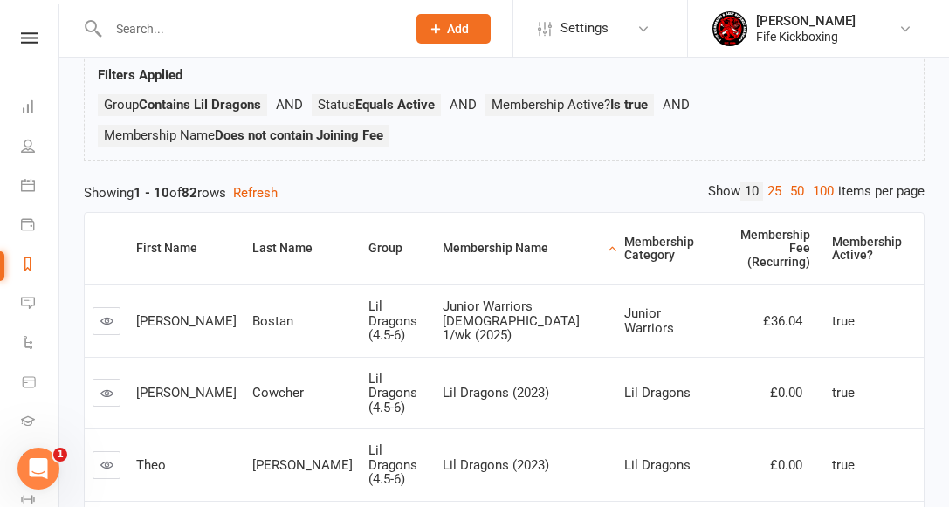
click at [100, 314] on icon at bounding box center [106, 320] width 13 height 13
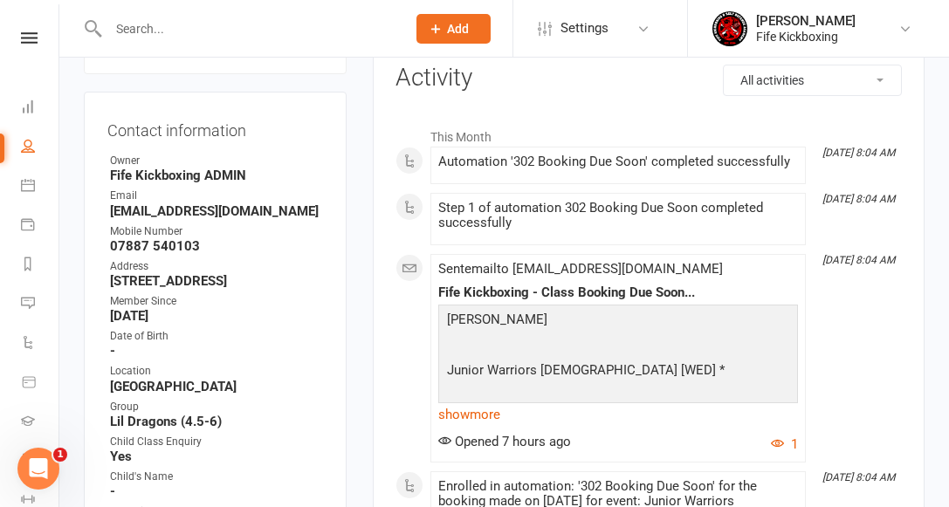
scroll to position [354, 0]
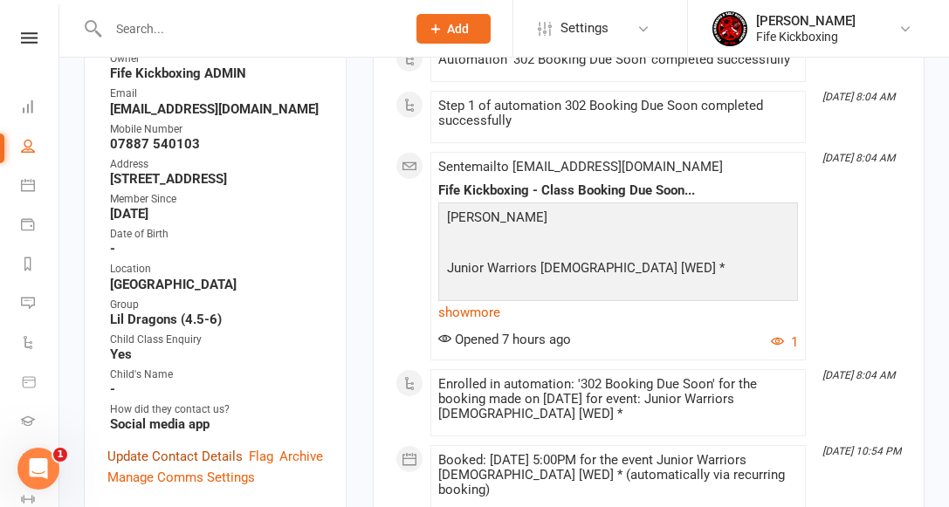
click at [185, 446] on link "Update Contact Details" at bounding box center [174, 456] width 135 height 21
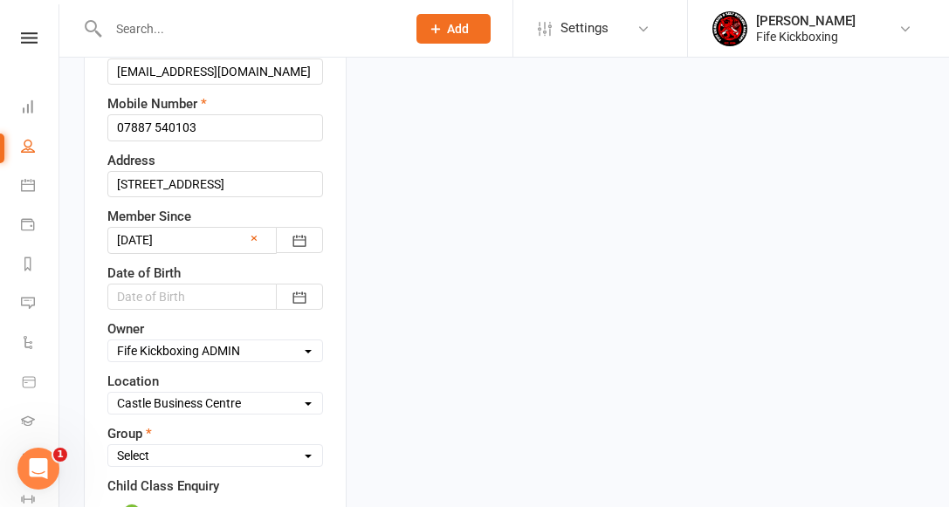
scroll to position [520, 0]
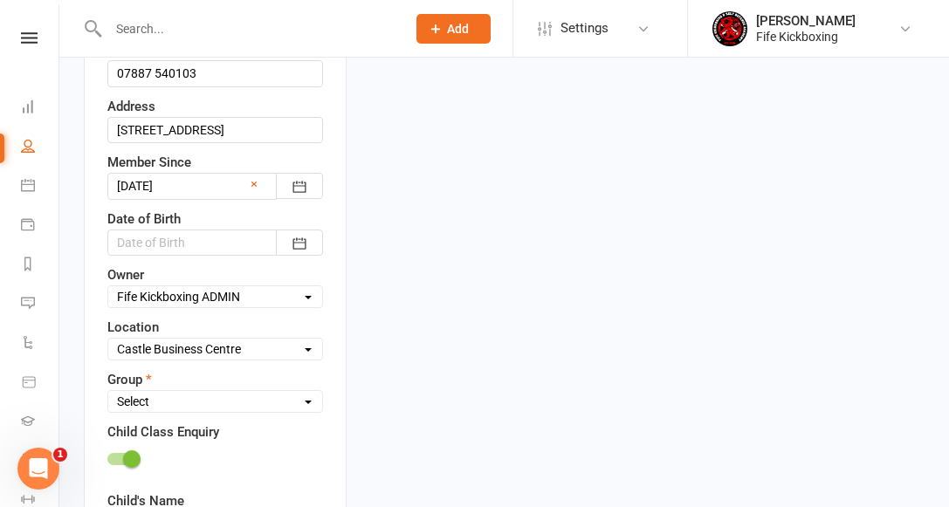
click at [148, 392] on select "Select Wee Warriors (3 - 4½) Lil Dragons (4½-6) Junior Warriors (7-8) Beg Kids …" at bounding box center [215, 401] width 214 height 19
select select "Junior Warriors (7-8)"
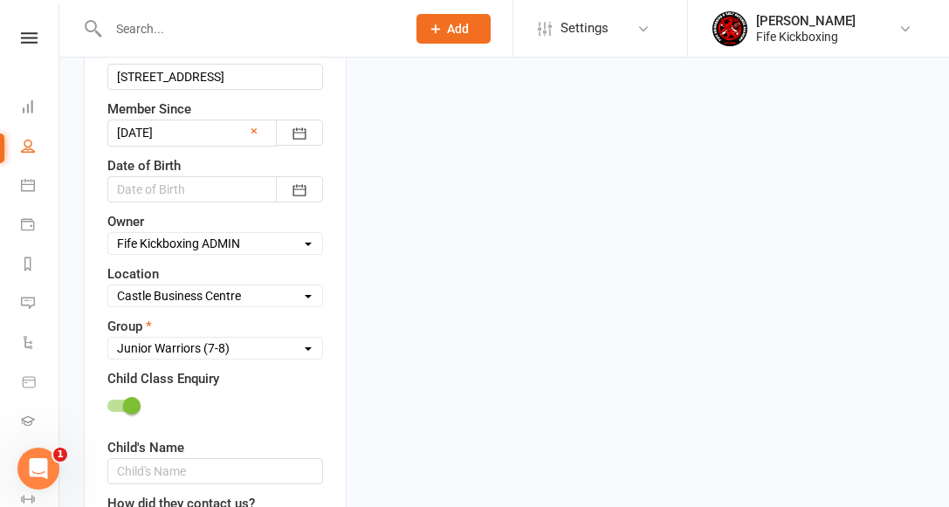
scroll to position [593, 0]
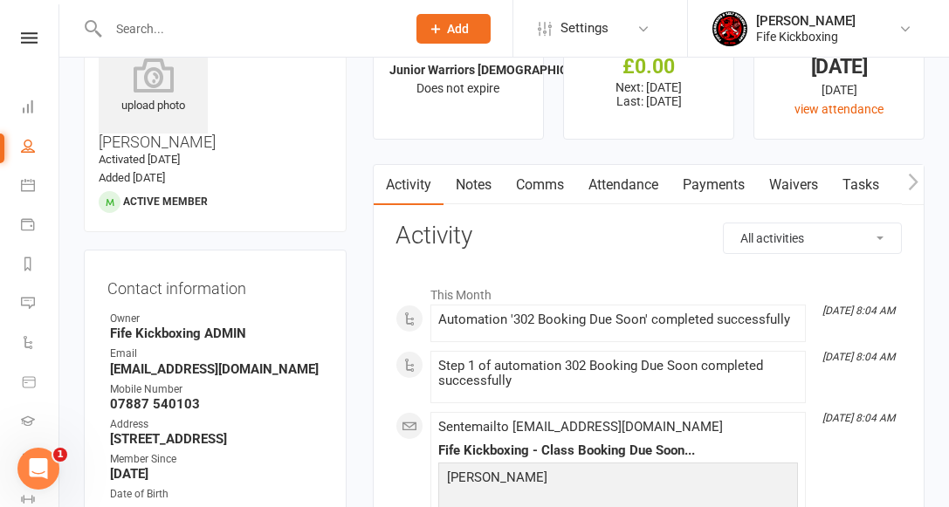
scroll to position [0, 0]
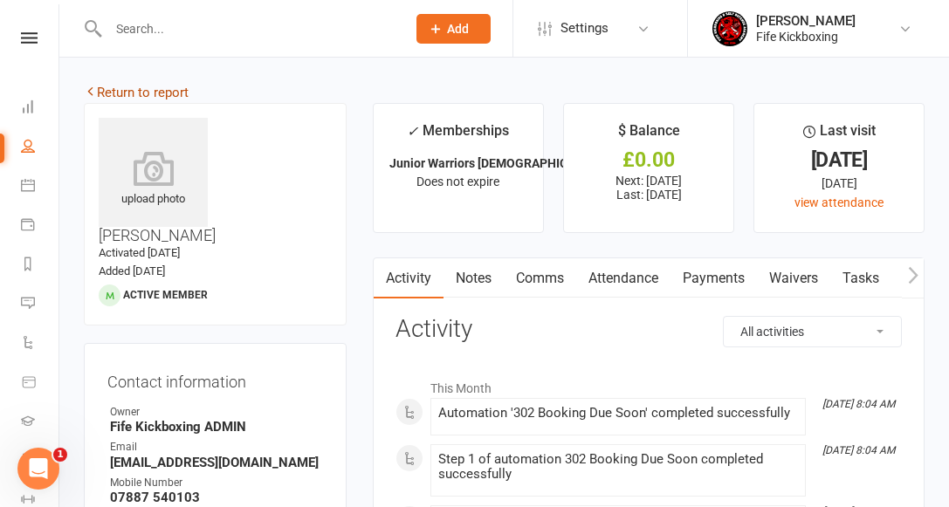
click at [164, 91] on link "Return to report" at bounding box center [136, 93] width 105 height 16
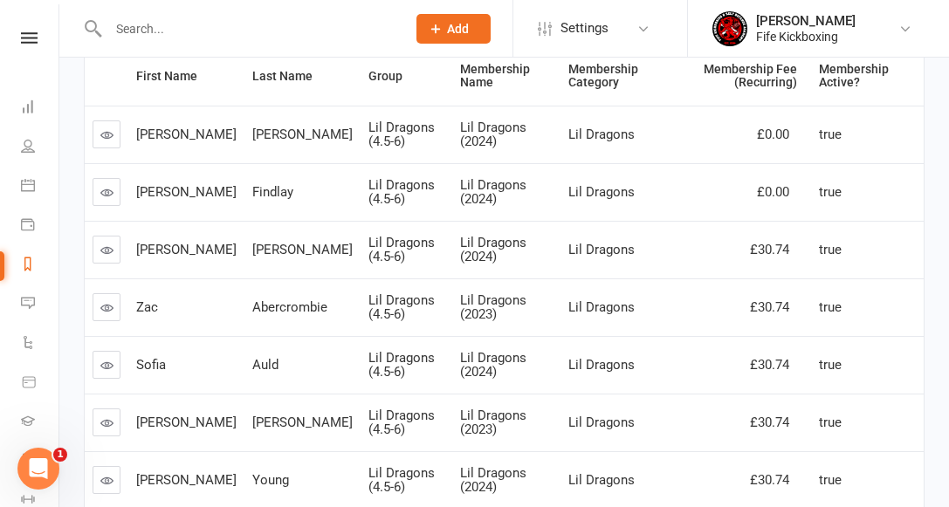
scroll to position [97, 0]
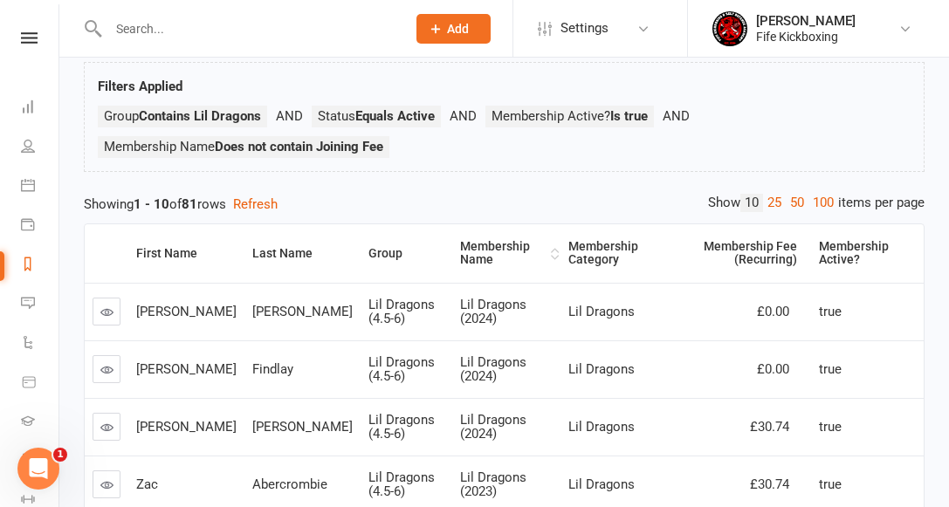
click at [460, 257] on div "Membership Name" at bounding box center [503, 253] width 86 height 27
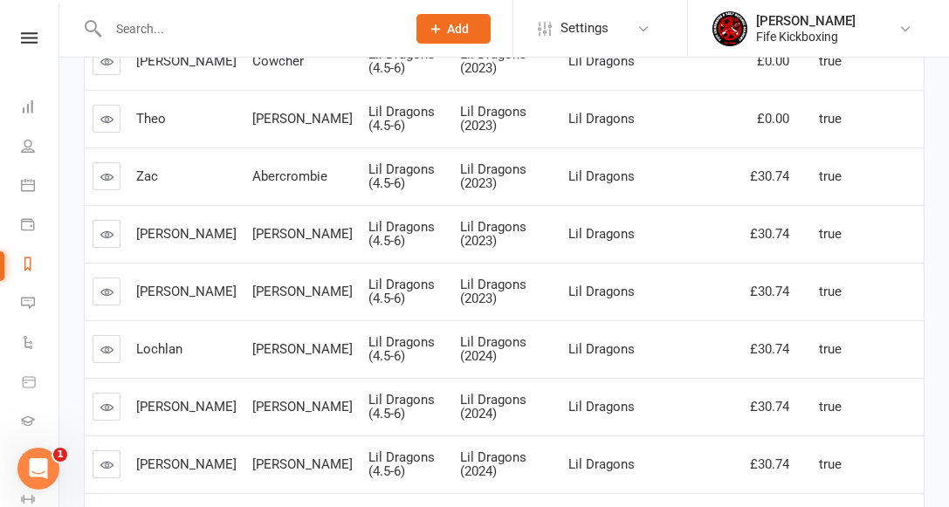
scroll to position [588, 0]
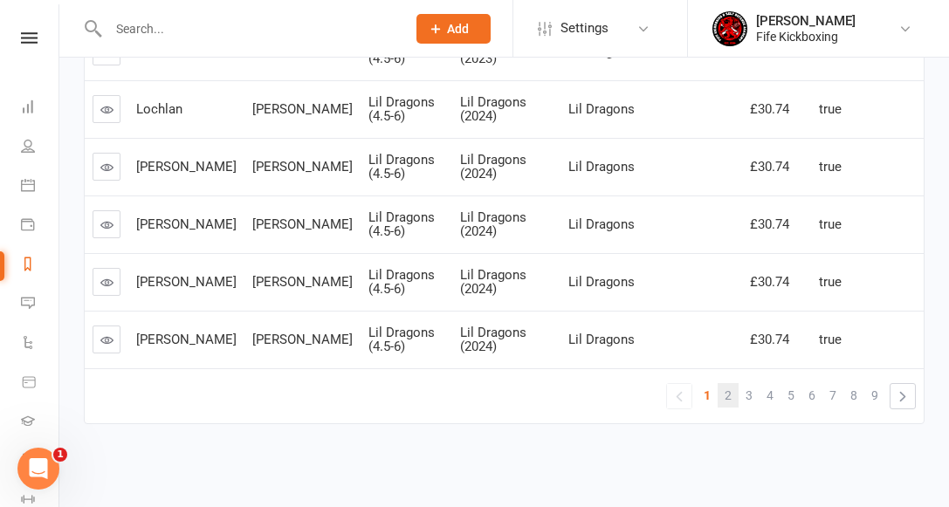
click at [725, 396] on span "2" at bounding box center [728, 395] width 7 height 24
click at [751, 394] on span "3" at bounding box center [749, 395] width 7 height 24
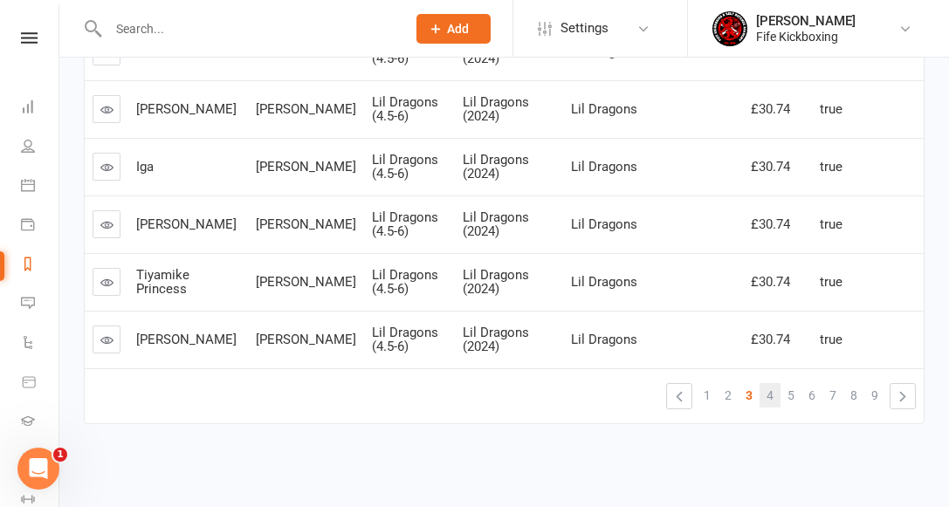
click at [768, 397] on span "4" at bounding box center [769, 395] width 7 height 24
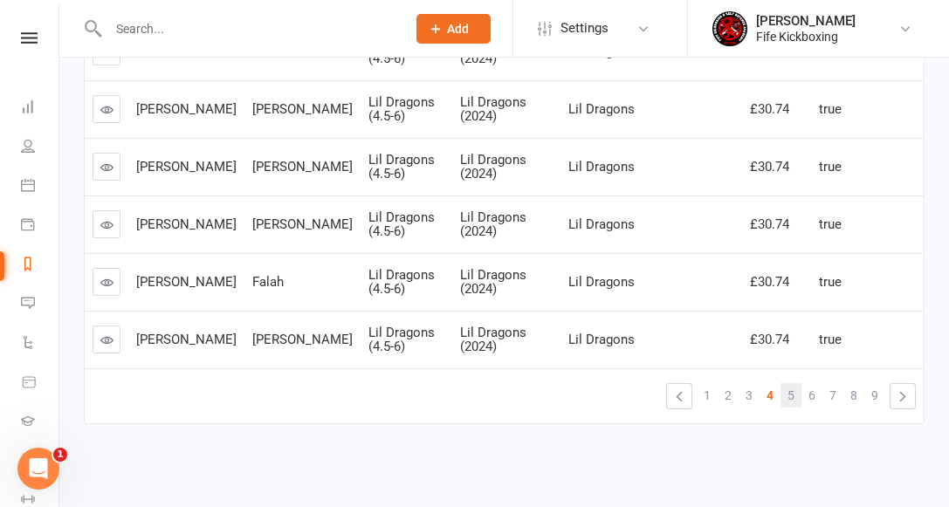
click at [790, 396] on span "5" at bounding box center [790, 395] width 7 height 24
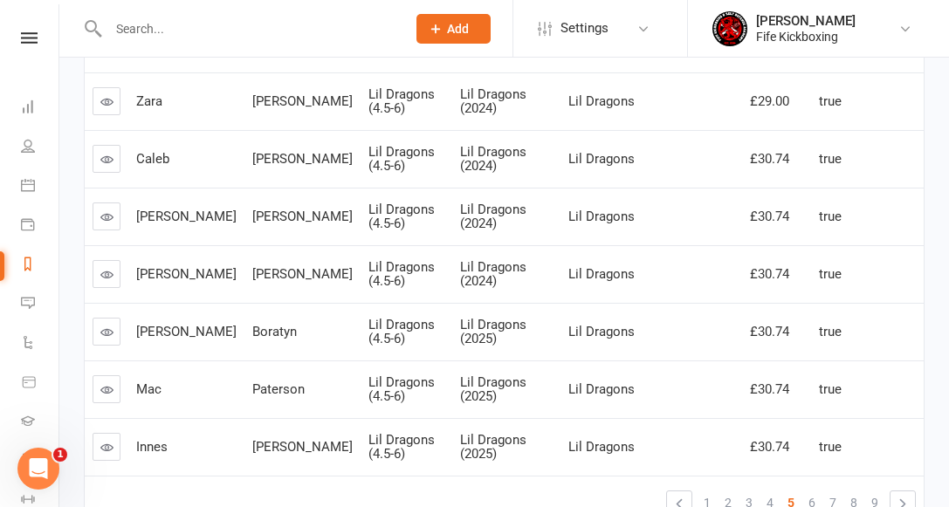
scroll to position [585, 0]
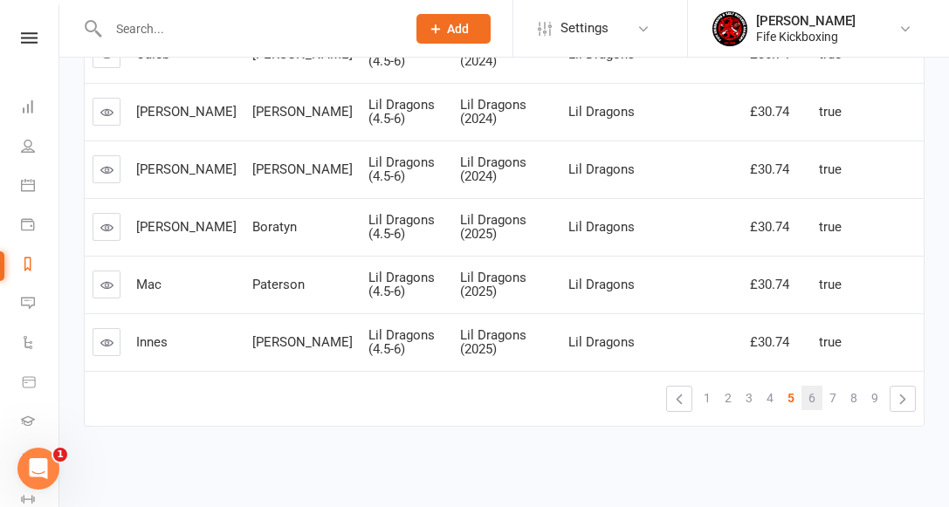
click at [812, 399] on span "6" at bounding box center [811, 398] width 7 height 24
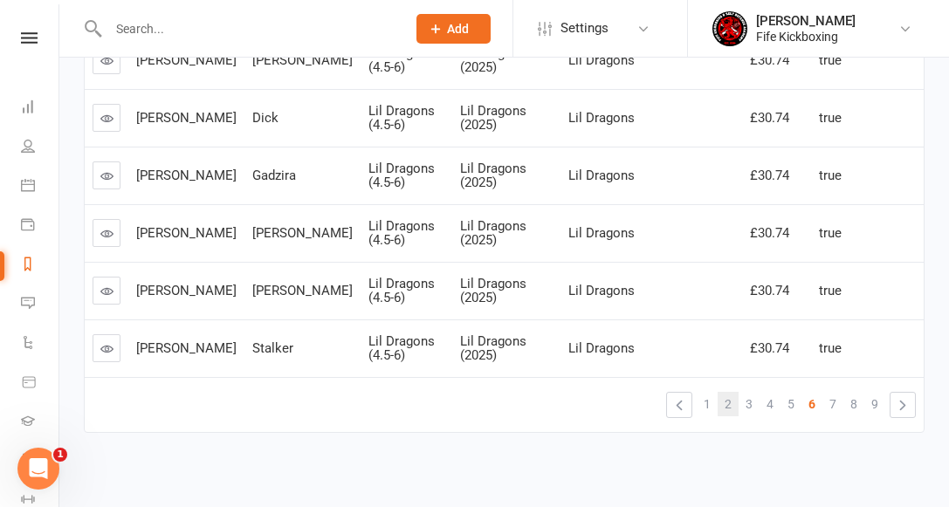
scroll to position [588, 0]
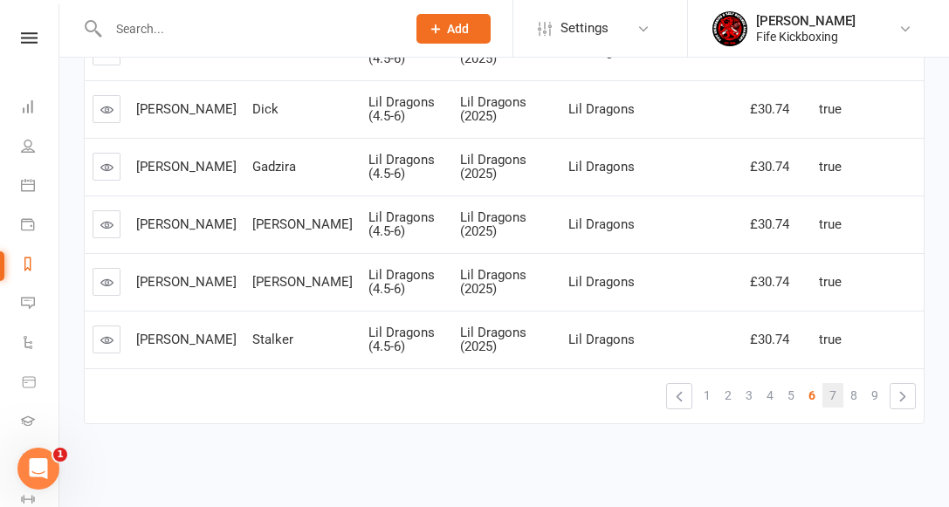
click at [832, 395] on span "7" at bounding box center [832, 395] width 7 height 24
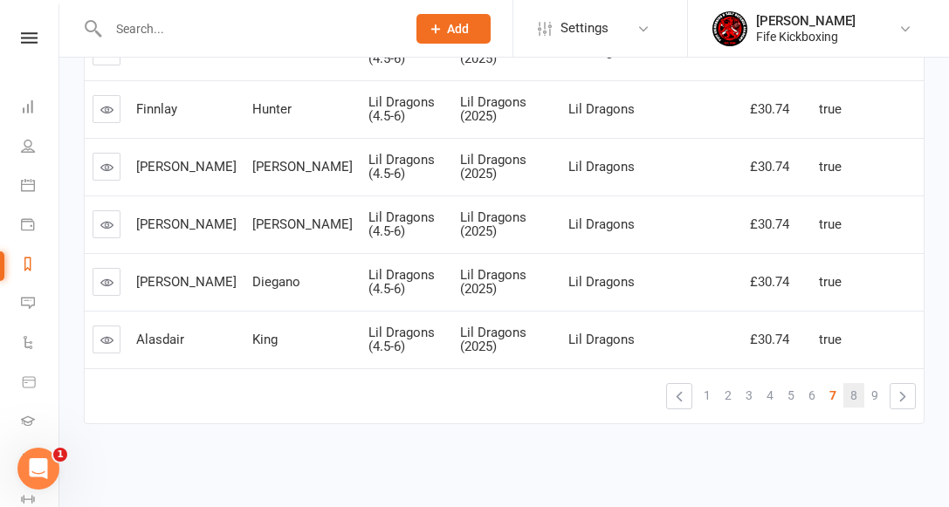
click at [854, 397] on span "8" at bounding box center [853, 395] width 7 height 24
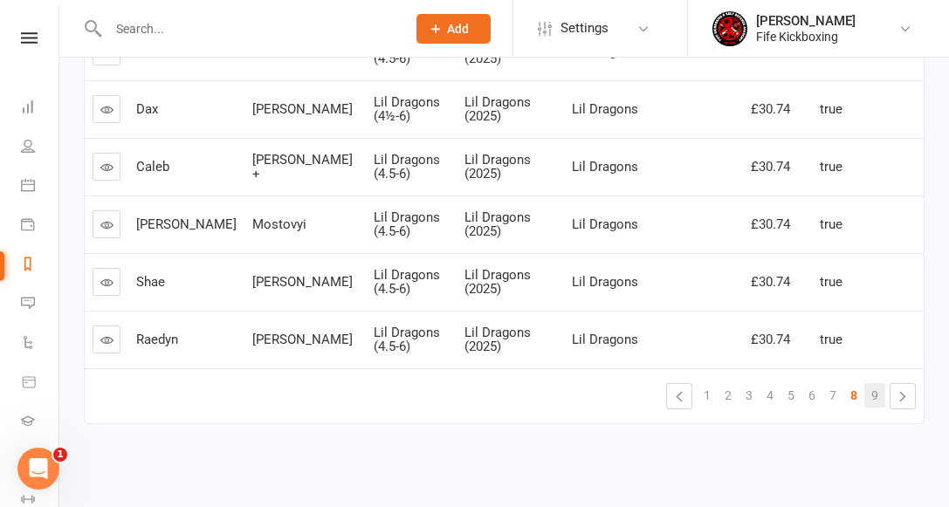
click at [875, 395] on span "9" at bounding box center [874, 395] width 7 height 24
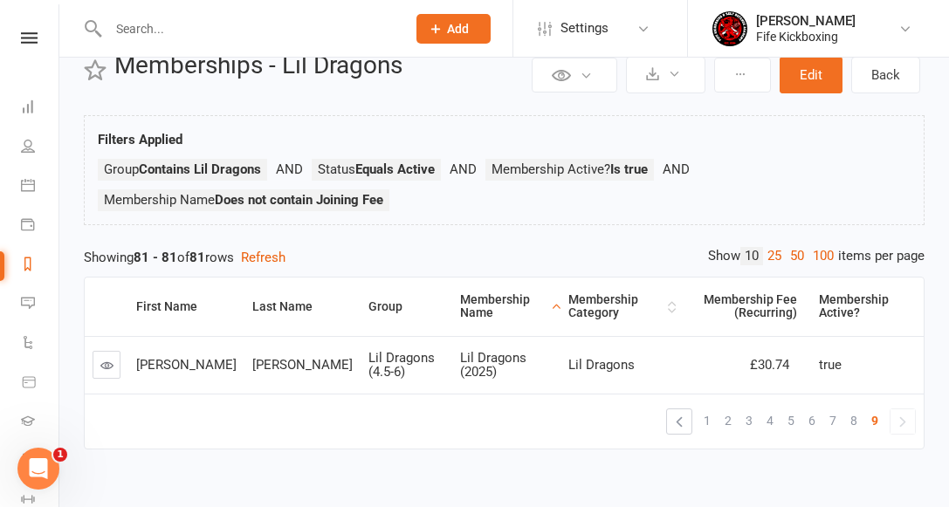
scroll to position [0, 0]
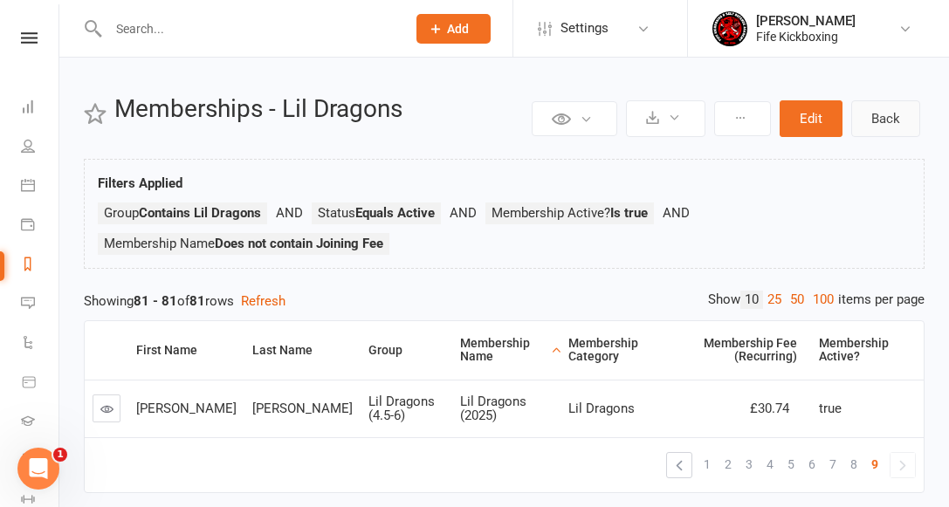
click at [870, 112] on link "Back" at bounding box center [885, 118] width 69 height 37
select select "100"
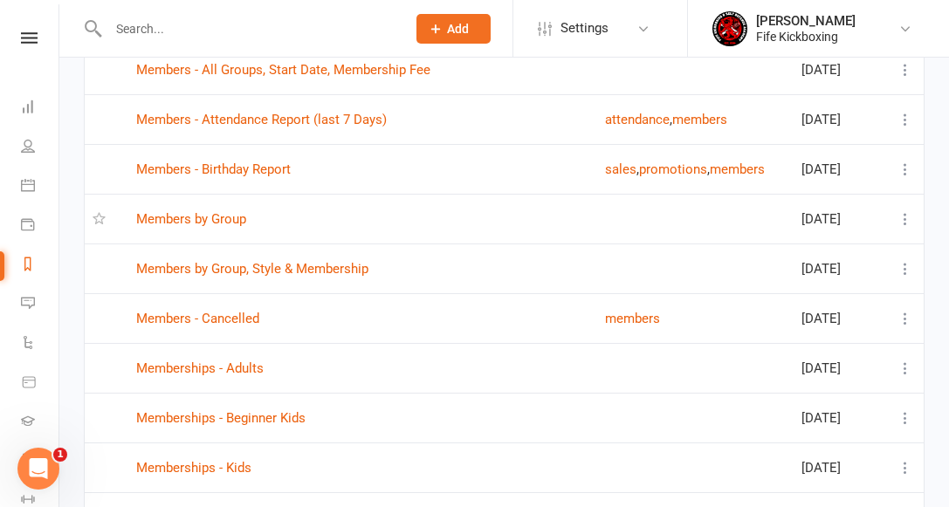
scroll to position [2627, 0]
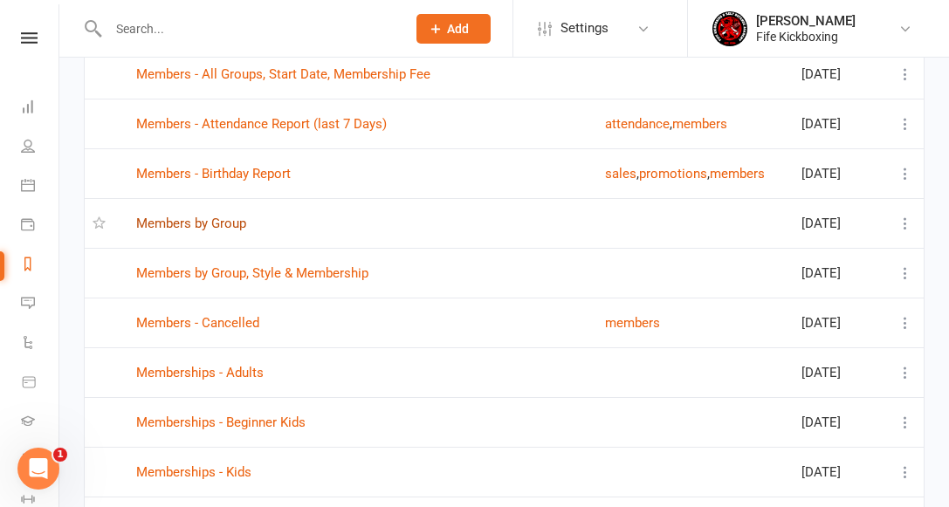
click at [217, 224] on link "Members by Group" at bounding box center [191, 224] width 110 height 16
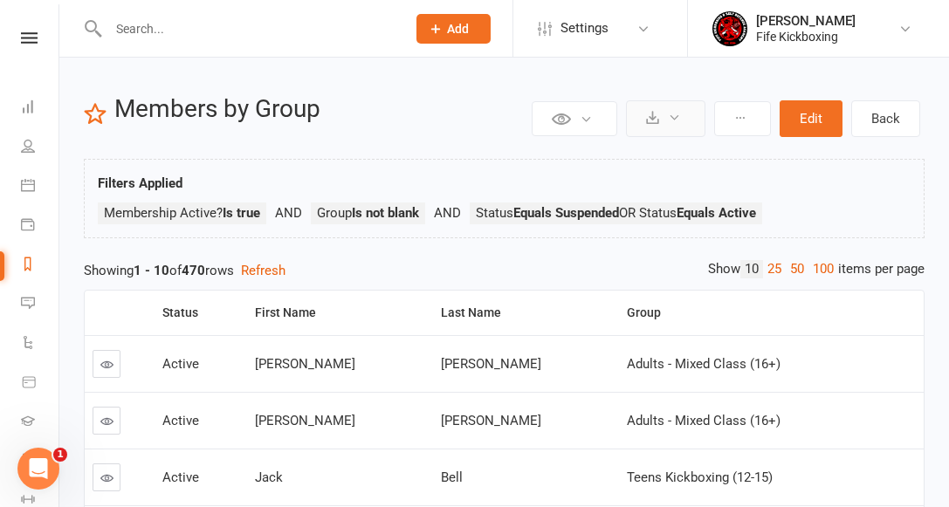
click at [652, 116] on icon at bounding box center [652, 117] width 13 height 13
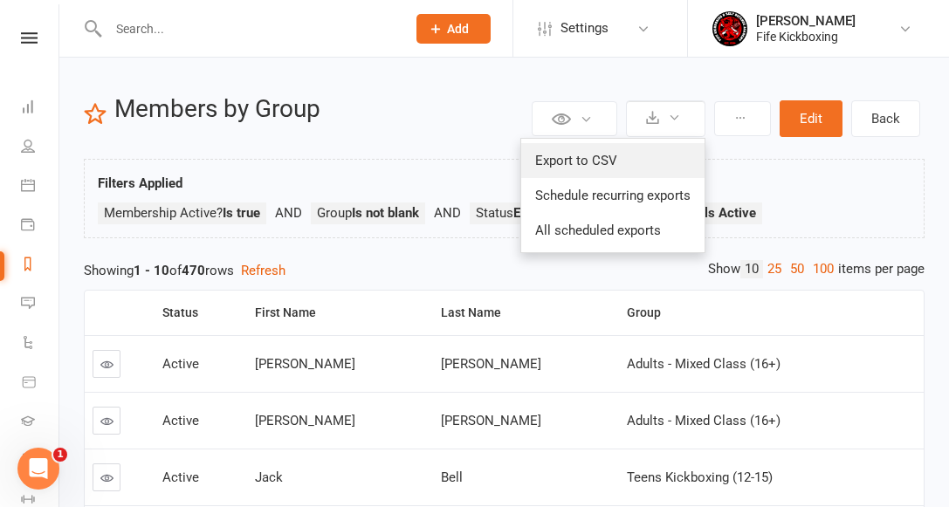
click at [598, 160] on link "Export to CSV" at bounding box center [612, 160] width 183 height 35
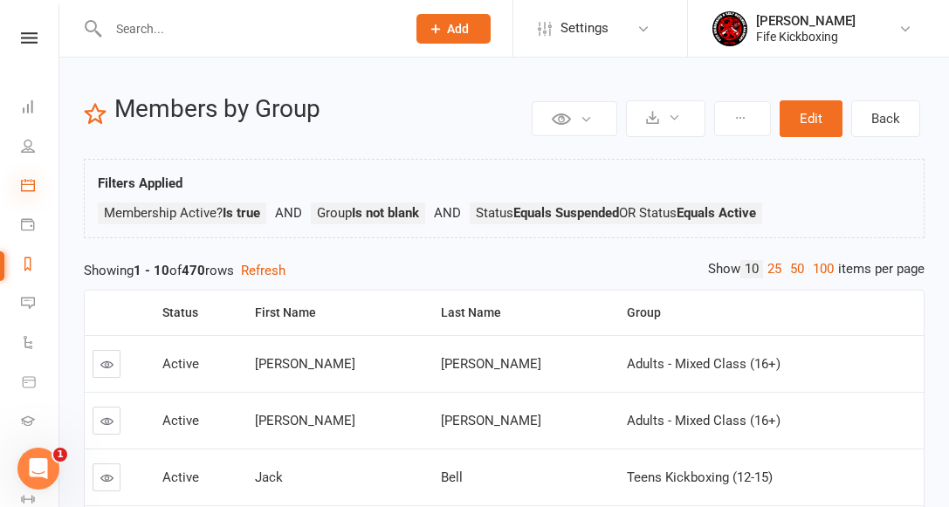
click at [27, 187] on icon at bounding box center [28, 185] width 14 height 14
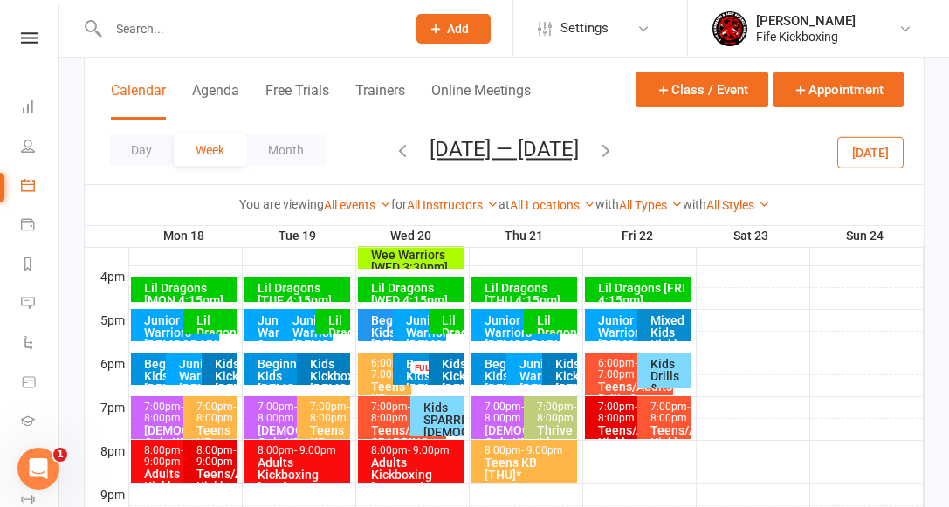
scroll to position [787, 0]
click at [152, 325] on div "Junior Warriors [DEMOGRAPHIC_DATA] [Mon 5pm]" at bounding box center [179, 338] width 73 height 49
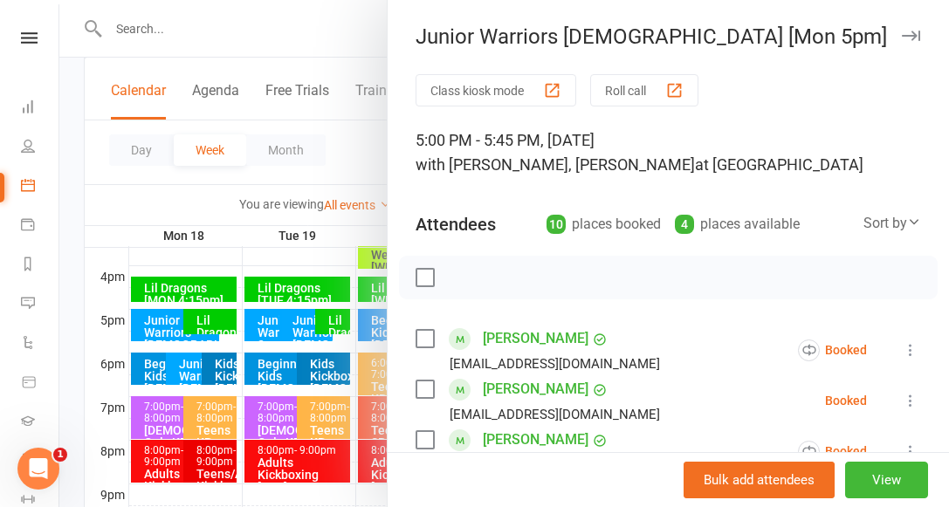
click at [263, 322] on div at bounding box center [504, 253] width 890 height 507
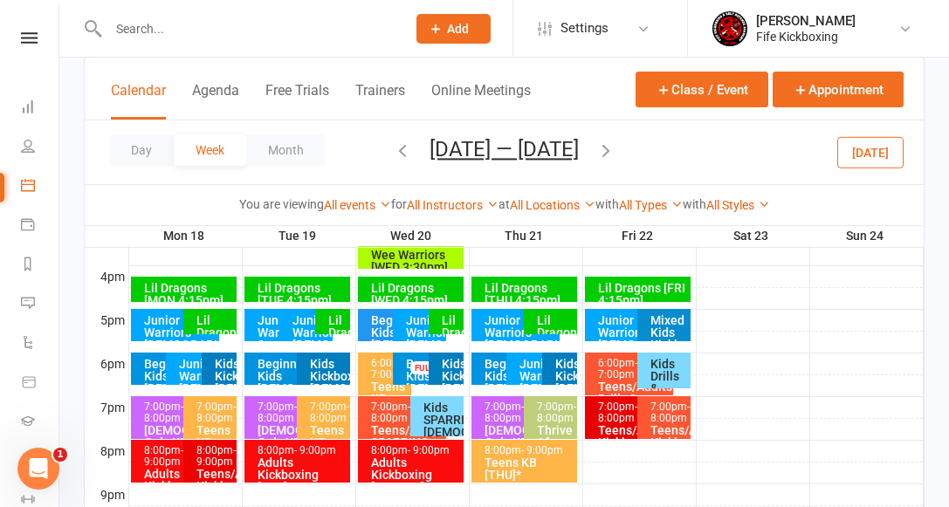
click at [262, 323] on div "Junior Warriors 2 [DEMOGRAPHIC_DATA] [Tue 5pm]" at bounding box center [276, 350] width 38 height 73
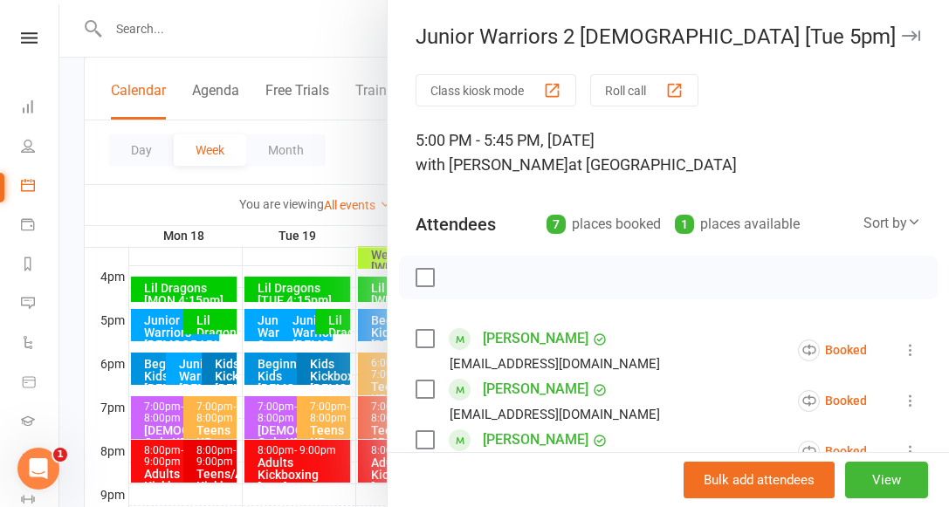
click at [304, 322] on div at bounding box center [504, 253] width 890 height 507
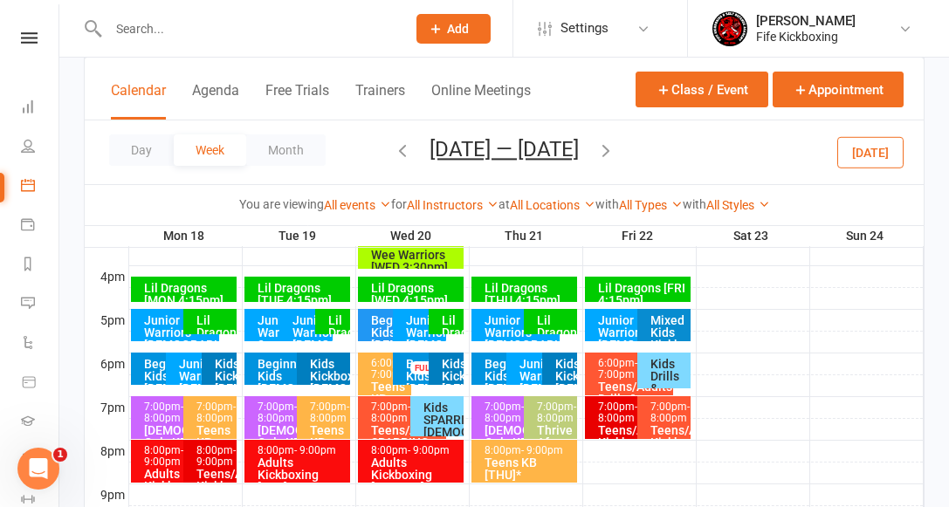
click at [303, 323] on div "Junior Warriors [DEMOGRAPHIC_DATA] [TUE] *" at bounding box center [311, 344] width 38 height 61
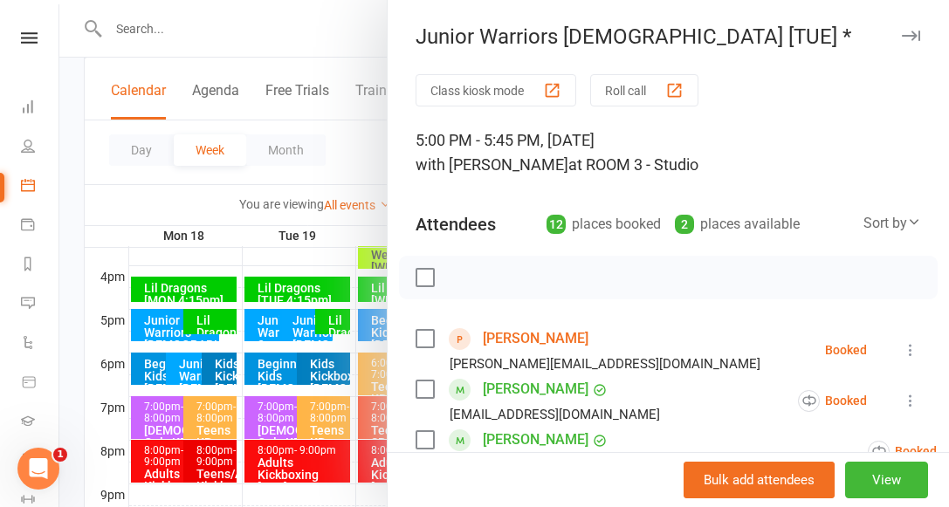
click at [187, 369] on div at bounding box center [504, 253] width 890 height 507
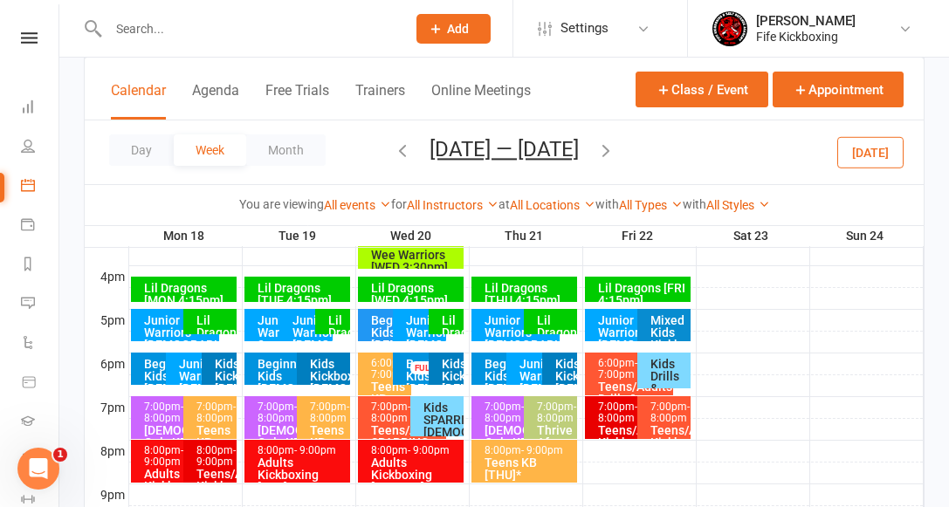
click at [187, 368] on div "Junior Warriors [DEMOGRAPHIC_DATA] [MON 6pm]" at bounding box center [197, 388] width 38 height 61
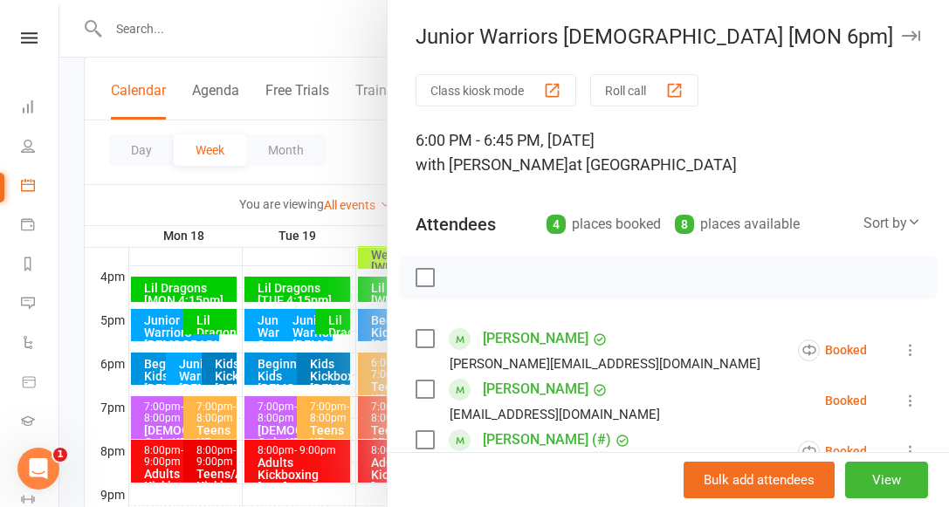
click at [267, 326] on div at bounding box center [504, 253] width 890 height 507
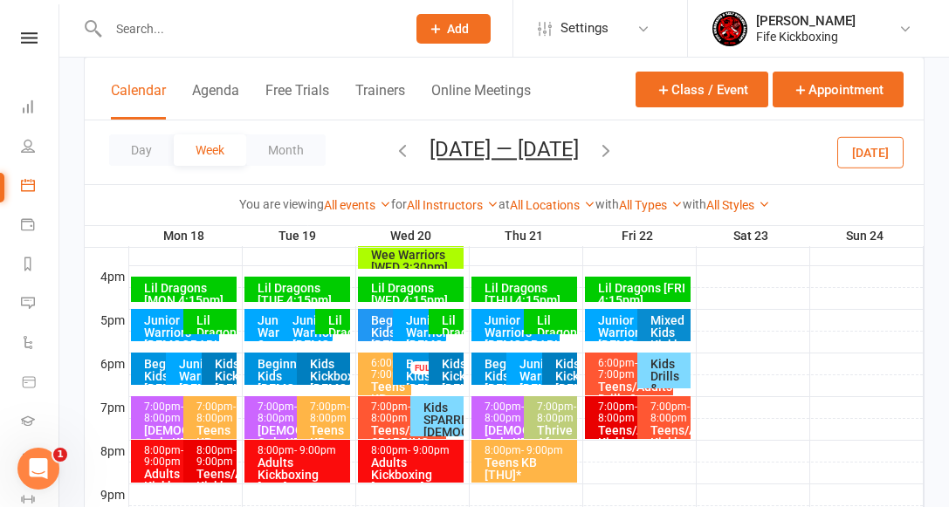
click at [267, 326] on div "Junior Warriors 2 [DEMOGRAPHIC_DATA] [Tue 5pm]" at bounding box center [276, 350] width 38 height 73
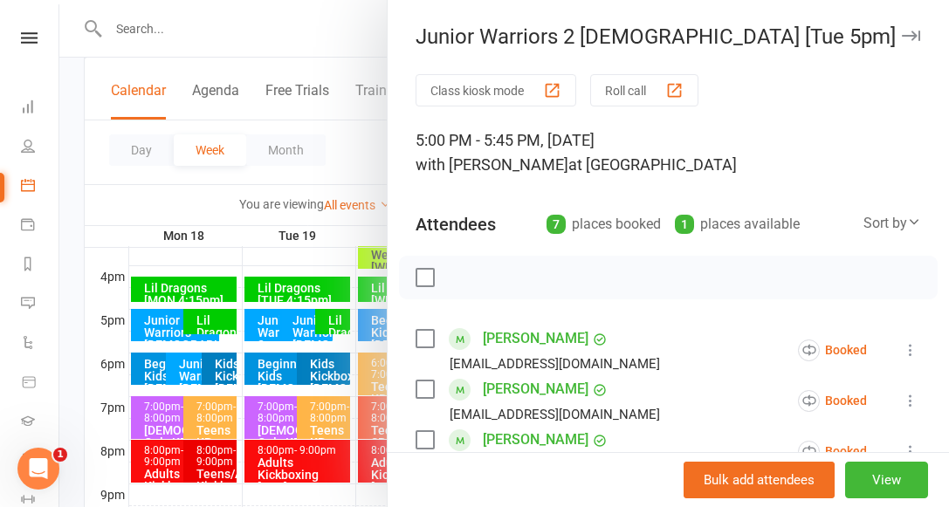
click at [313, 156] on div at bounding box center [504, 253] width 890 height 507
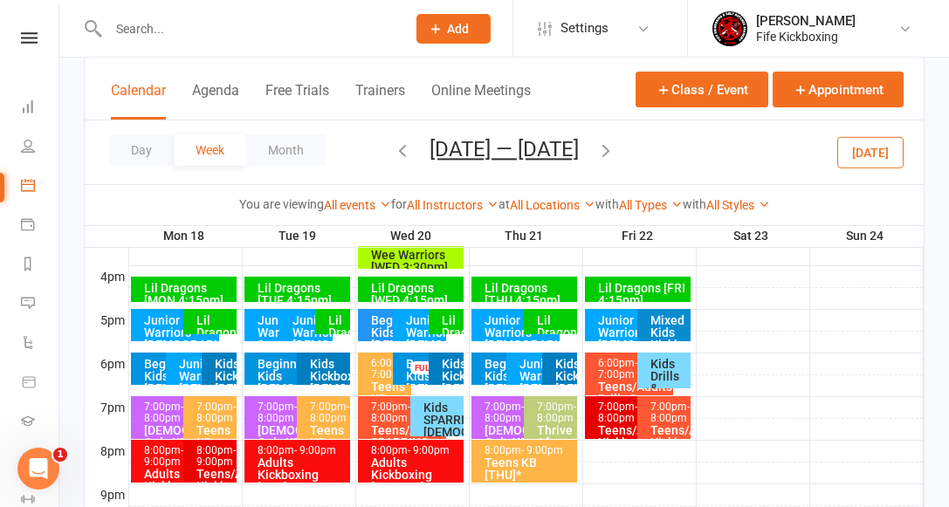
click at [412, 324] on div "Junior Warriors [DEMOGRAPHIC_DATA] [WED] *" at bounding box center [424, 344] width 38 height 61
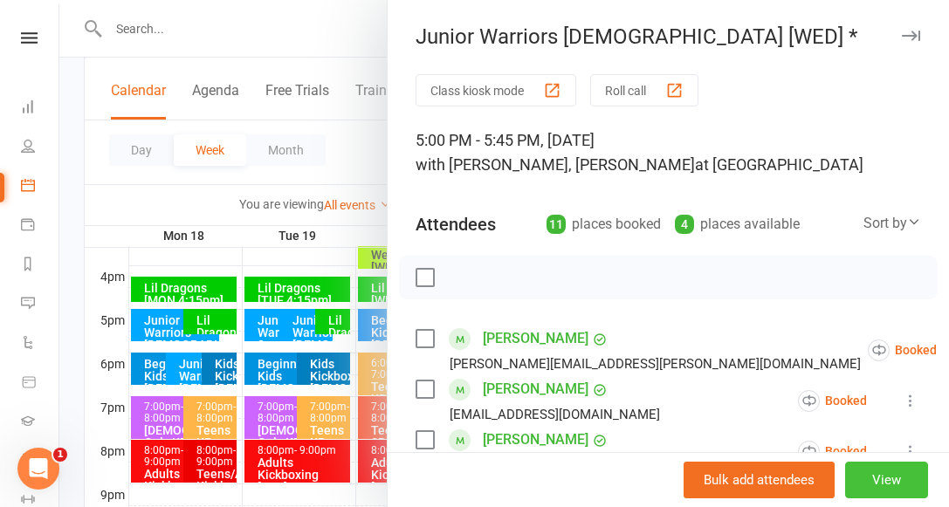
click at [887, 479] on button "View" at bounding box center [886, 480] width 83 height 37
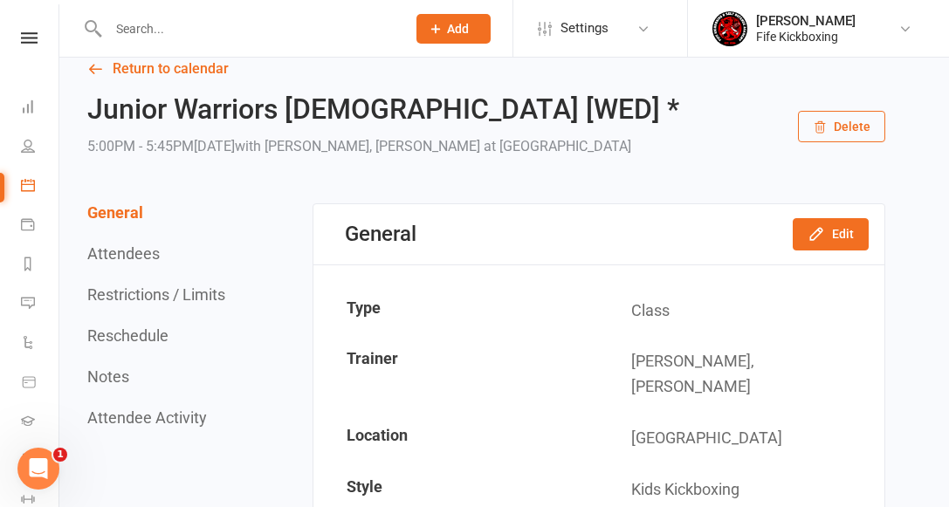
click at [173, 296] on button "Restrictions / Limits" at bounding box center [156, 294] width 138 height 18
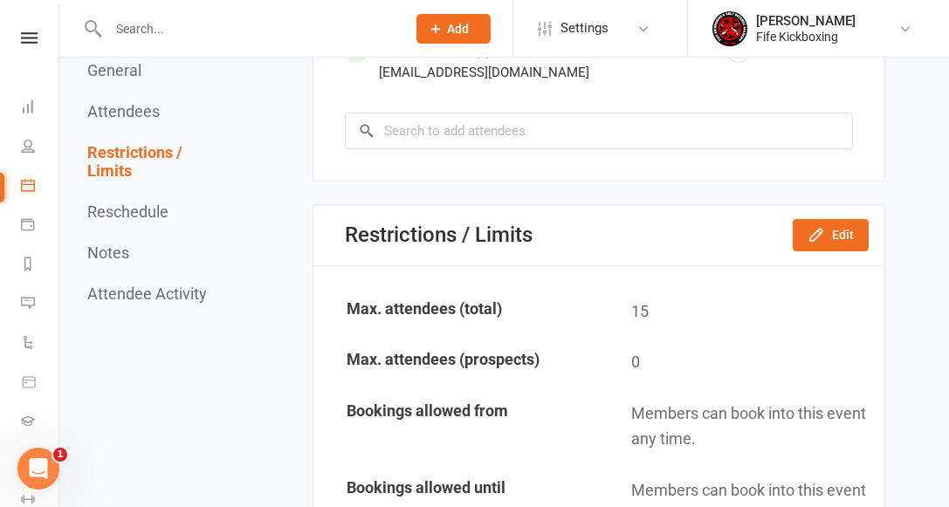
scroll to position [1639, 0]
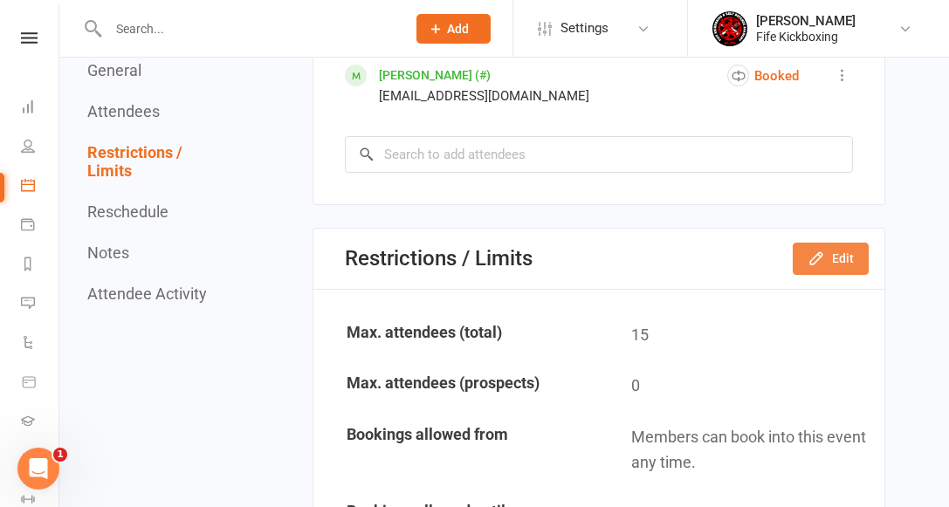
click at [821, 250] on icon "button" at bounding box center [816, 258] width 17 height 17
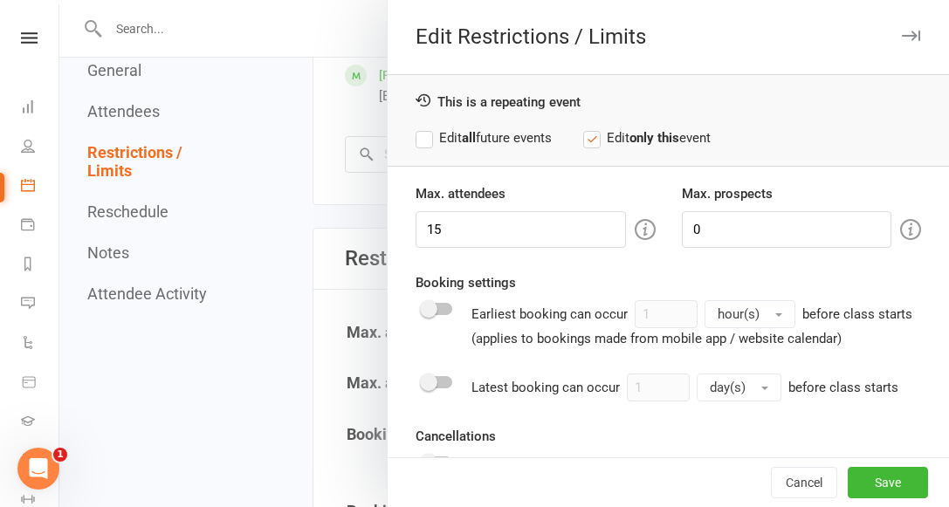
click at [487, 231] on div "Attendee limits help you manage class numbers if you have restricted space. If …" at bounding box center [452, 230] width 335 height 40
click at [464, 230] on input "15" at bounding box center [521, 229] width 210 height 37
type input "14"
click at [497, 139] on label "Edit all future events" at bounding box center [484, 137] width 136 height 21
click at [896, 476] on button "Save" at bounding box center [888, 482] width 80 height 31
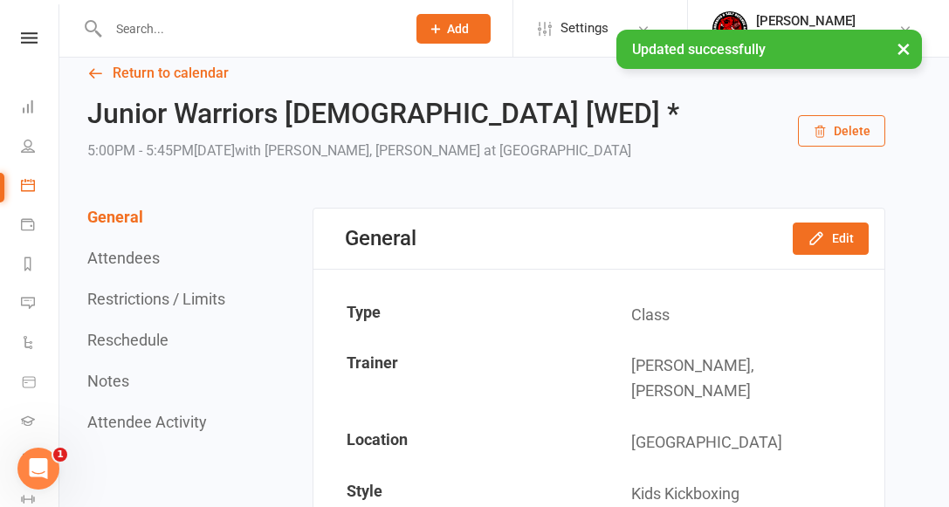
scroll to position [0, 0]
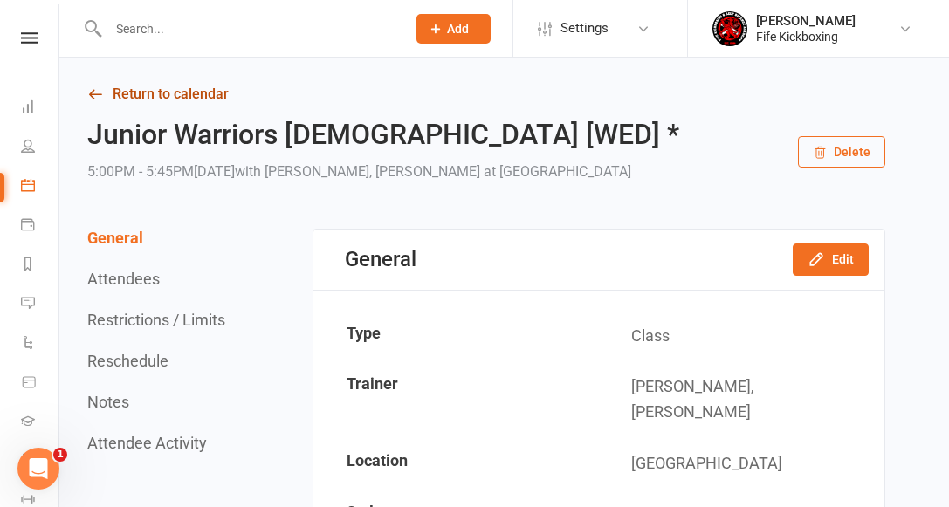
click at [193, 97] on link "Return to calendar" at bounding box center [486, 94] width 798 height 24
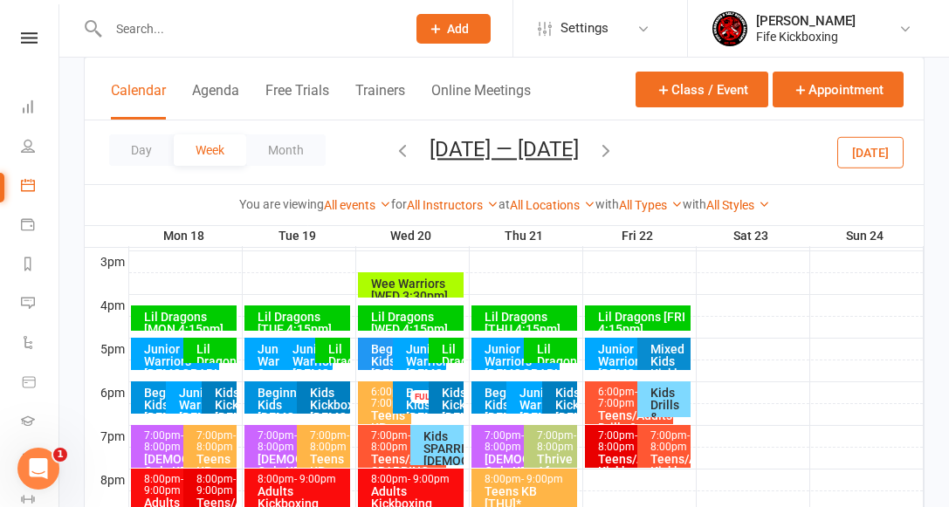
scroll to position [760, 0]
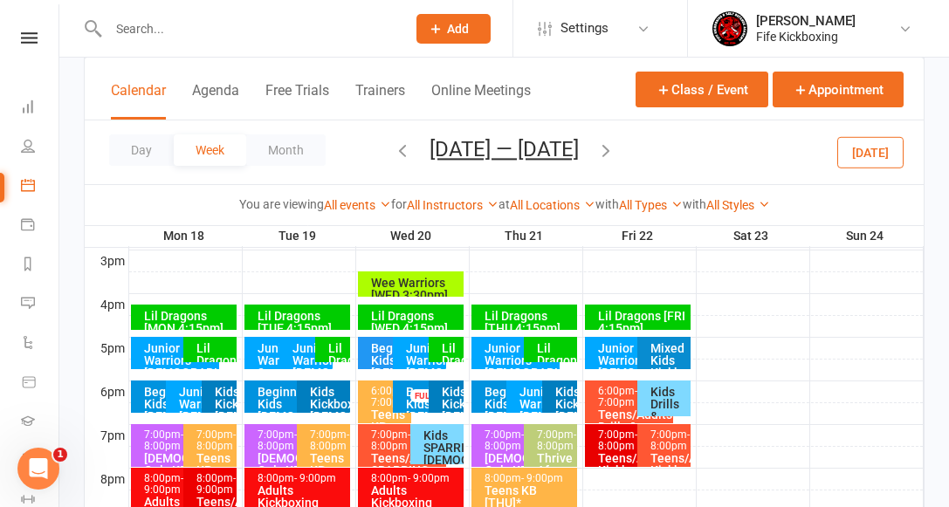
click at [494, 351] on div "Junior Warriors [DEMOGRAPHIC_DATA] [THU 5pm]" at bounding box center [520, 366] width 73 height 49
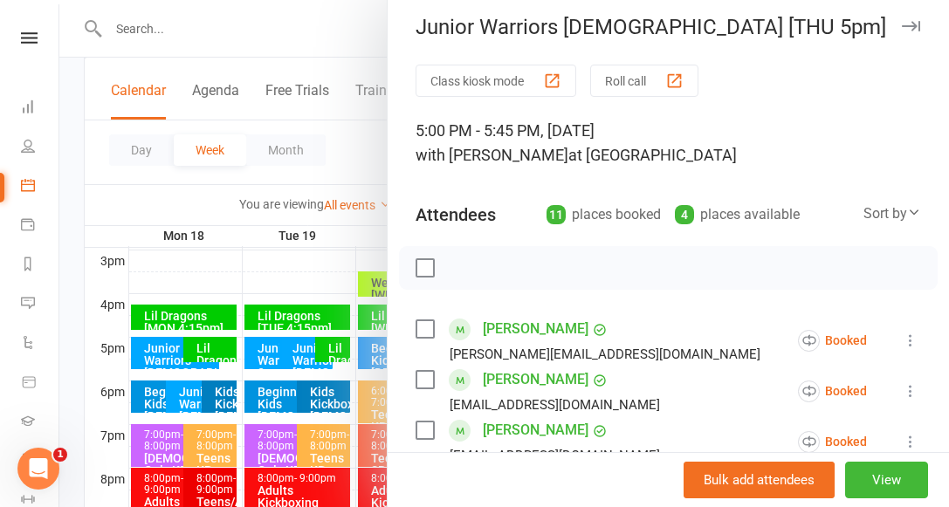
scroll to position [0, 0]
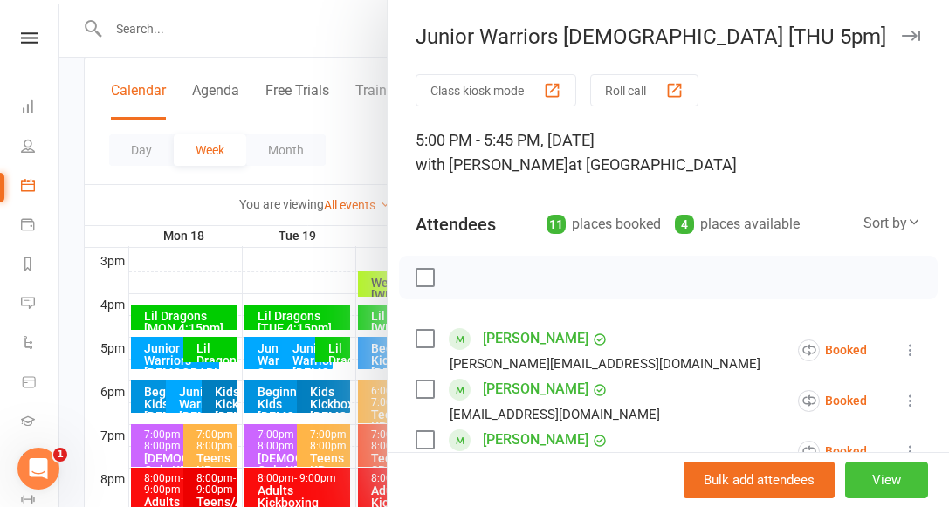
click at [889, 476] on button "View" at bounding box center [886, 480] width 83 height 37
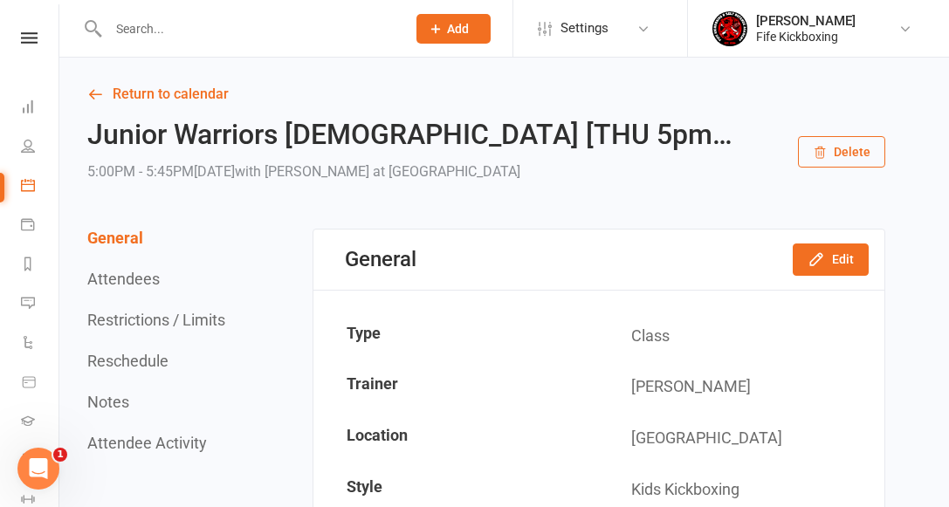
click at [154, 321] on button "Restrictions / Limits" at bounding box center [156, 320] width 138 height 18
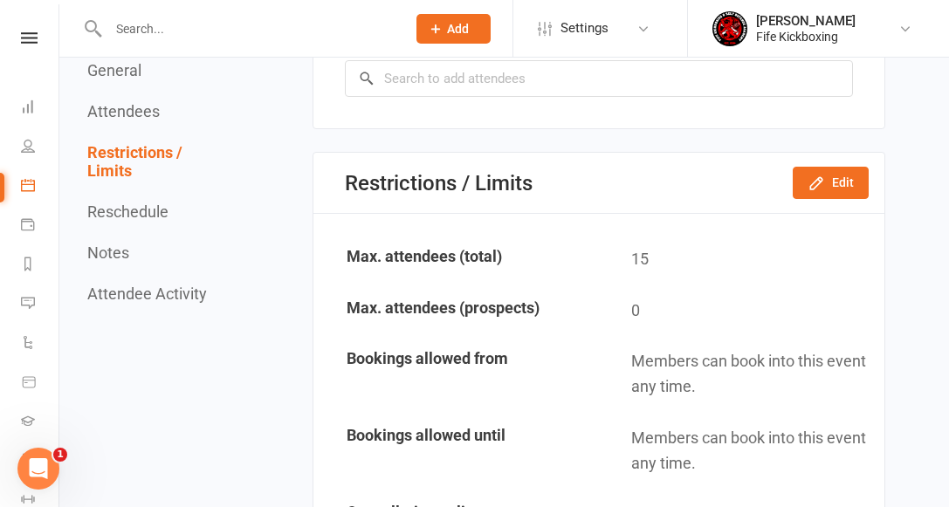
scroll to position [1652, 0]
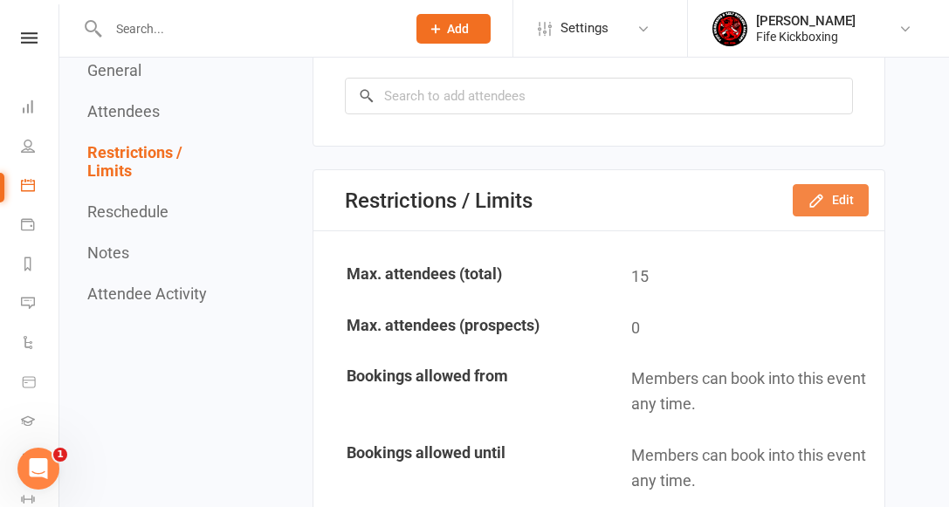
click at [823, 197] on icon "button" at bounding box center [816, 200] width 17 height 17
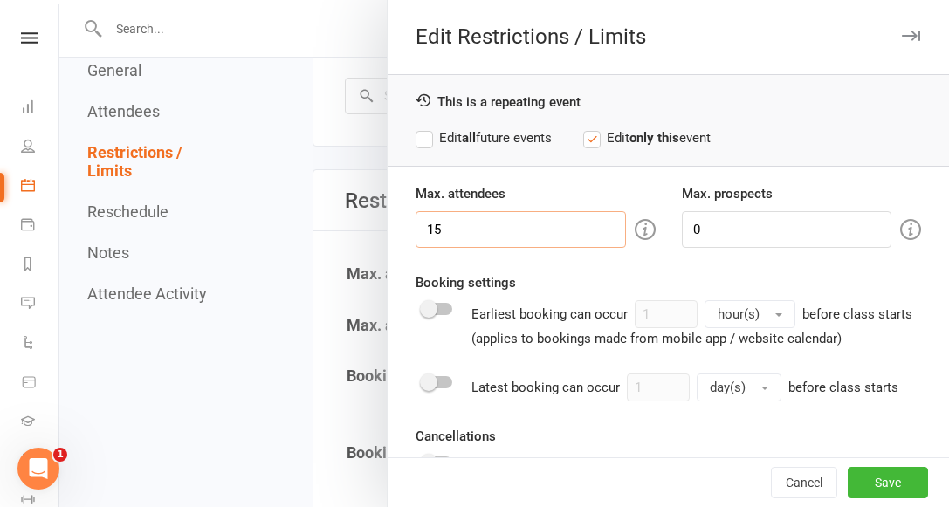
click at [492, 234] on input "15" at bounding box center [521, 229] width 210 height 37
type input "14"
click at [521, 130] on label "Edit all future events" at bounding box center [484, 137] width 136 height 21
click at [901, 479] on button "Save" at bounding box center [888, 482] width 80 height 31
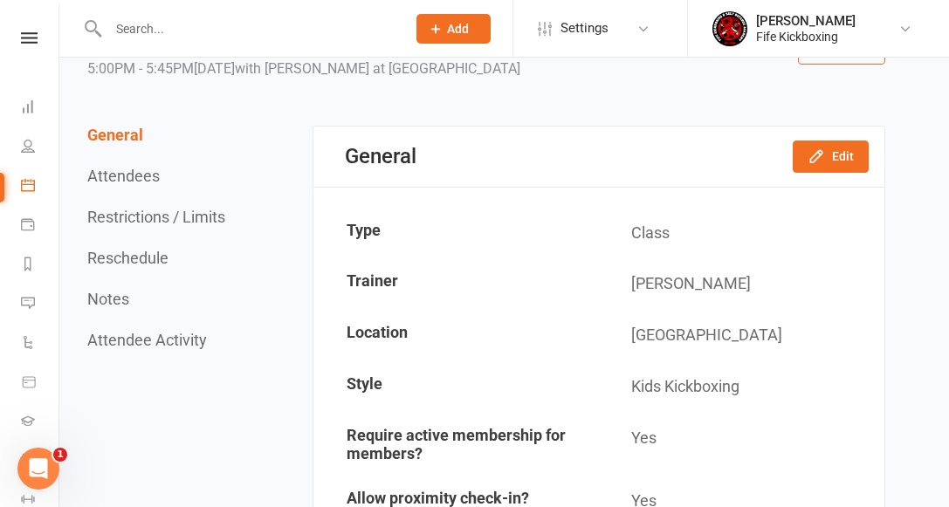
scroll to position [0, 0]
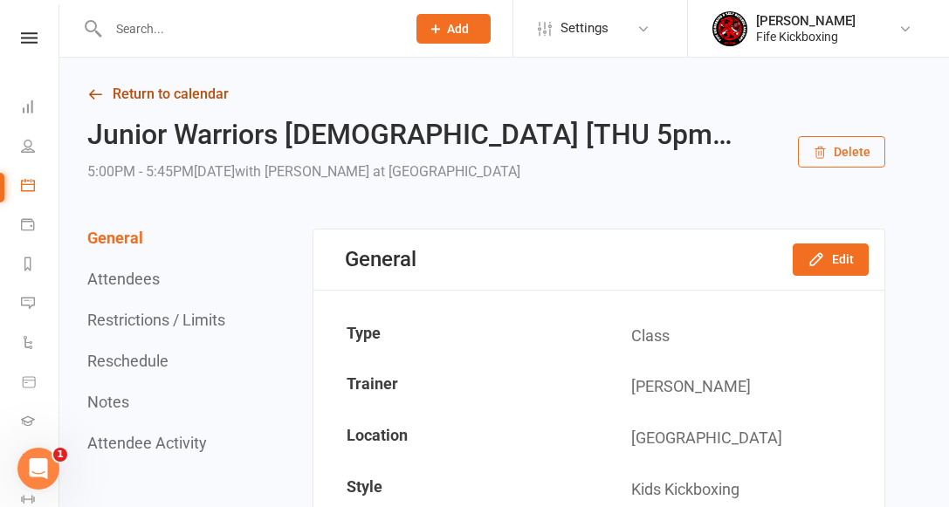
click at [179, 94] on link "Return to calendar" at bounding box center [486, 94] width 798 height 24
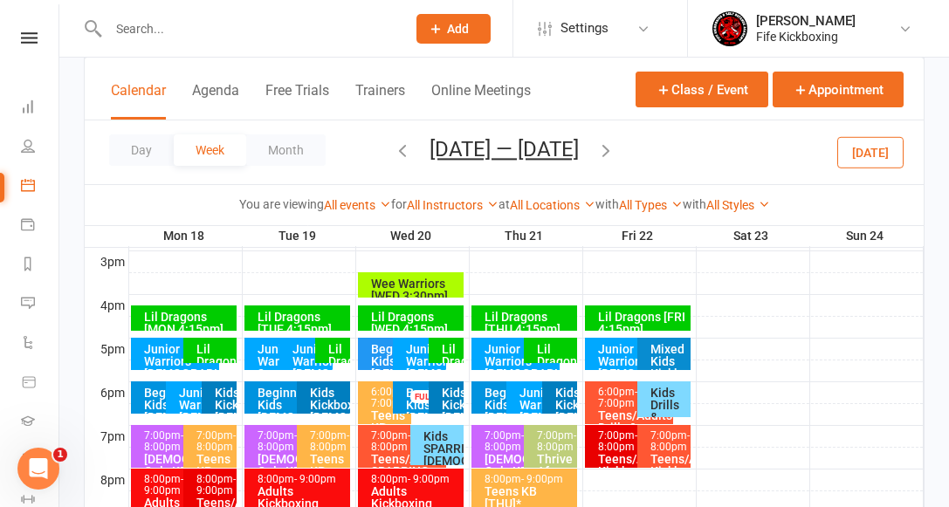
scroll to position [759, 0]
click at [528, 396] on div "Junior Warriors [DEMOGRAPHIC_DATA] [THU 6pm]" at bounding box center [538, 417] width 38 height 61
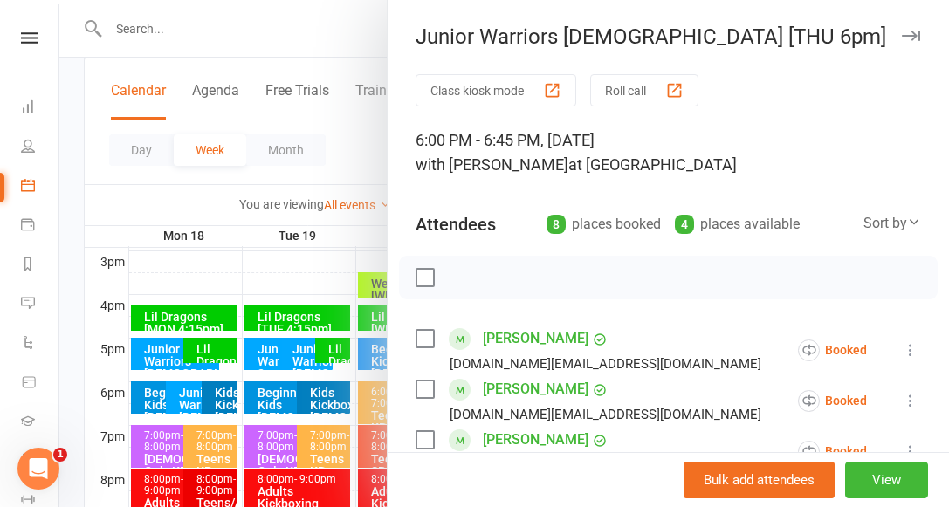
click at [912, 33] on icon "button" at bounding box center [911, 36] width 18 height 10
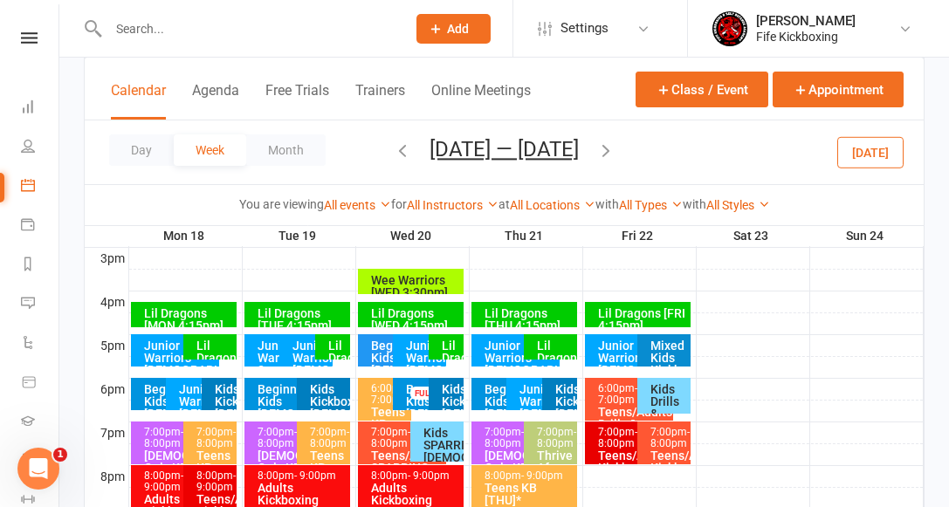
scroll to position [762, 0]
click at [624, 346] on div "Junior Warriors [DEMOGRAPHIC_DATA] [FRI] *" at bounding box center [633, 364] width 73 height 49
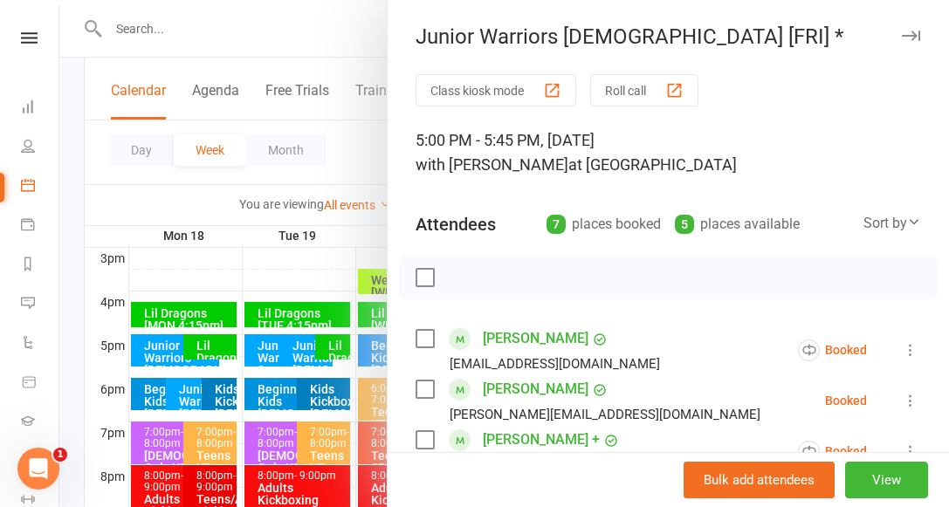
click at [341, 171] on div at bounding box center [504, 253] width 890 height 507
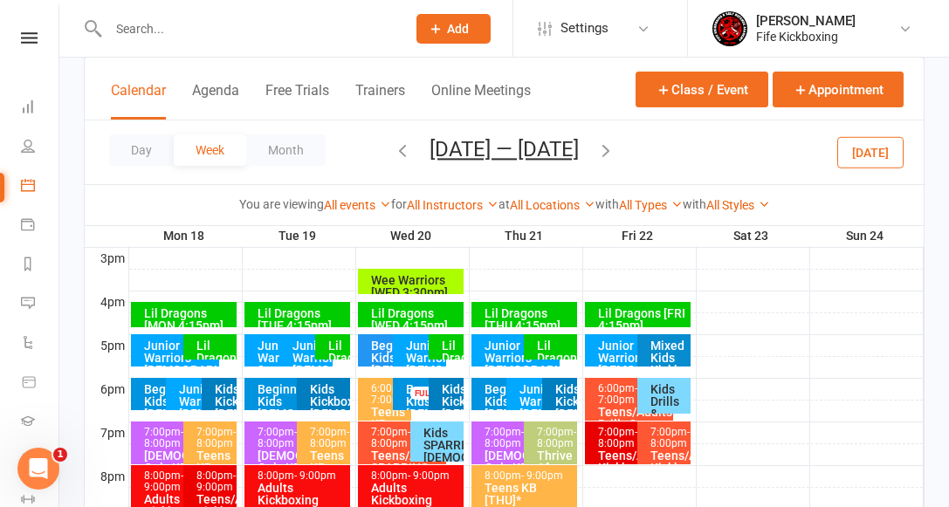
click at [498, 348] on div "Junior Warriors [DEMOGRAPHIC_DATA] [THU 5pm]" at bounding box center [520, 364] width 73 height 49
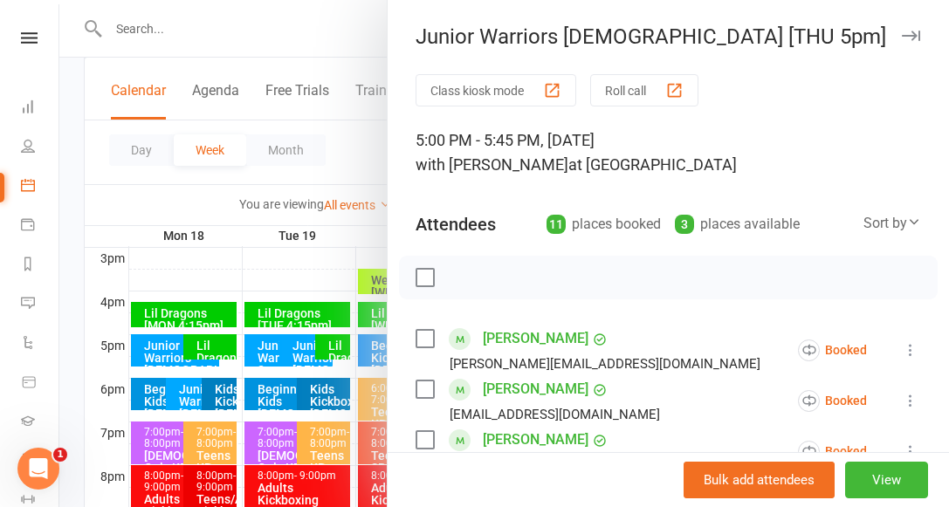
click at [339, 251] on div at bounding box center [504, 253] width 890 height 507
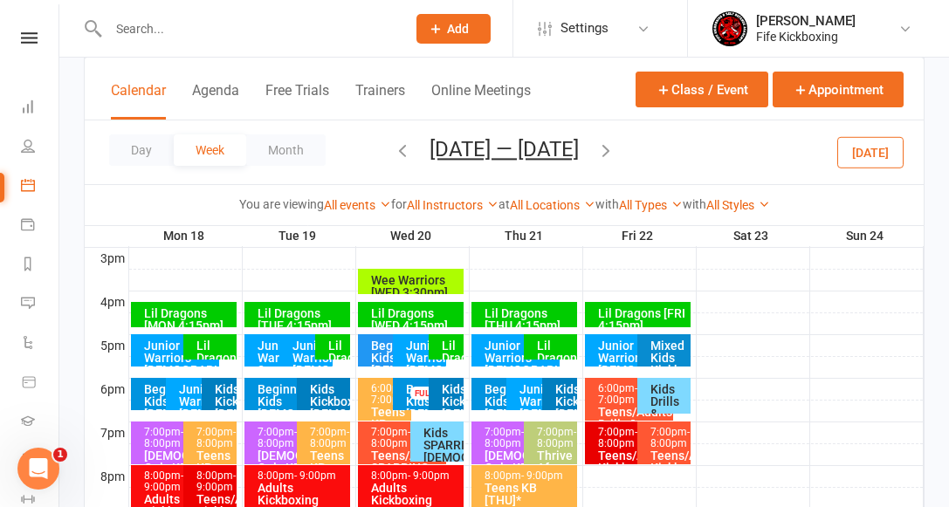
click at [529, 396] on div "Junior Warriors [DEMOGRAPHIC_DATA] [THU 6pm]" at bounding box center [538, 413] width 38 height 61
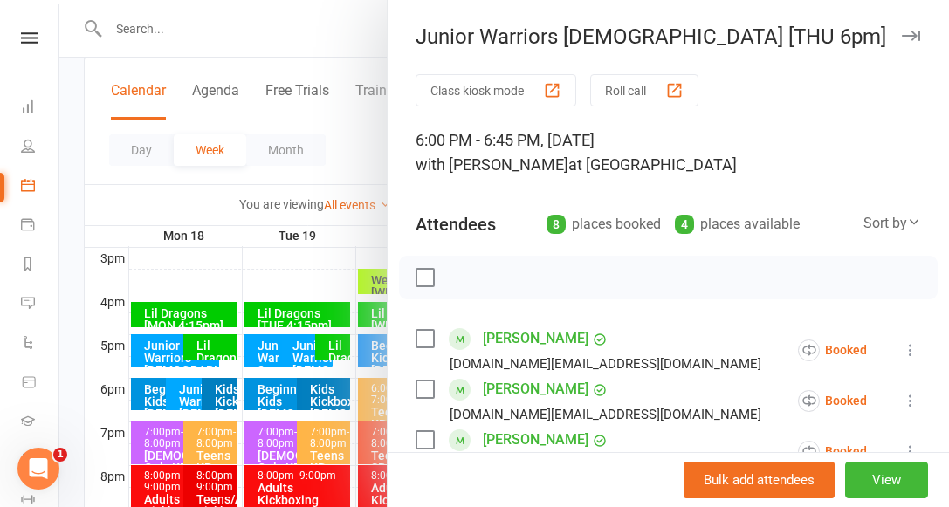
click at [251, 255] on div at bounding box center [504, 253] width 890 height 507
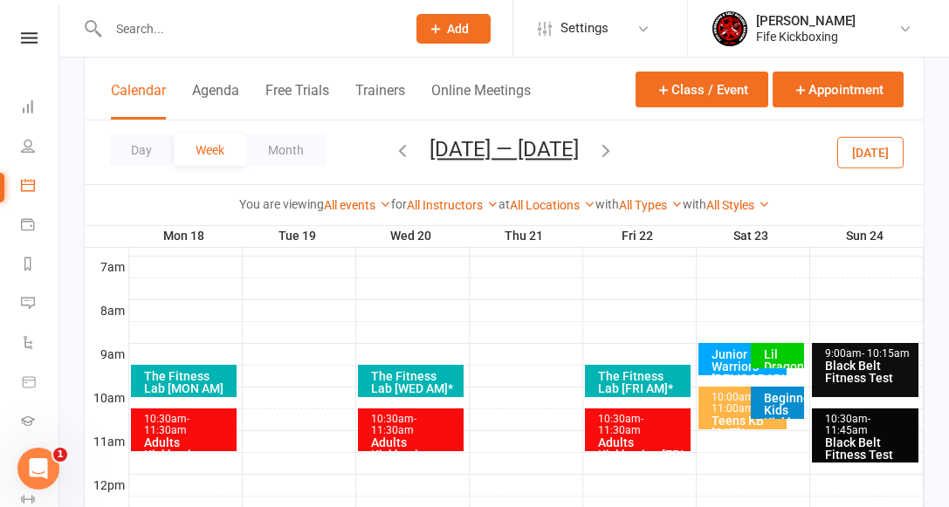
scroll to position [405, 0]
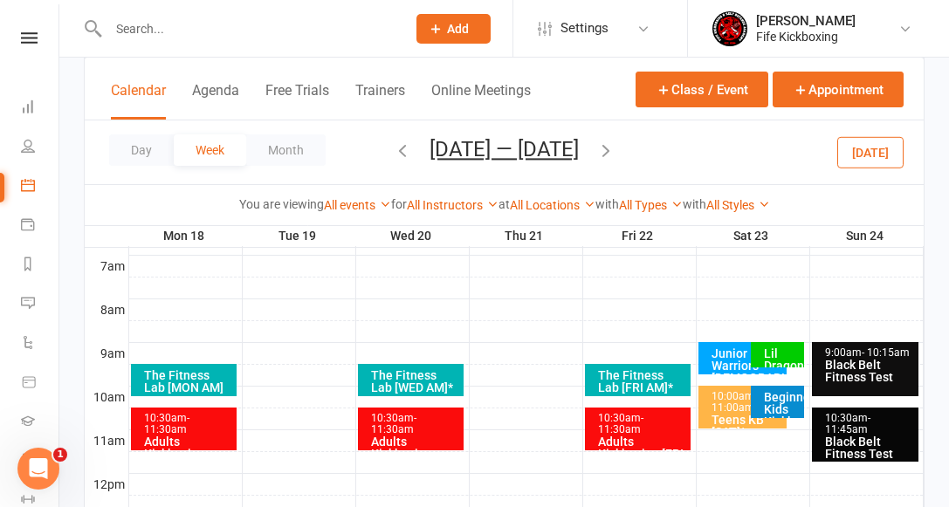
click at [726, 358] on div "Junior Warriors [DEMOGRAPHIC_DATA] [SAT] *" at bounding box center [747, 371] width 73 height 49
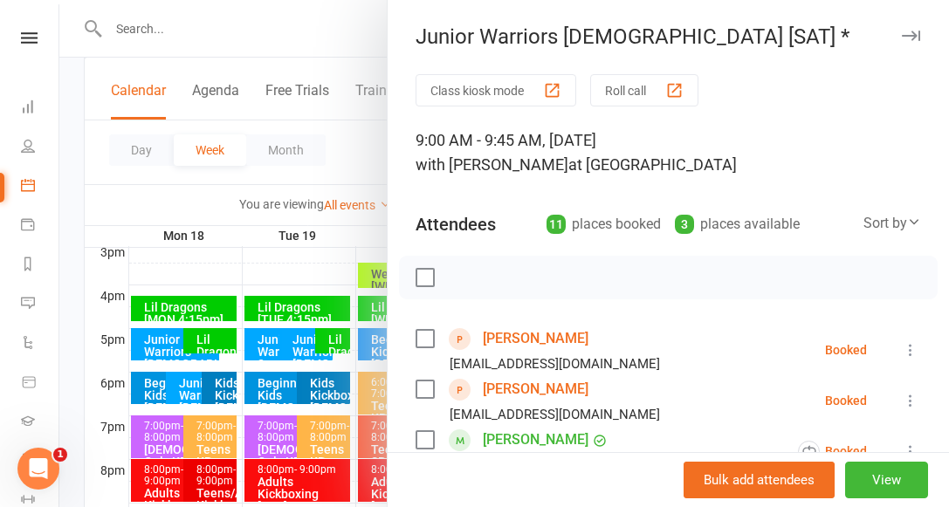
scroll to position [769, 0]
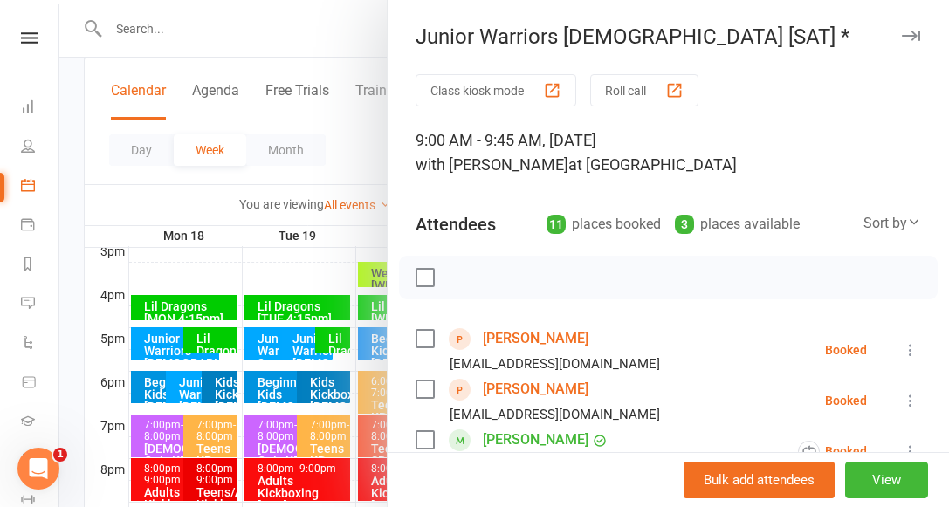
click at [918, 26] on button "button" at bounding box center [910, 35] width 21 height 21
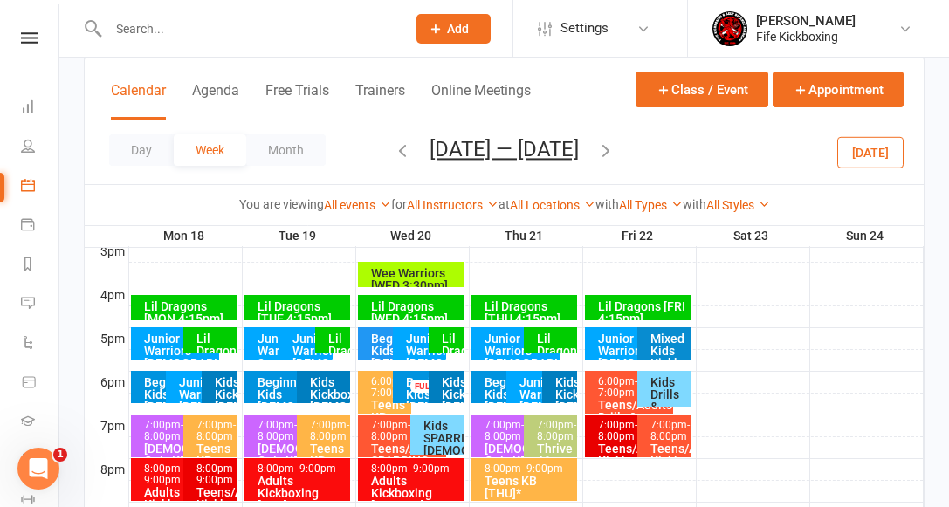
click at [157, 341] on div "Junior Warriors [DEMOGRAPHIC_DATA] [Mon 5pm]" at bounding box center [179, 357] width 73 height 49
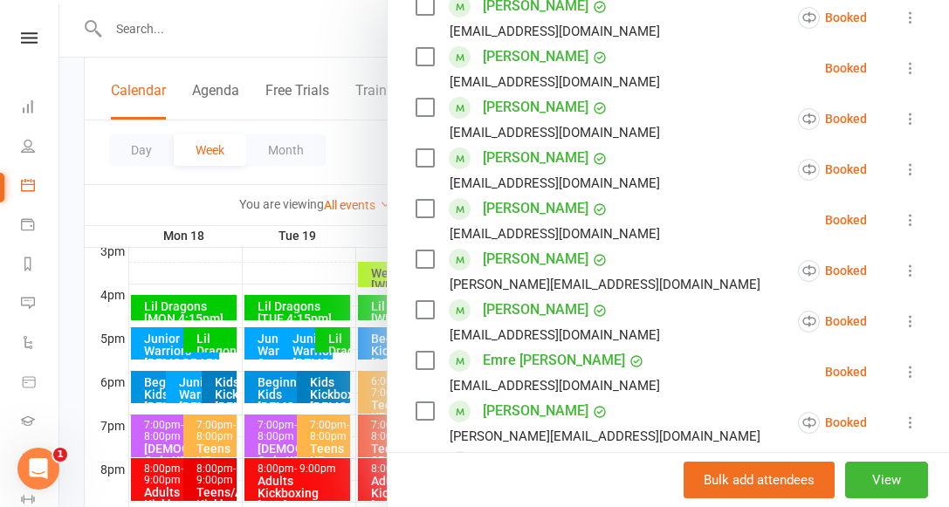
scroll to position [0, 0]
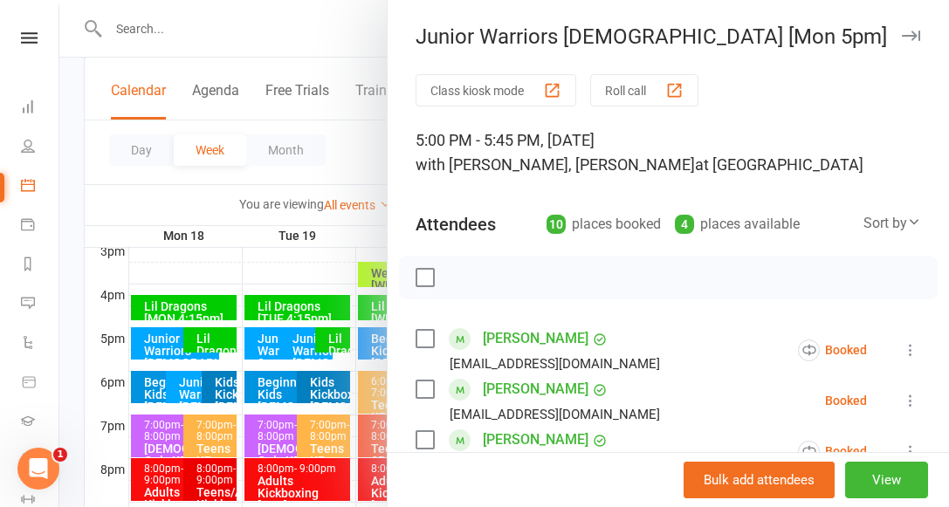
click at [186, 388] on div at bounding box center [504, 253] width 890 height 507
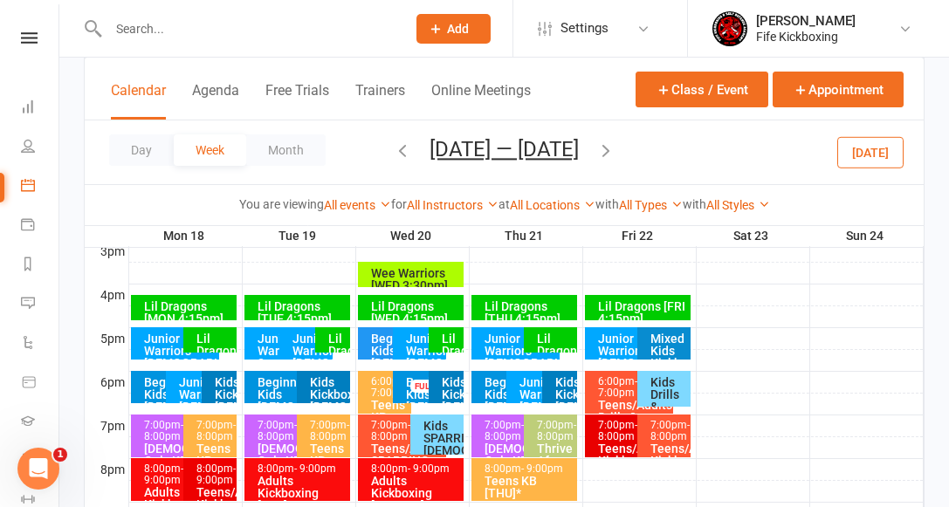
click at [189, 388] on div "Junior Warriors [DEMOGRAPHIC_DATA] [MON 6pm]" at bounding box center [197, 406] width 38 height 61
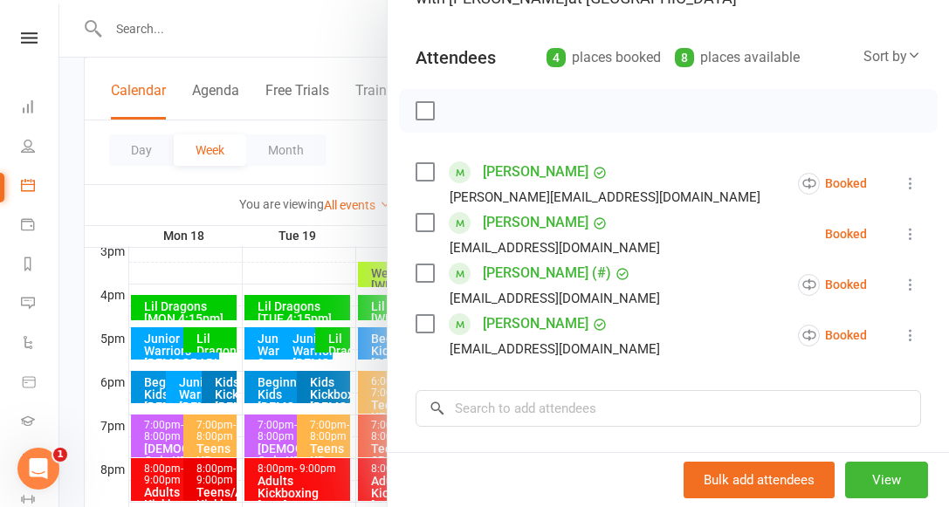
scroll to position [188, 0]
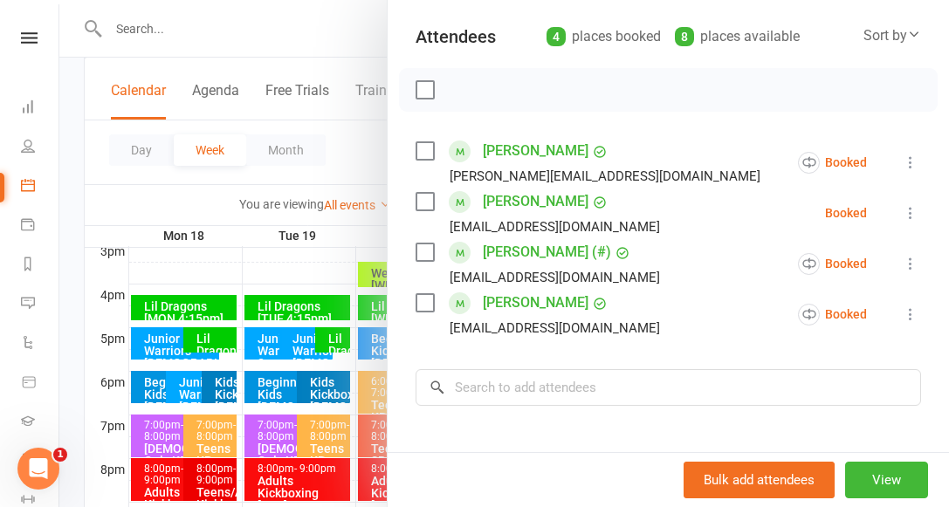
click at [261, 343] on div at bounding box center [504, 253] width 890 height 507
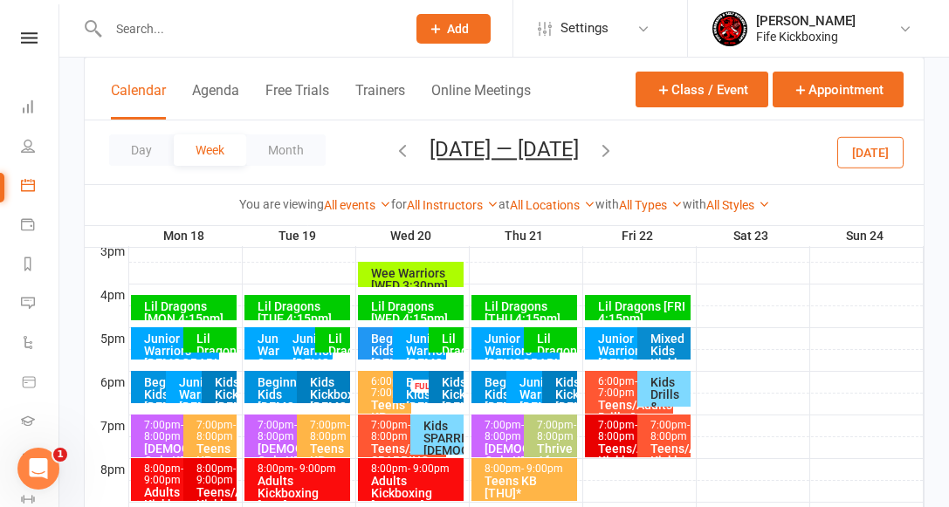
click at [300, 341] on div "Junior Warriors [DEMOGRAPHIC_DATA] [TUE] *" at bounding box center [311, 363] width 38 height 61
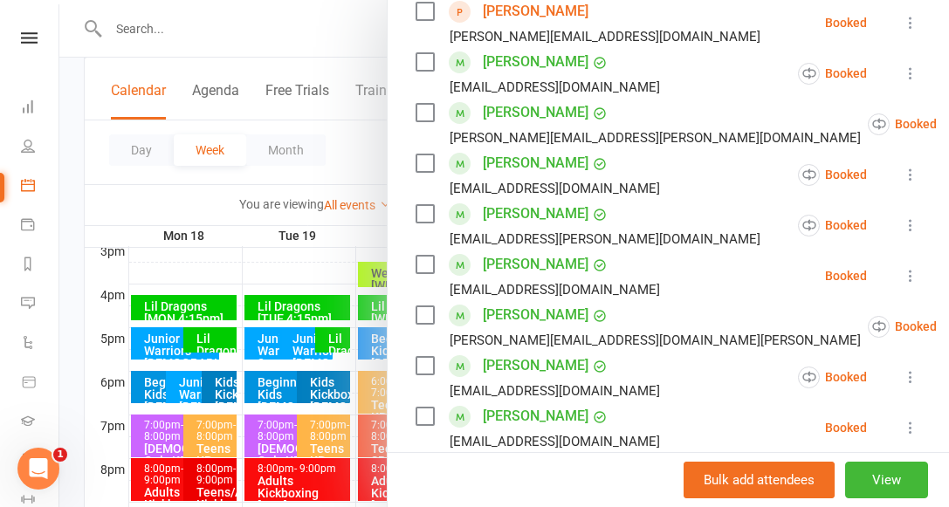
scroll to position [327, 0]
click at [262, 344] on div at bounding box center [504, 253] width 890 height 507
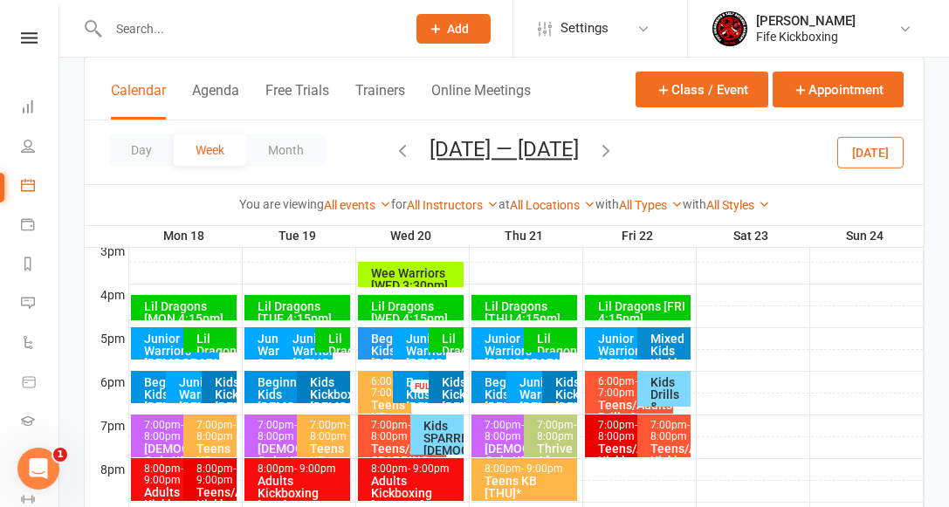
click at [264, 344] on div "Junior Warriors 2 [DEMOGRAPHIC_DATA] [Tue 5pm]" at bounding box center [276, 369] width 38 height 73
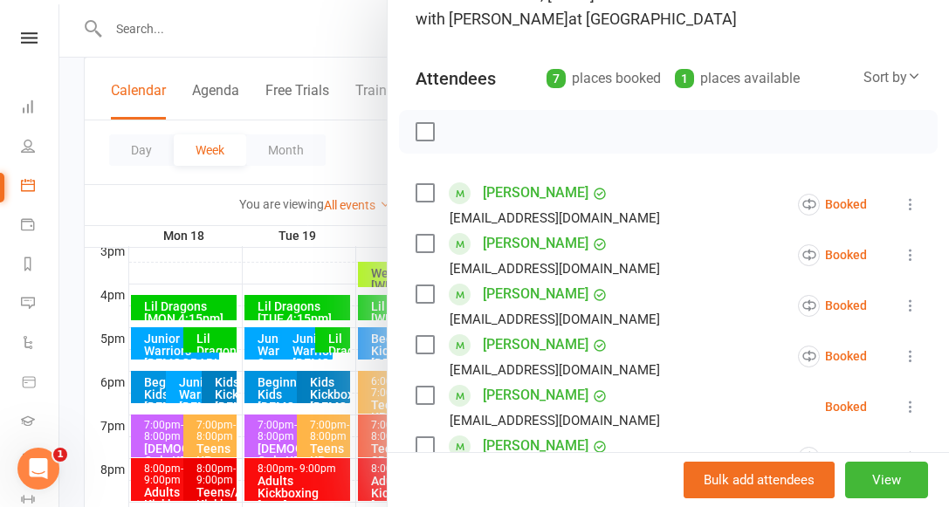
scroll to position [51, 0]
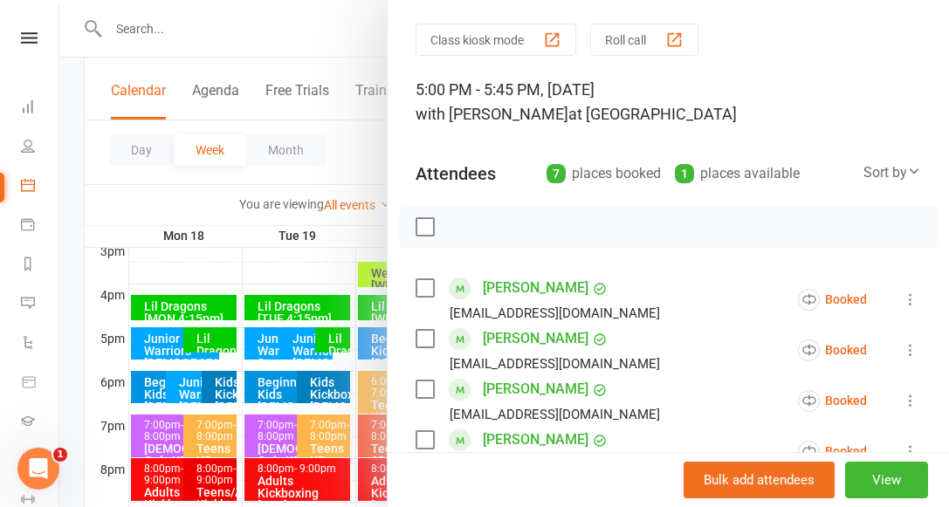
click at [313, 270] on div at bounding box center [504, 253] width 890 height 507
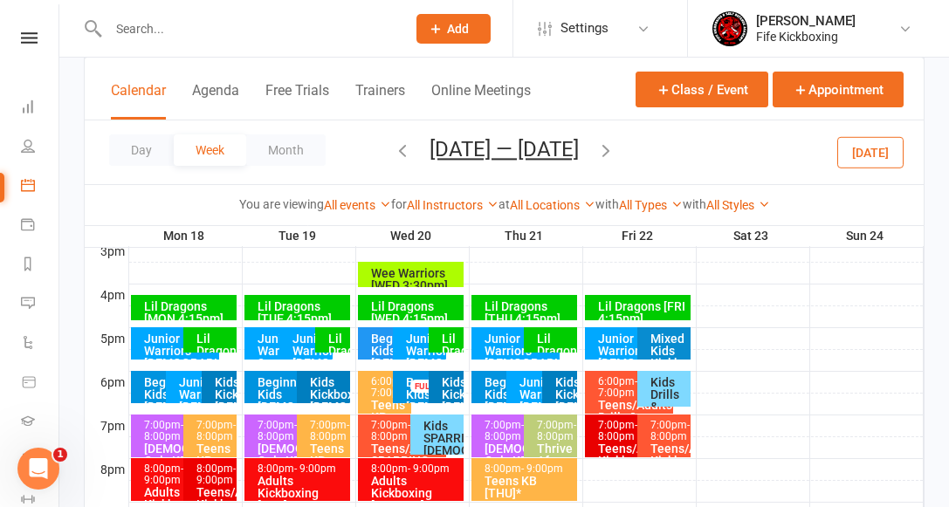
click at [416, 349] on div "Junior Warriors [DEMOGRAPHIC_DATA] [WED] *" at bounding box center [424, 363] width 38 height 61
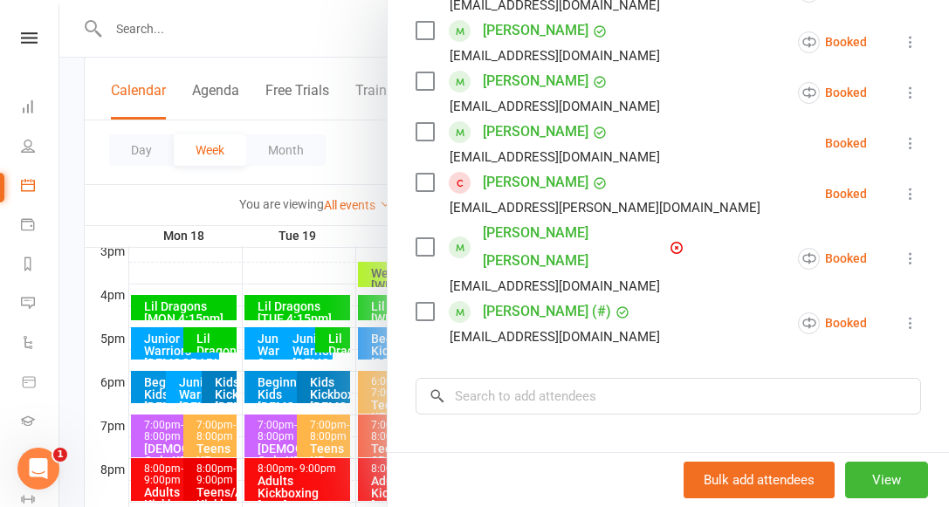
scroll to position [431, 0]
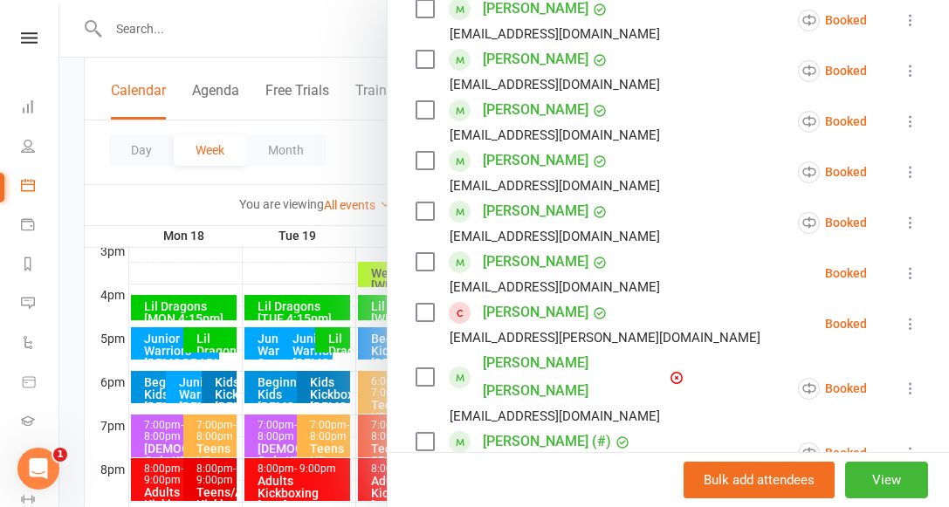
click at [530, 312] on link "[PERSON_NAME]" at bounding box center [536, 313] width 106 height 28
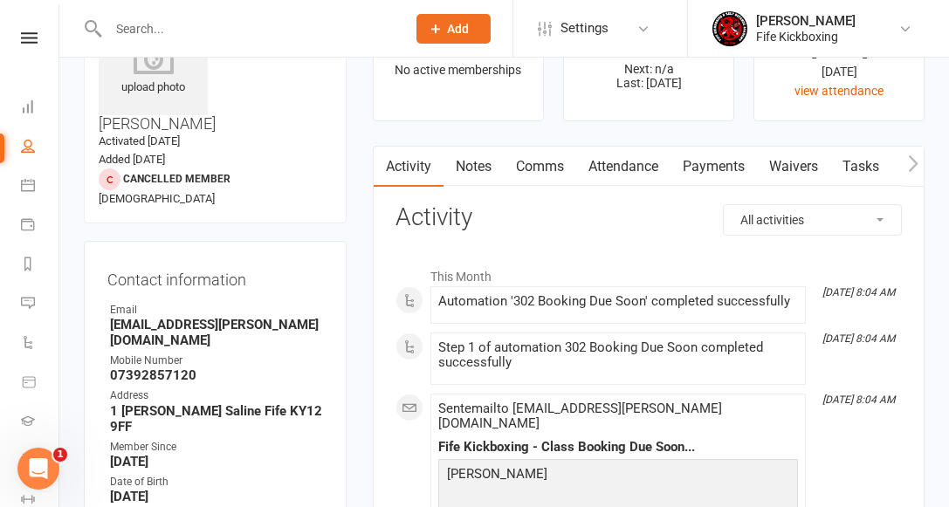
scroll to position [112, 0]
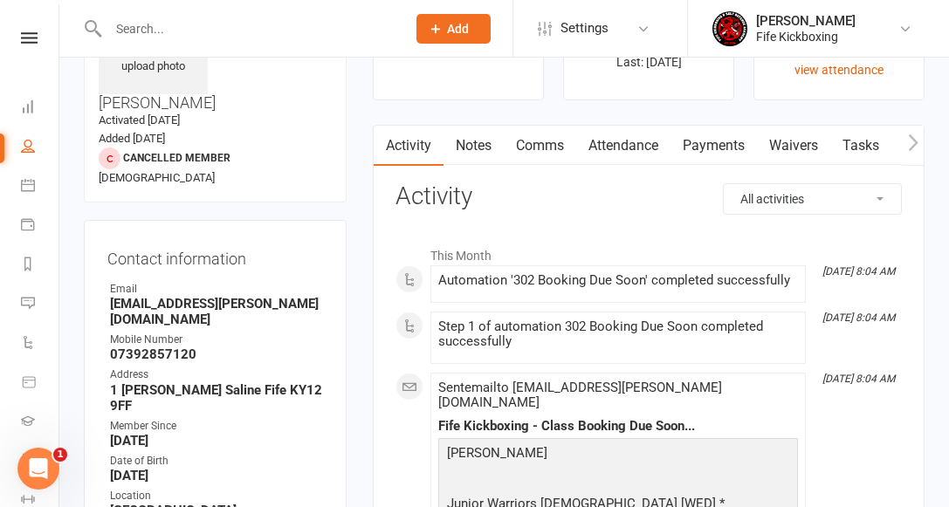
click at [617, 145] on link "Attendance" at bounding box center [623, 146] width 94 height 40
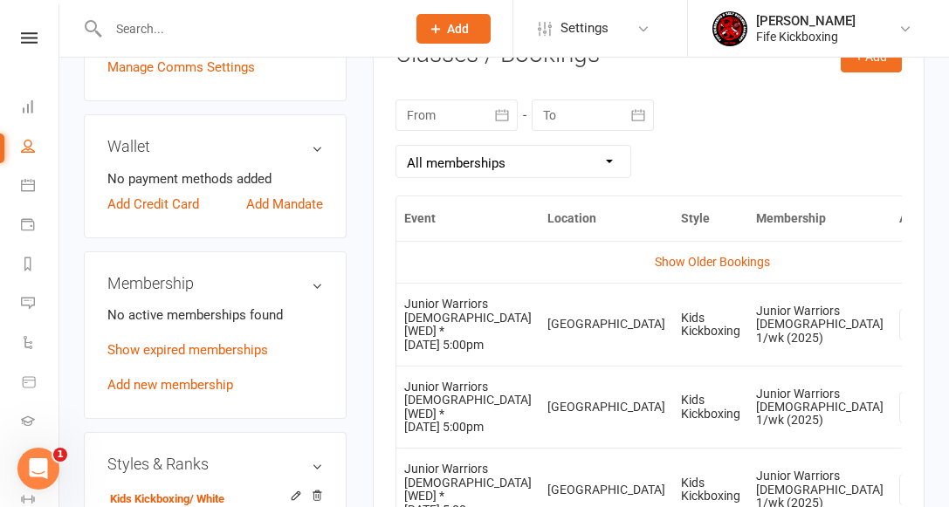
scroll to position [852, 0]
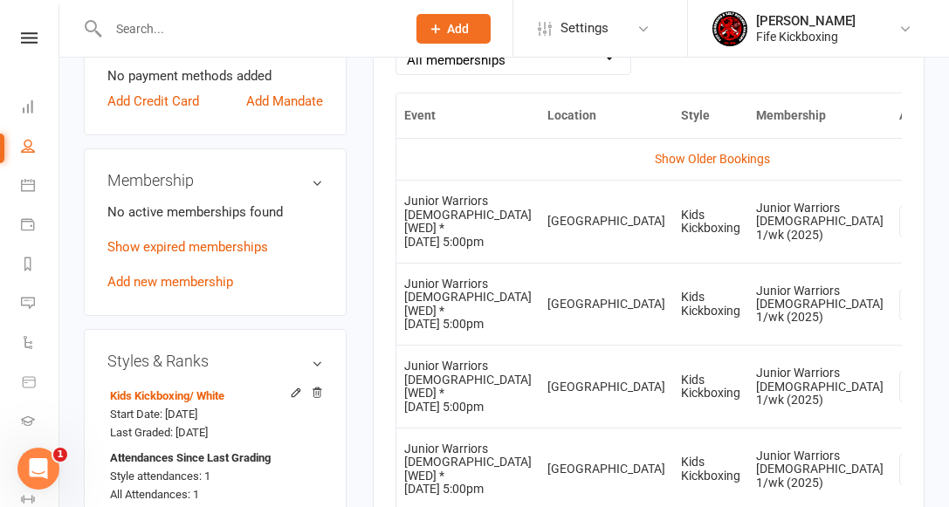
click at [846, 334] on link "Remove booking" at bounding box center [932, 325] width 173 height 35
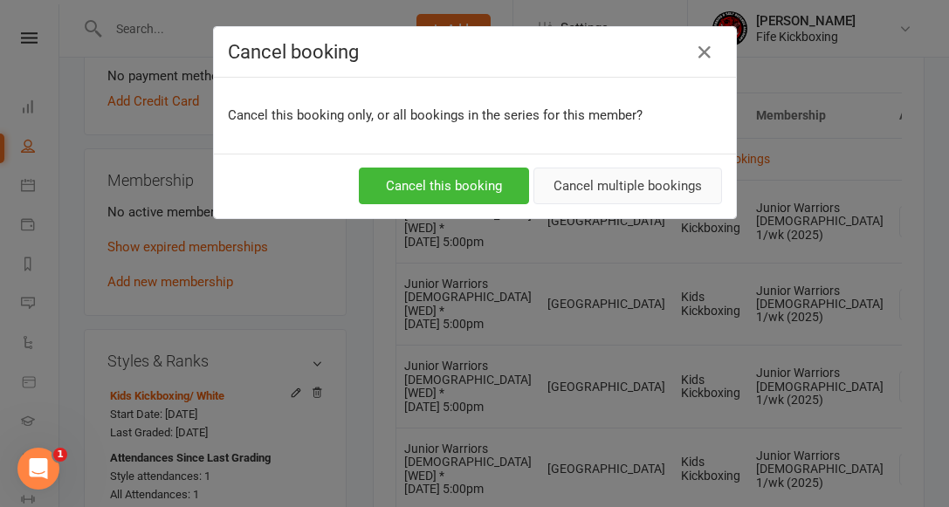
click at [592, 174] on button "Cancel multiple bookings" at bounding box center [627, 186] width 189 height 37
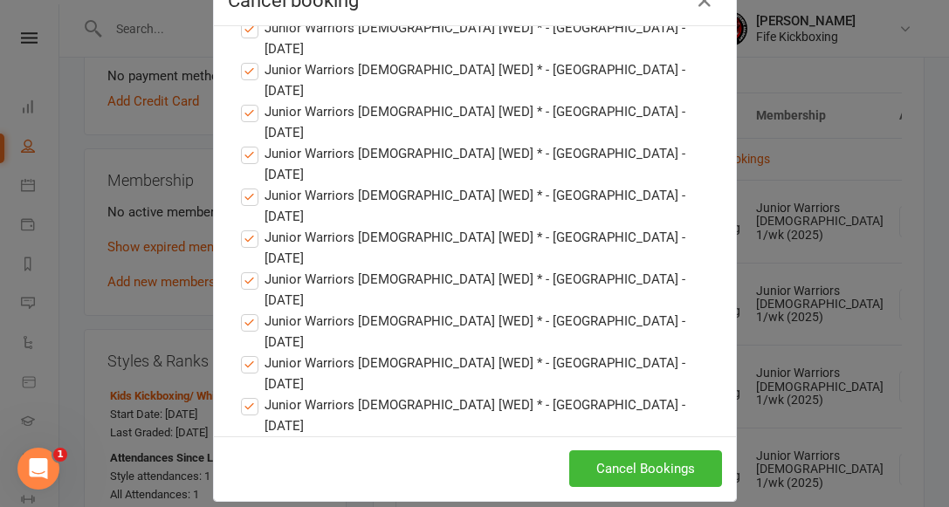
scroll to position [72, 0]
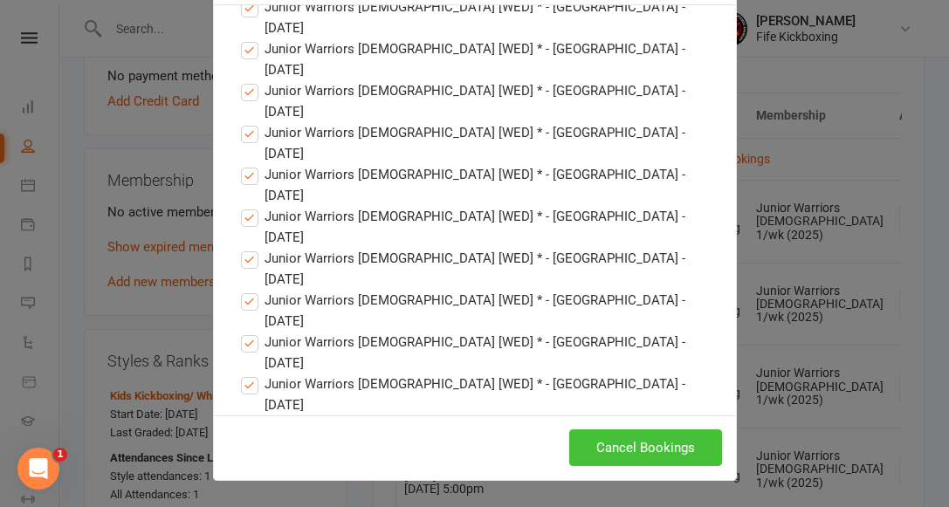
click at [616, 443] on button "Cancel Bookings" at bounding box center [645, 448] width 153 height 37
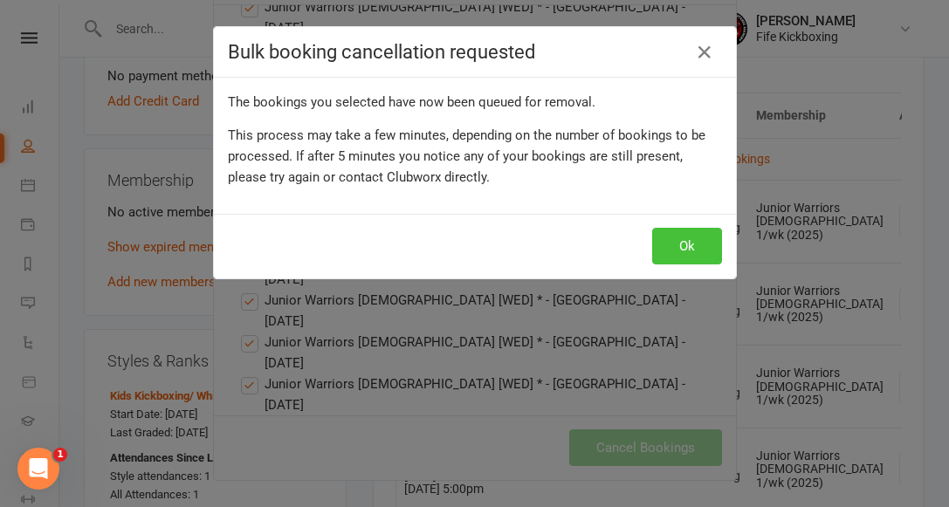
click at [665, 239] on button "Ok" at bounding box center [687, 246] width 70 height 37
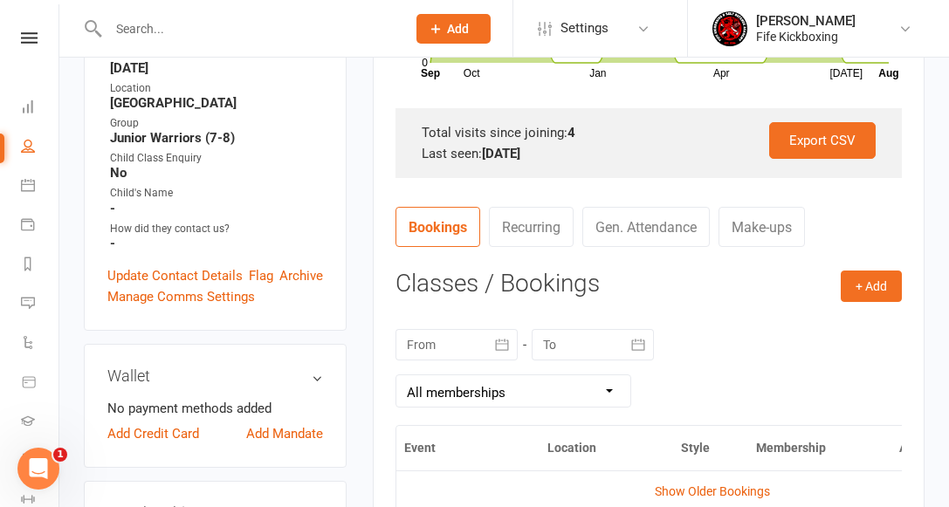
scroll to position [0, 0]
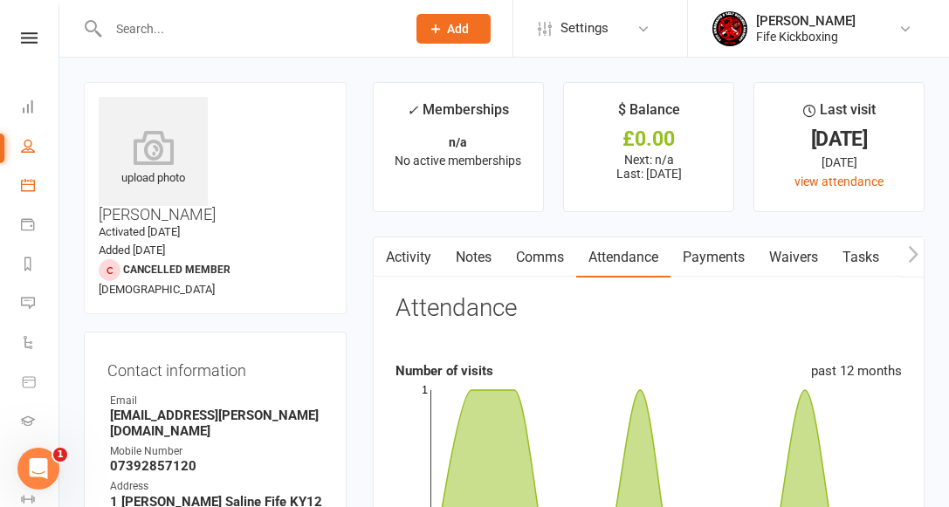
click at [38, 188] on link "Calendar" at bounding box center [40, 187] width 39 height 39
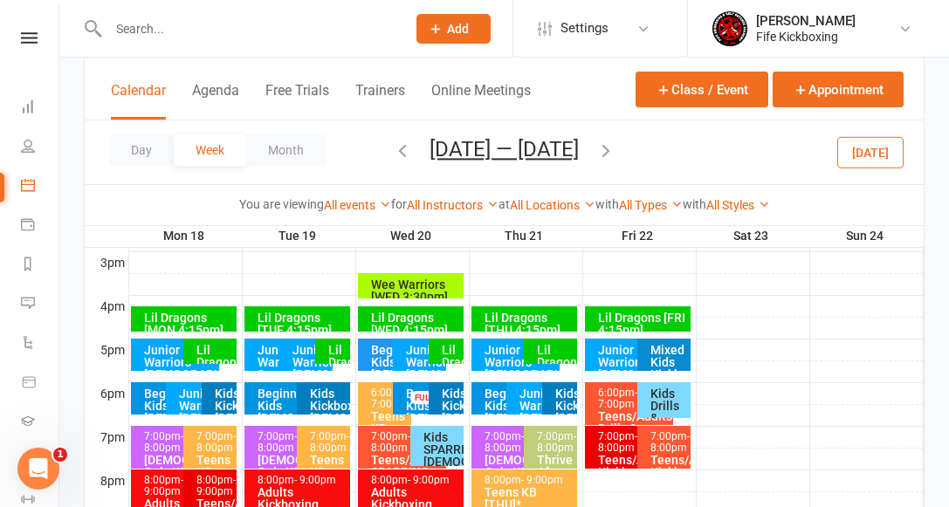
scroll to position [781, 0]
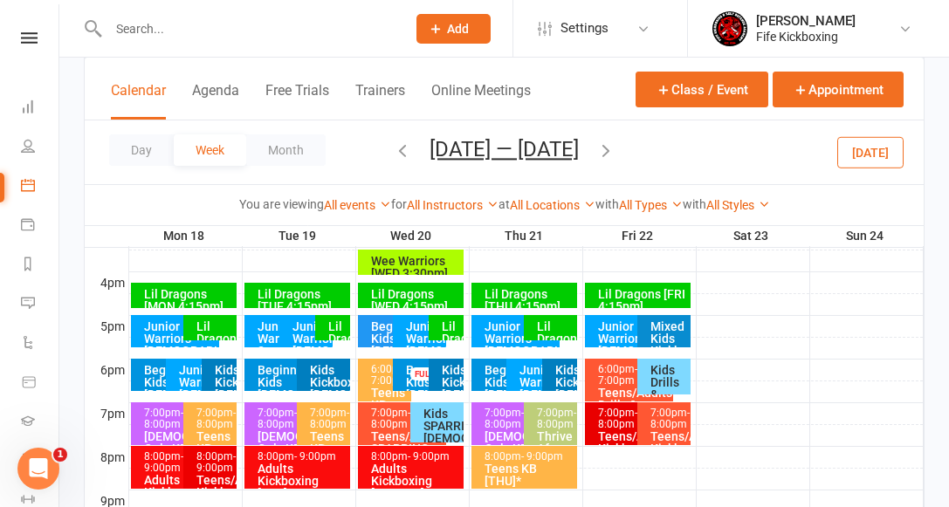
click at [411, 329] on div "Junior Warriors [DEMOGRAPHIC_DATA] [WED] *" at bounding box center [424, 350] width 38 height 61
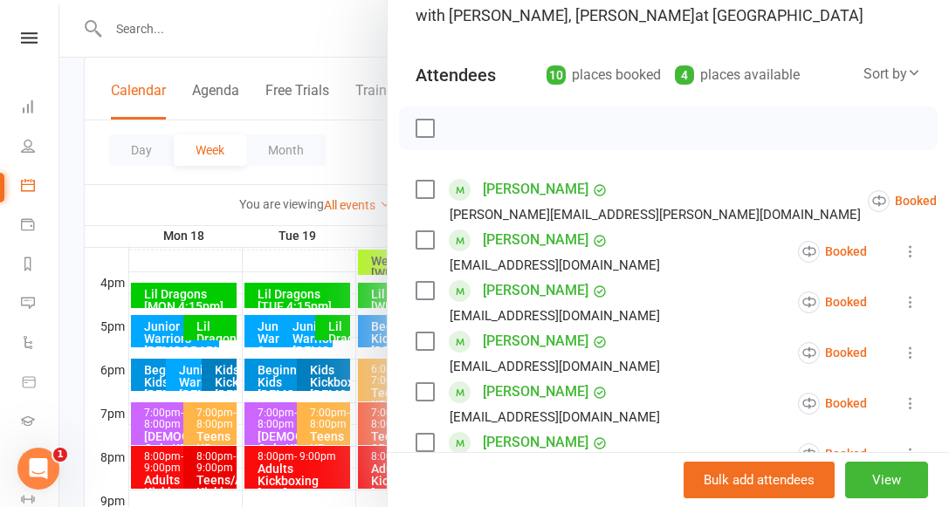
scroll to position [148, 0]
click at [323, 126] on div at bounding box center [504, 253] width 890 height 507
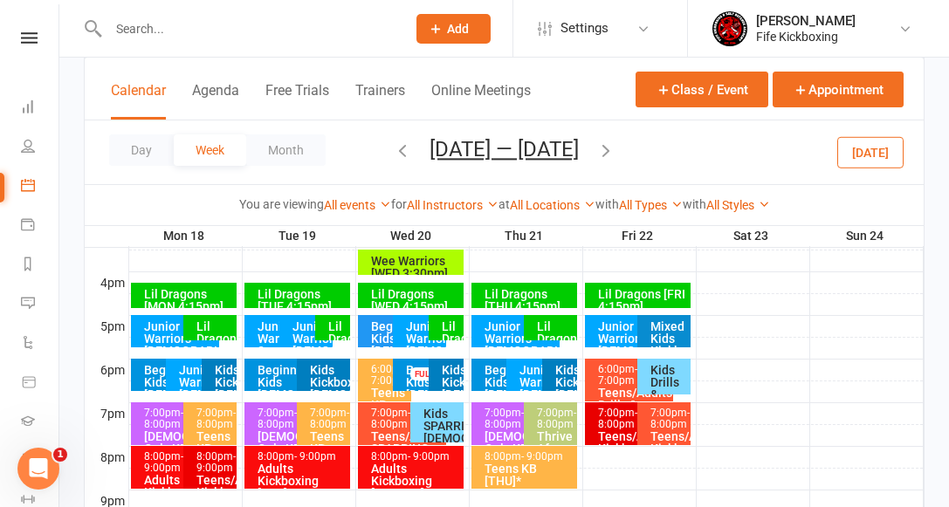
click at [505, 328] on div "Junior Warriors [DEMOGRAPHIC_DATA] [THU 5pm]" at bounding box center [520, 344] width 73 height 49
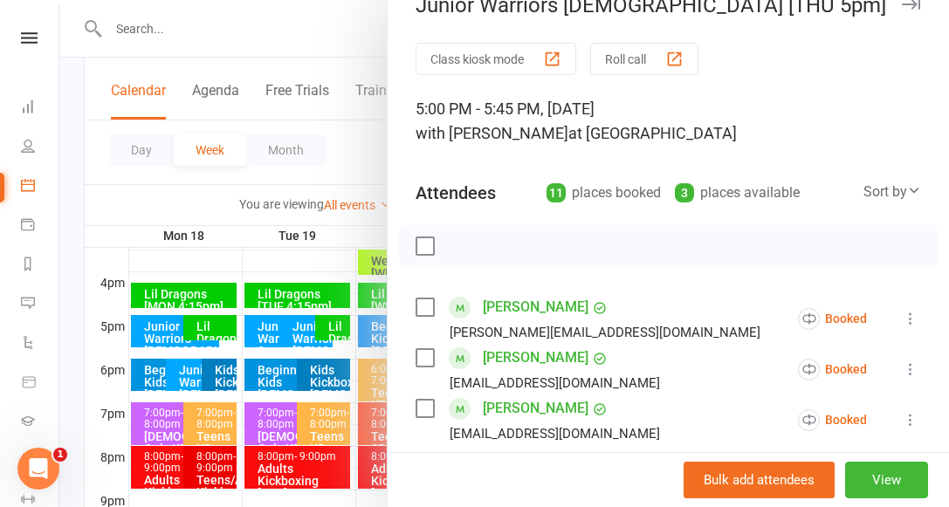
scroll to position [0, 0]
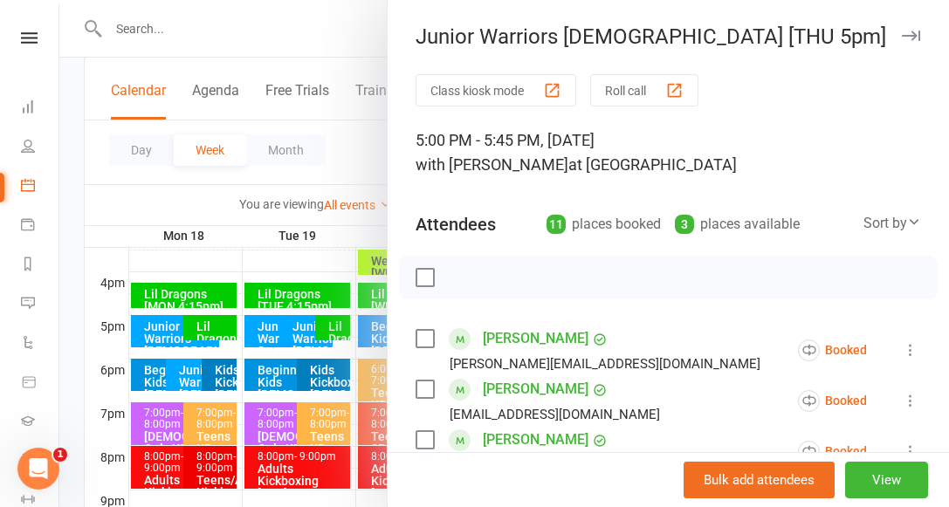
click at [336, 176] on div at bounding box center [504, 253] width 890 height 507
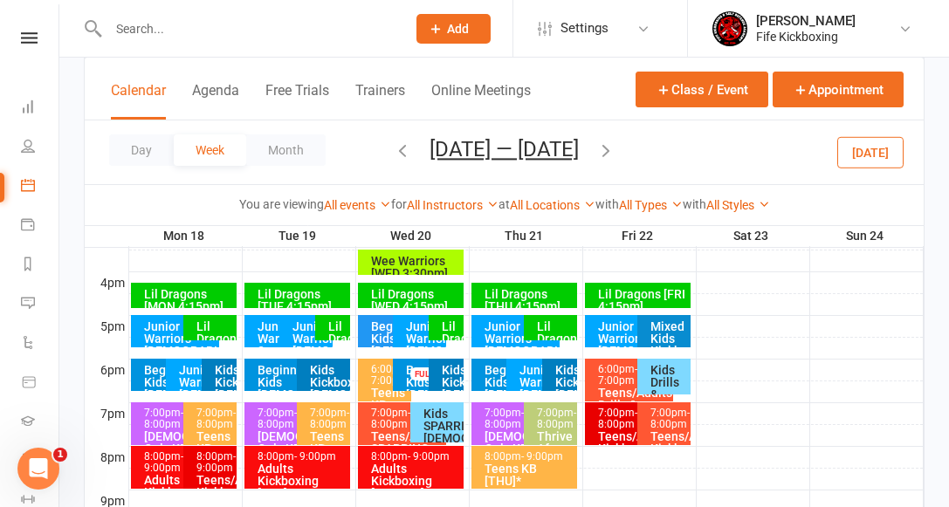
click at [528, 375] on div "Junior Warriors [DEMOGRAPHIC_DATA] [THU 6pm]" at bounding box center [538, 394] width 38 height 61
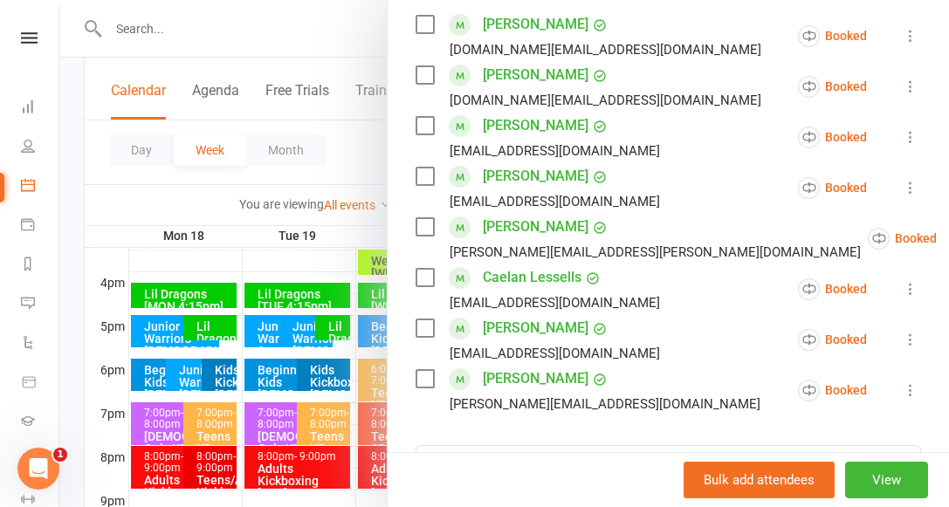
scroll to position [333, 0]
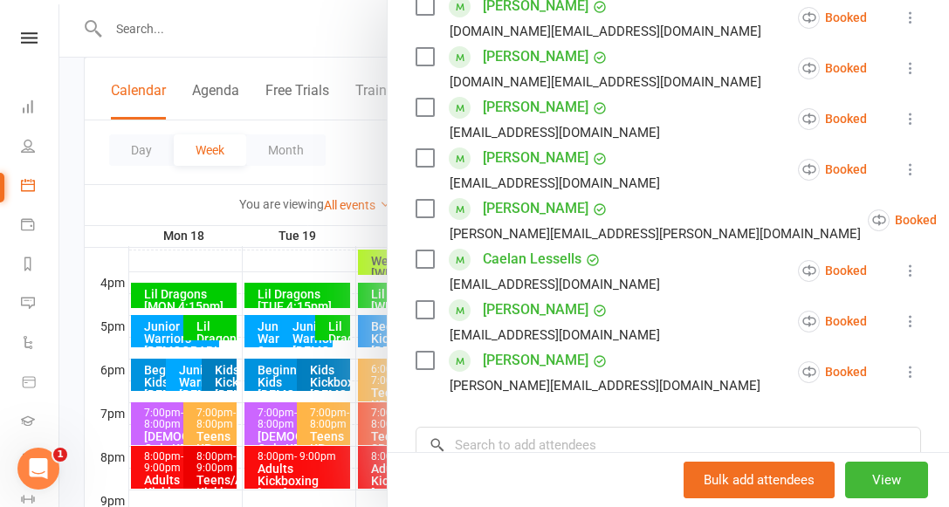
click at [330, 255] on div at bounding box center [504, 253] width 890 height 507
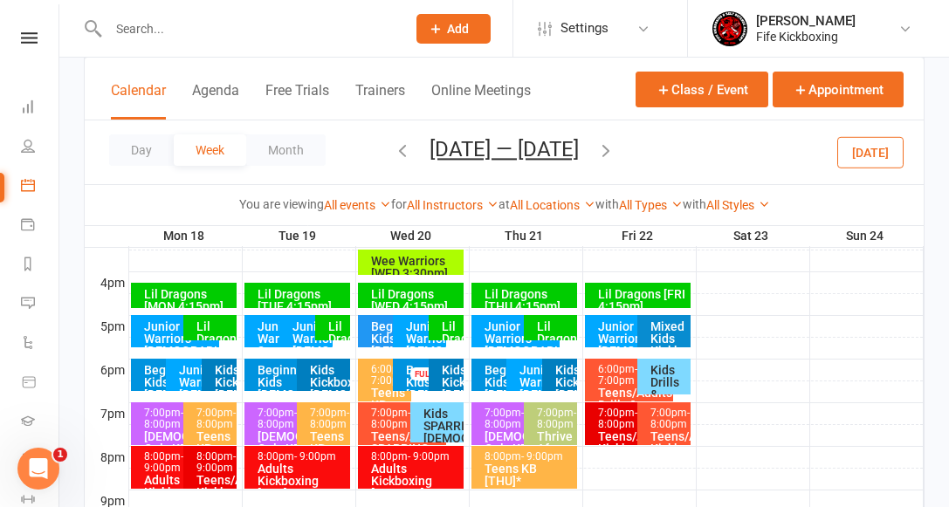
click at [614, 332] on div "Junior Warriors [DEMOGRAPHIC_DATA] [FRI] *" at bounding box center [633, 344] width 73 height 49
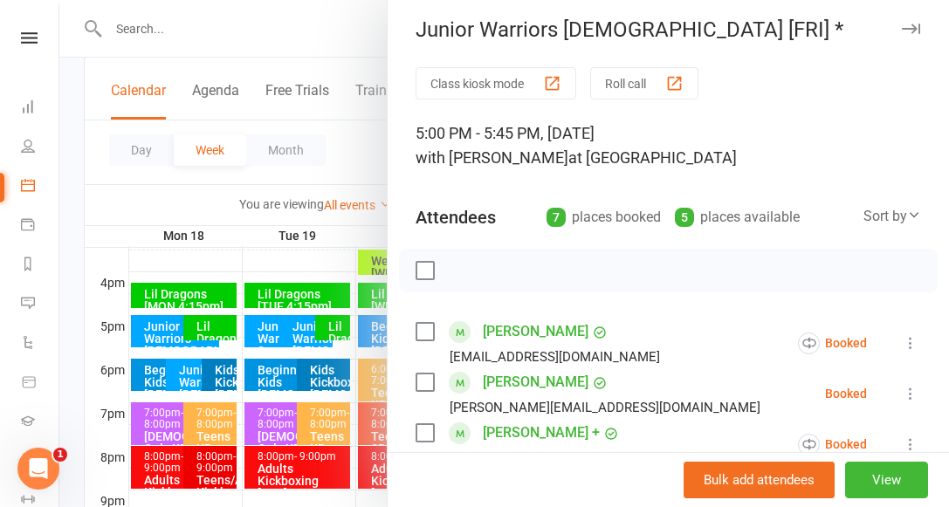
scroll to position [0, 0]
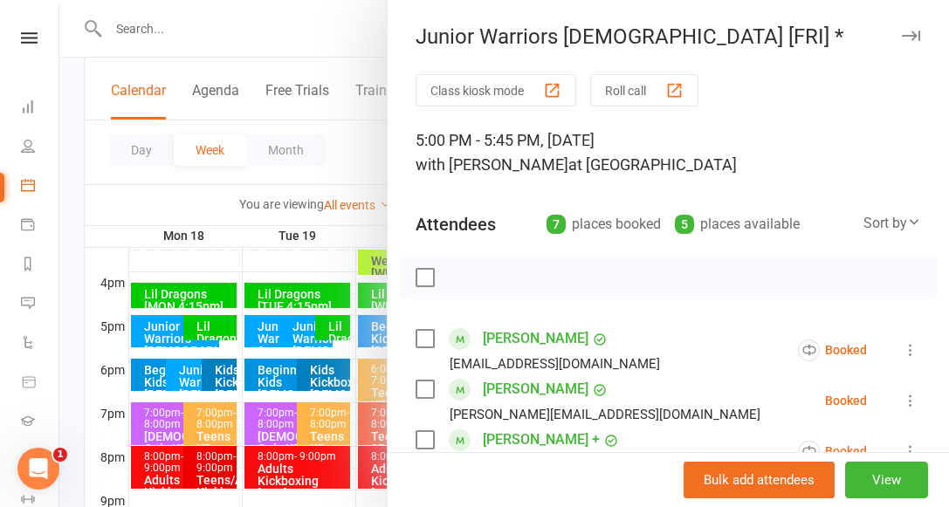
click at [376, 157] on div at bounding box center [504, 253] width 890 height 507
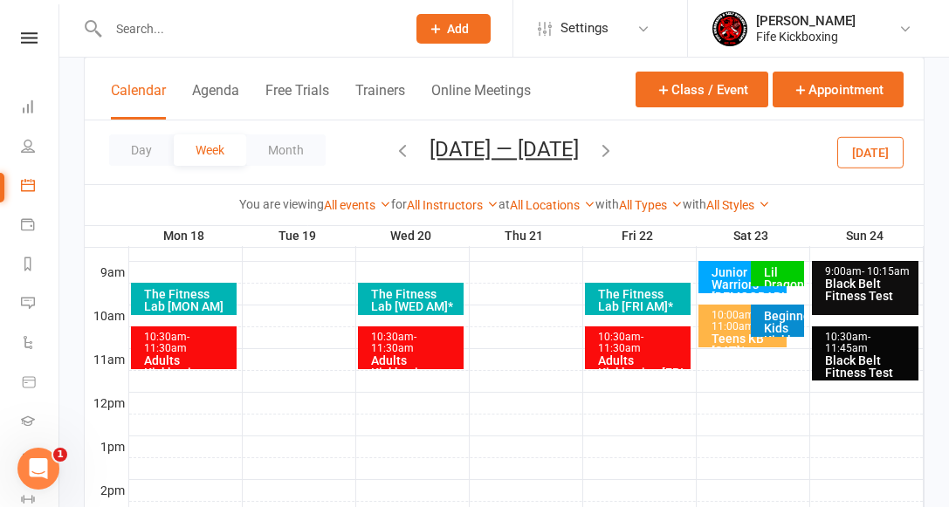
scroll to position [411, 0]
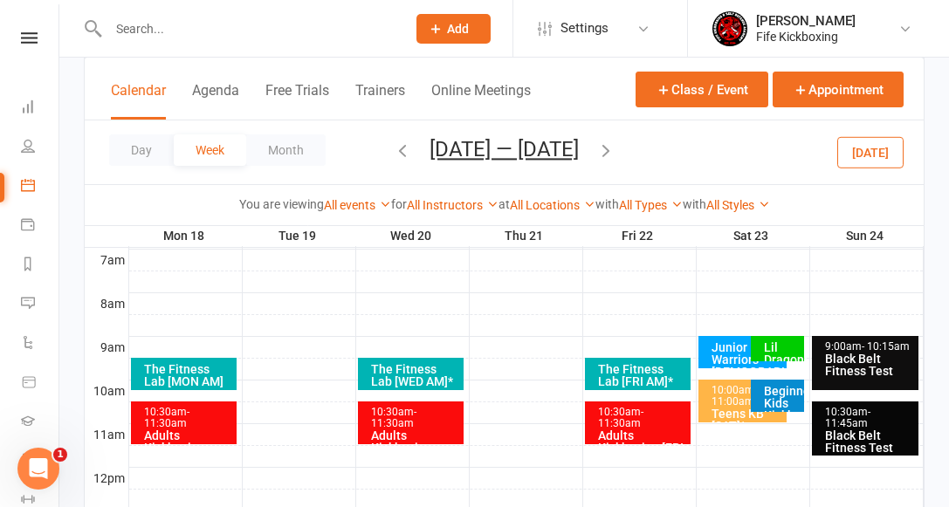
click at [725, 356] on div "Junior Warriors [DEMOGRAPHIC_DATA] [SAT] *" at bounding box center [747, 365] width 73 height 49
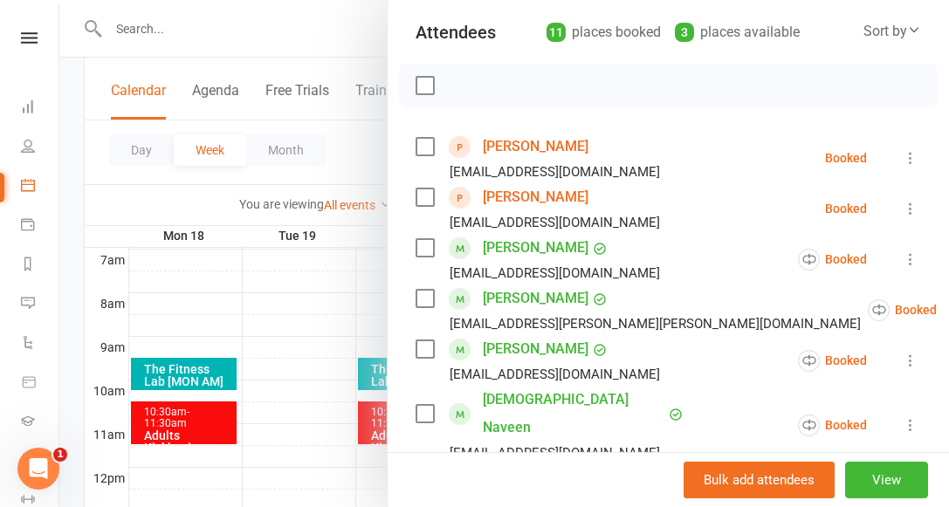
scroll to position [31, 0]
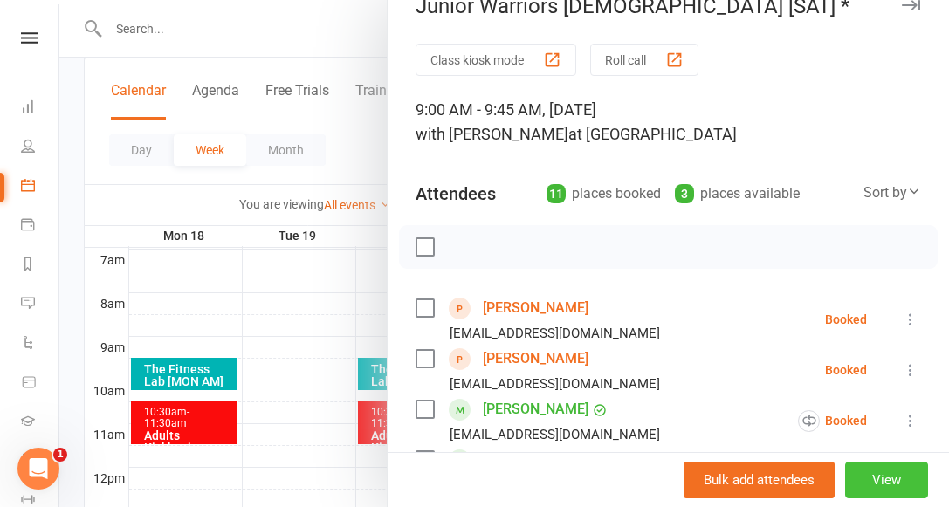
click at [878, 478] on button "View" at bounding box center [886, 480] width 83 height 37
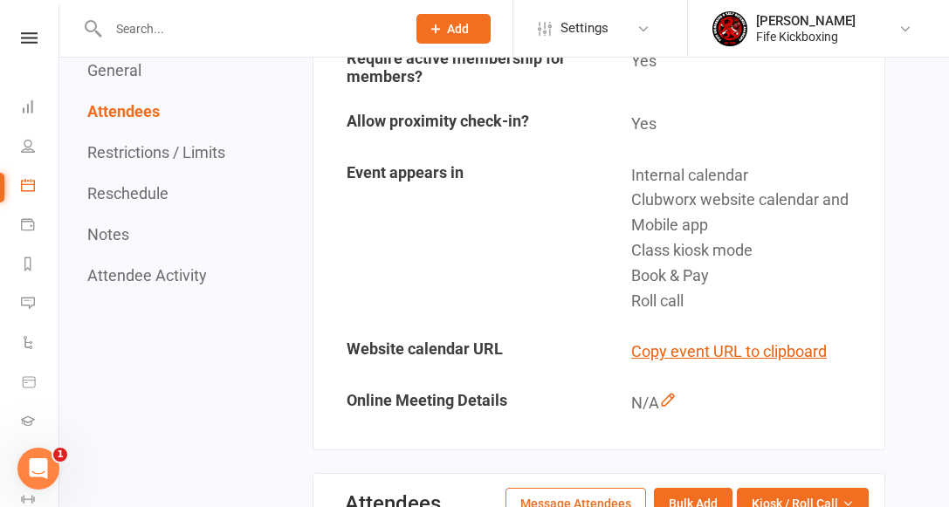
scroll to position [360, 0]
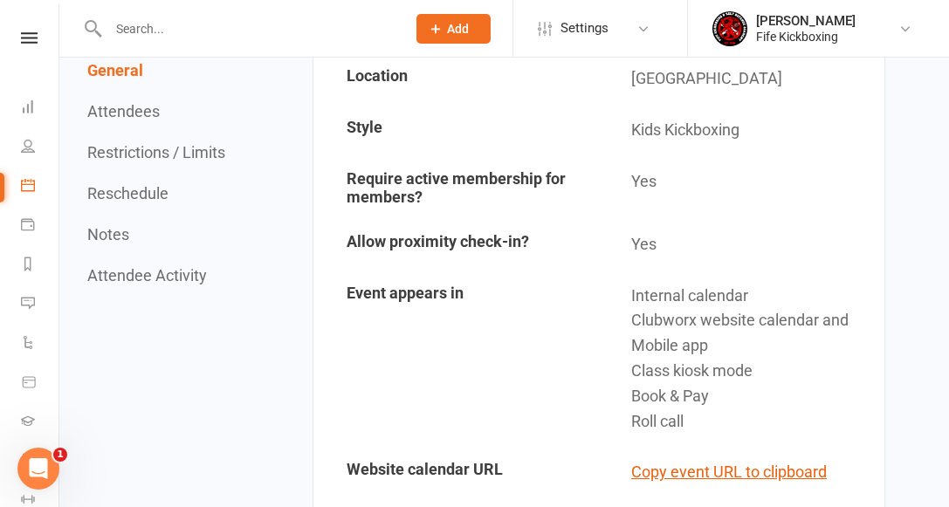
click at [166, 148] on button "Restrictions / Limits" at bounding box center [156, 152] width 138 height 18
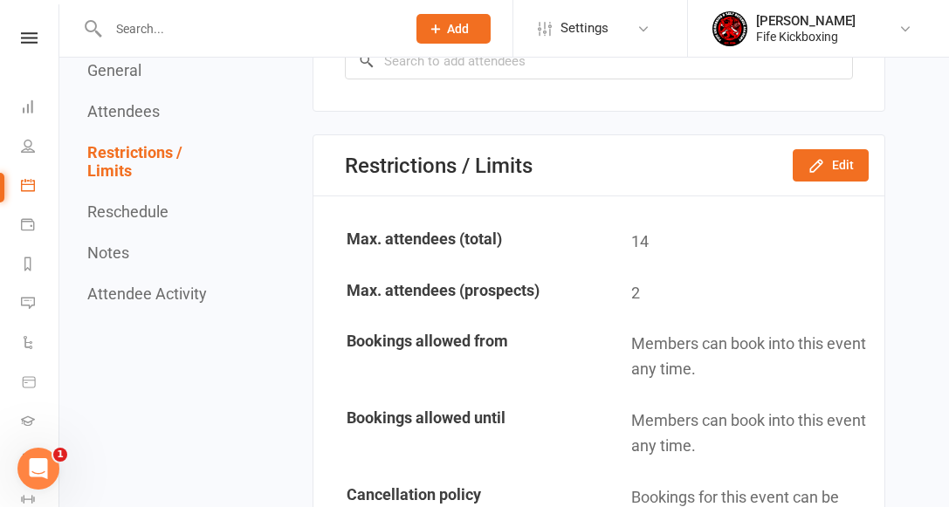
scroll to position [1625, 0]
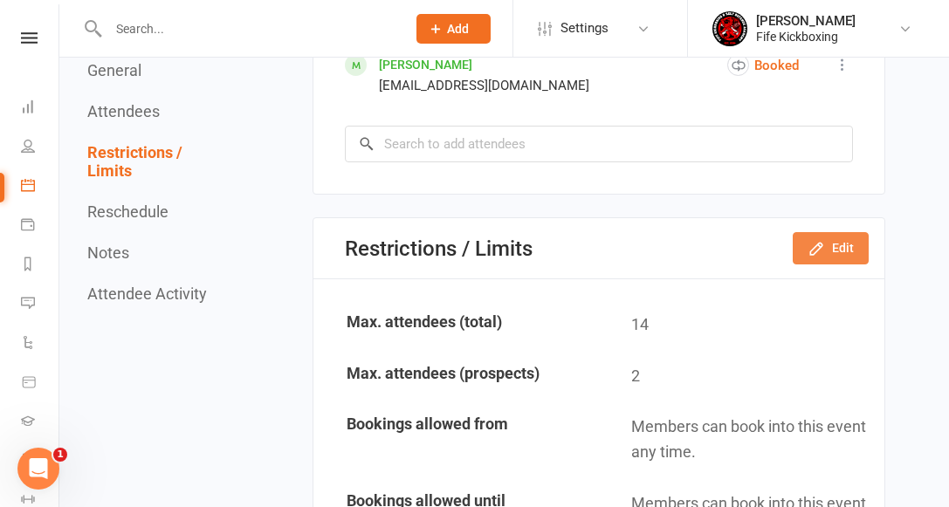
click at [820, 240] on icon "button" at bounding box center [816, 248] width 17 height 17
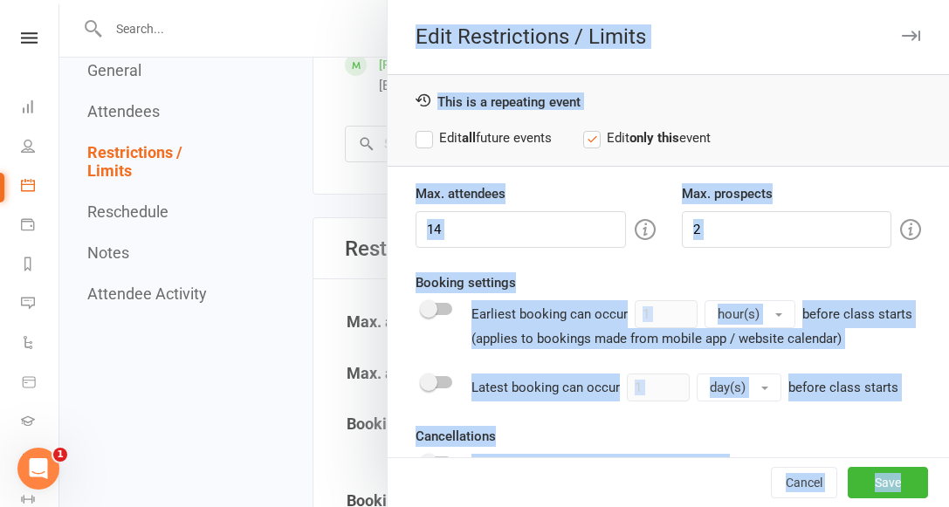
drag, startPoint x: 464, startPoint y: 225, endPoint x: 343, endPoint y: 222, distance: 121.4
click at [503, 231] on input "14" at bounding box center [521, 229] width 210 height 37
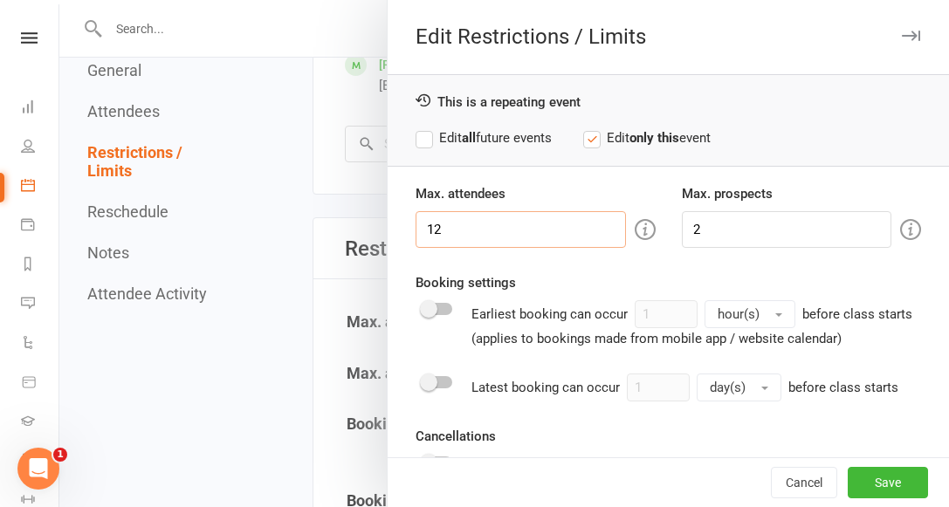
type input "12"
click at [503, 142] on label "Edit all future events" at bounding box center [484, 137] width 136 height 21
click at [881, 478] on button "Save" at bounding box center [888, 482] width 80 height 31
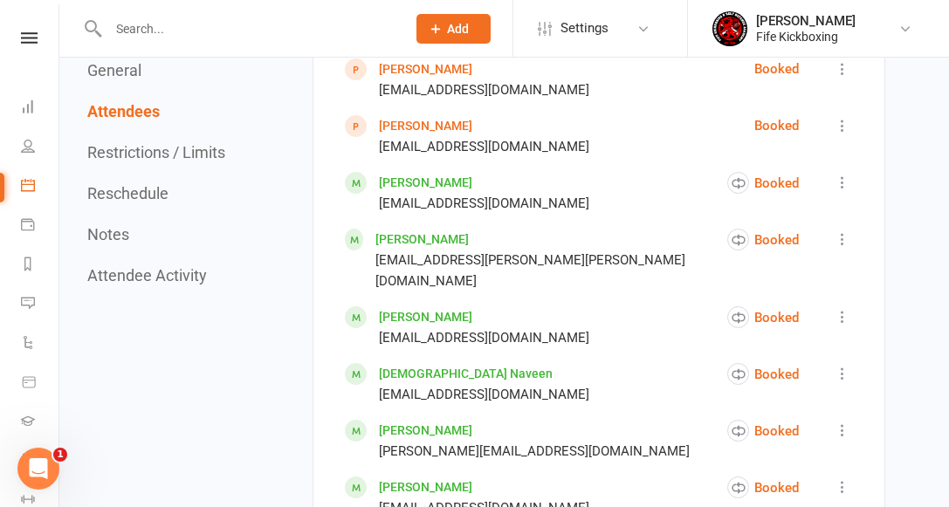
scroll to position [929, 0]
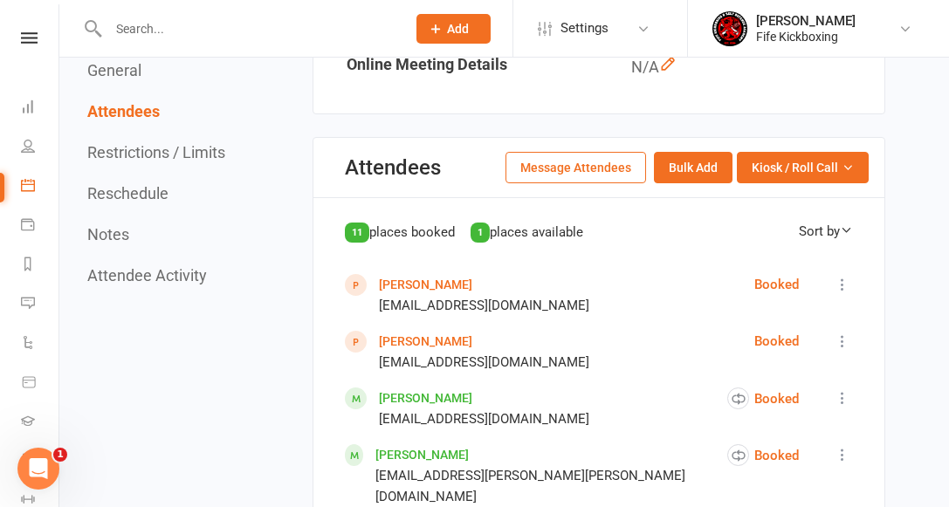
scroll to position [728, 0]
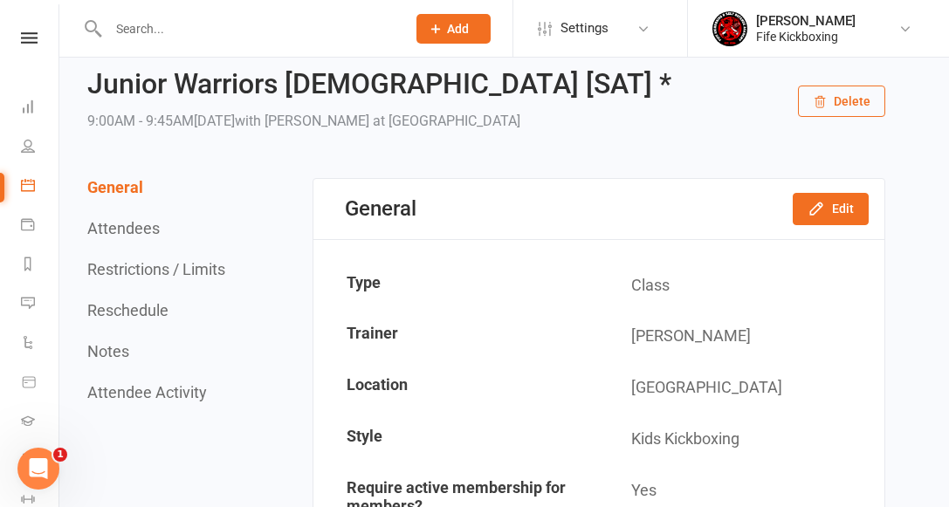
scroll to position [0, 0]
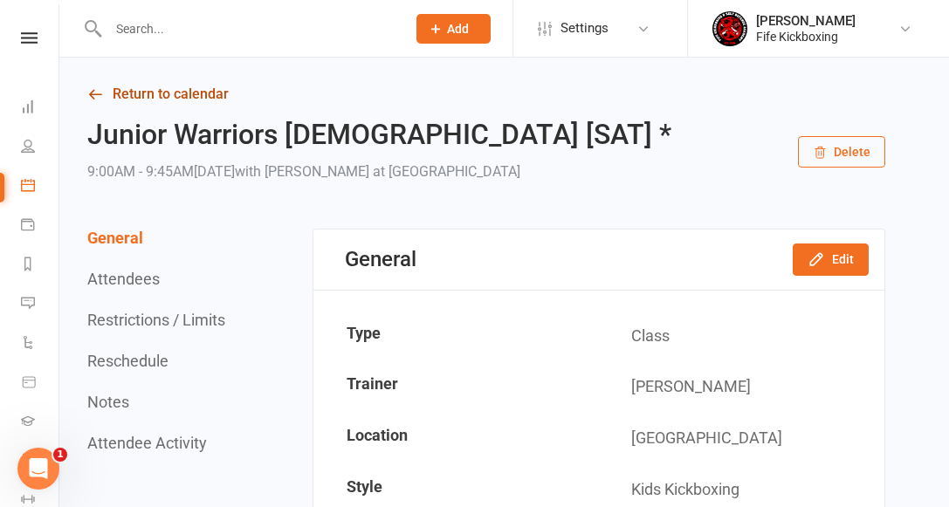
click at [184, 90] on link "Return to calendar" at bounding box center [486, 94] width 798 height 24
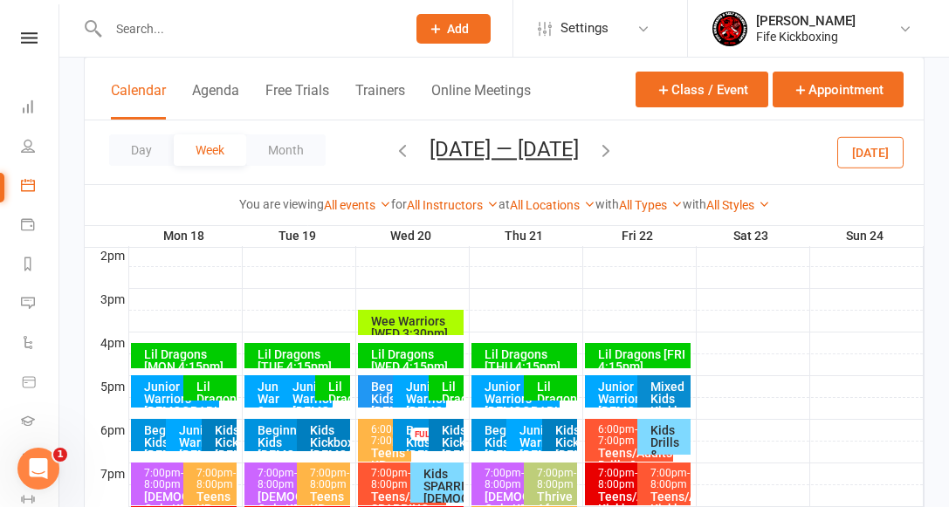
scroll to position [738, 0]
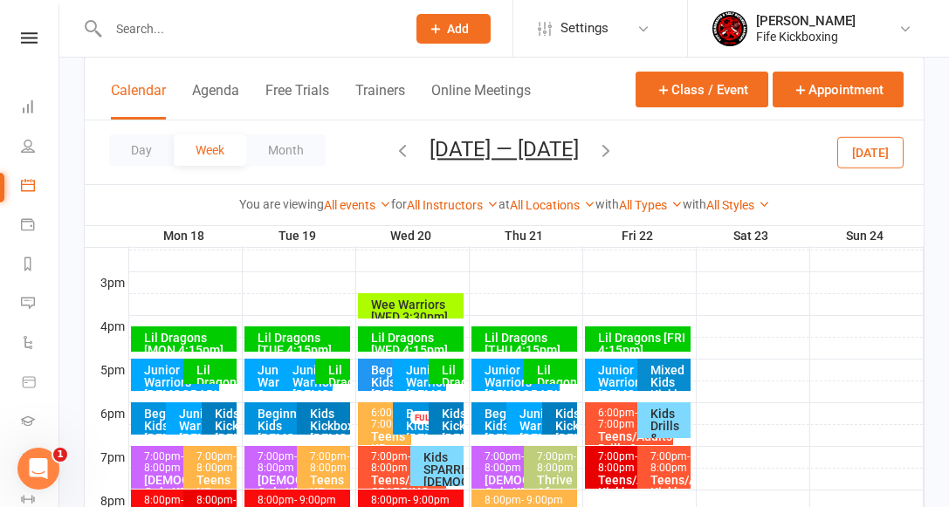
click at [155, 377] on div "Junior Warriors [DEMOGRAPHIC_DATA] [Mon 5pm]" at bounding box center [179, 388] width 73 height 49
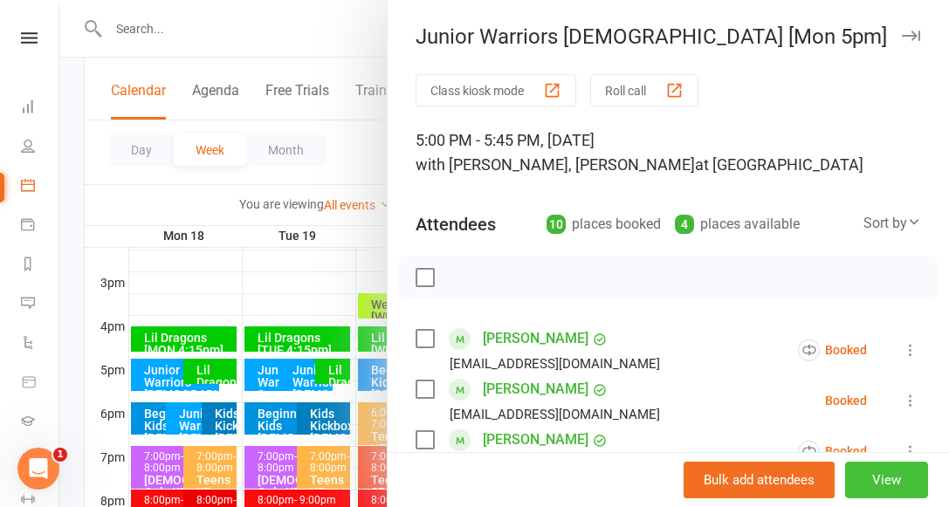
click at [902, 488] on button "View" at bounding box center [886, 480] width 83 height 37
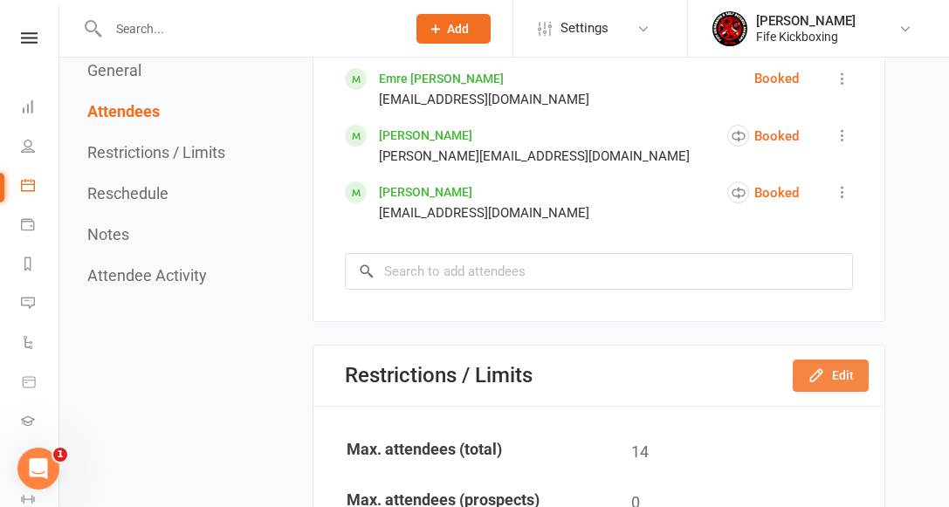
scroll to position [1466, 0]
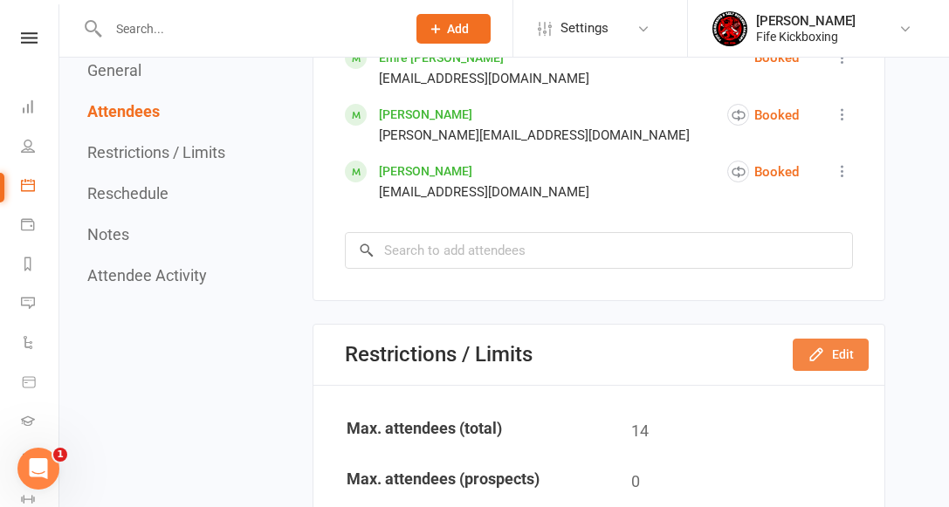
click at [838, 339] on button "Edit" at bounding box center [831, 354] width 76 height 31
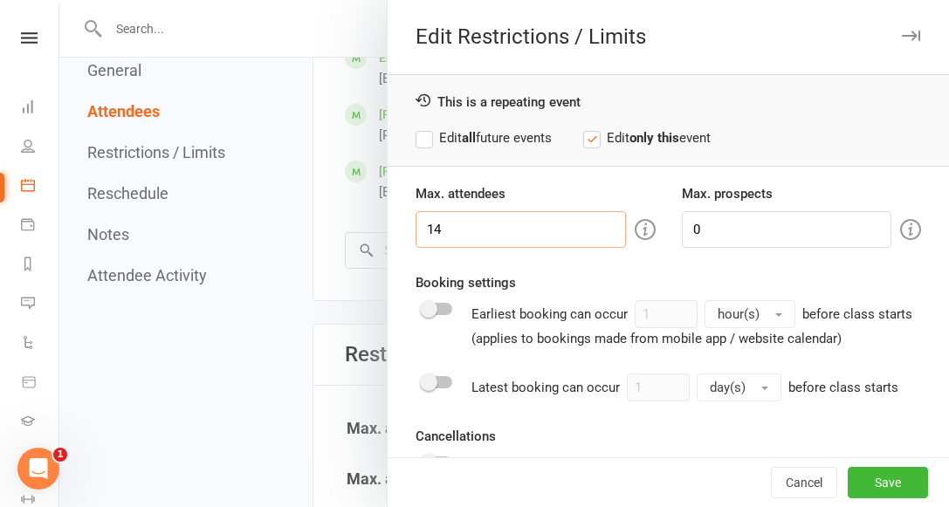
click at [456, 226] on input "14" at bounding box center [521, 229] width 210 height 37
type input "12"
click at [470, 136] on strong "all" at bounding box center [469, 138] width 14 height 16
click at [890, 481] on button "Save" at bounding box center [888, 482] width 80 height 31
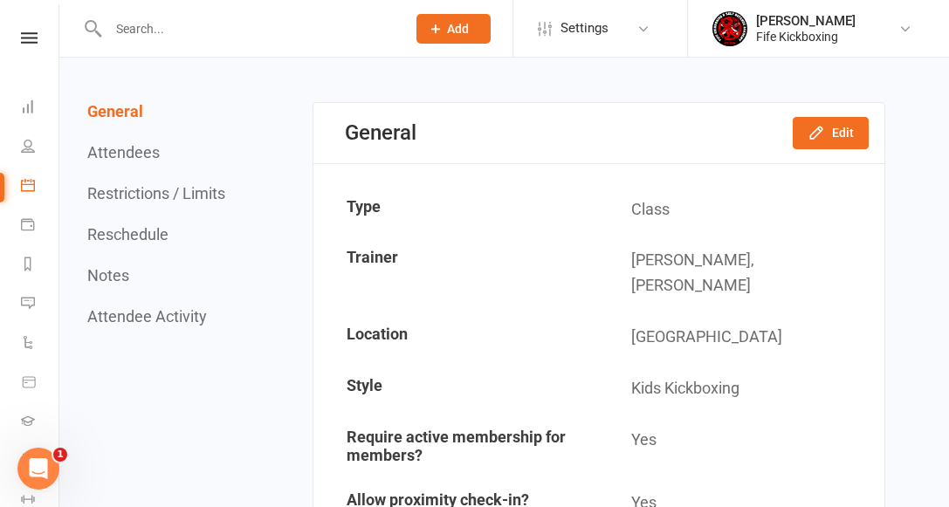
scroll to position [0, 0]
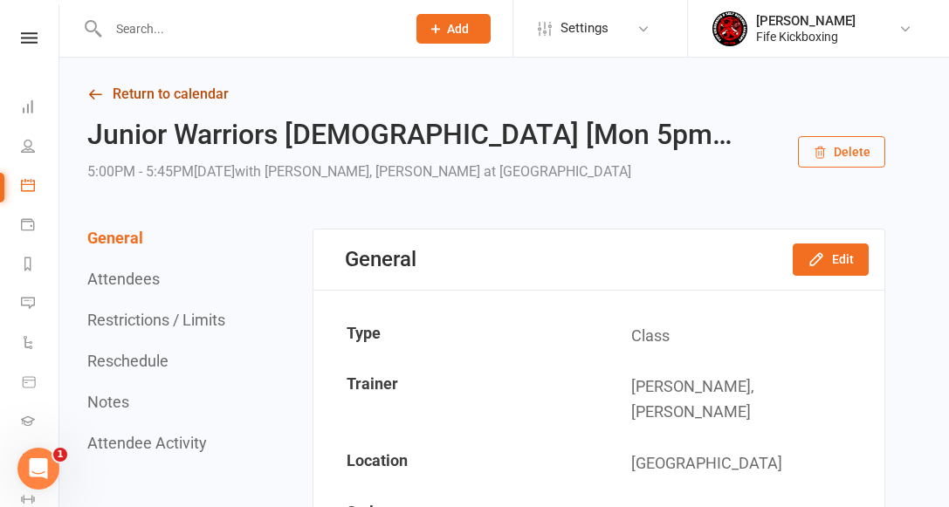
click at [188, 90] on link "Return to calendar" at bounding box center [486, 94] width 798 height 24
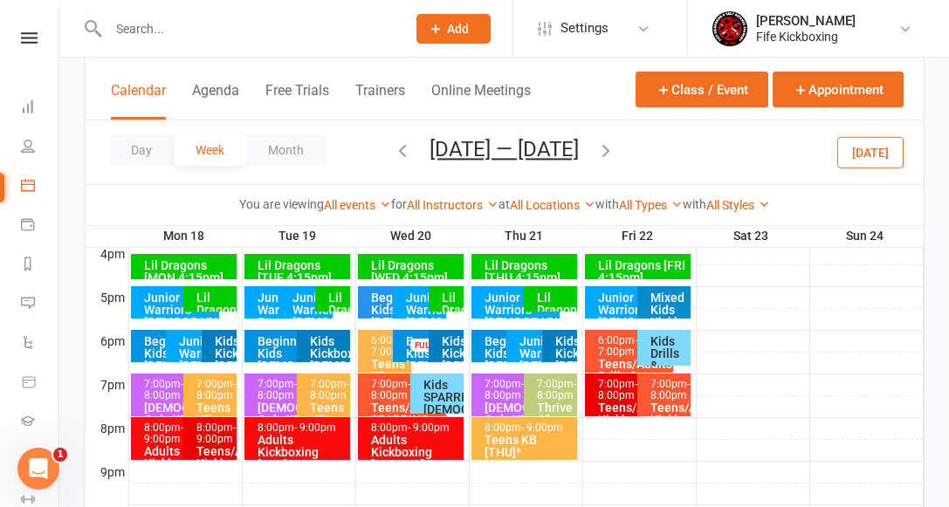
scroll to position [815, 0]
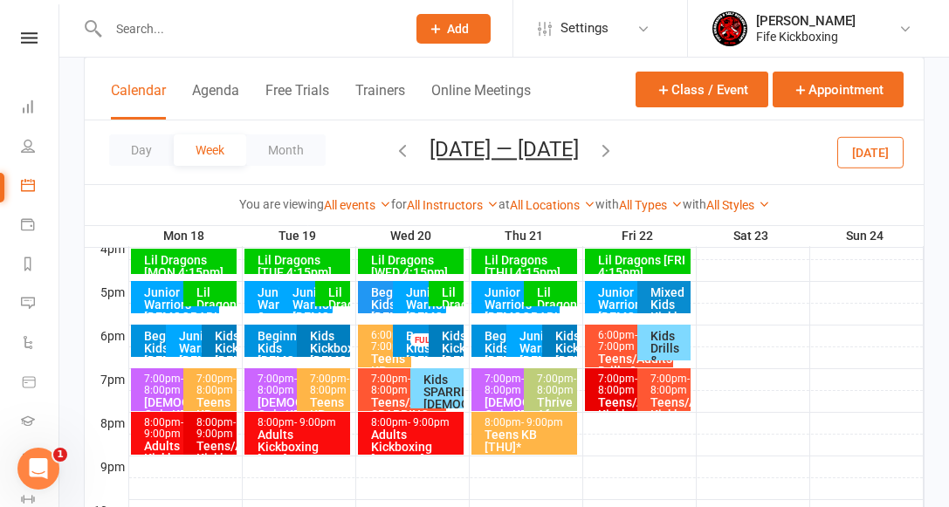
click at [179, 340] on div "Junior Warriors [DEMOGRAPHIC_DATA] [MON 6pm]" at bounding box center [197, 360] width 38 height 61
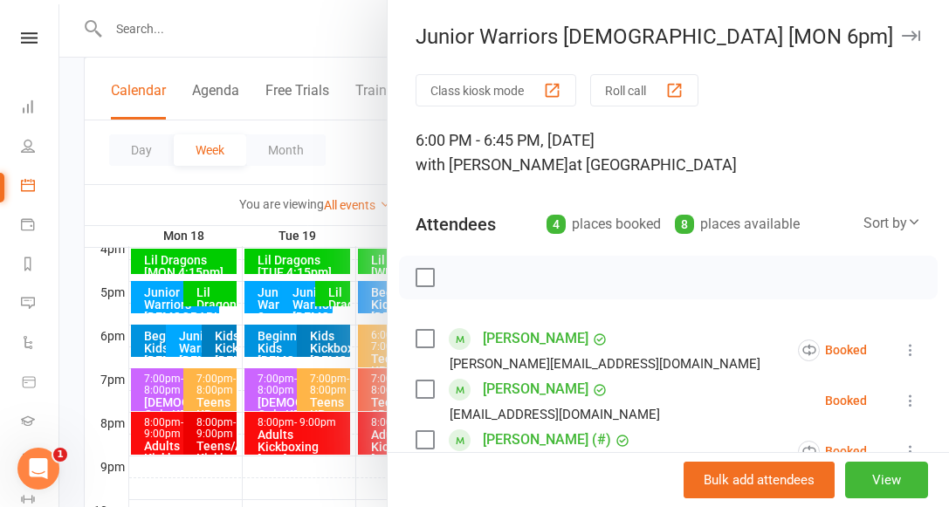
click at [149, 210] on div at bounding box center [504, 253] width 890 height 507
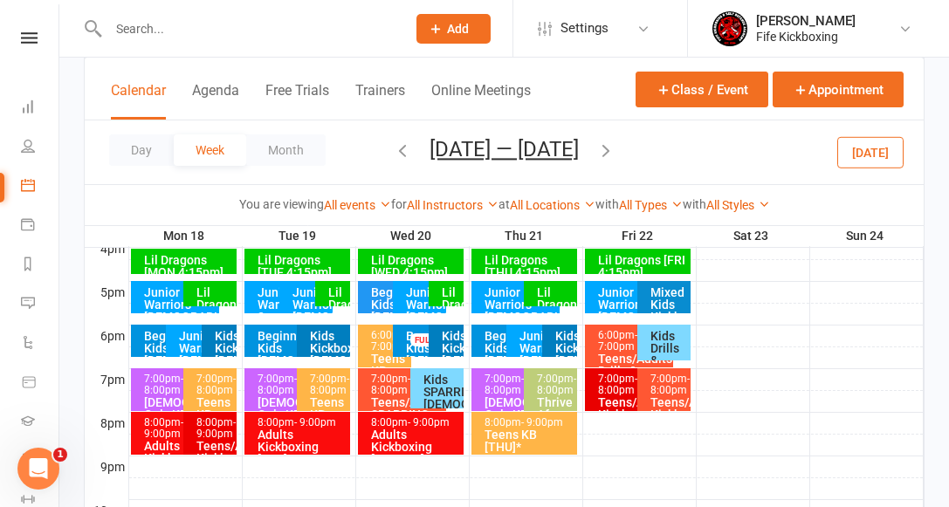
click at [306, 293] on div "Junior Warriors [DEMOGRAPHIC_DATA] [TUE] *" at bounding box center [311, 316] width 38 height 61
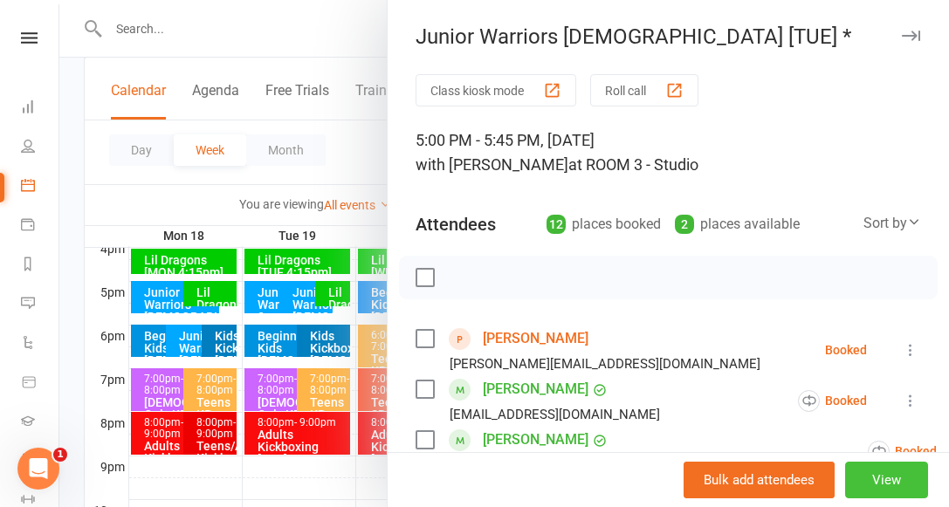
click at [896, 482] on button "View" at bounding box center [886, 480] width 83 height 37
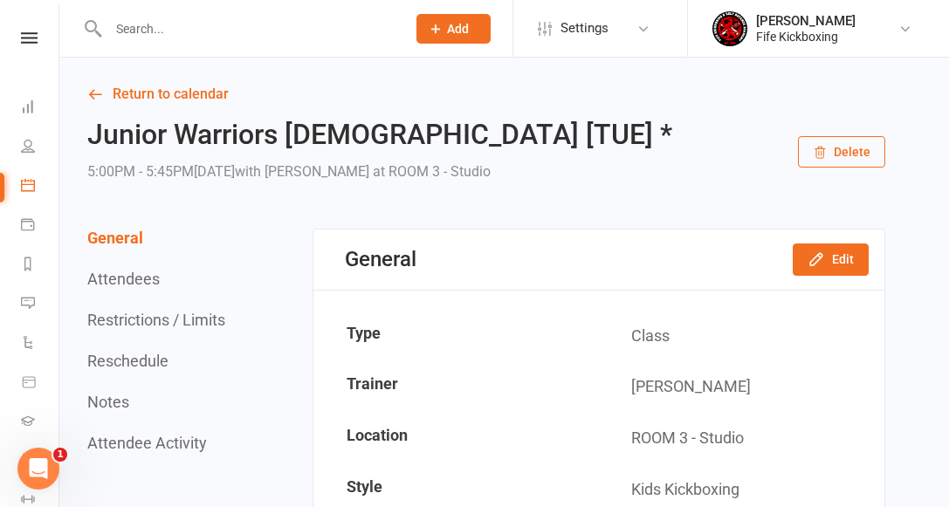
click at [147, 326] on button "Restrictions / Limits" at bounding box center [156, 320] width 138 height 18
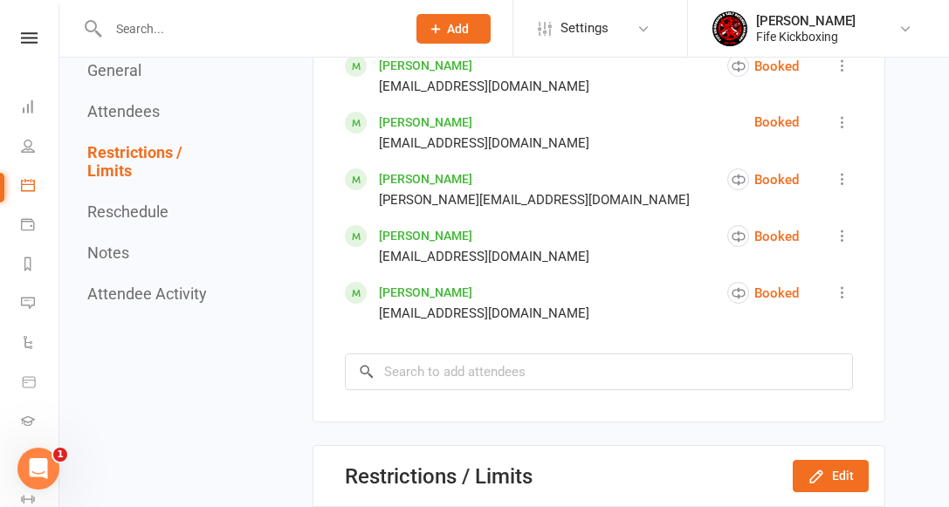
scroll to position [1474, 0]
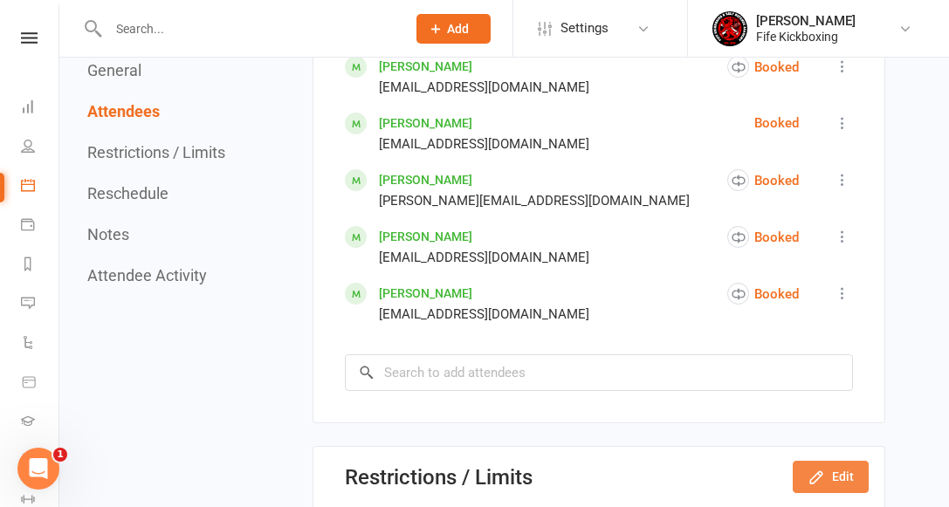
click at [837, 461] on button "Edit" at bounding box center [831, 476] width 76 height 31
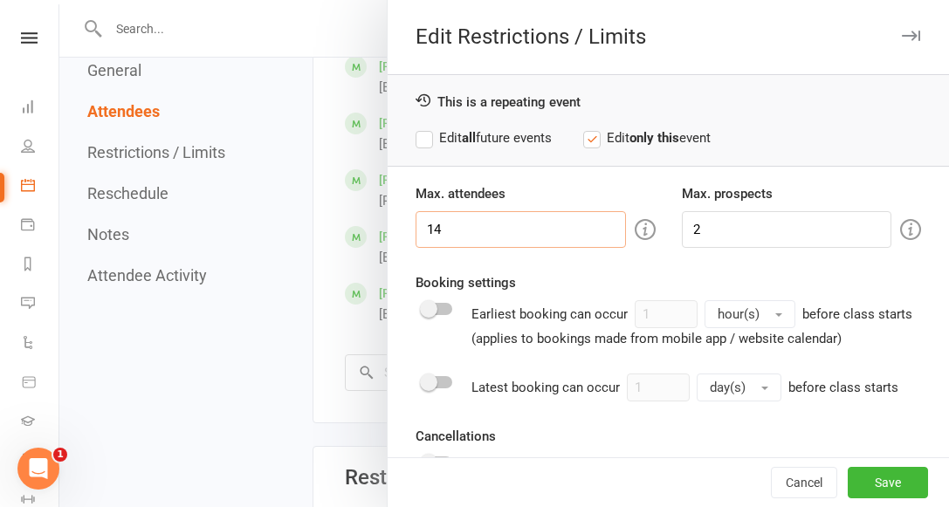
click at [471, 226] on input "14" at bounding box center [521, 229] width 210 height 37
type input "12"
click at [515, 134] on label "Edit all future events" at bounding box center [484, 137] width 136 height 21
click at [894, 481] on button "Save" at bounding box center [888, 482] width 80 height 31
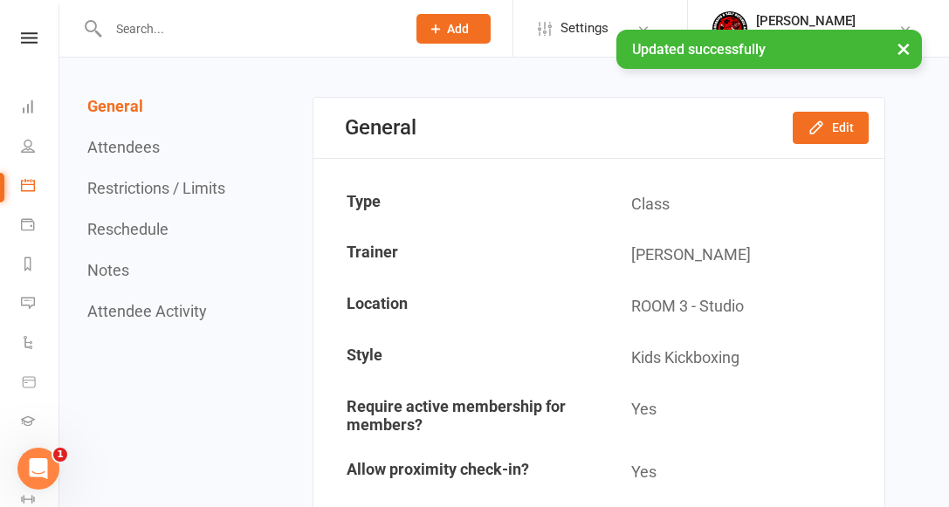
scroll to position [0, 0]
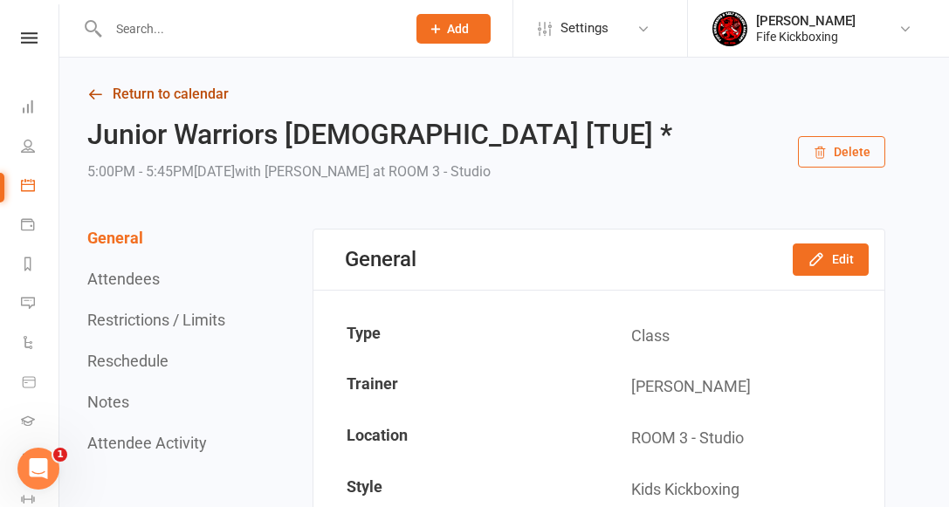
click at [176, 91] on link "Return to calendar" at bounding box center [486, 94] width 798 height 24
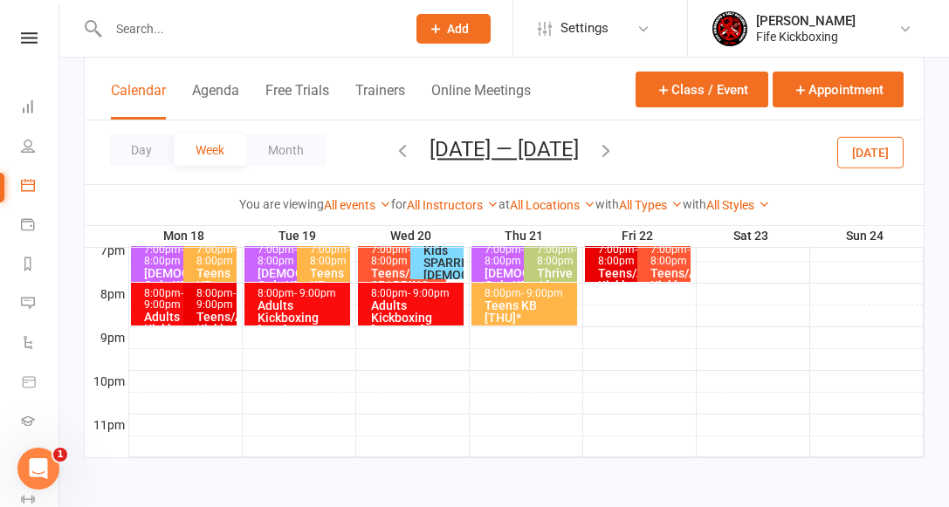
scroll to position [945, 0]
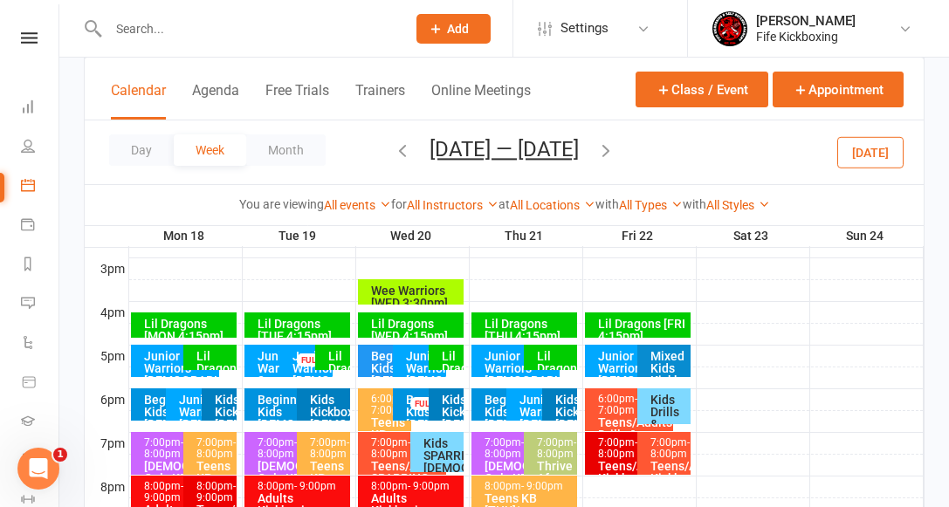
scroll to position [752, 0]
click at [300, 371] on div "Junior Warriors [DEMOGRAPHIC_DATA] [TUE] *" at bounding box center [311, 380] width 38 height 61
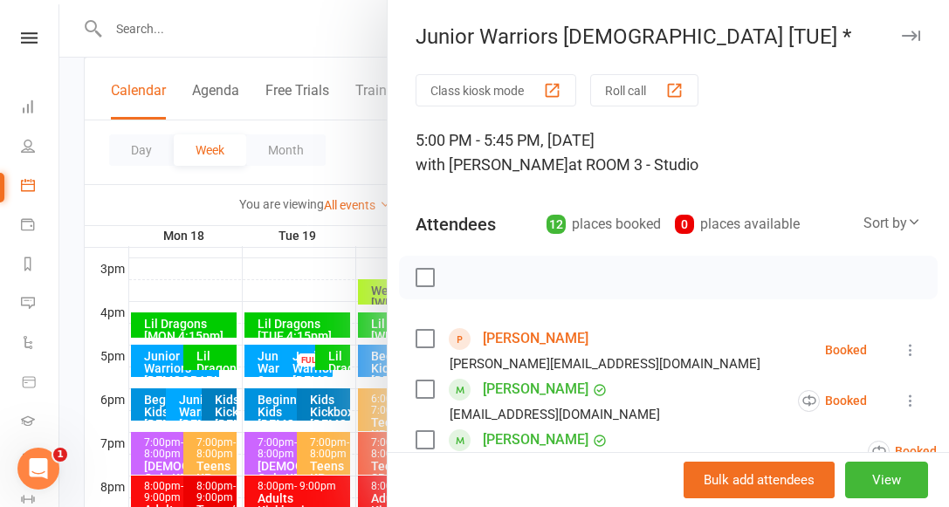
click at [265, 364] on div at bounding box center [504, 253] width 890 height 507
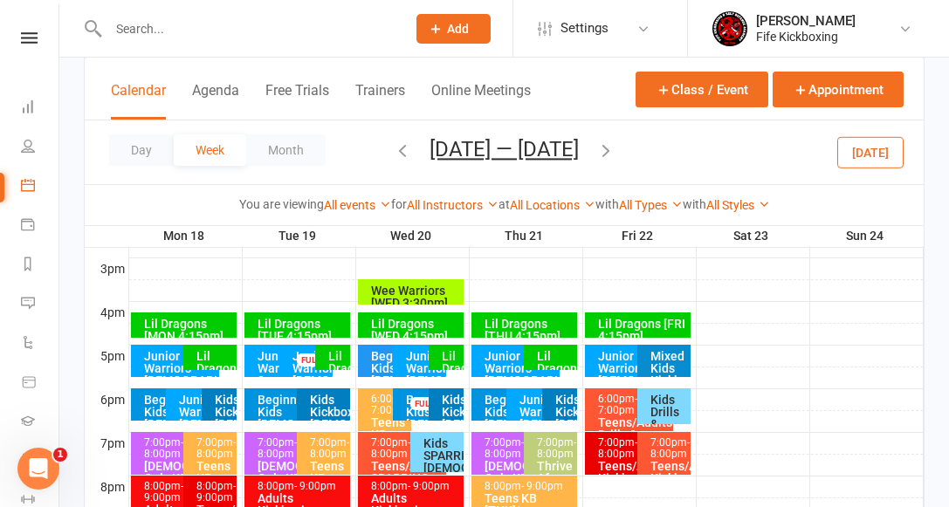
click at [265, 363] on div "Junior Warriors 2 [DEMOGRAPHIC_DATA] [Tue 5pm]" at bounding box center [276, 386] width 38 height 73
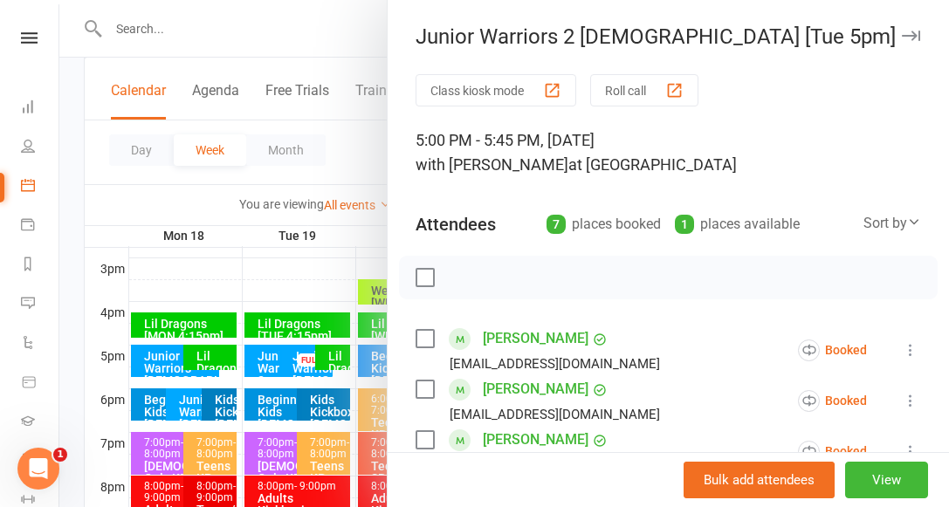
click at [906, 34] on icon "button" at bounding box center [911, 36] width 18 height 10
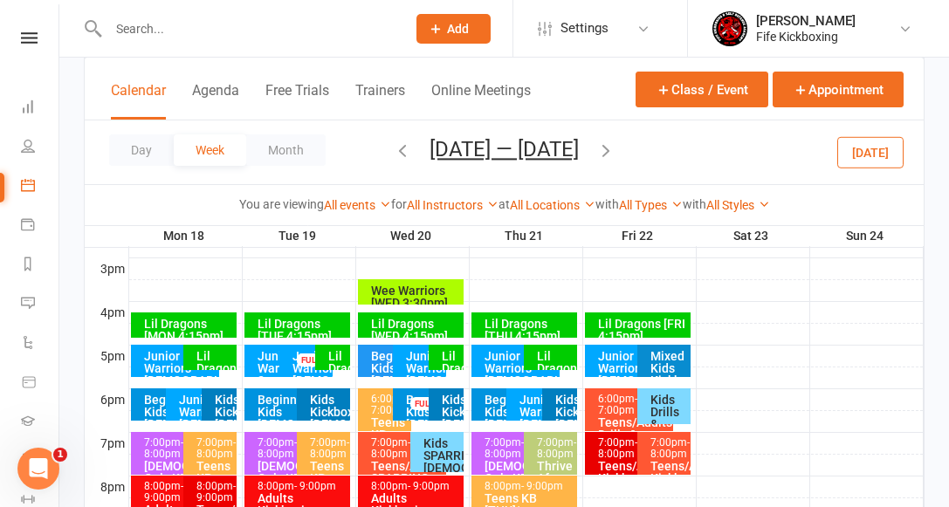
click at [414, 356] on div "Junior Warriors [DEMOGRAPHIC_DATA] [WED] *" at bounding box center [424, 380] width 38 height 61
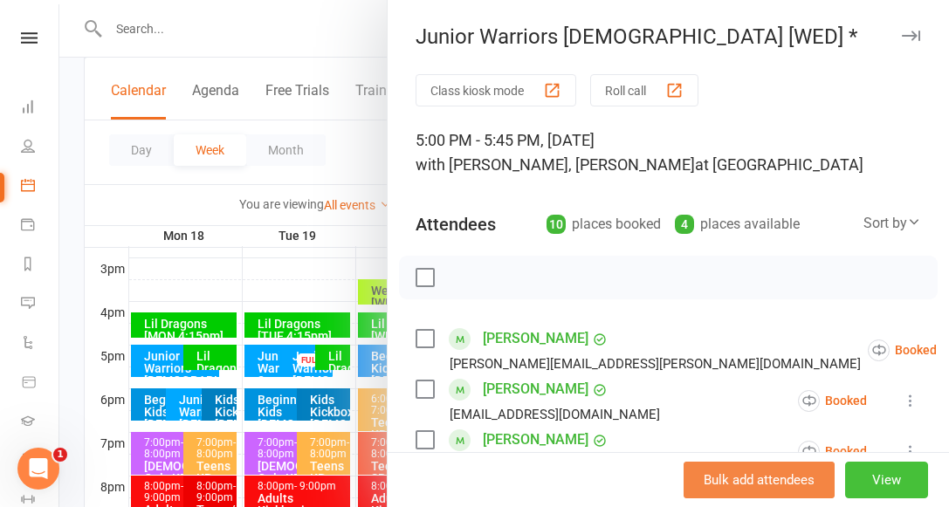
click at [869, 478] on button "View" at bounding box center [886, 480] width 83 height 37
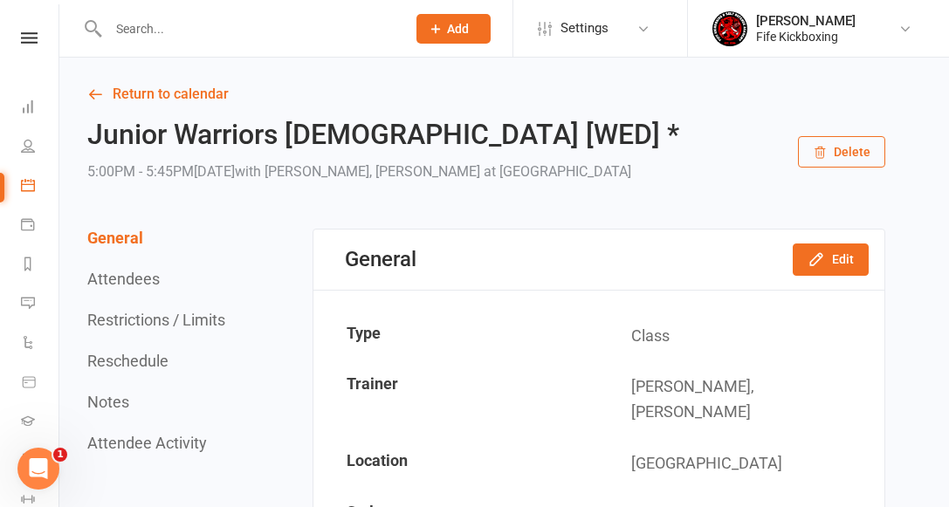
click at [172, 320] on button "Restrictions / Limits" at bounding box center [156, 320] width 138 height 18
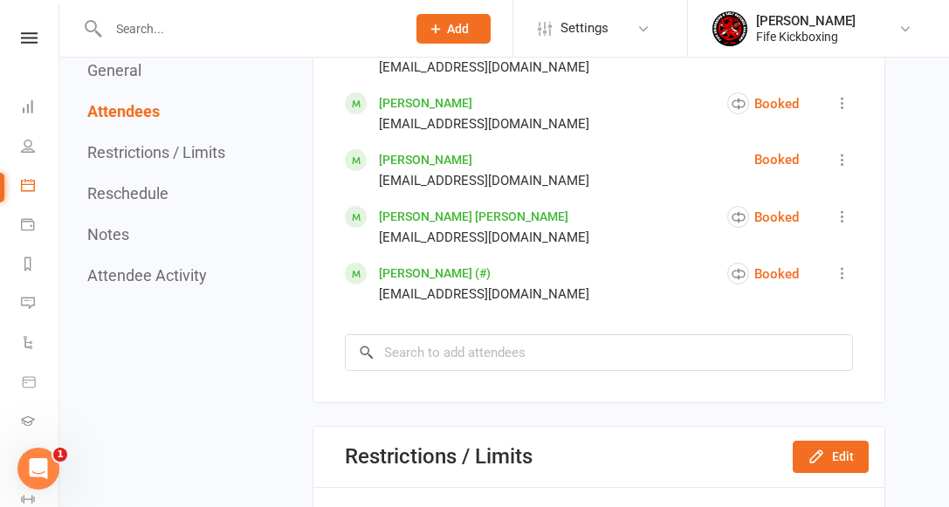
scroll to position [1478, 0]
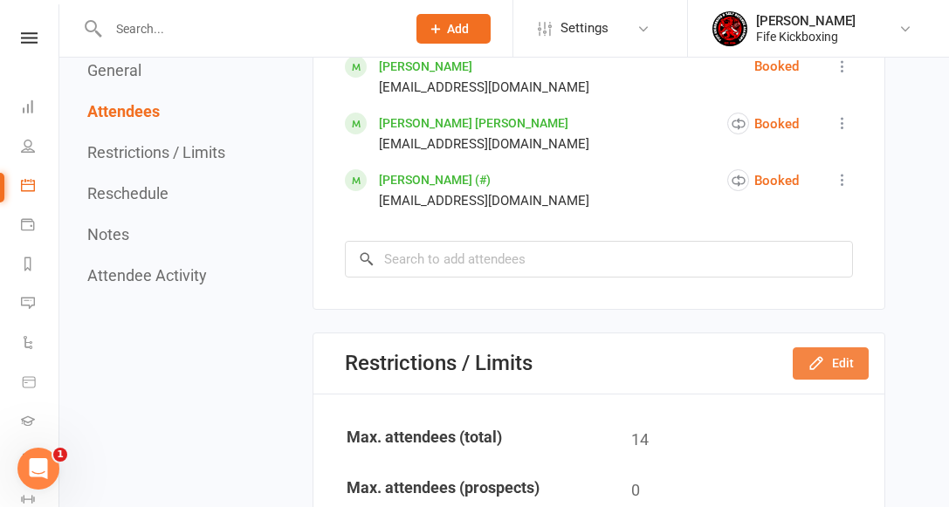
click at [823, 354] on icon "button" at bounding box center [816, 362] width 17 height 17
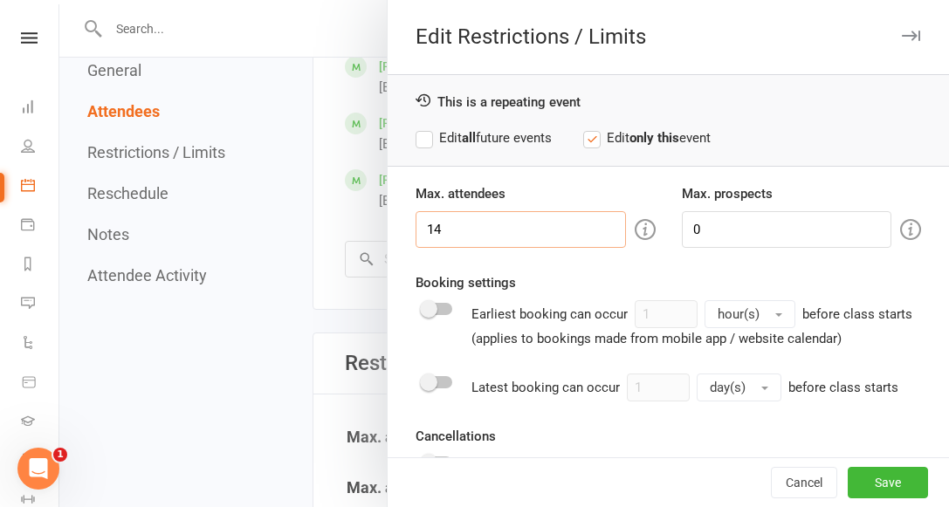
drag, startPoint x: 471, startPoint y: 226, endPoint x: 310, endPoint y: 233, distance: 161.7
click at [309, 0] on div "Edit Restrictions / Limits This is a repeating event Edit all future events Edi…" at bounding box center [504, 0] width 890 height 0
type input "12"
click at [510, 134] on label "Edit all future events" at bounding box center [484, 137] width 136 height 21
click at [871, 477] on button "Save" at bounding box center [888, 482] width 80 height 31
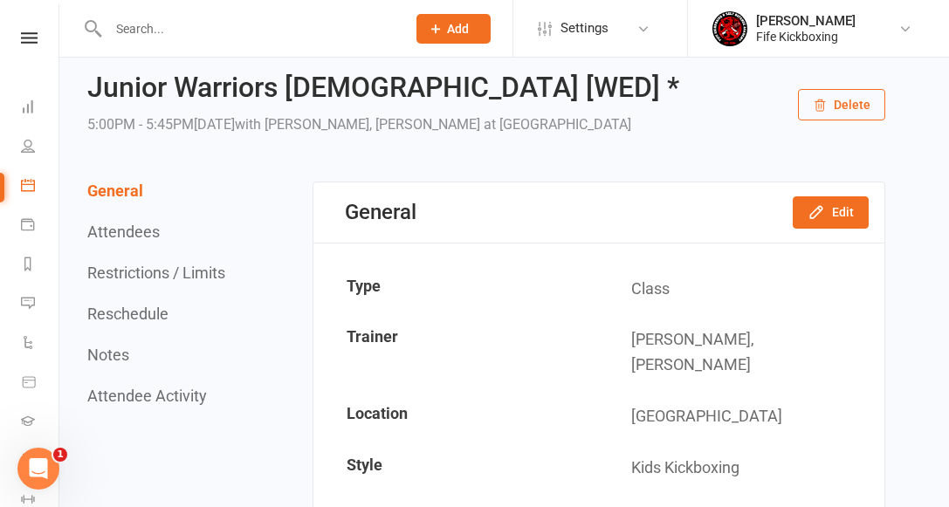
scroll to position [0, 0]
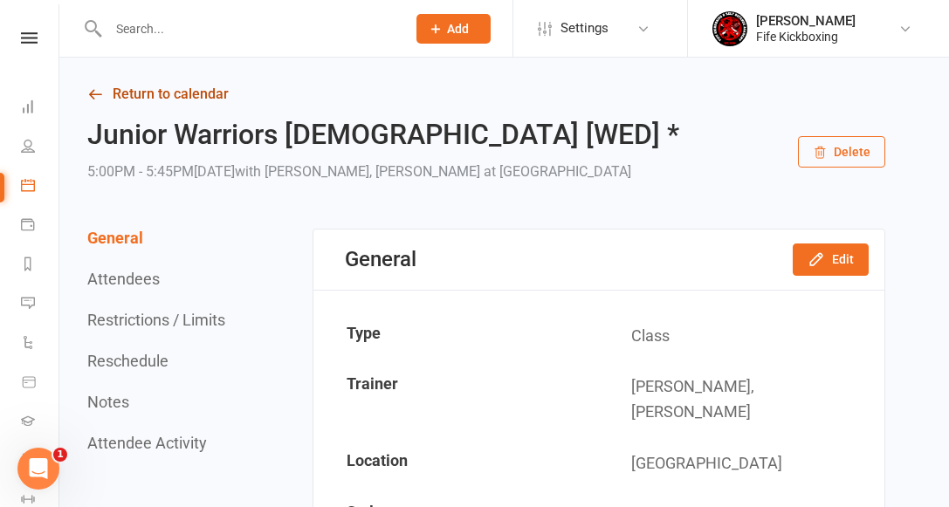
click at [189, 87] on link "Return to calendar" at bounding box center [486, 94] width 798 height 24
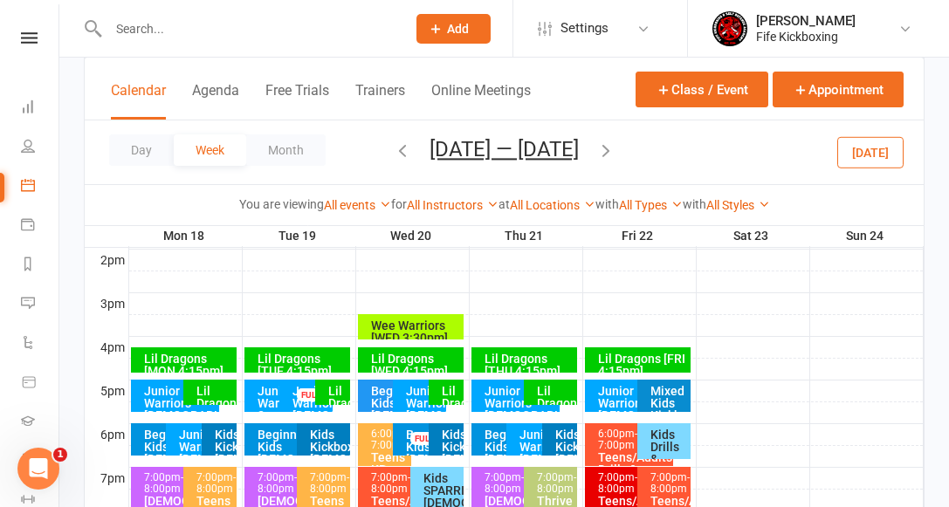
scroll to position [762, 0]
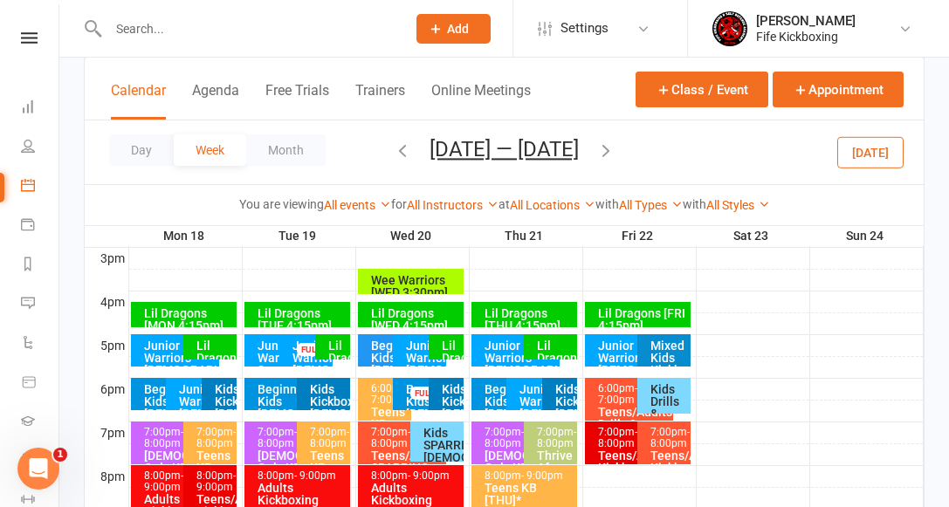
click at [494, 352] on div "Junior Warriors [DEMOGRAPHIC_DATA] [THU 5pm]" at bounding box center [520, 364] width 73 height 49
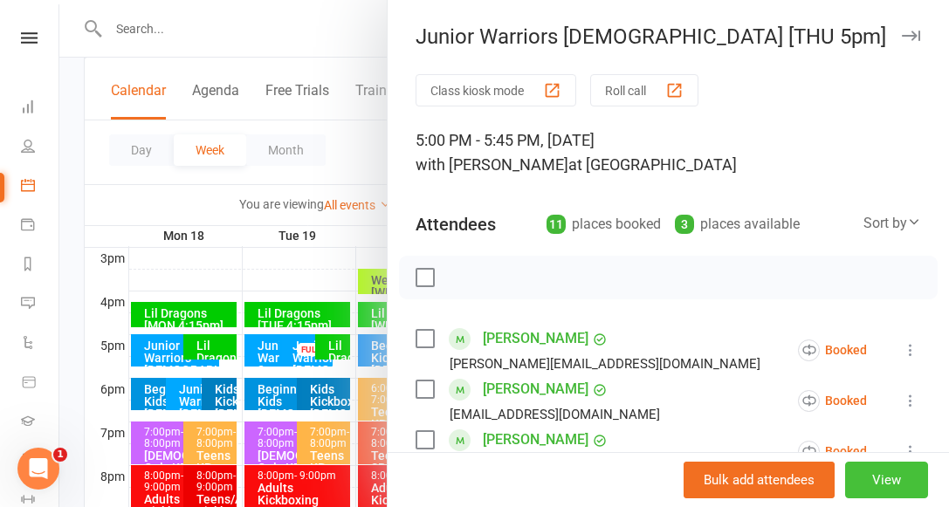
click at [884, 484] on button "View" at bounding box center [886, 480] width 83 height 37
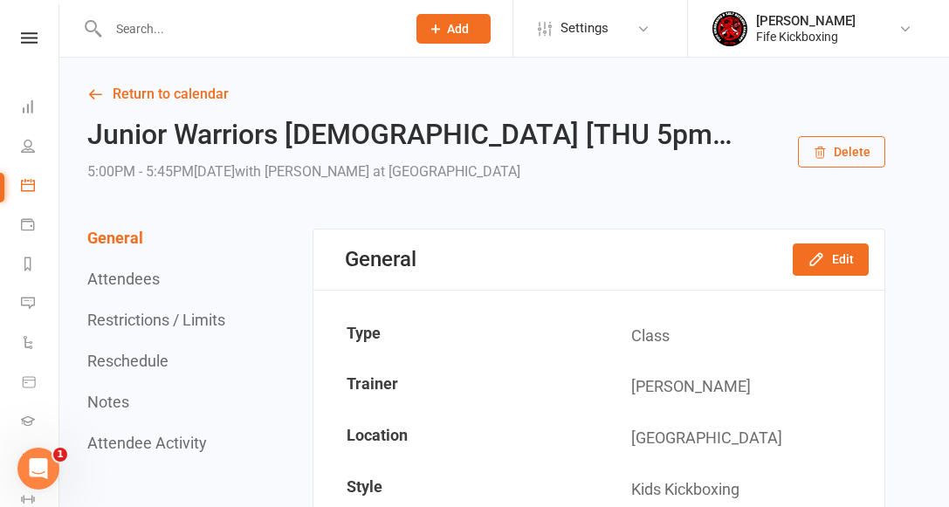
click at [179, 320] on button "Restrictions / Limits" at bounding box center [156, 320] width 138 height 18
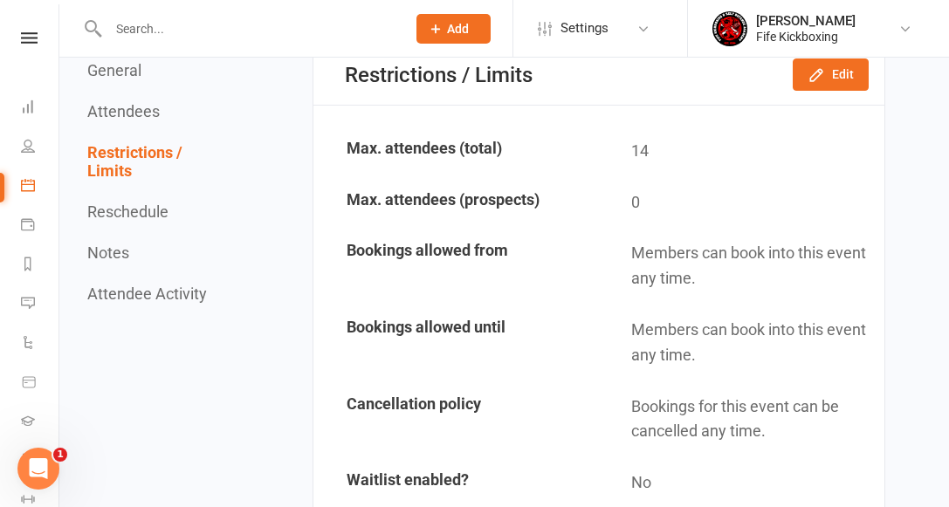
scroll to position [1646, 0]
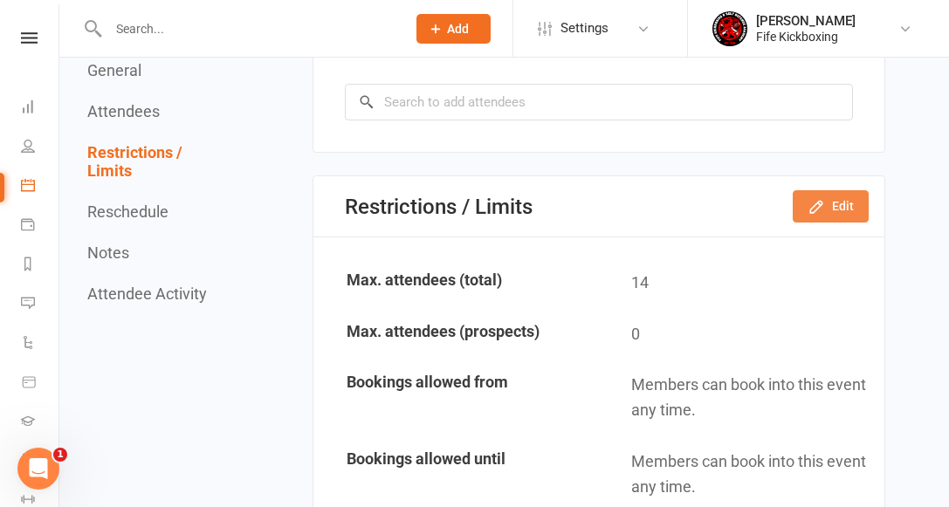
click at [826, 200] on button "Edit" at bounding box center [831, 205] width 76 height 31
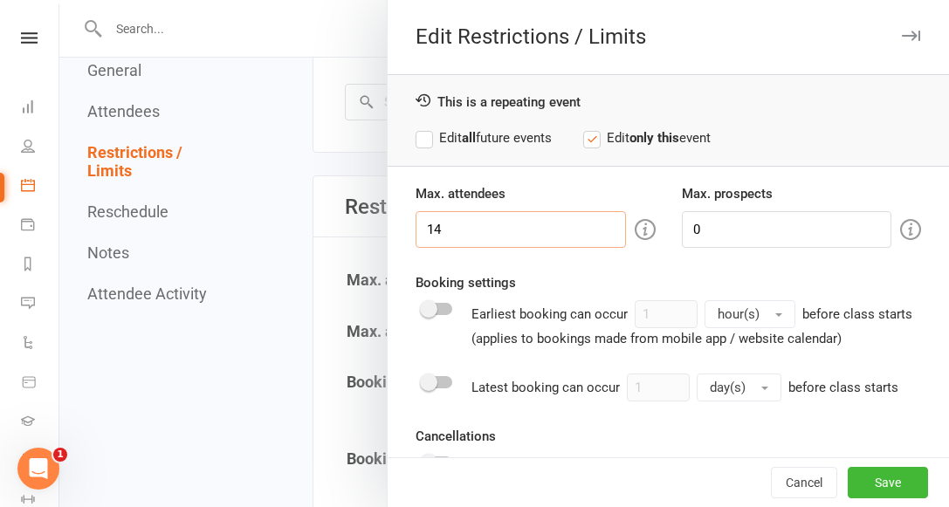
click at [489, 217] on input "14" at bounding box center [521, 229] width 210 height 37
click at [482, 224] on input "14" at bounding box center [521, 229] width 210 height 37
type input "12"
click at [512, 141] on label "Edit all future events" at bounding box center [484, 137] width 136 height 21
click at [871, 474] on button "Save" at bounding box center [888, 482] width 80 height 31
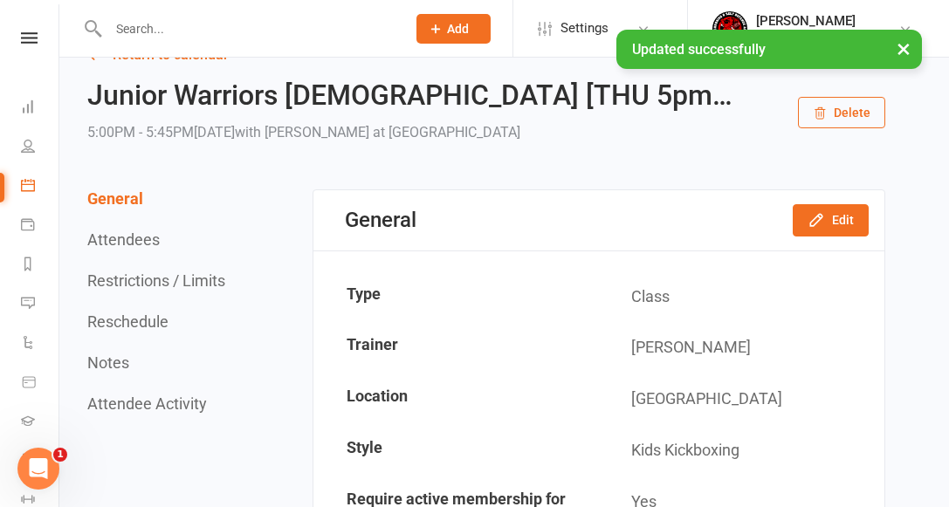
scroll to position [0, 0]
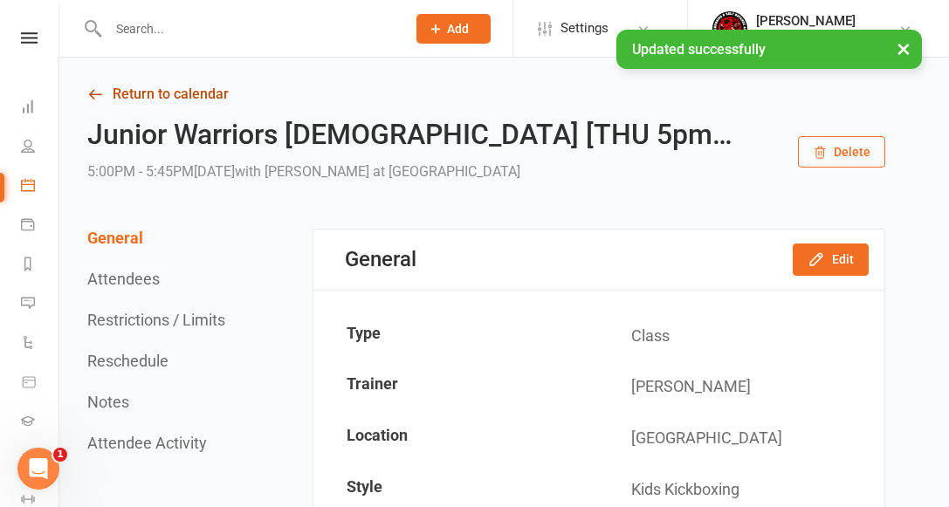
click at [182, 93] on link "Return to calendar" at bounding box center [486, 94] width 798 height 24
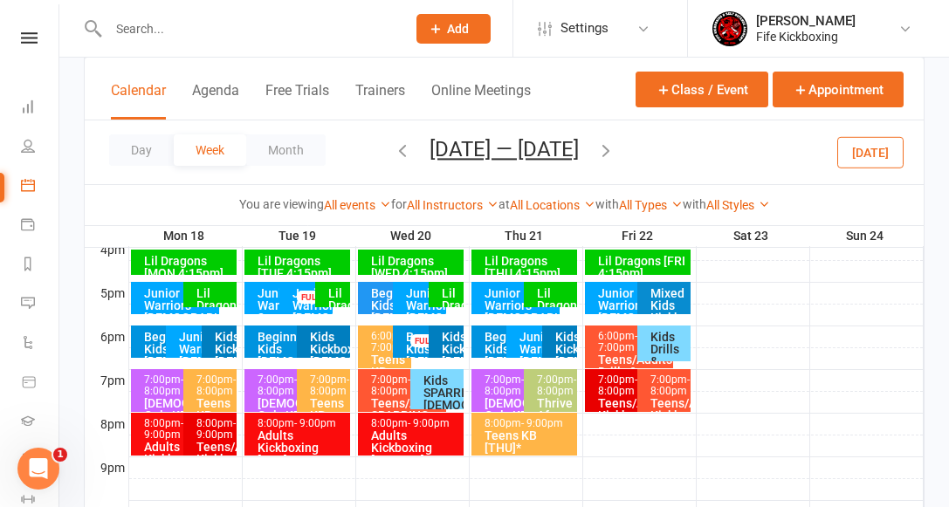
scroll to position [816, 0]
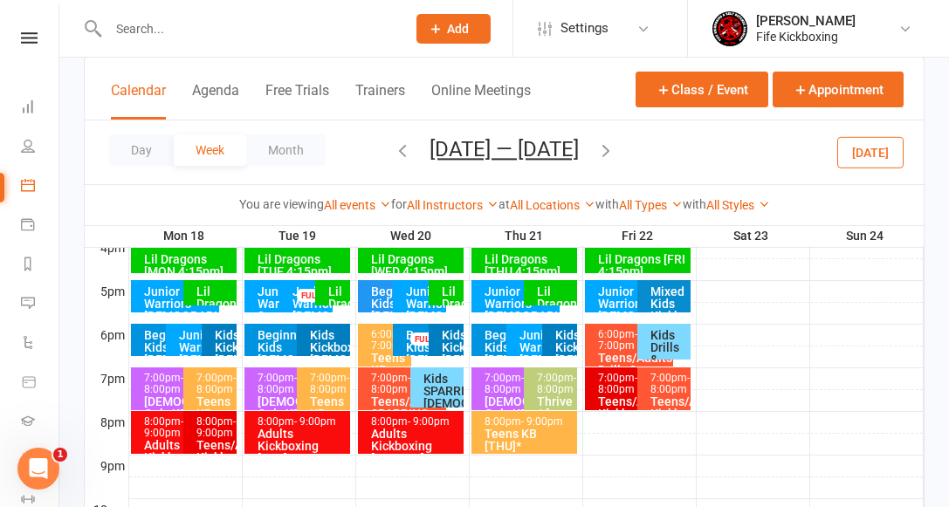
click at [529, 345] on div "Junior Warriors [DEMOGRAPHIC_DATA] [THU 6pm]" at bounding box center [538, 359] width 38 height 61
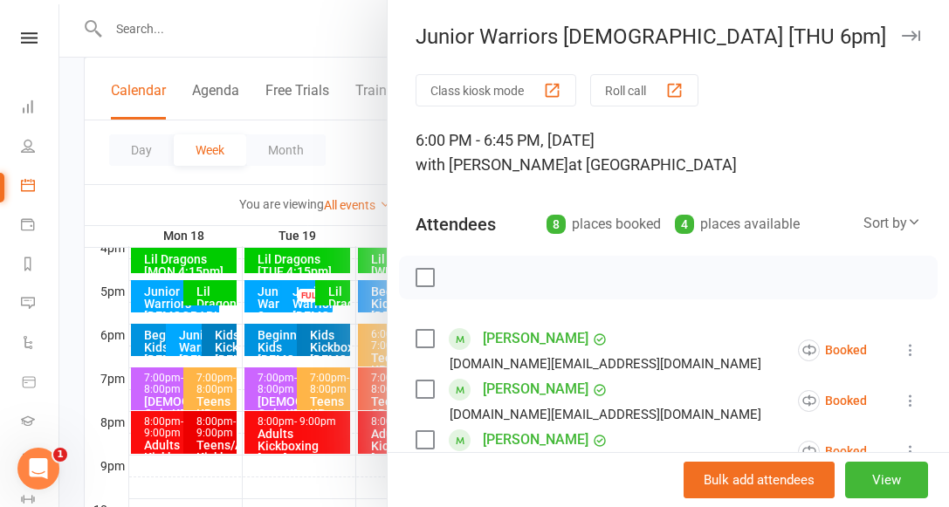
click at [903, 36] on icon "button" at bounding box center [911, 36] width 18 height 10
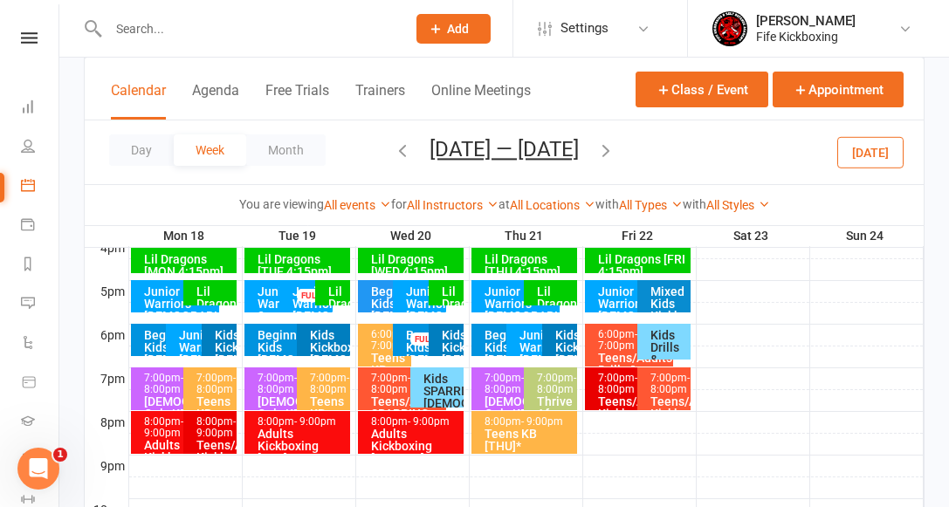
click at [613, 286] on div "Junior Warriors [DEMOGRAPHIC_DATA] [FRI] *" at bounding box center [633, 309] width 73 height 49
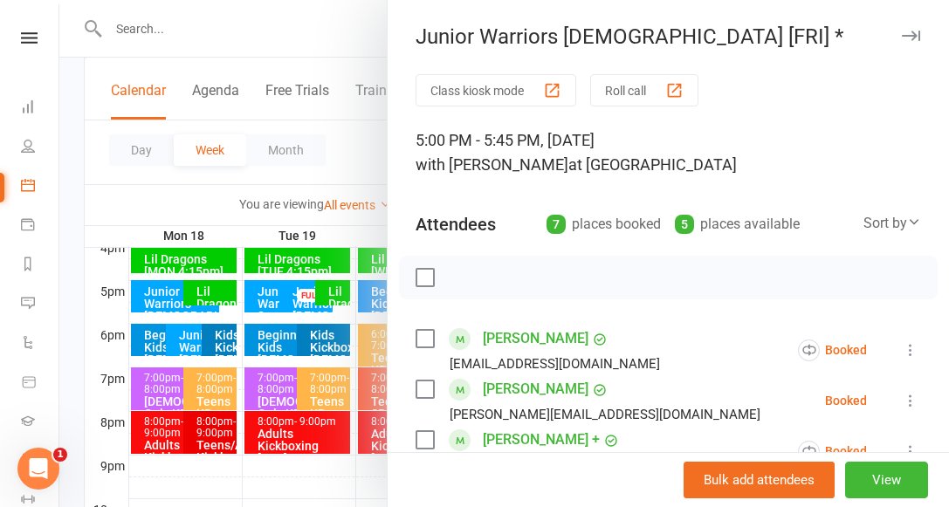
click at [911, 34] on icon "button" at bounding box center [911, 36] width 18 height 10
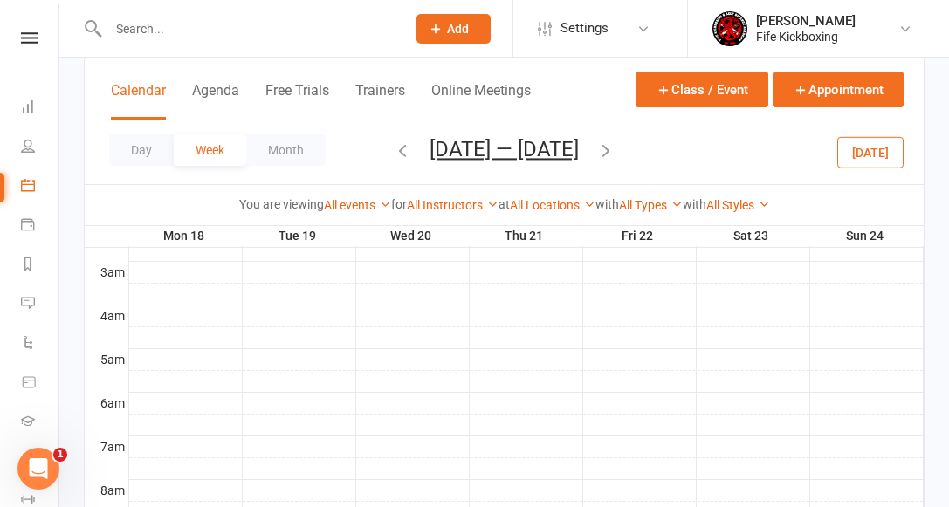
scroll to position [485, 0]
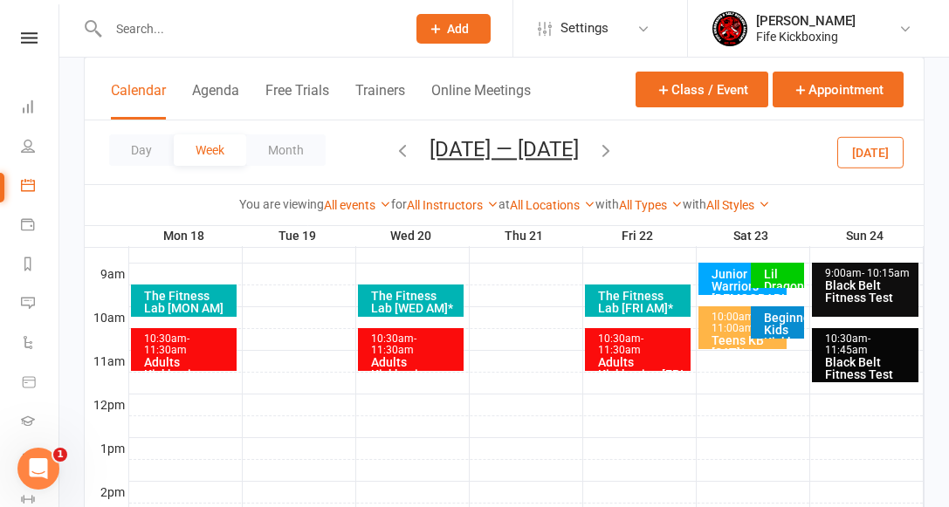
click at [725, 276] on div "Junior Warriors [DEMOGRAPHIC_DATA] [SAT] *" at bounding box center [747, 292] width 73 height 49
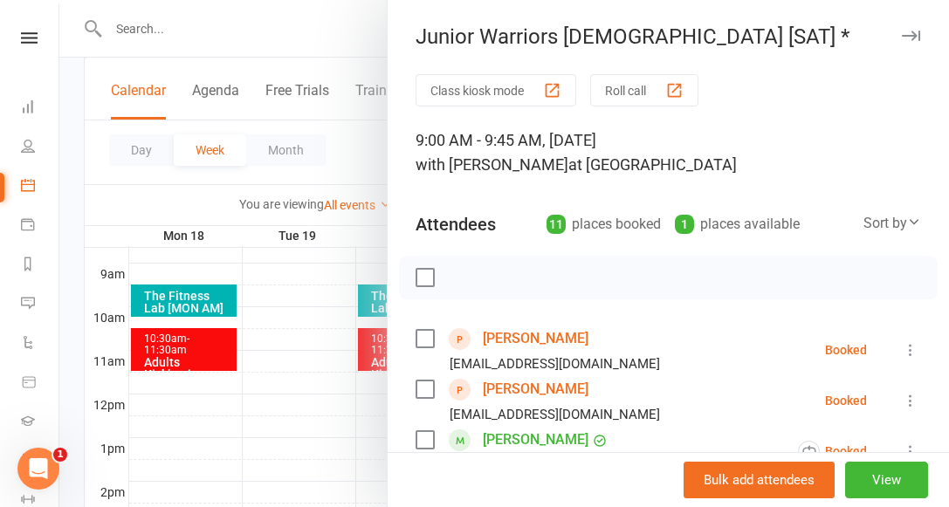
click at [917, 24] on div "Junior Warriors 7-8yo [SAT] * Class kiosk mode Roll call 9:00 AM - 9:45 AM, Sat…" at bounding box center [668, 253] width 562 height 507
